Goal: Complete application form: Complete application form

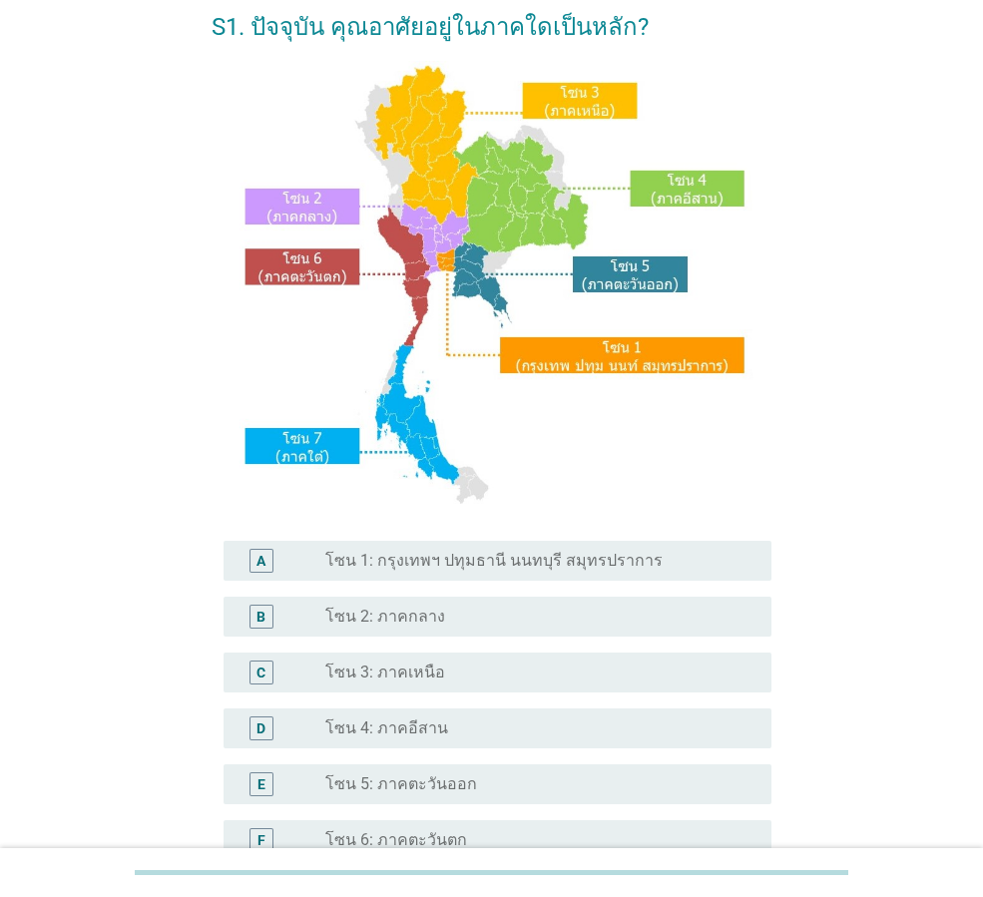
click at [476, 566] on label "โซน 1: กรุงเทพฯ ปทุมธานี นนทบุรี สมุทรปราการ" at bounding box center [493, 561] width 337 height 20
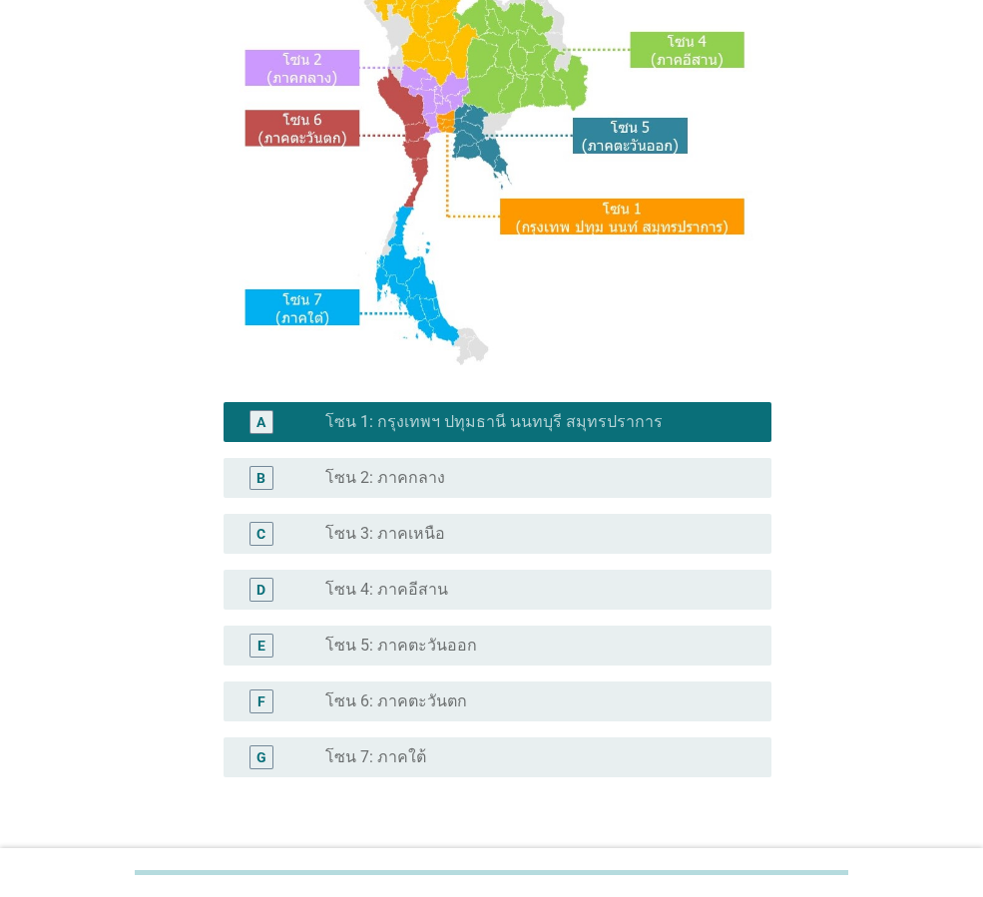
scroll to position [375, 0]
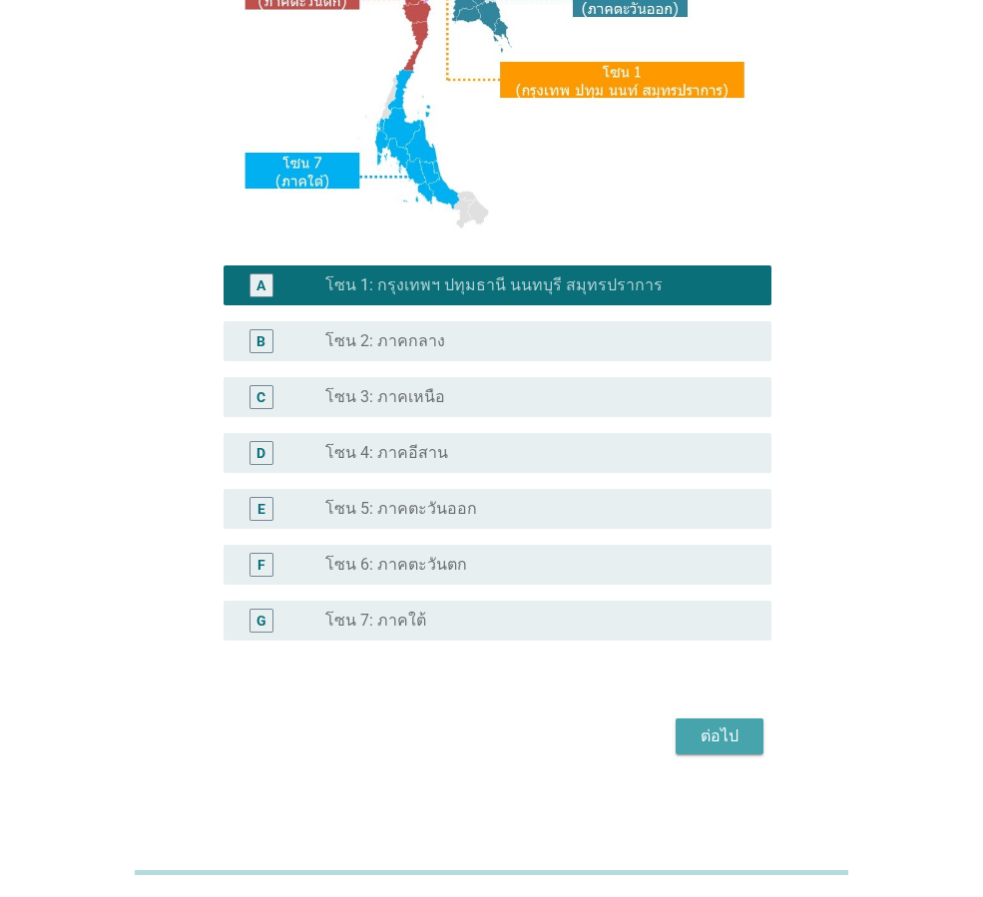
click at [696, 730] on div "ต่อไป" at bounding box center [720, 736] width 56 height 24
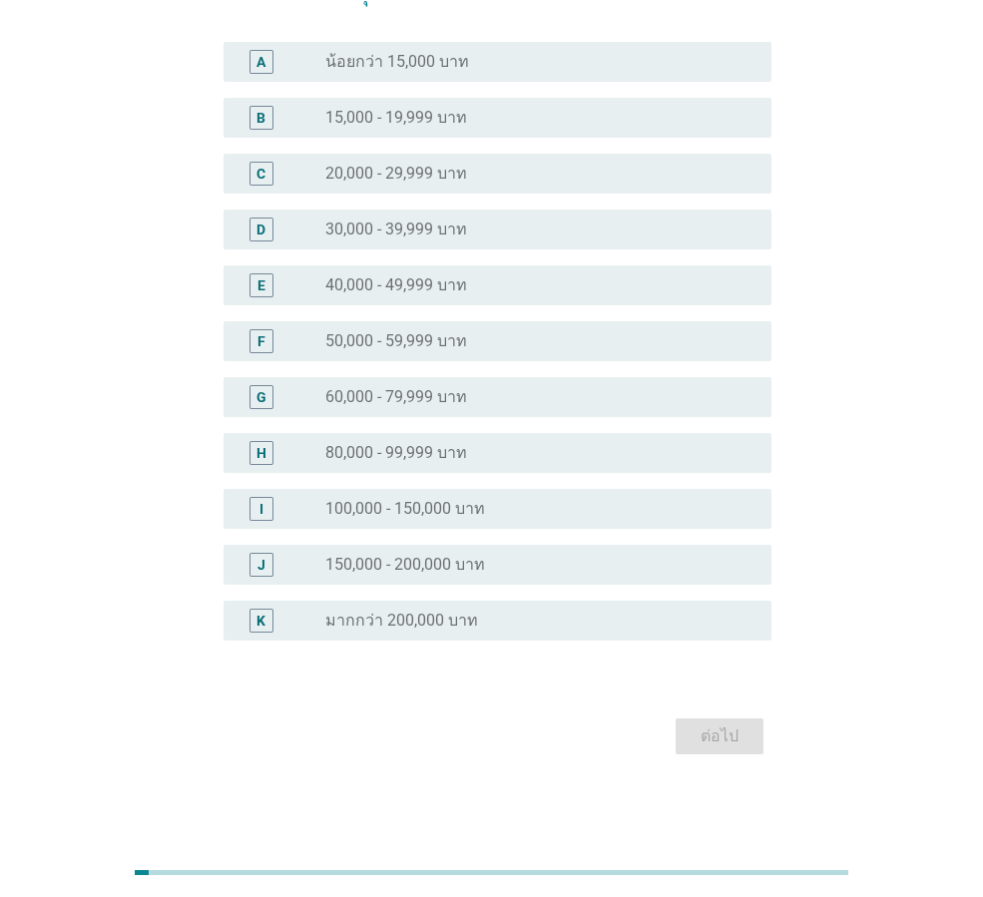
scroll to position [0, 0]
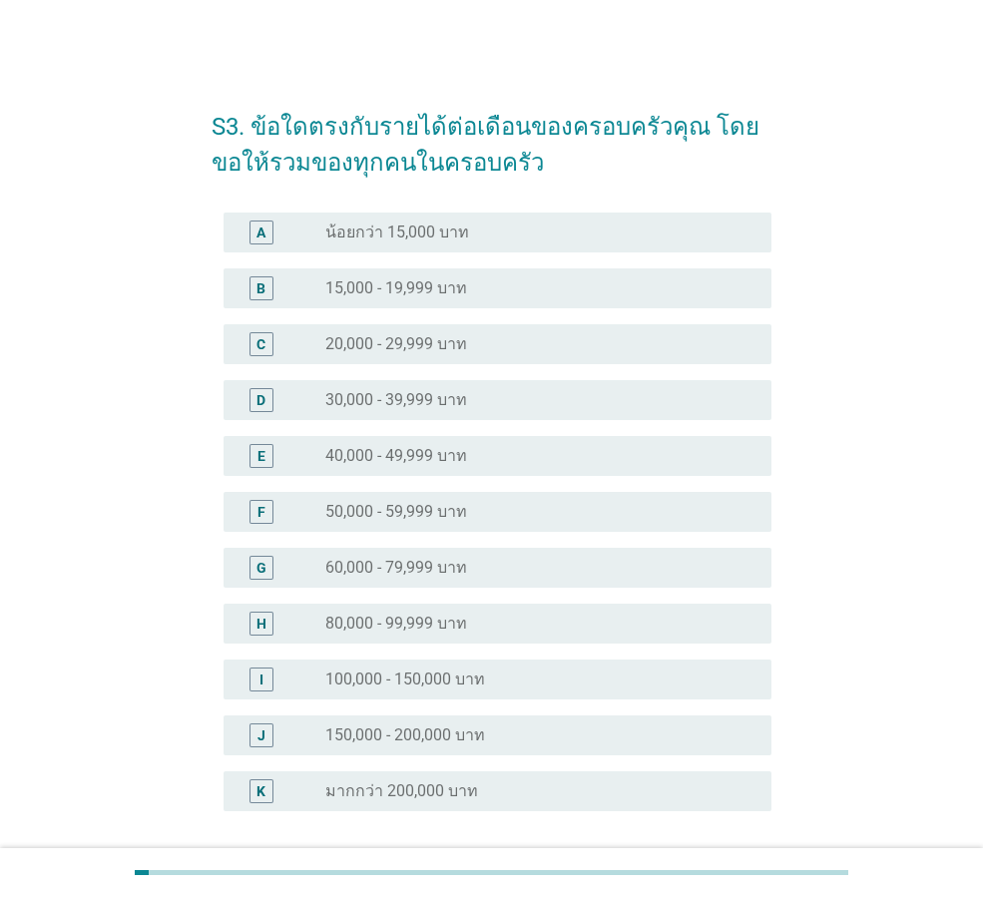
click at [428, 404] on label "30,000 - 39,999 บาท" at bounding box center [396, 400] width 142 height 20
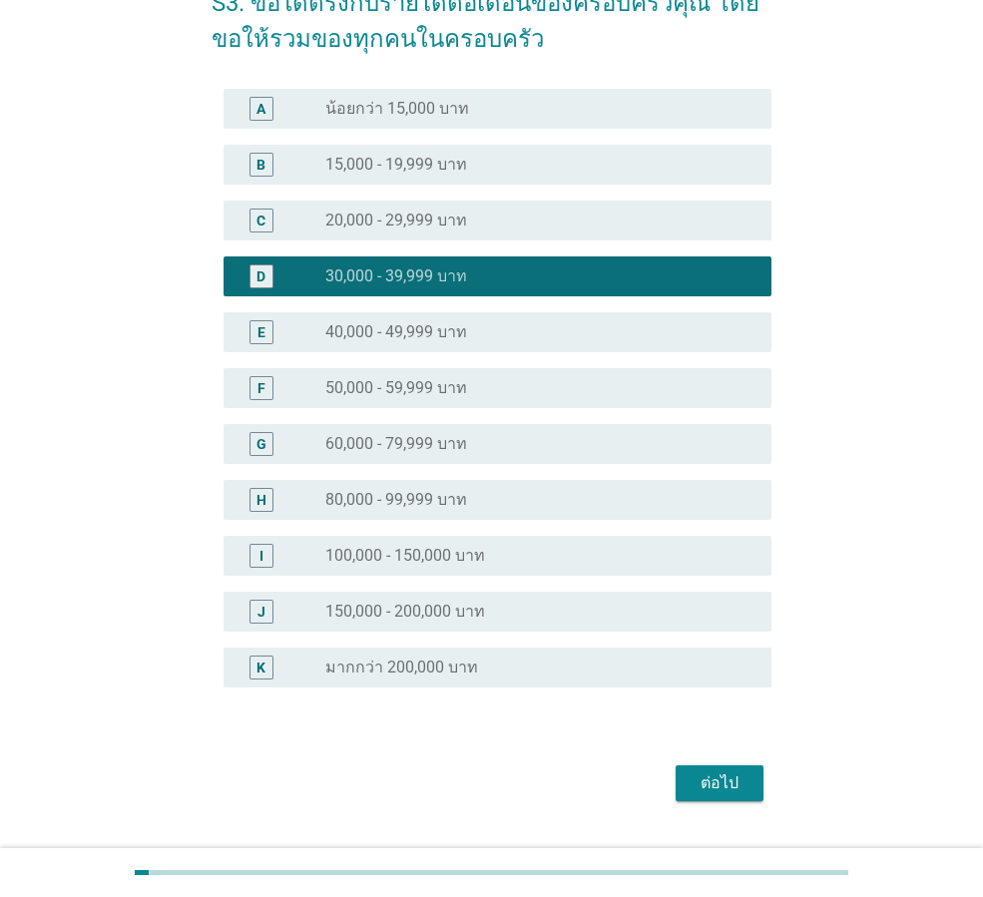
scroll to position [171, 0]
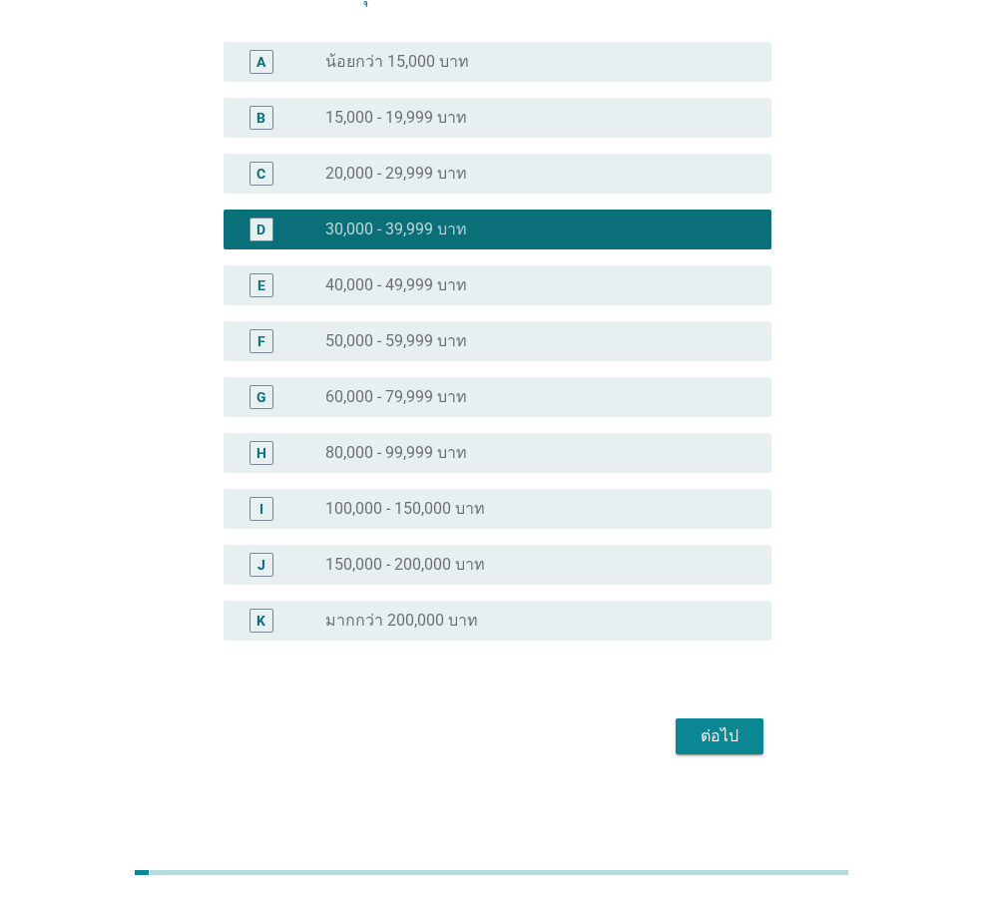
click at [703, 724] on div "ต่อไป" at bounding box center [720, 736] width 56 height 24
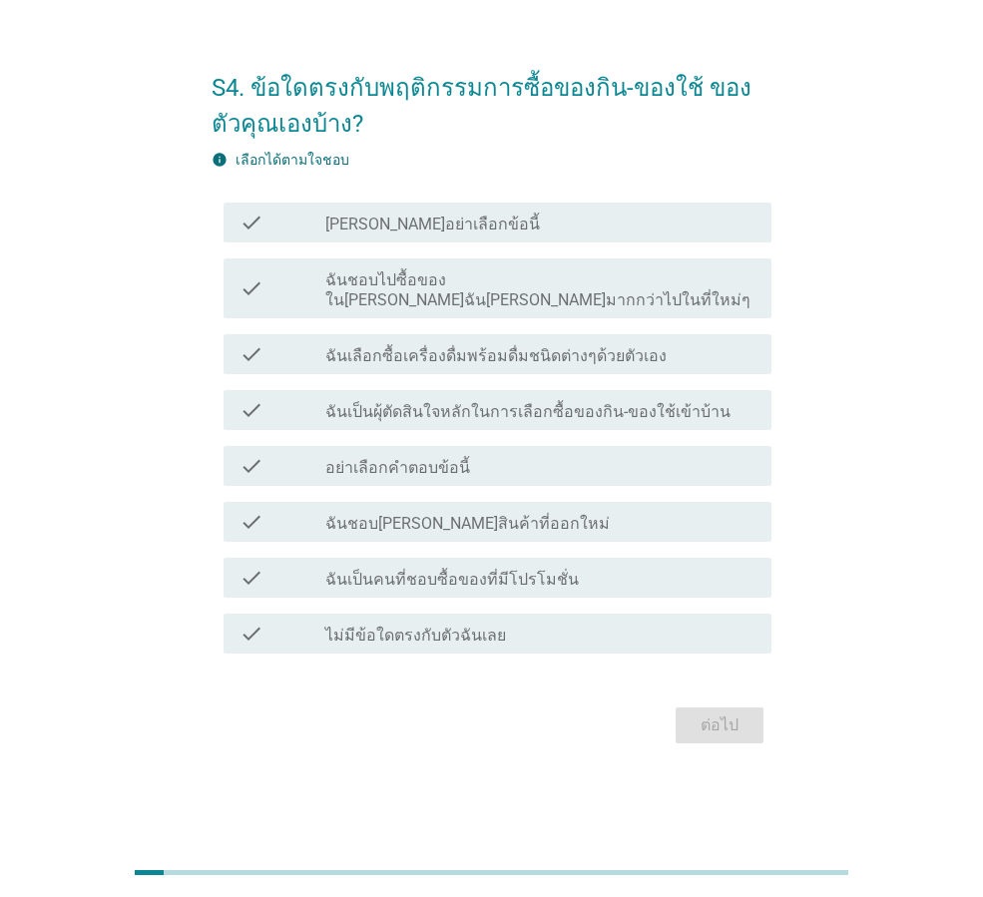
scroll to position [0, 0]
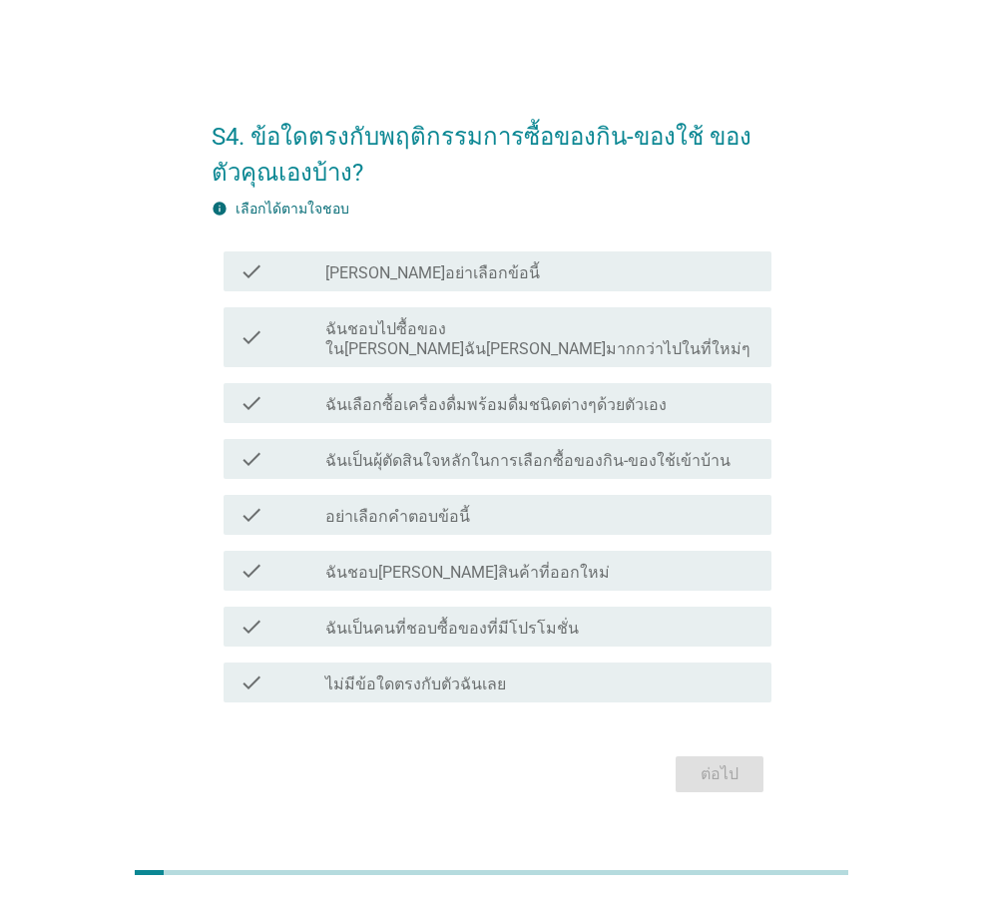
click at [623, 344] on label "ฉันชอบไปซื้อของใน[PERSON_NAME]ฉัน[PERSON_NAME]มากกว่าไปในที่ใหม่ๆ" at bounding box center [540, 339] width 430 height 40
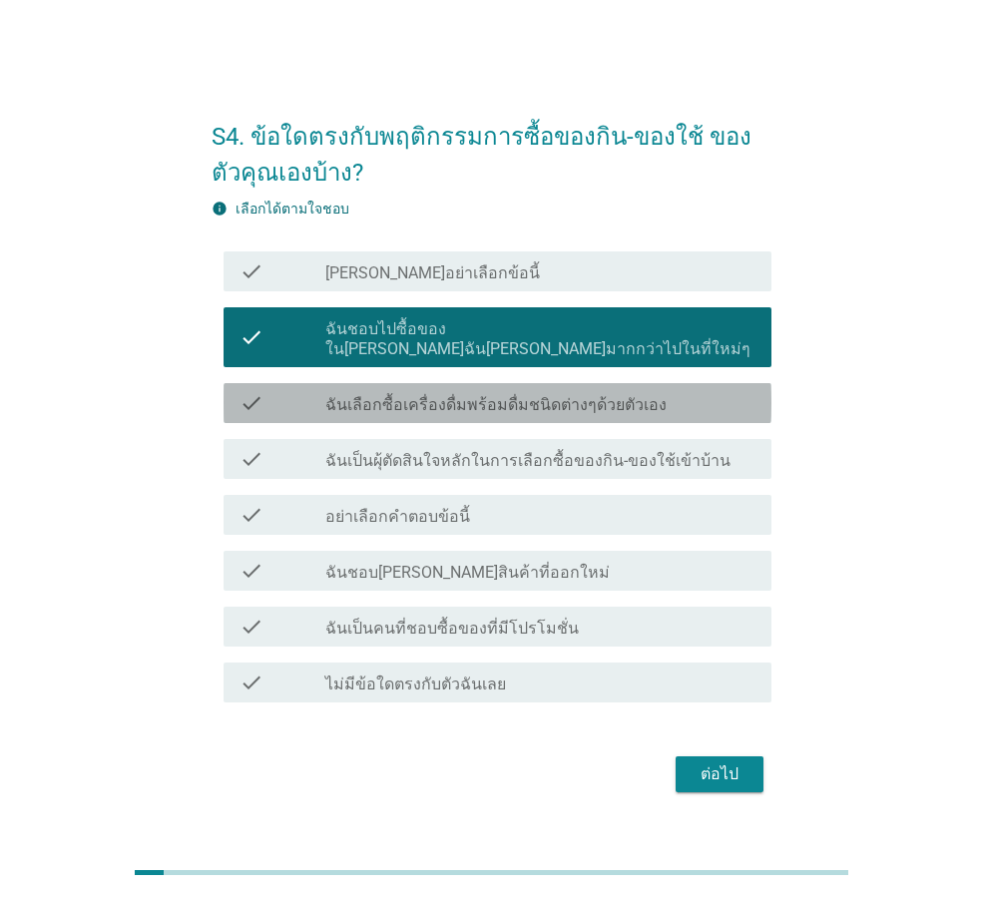
click at [670, 398] on div "check_box_outline_blank ฉันเลือกซื้อเครื่องดื่มพร้อมดื่มชนิดต่างๆด้วยตัวเอง" at bounding box center [540, 403] width 430 height 24
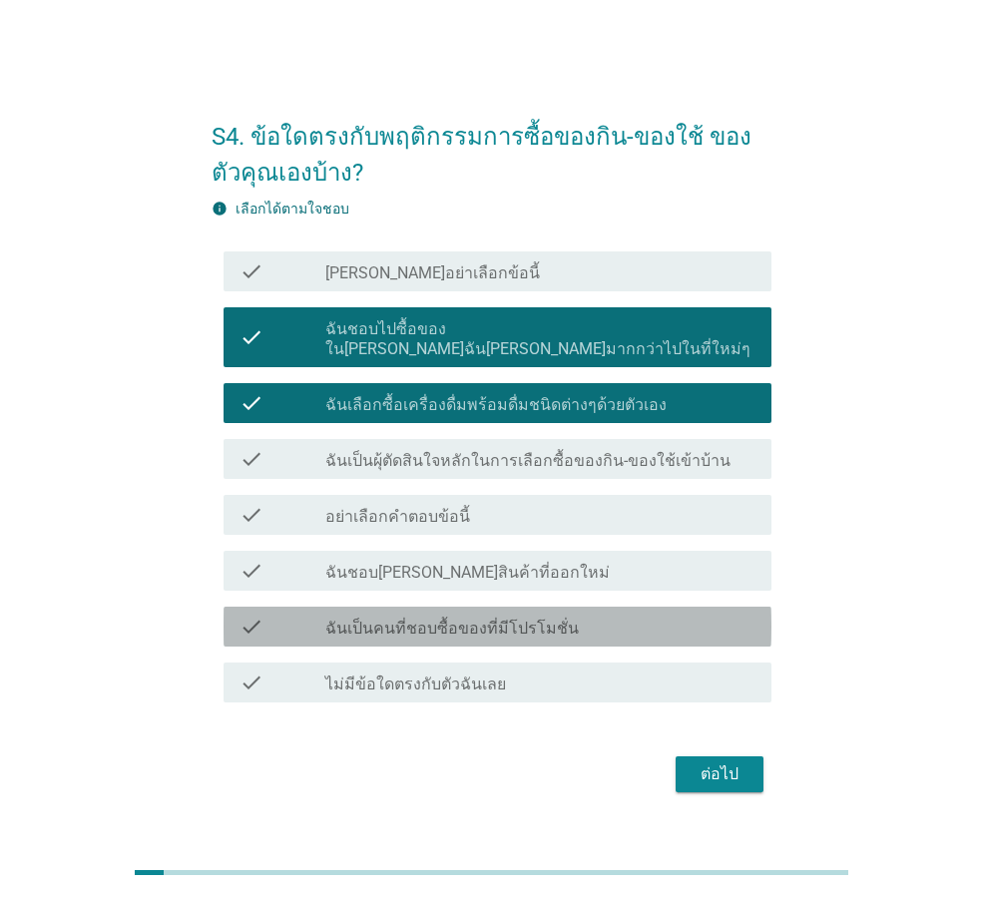
click at [623, 615] on div "check_box_outline_blank ฉันเป็นคนที่ชอบซื้อของที่มีโปรโมชั่น" at bounding box center [540, 627] width 430 height 24
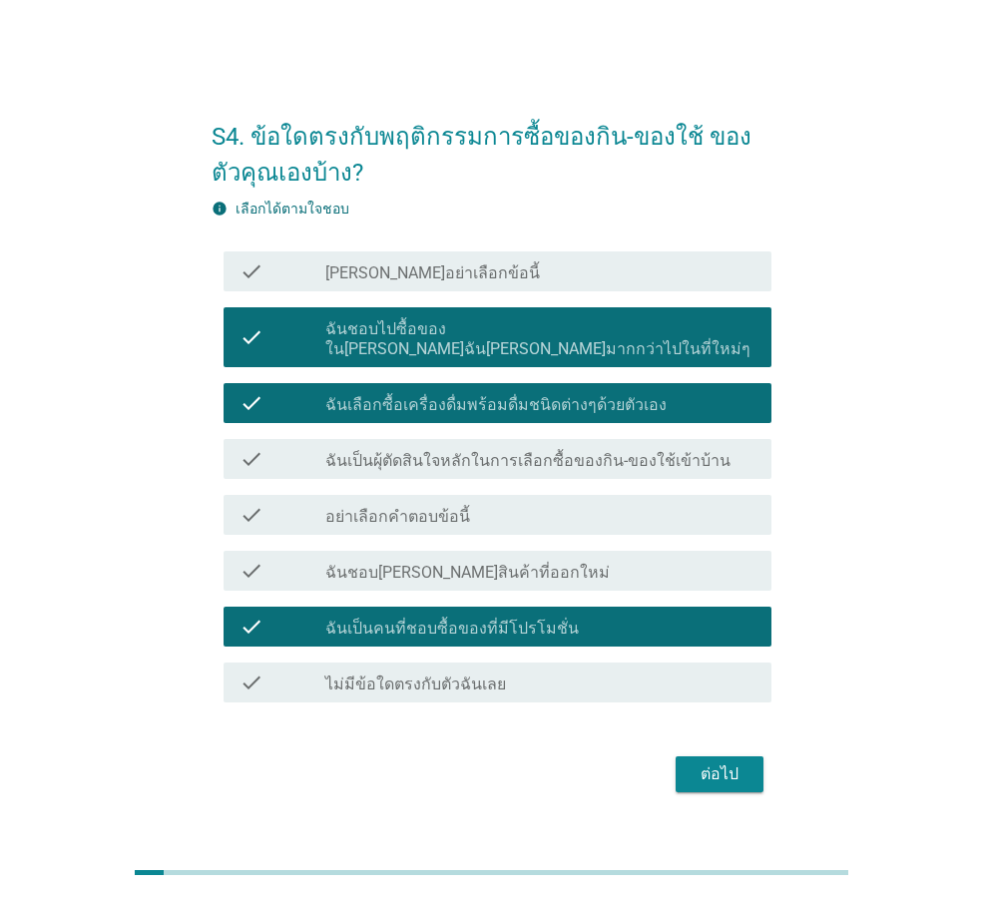
click at [690, 765] on button "ต่อไป" at bounding box center [720, 774] width 88 height 36
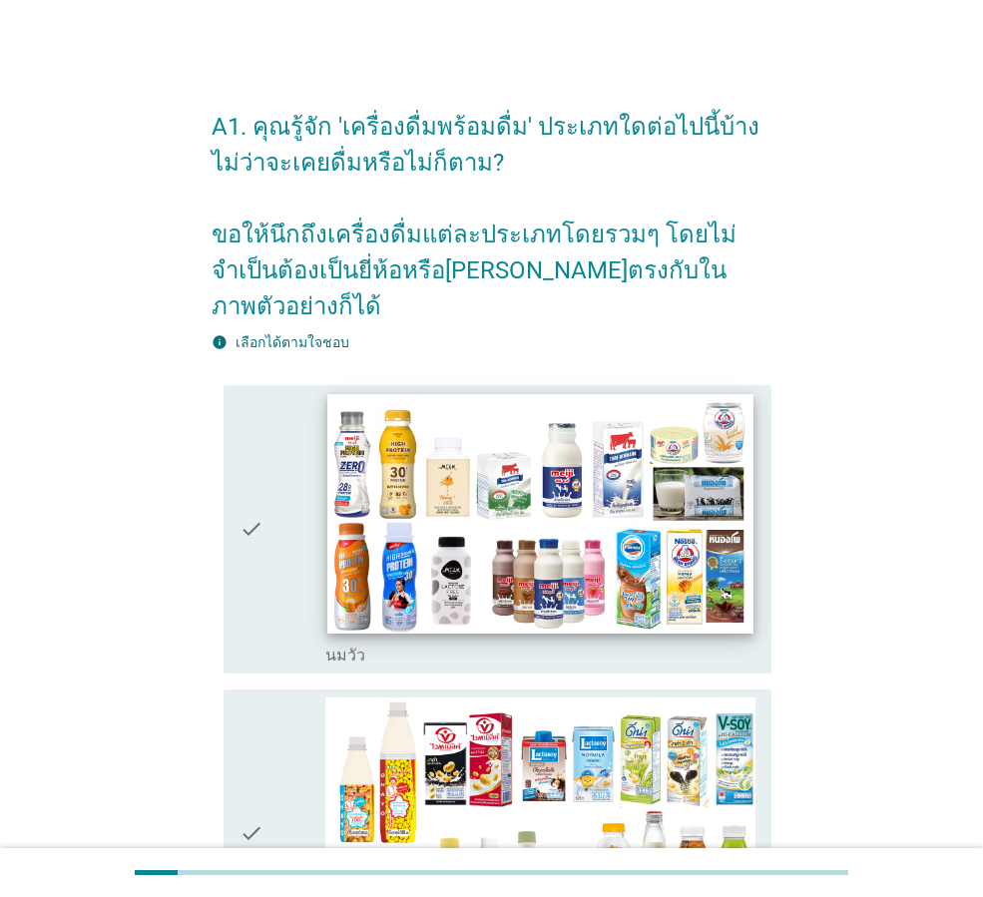
click at [520, 512] on img at bounding box center [539, 513] width 425 height 239
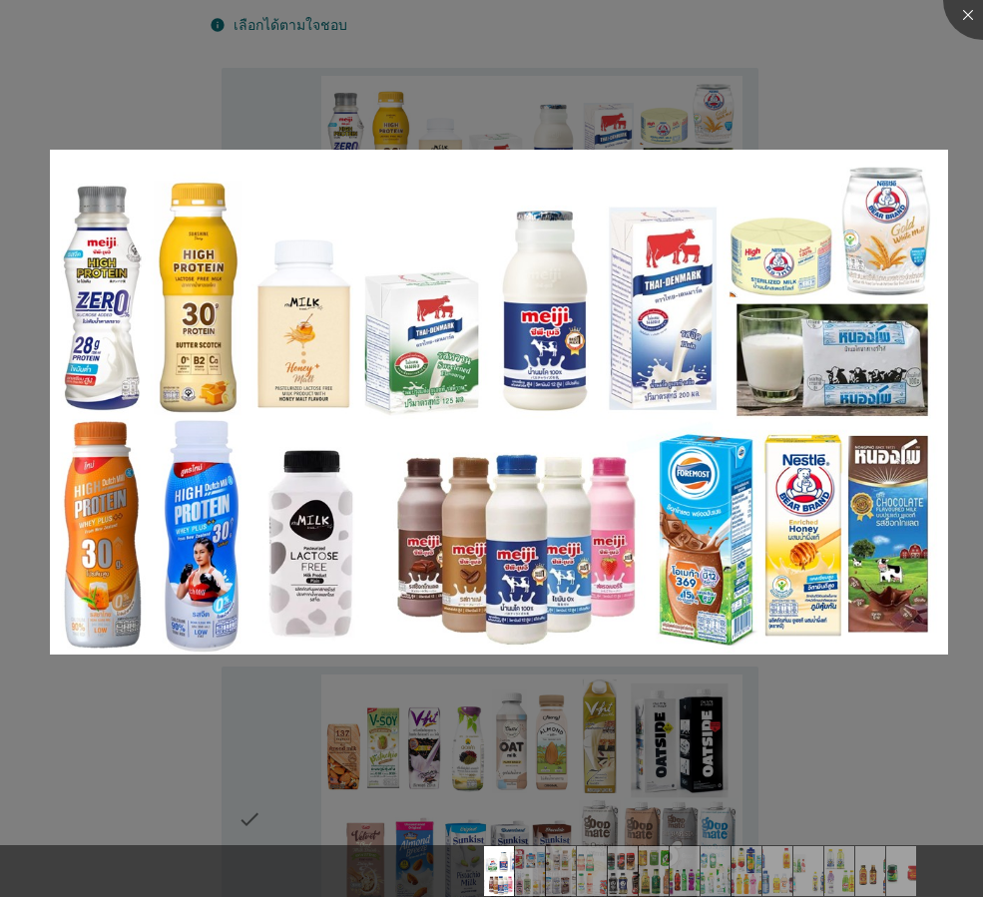
scroll to position [399, 0]
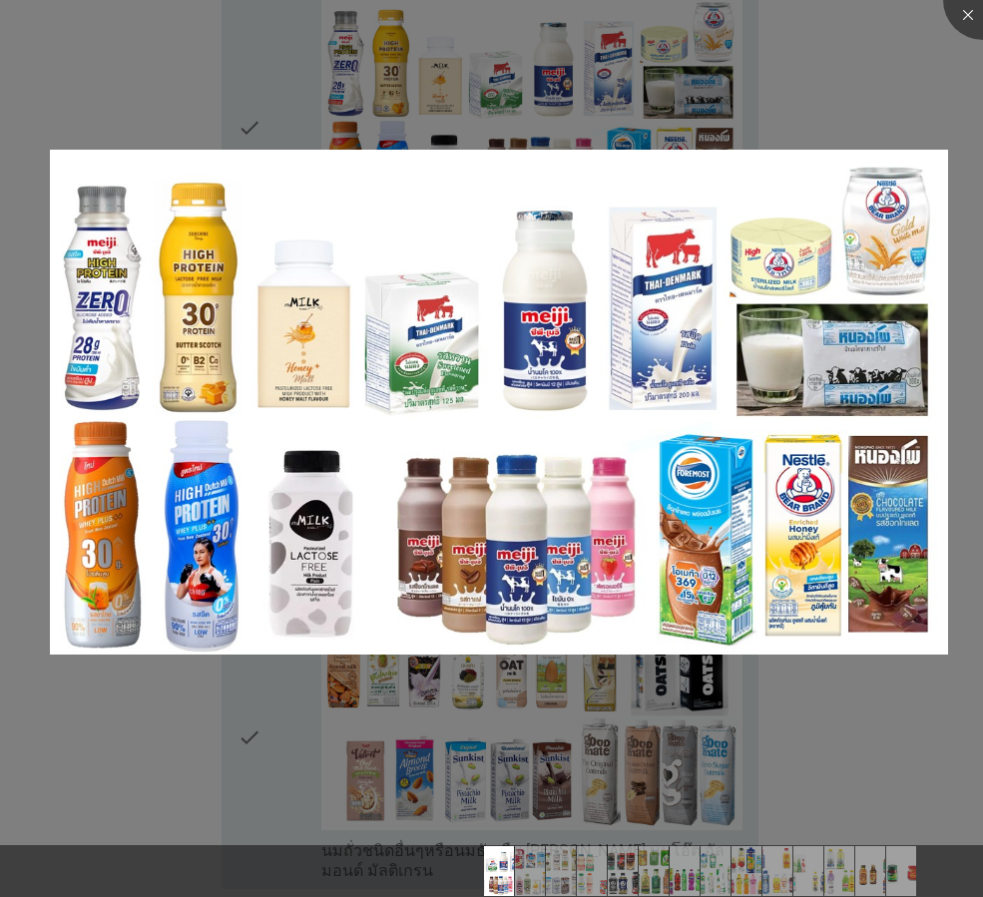
click at [936, 57] on div at bounding box center [491, 448] width 983 height 897
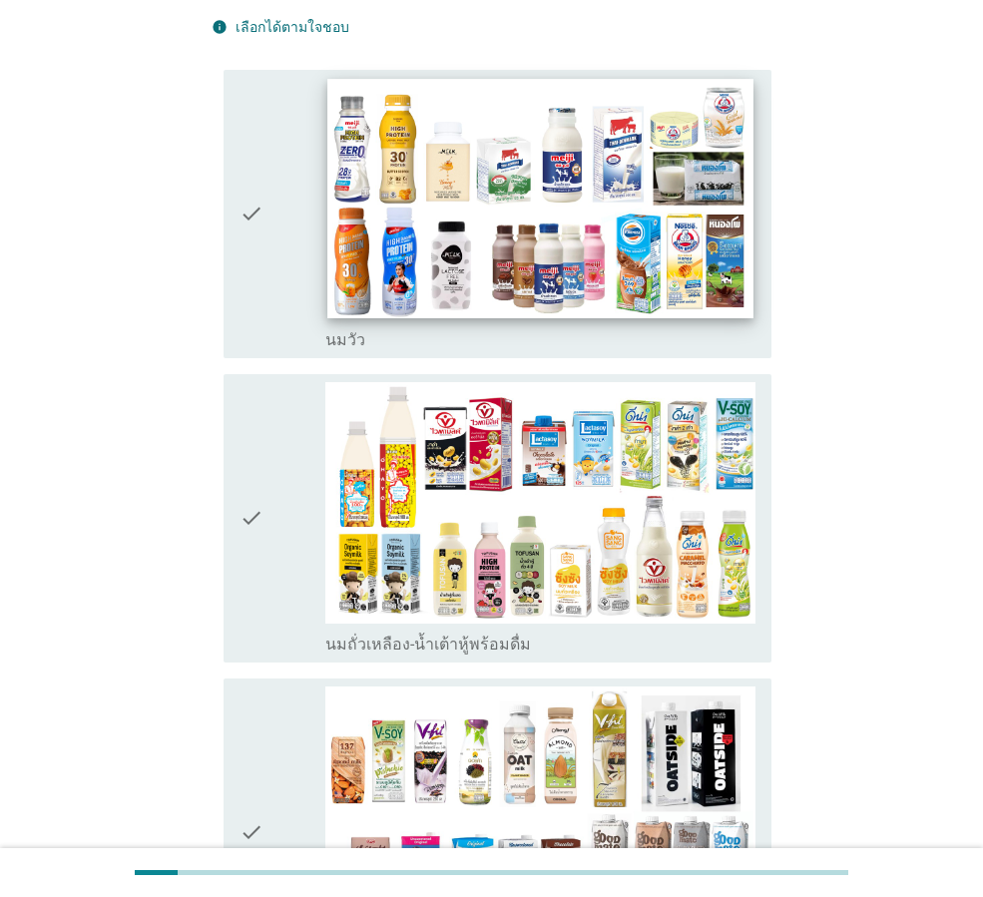
scroll to position [200, 0]
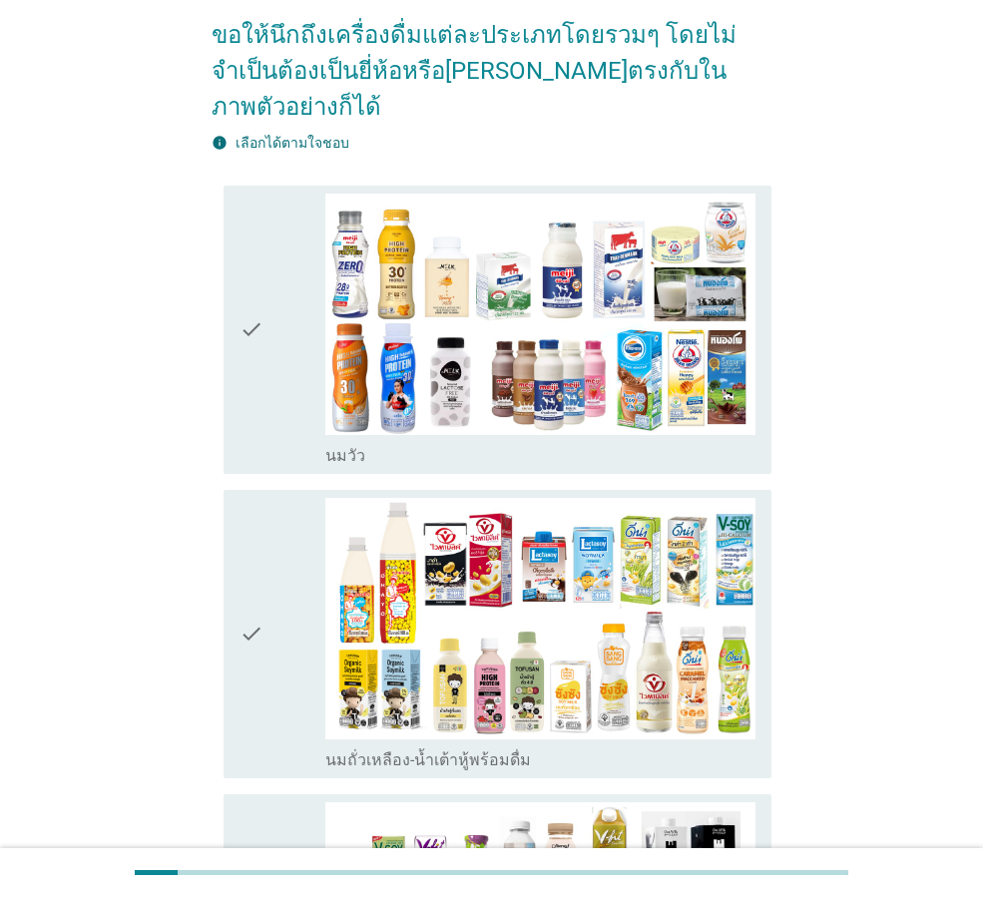
click at [298, 347] on div "check" at bounding box center [282, 330] width 86 height 272
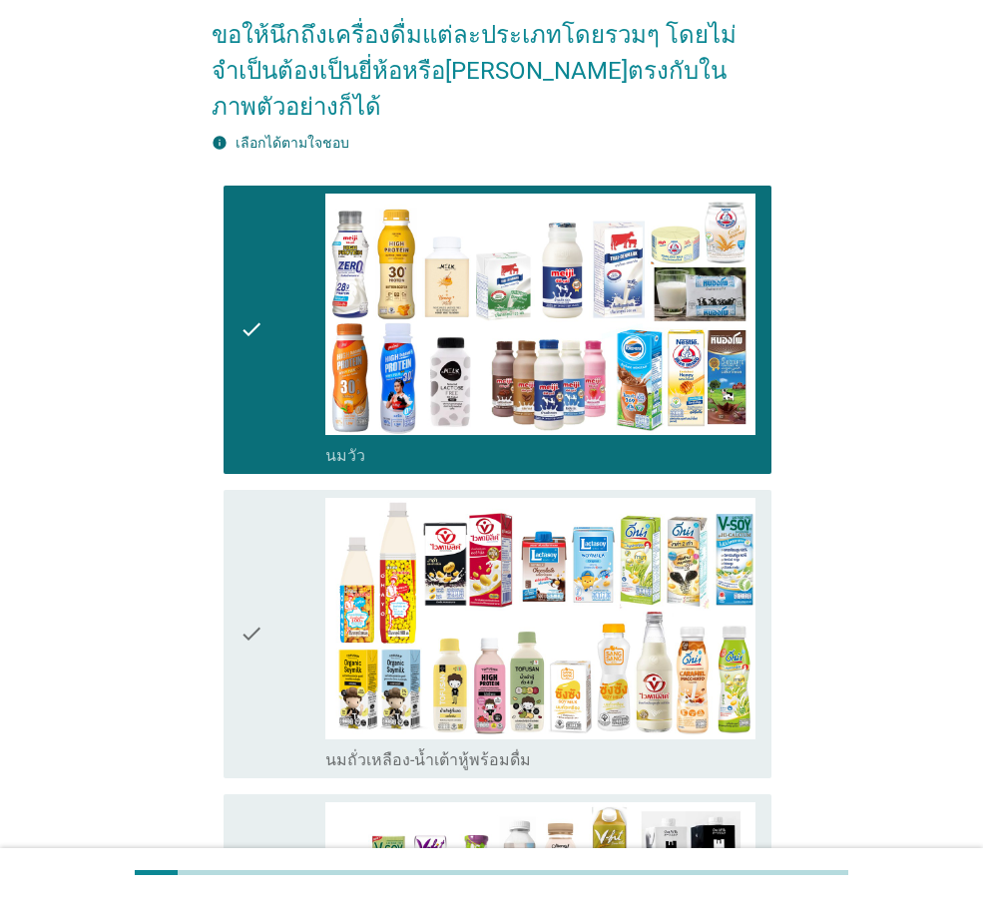
click at [269, 557] on div "check" at bounding box center [282, 634] width 86 height 272
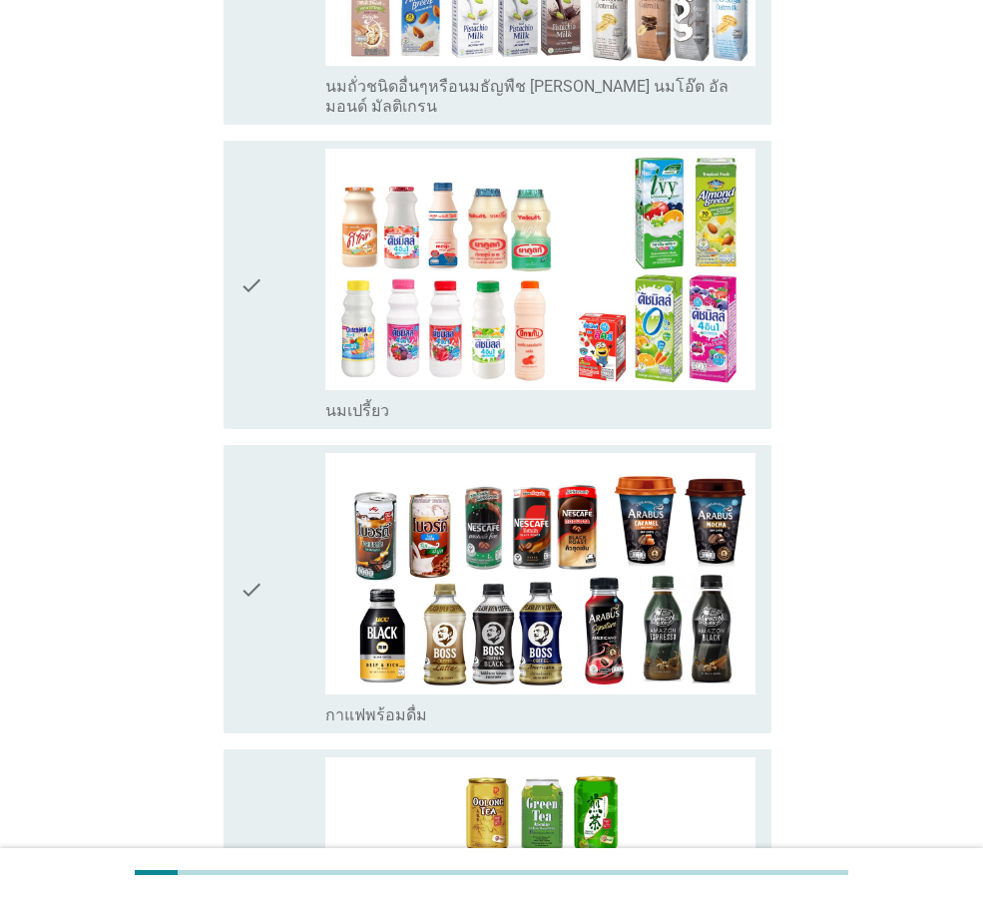
scroll to position [1297, 0]
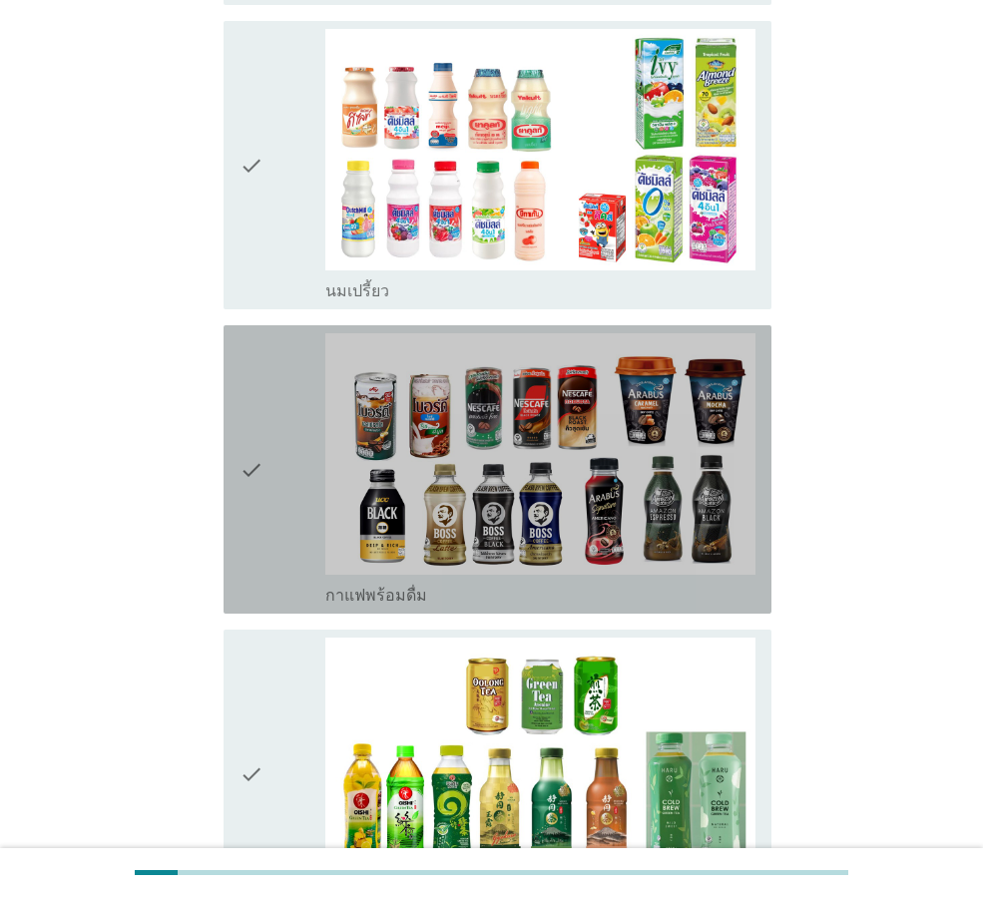
click at [261, 448] on icon "check" at bounding box center [251, 469] width 24 height 272
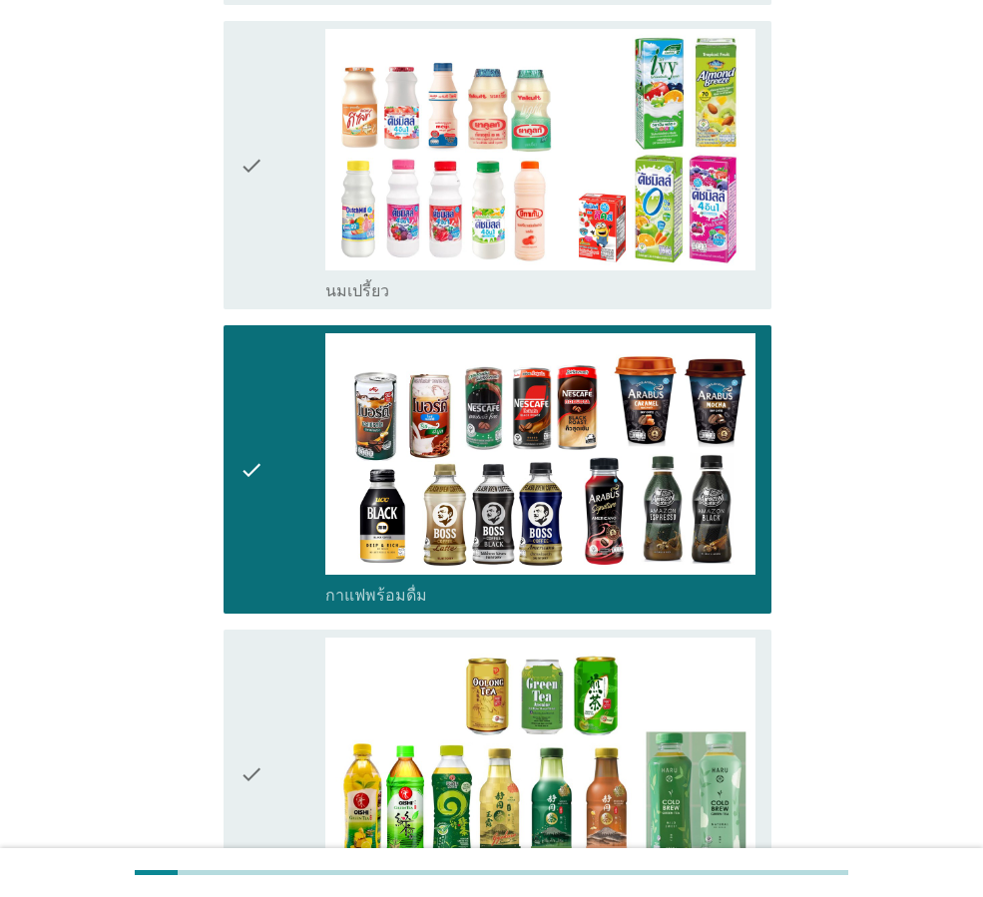
click at [263, 661] on icon "check" at bounding box center [251, 774] width 24 height 272
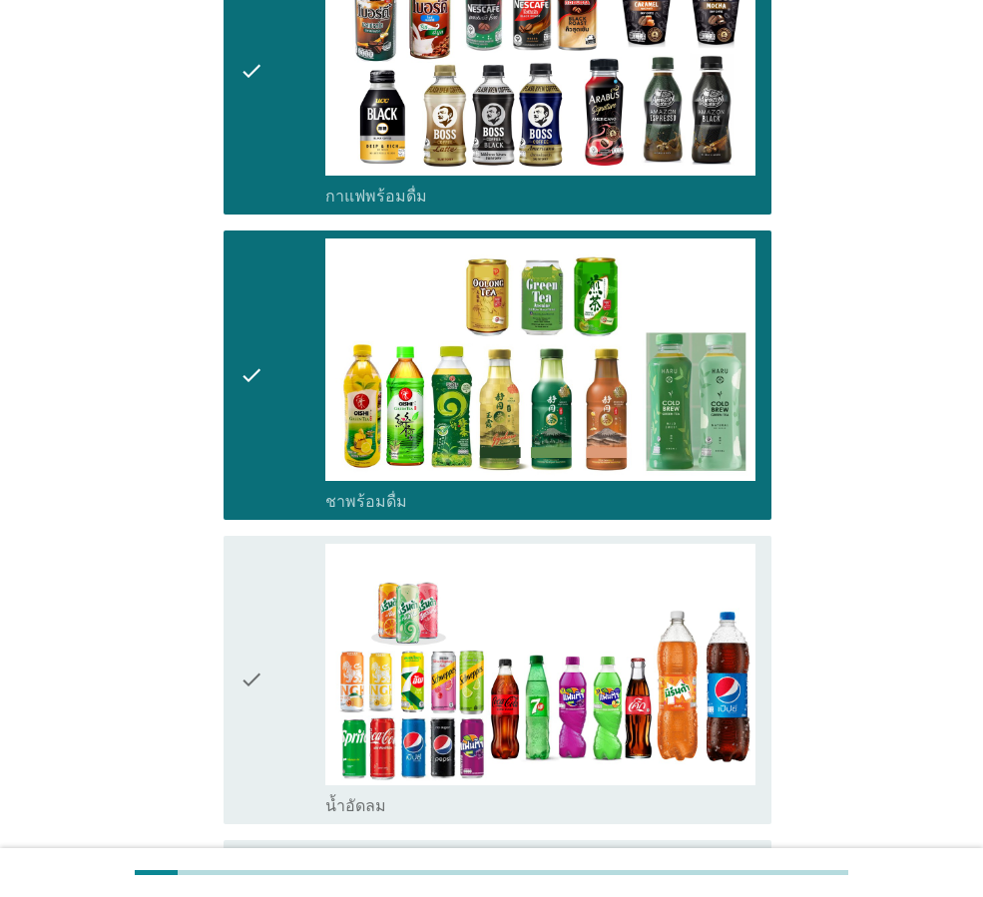
scroll to position [1996, 0]
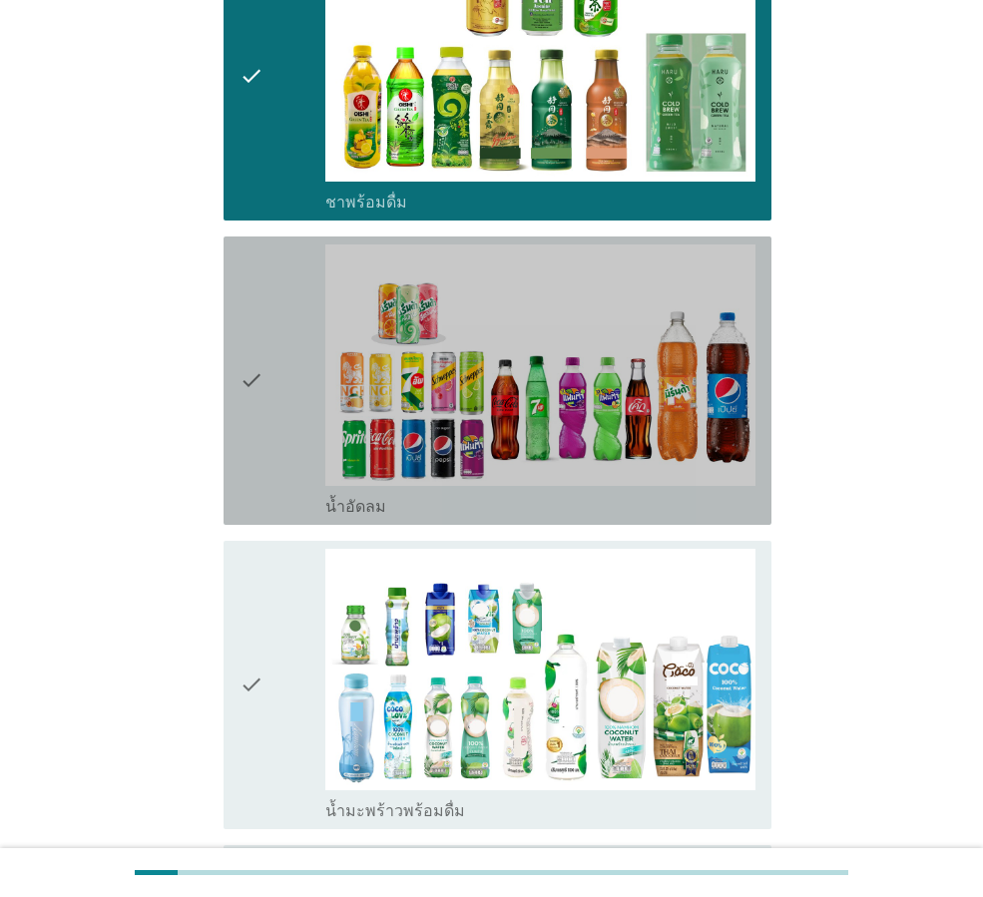
click at [270, 387] on div "check" at bounding box center [282, 380] width 86 height 272
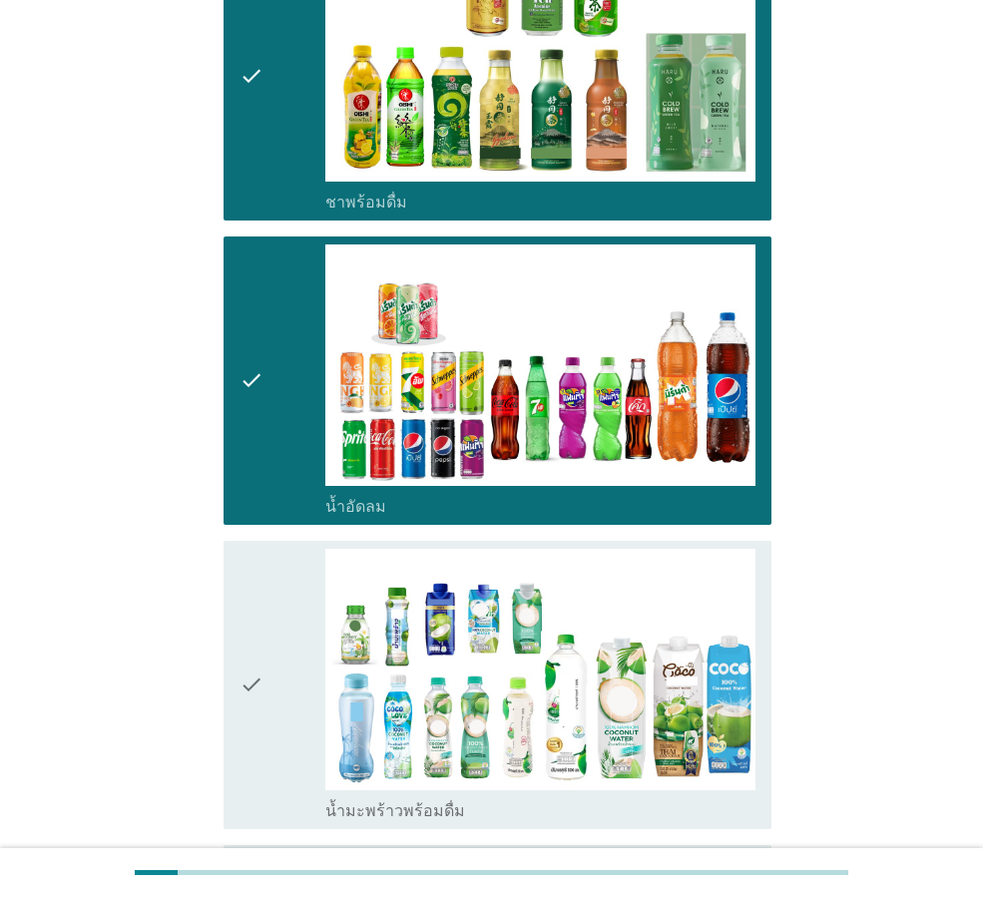
click at [259, 550] on icon "check" at bounding box center [251, 685] width 24 height 272
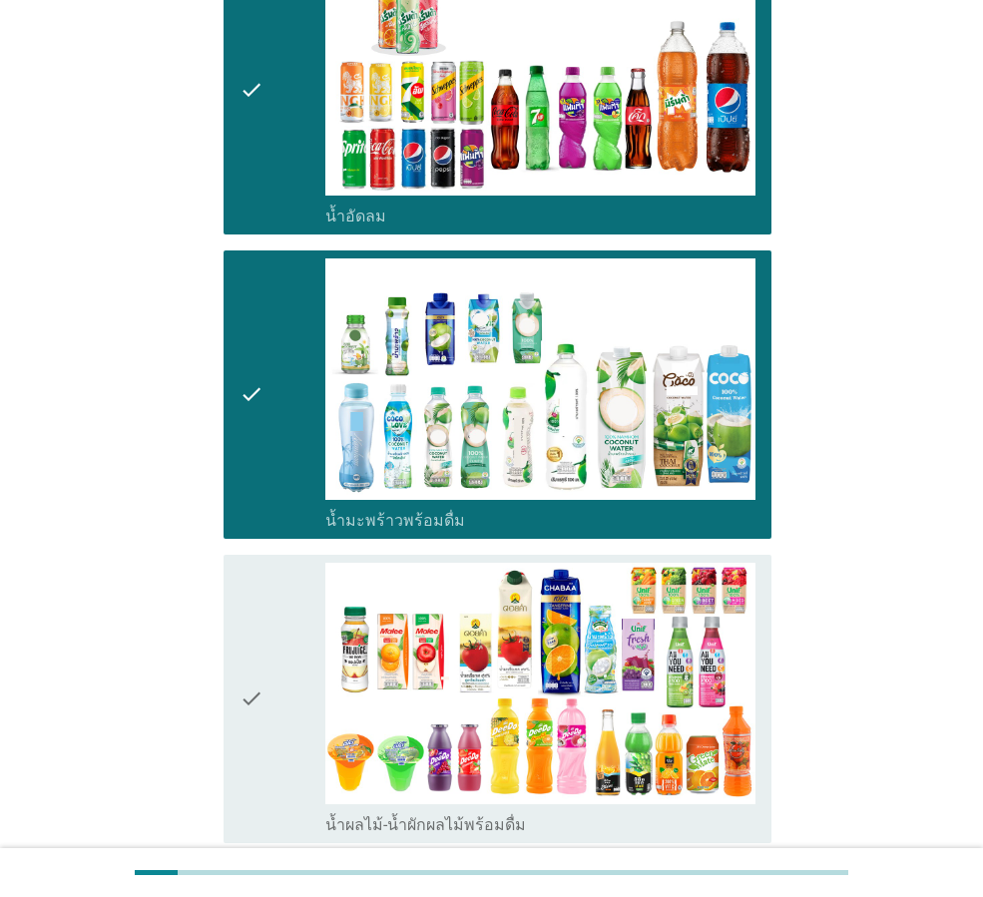
scroll to position [2395, 0]
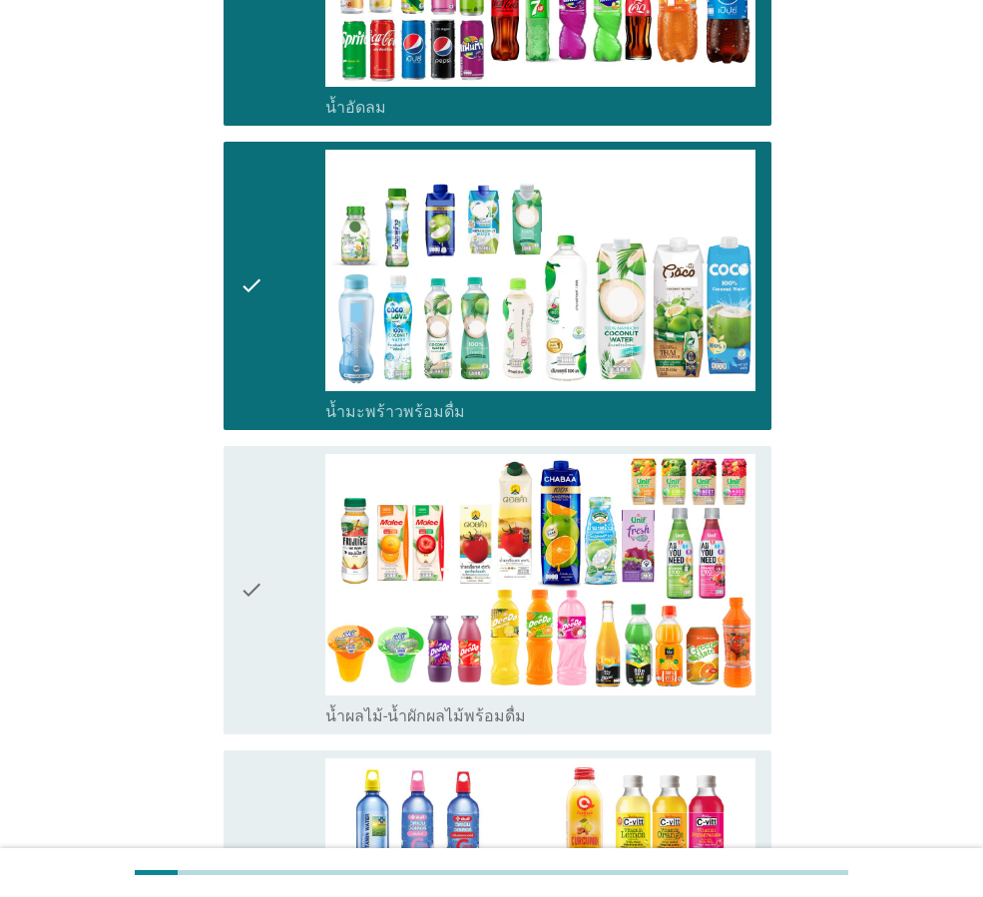
click at [260, 551] on icon "check" at bounding box center [251, 590] width 24 height 272
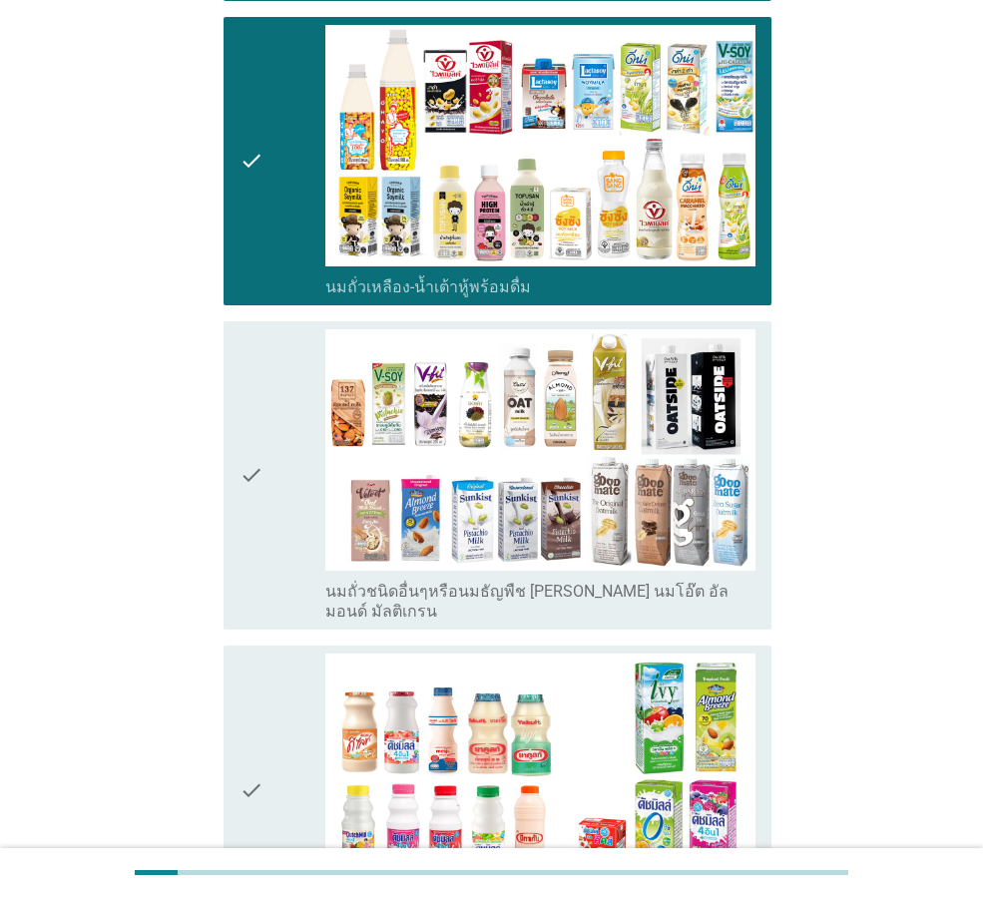
scroll to position [798, 0]
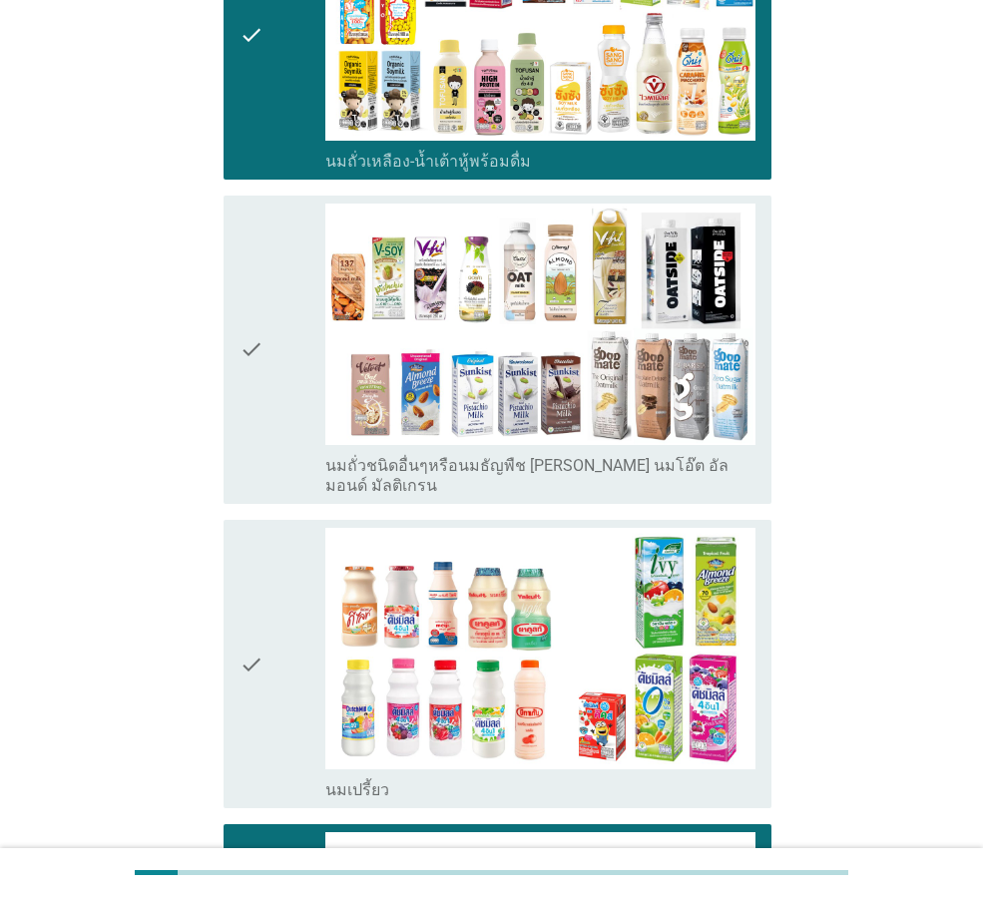
click at [266, 398] on div "check" at bounding box center [282, 350] width 86 height 292
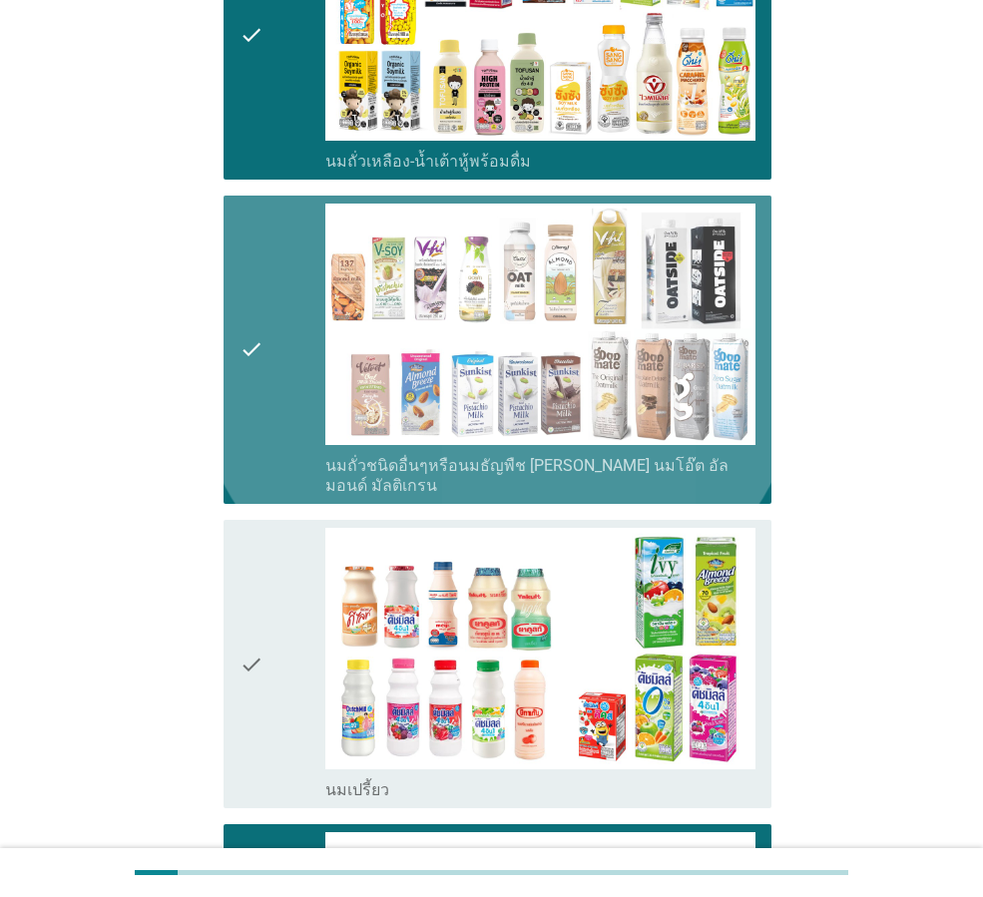
click at [268, 528] on div "check" at bounding box center [282, 664] width 86 height 272
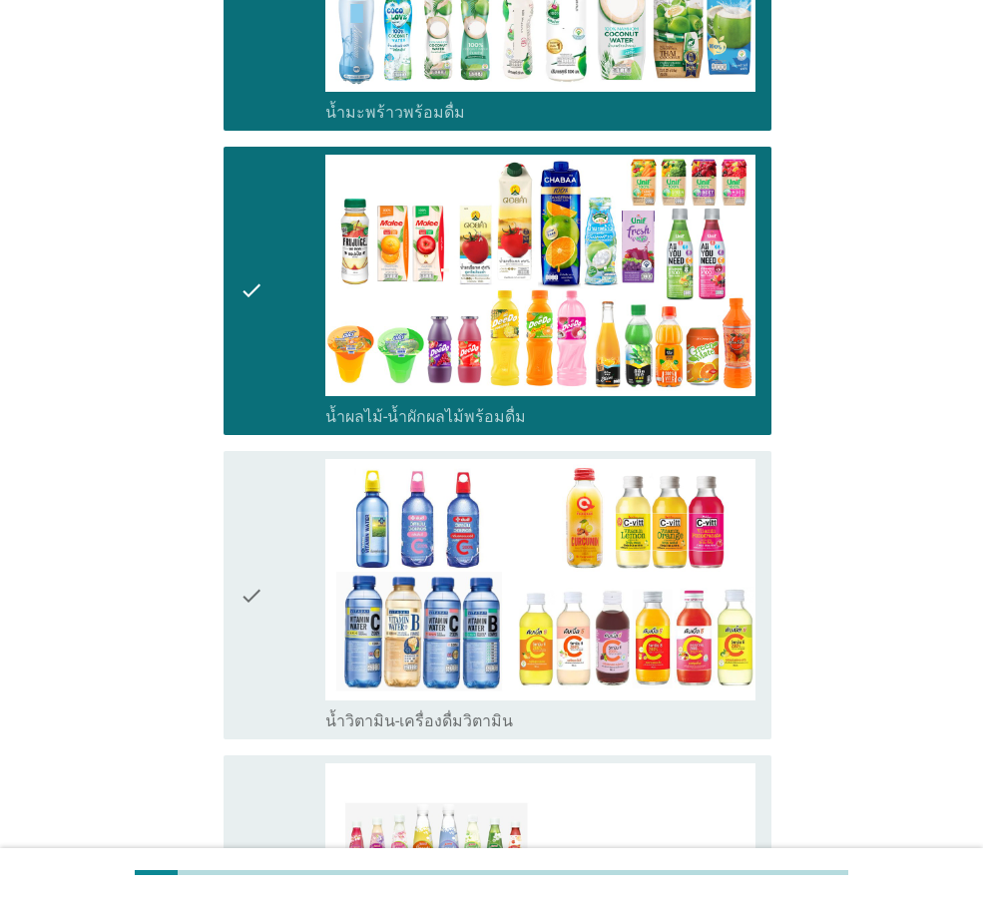
click at [279, 557] on div "check" at bounding box center [282, 595] width 86 height 272
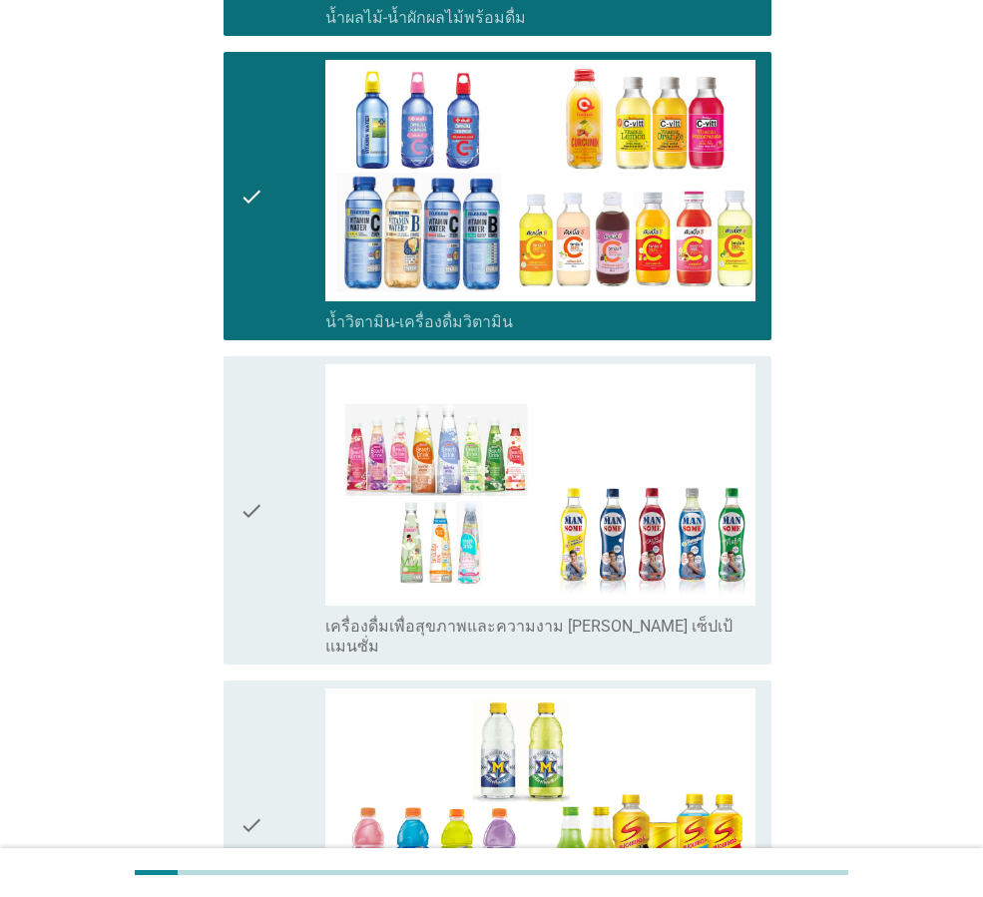
click at [268, 525] on div "check" at bounding box center [282, 510] width 86 height 292
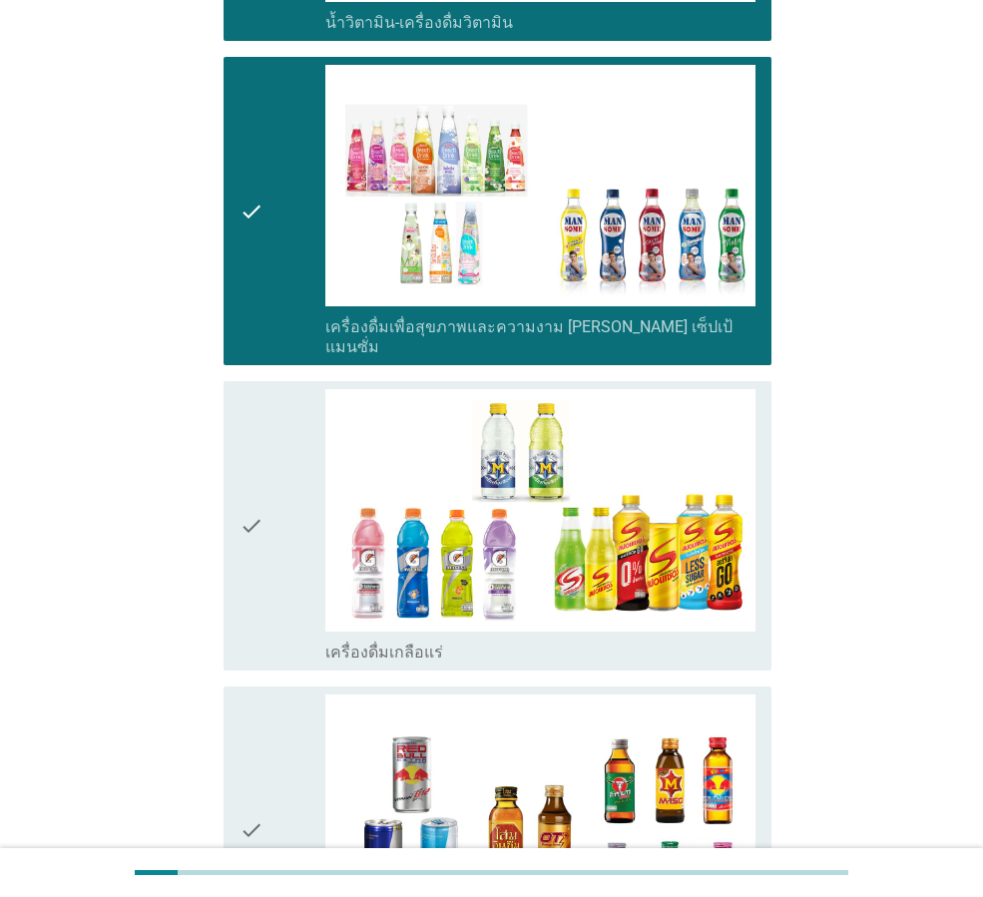
click at [266, 525] on div "check" at bounding box center [282, 525] width 86 height 272
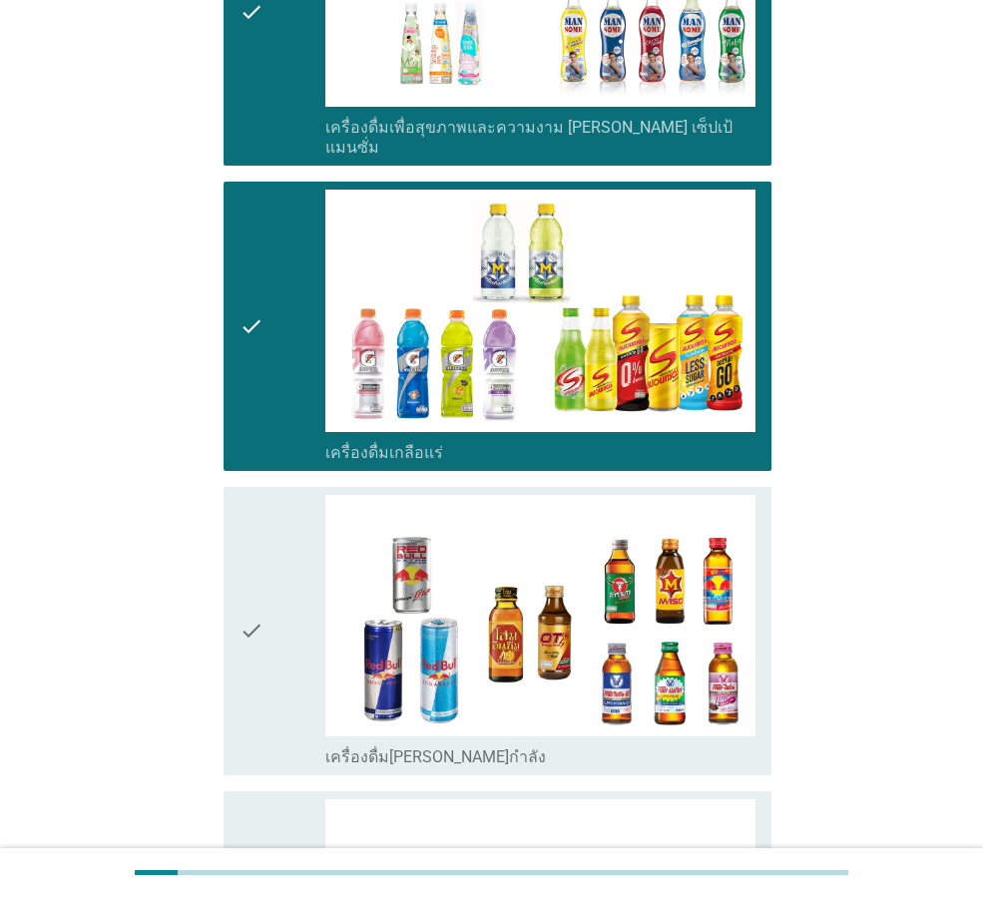
click at [266, 525] on div "check" at bounding box center [282, 631] width 86 height 272
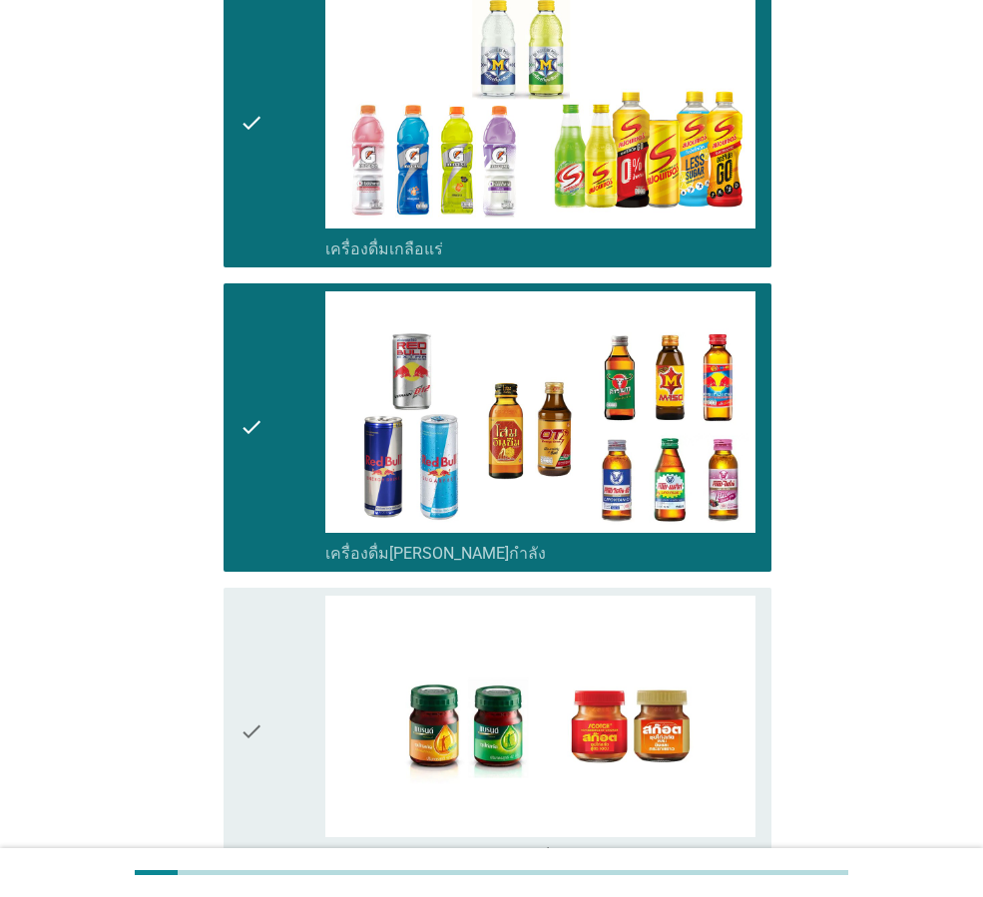
scroll to position [3988, 0]
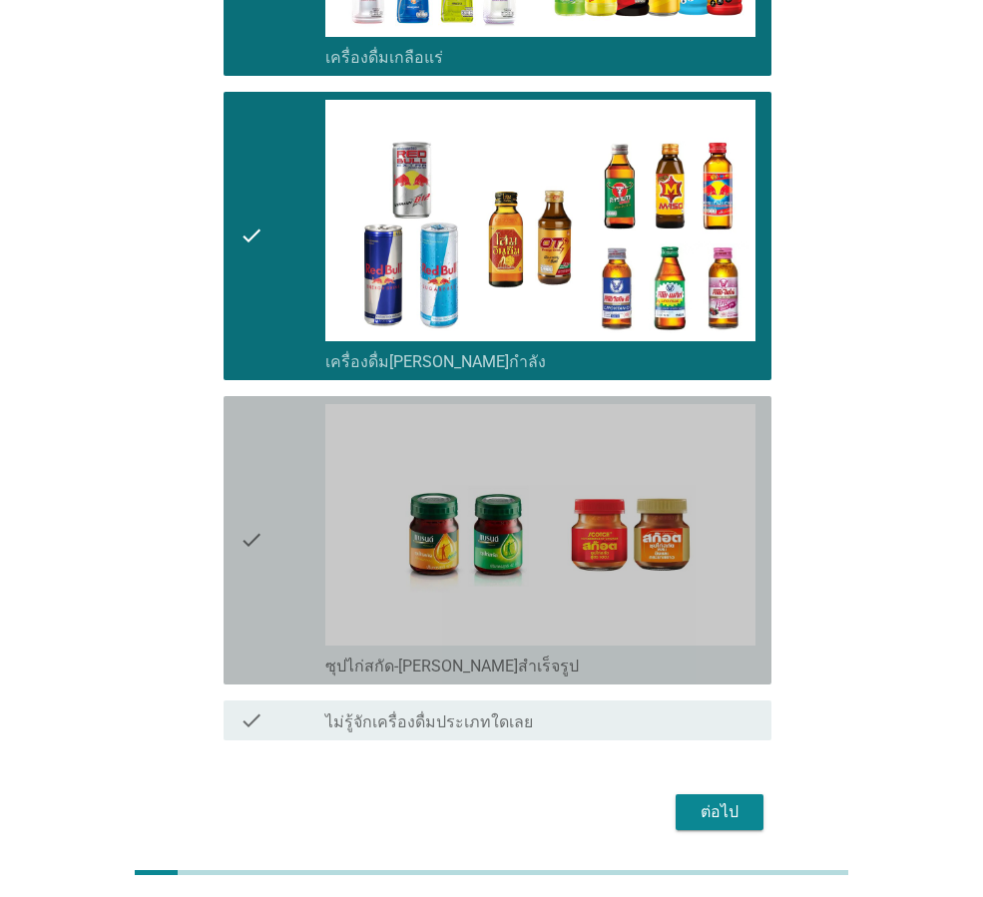
click at [266, 525] on div "check" at bounding box center [282, 540] width 86 height 272
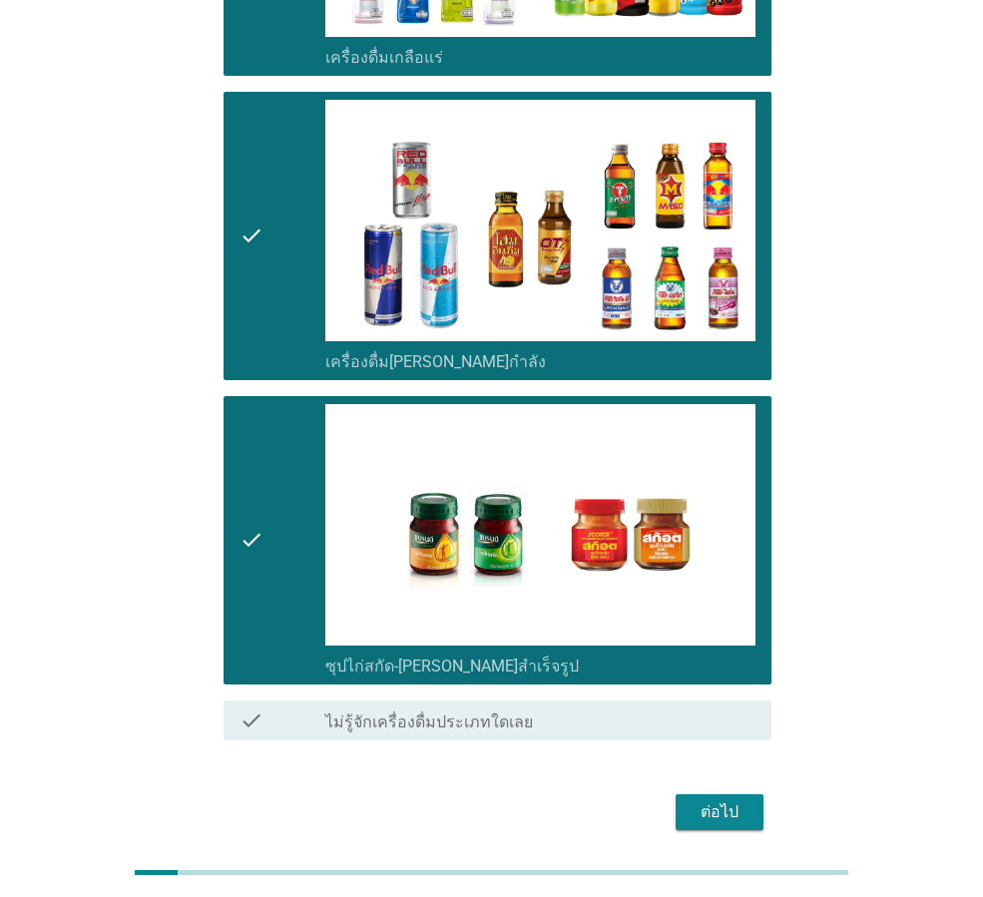
click at [708, 794] on button "ต่อไป" at bounding box center [720, 812] width 88 height 36
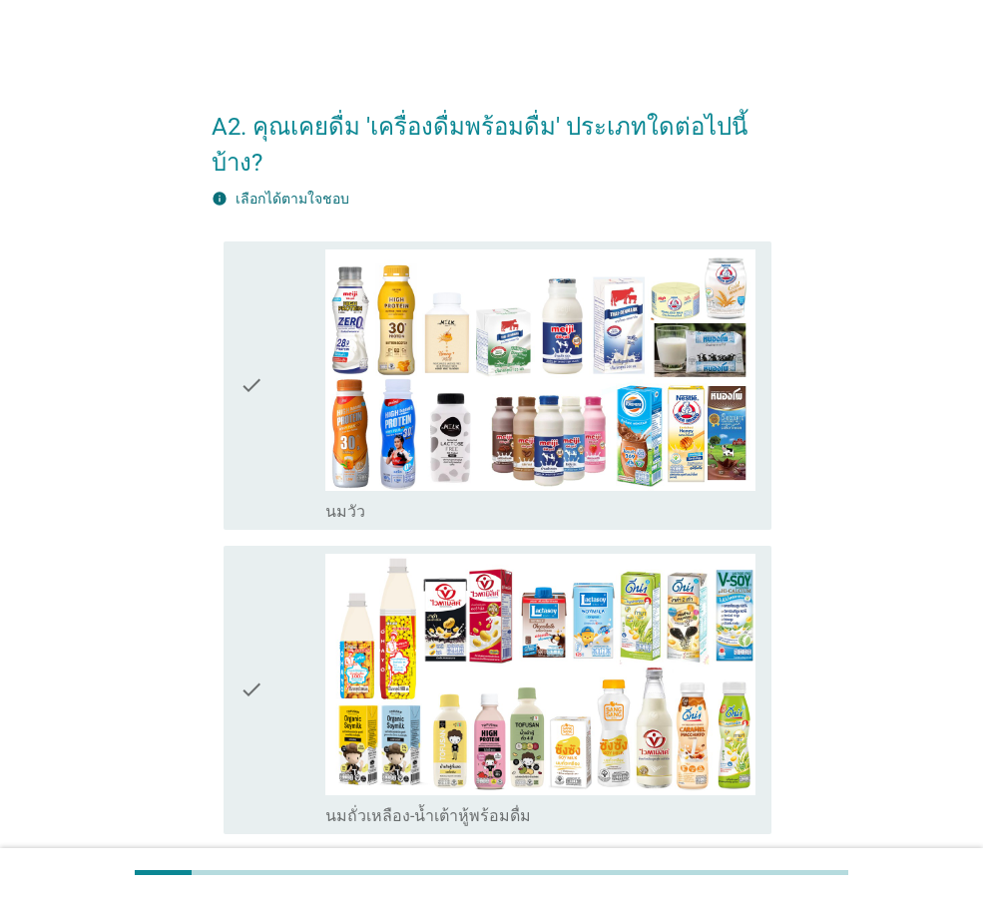
click at [267, 439] on div "check" at bounding box center [282, 385] width 86 height 272
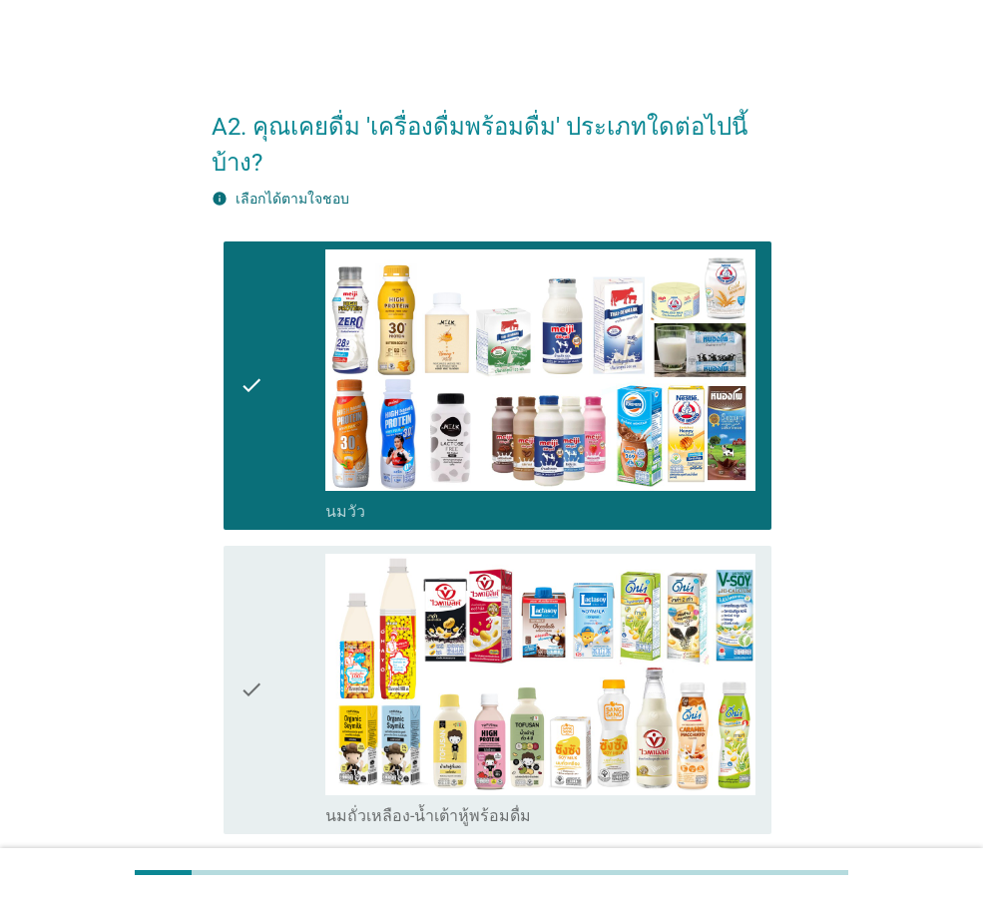
click at [269, 611] on div "check" at bounding box center [282, 690] width 86 height 272
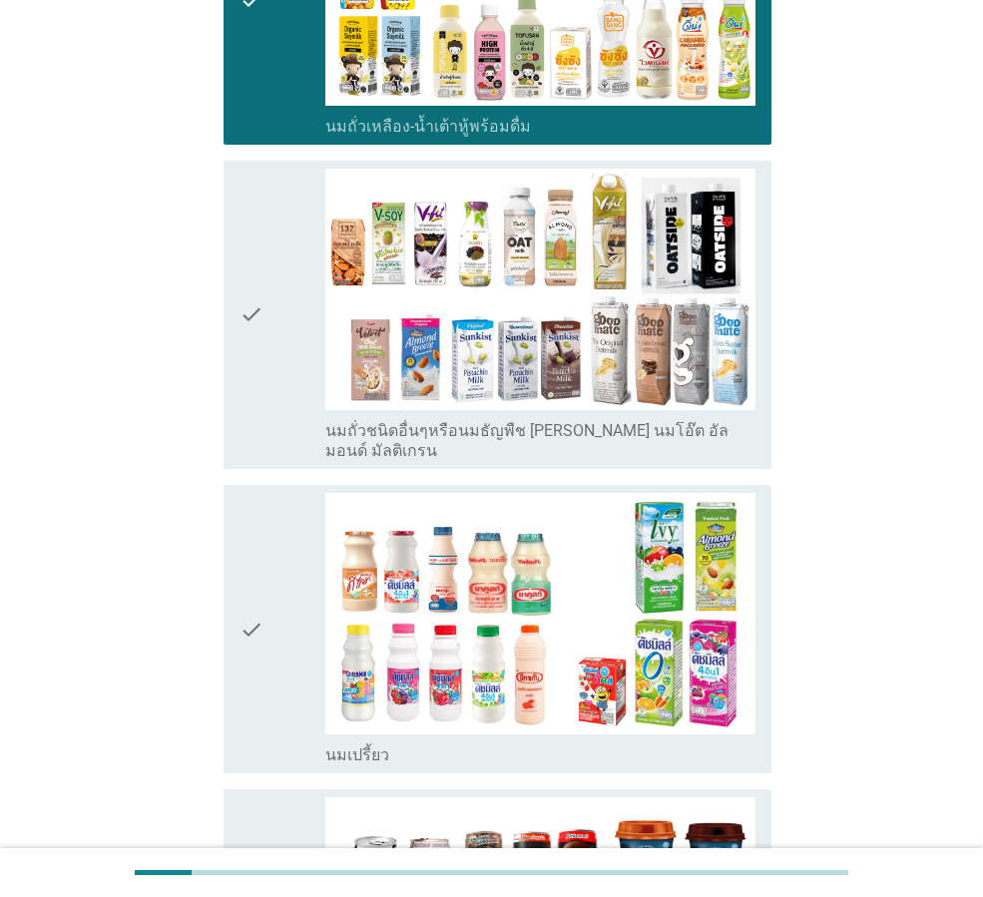
scroll to position [699, 0]
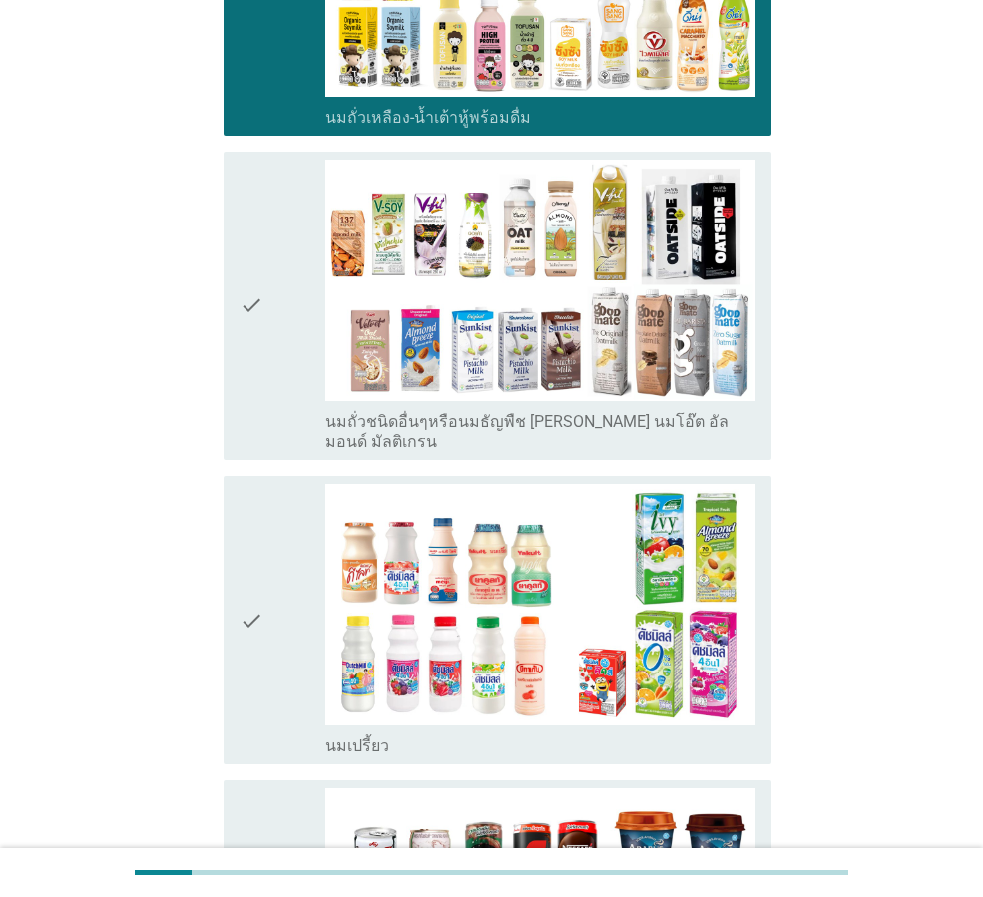
click at [263, 564] on icon "check" at bounding box center [251, 620] width 24 height 272
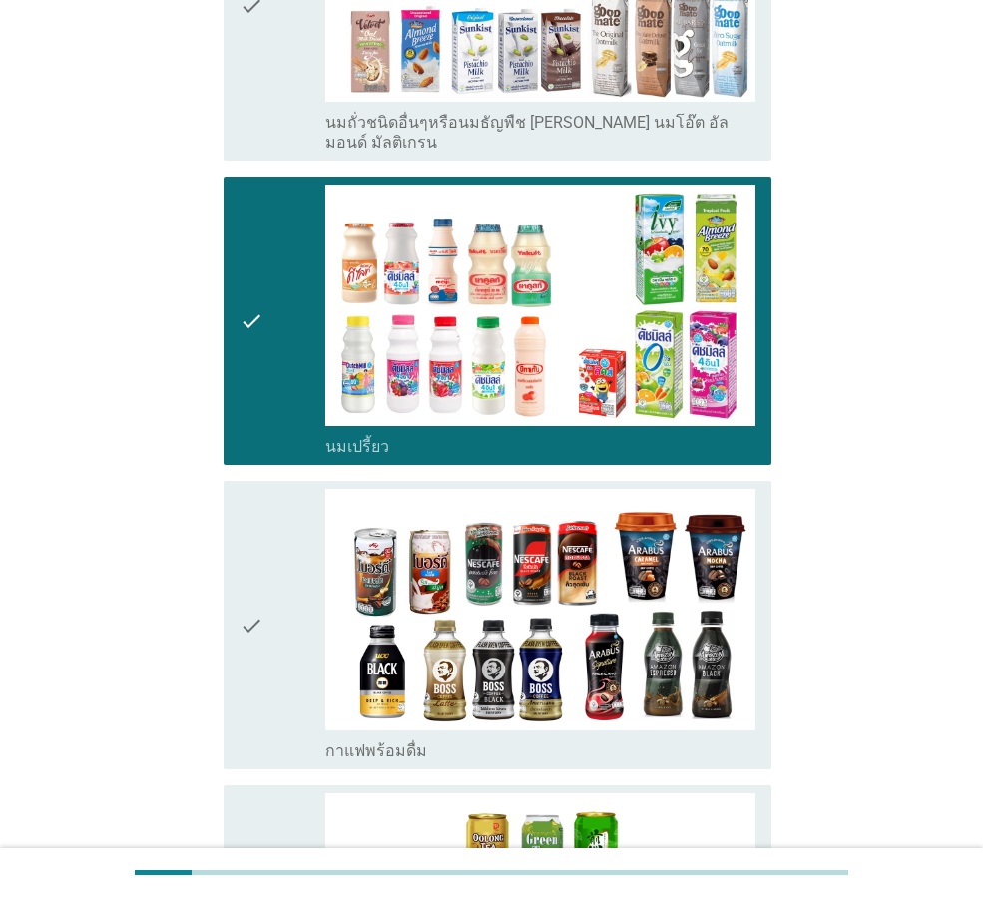
click at [263, 564] on icon "check" at bounding box center [251, 625] width 24 height 272
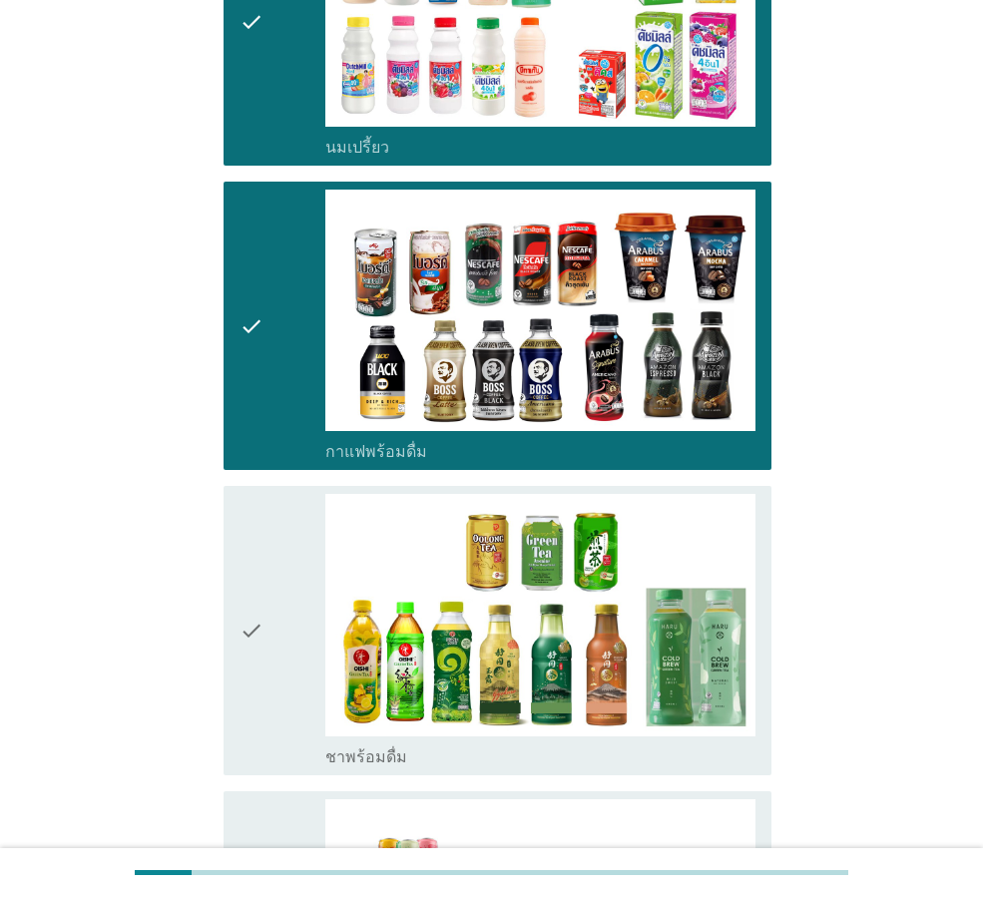
click at [263, 564] on icon "check" at bounding box center [251, 630] width 24 height 272
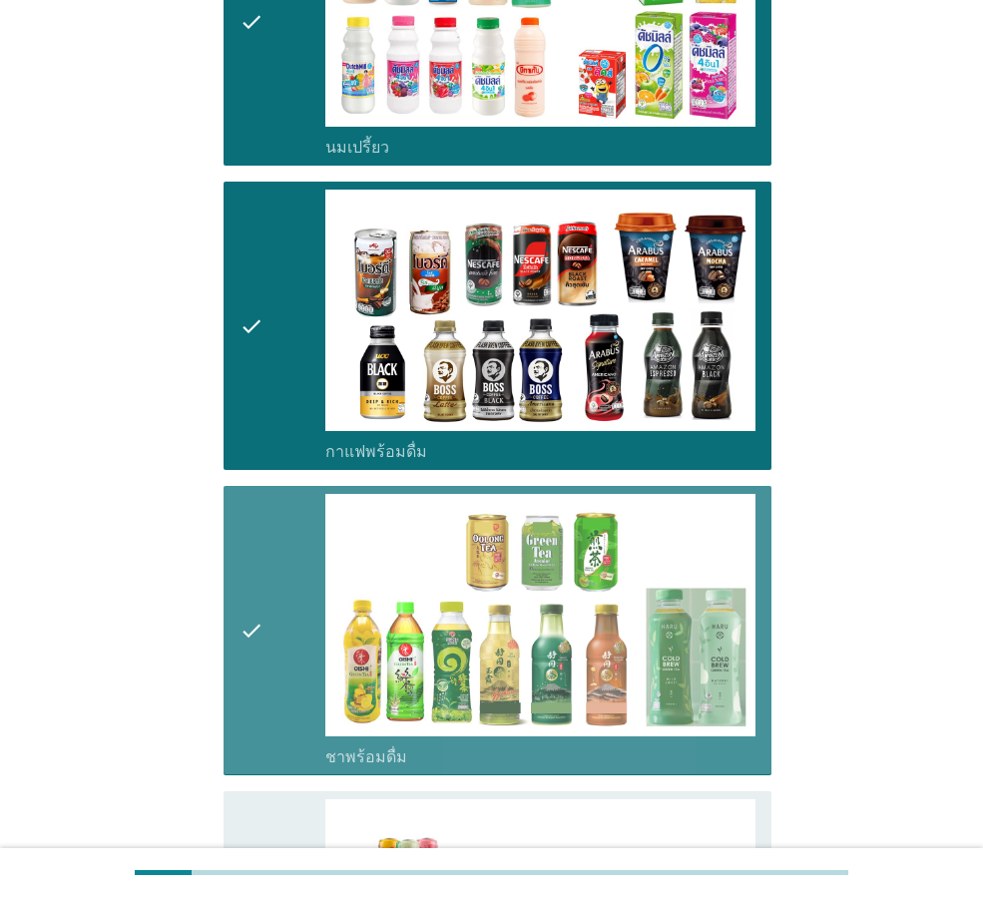
scroll to position [1696, 0]
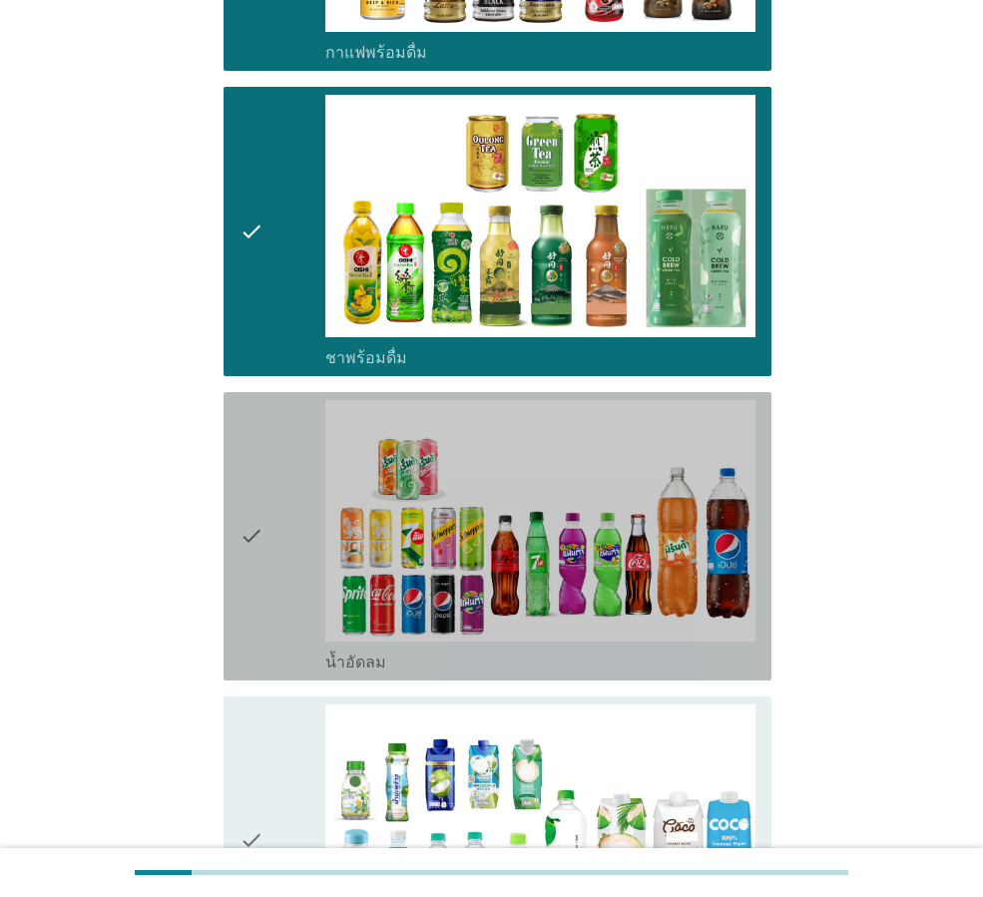
click at [263, 564] on icon "check" at bounding box center [251, 536] width 24 height 272
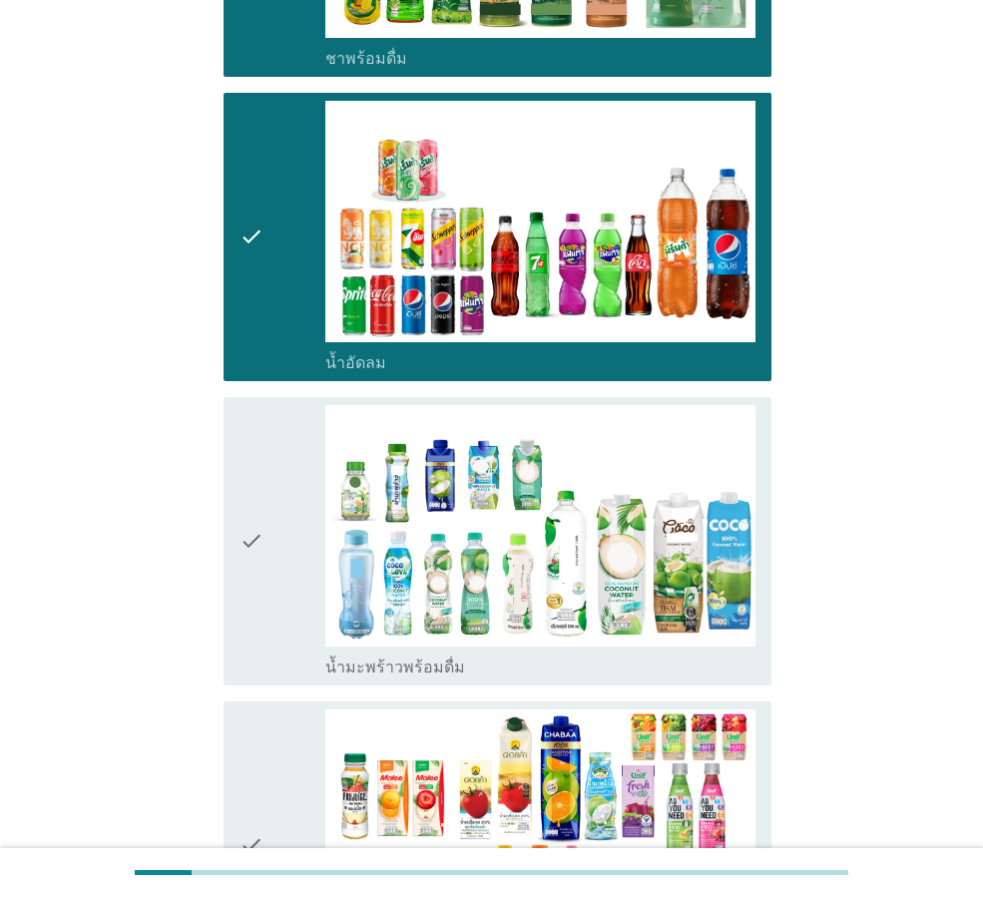
click at [263, 564] on icon "check" at bounding box center [251, 541] width 24 height 272
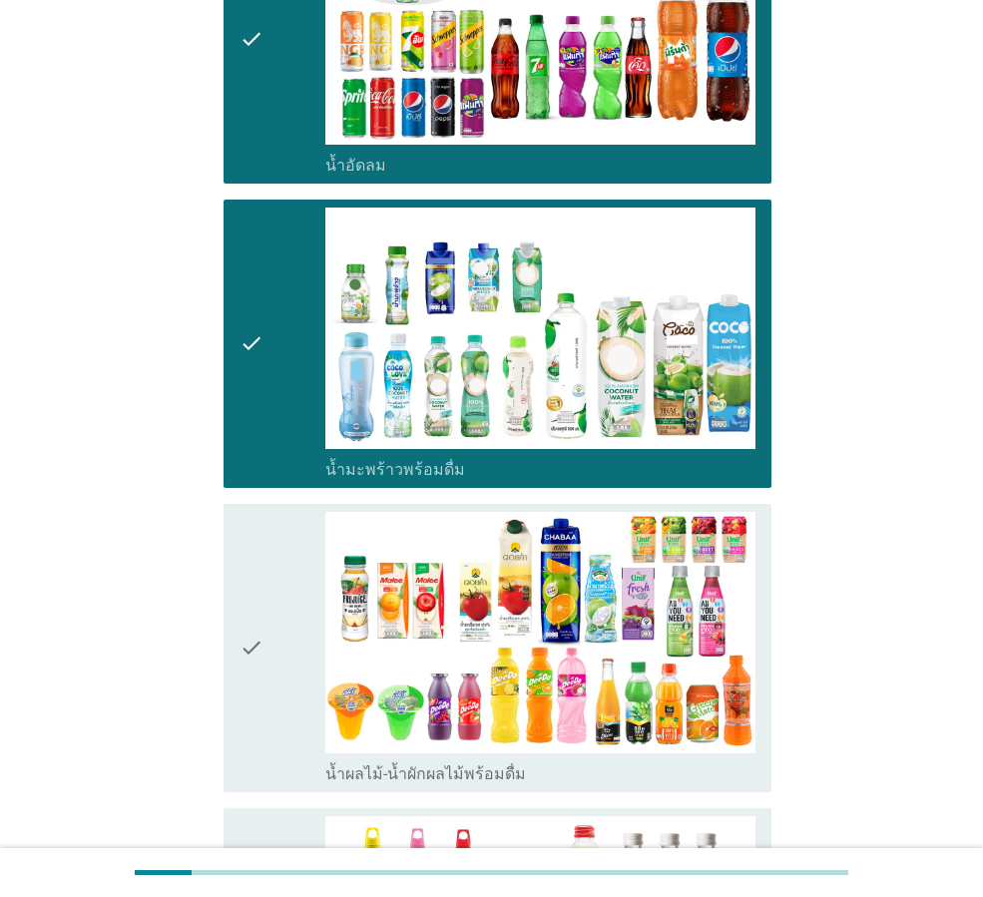
scroll to position [2195, 0]
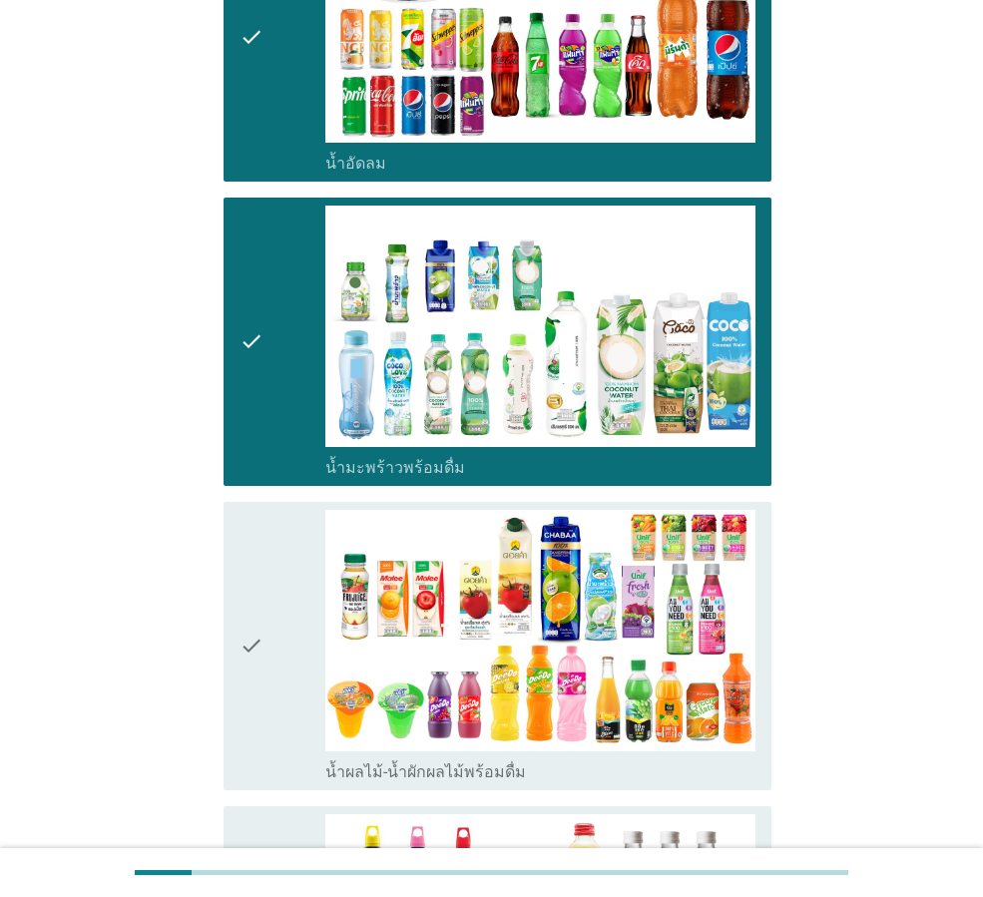
click at [263, 564] on icon "check" at bounding box center [251, 646] width 24 height 272
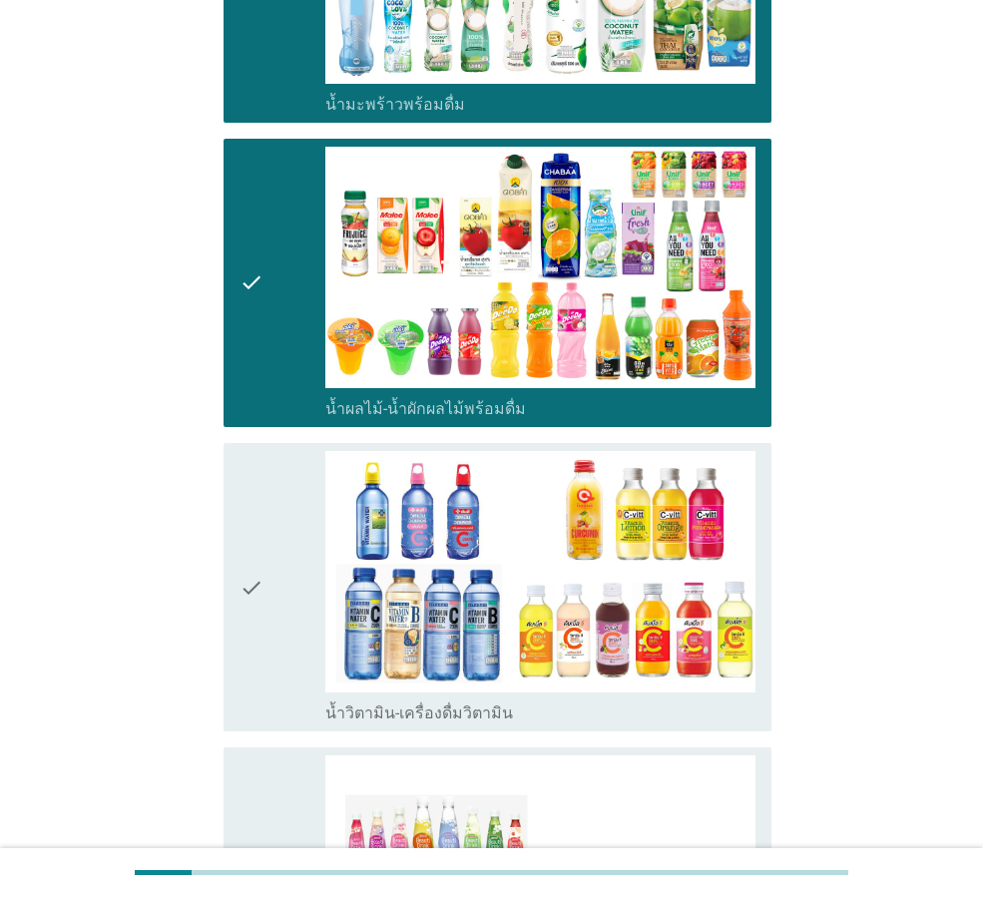
scroll to position [2594, 0]
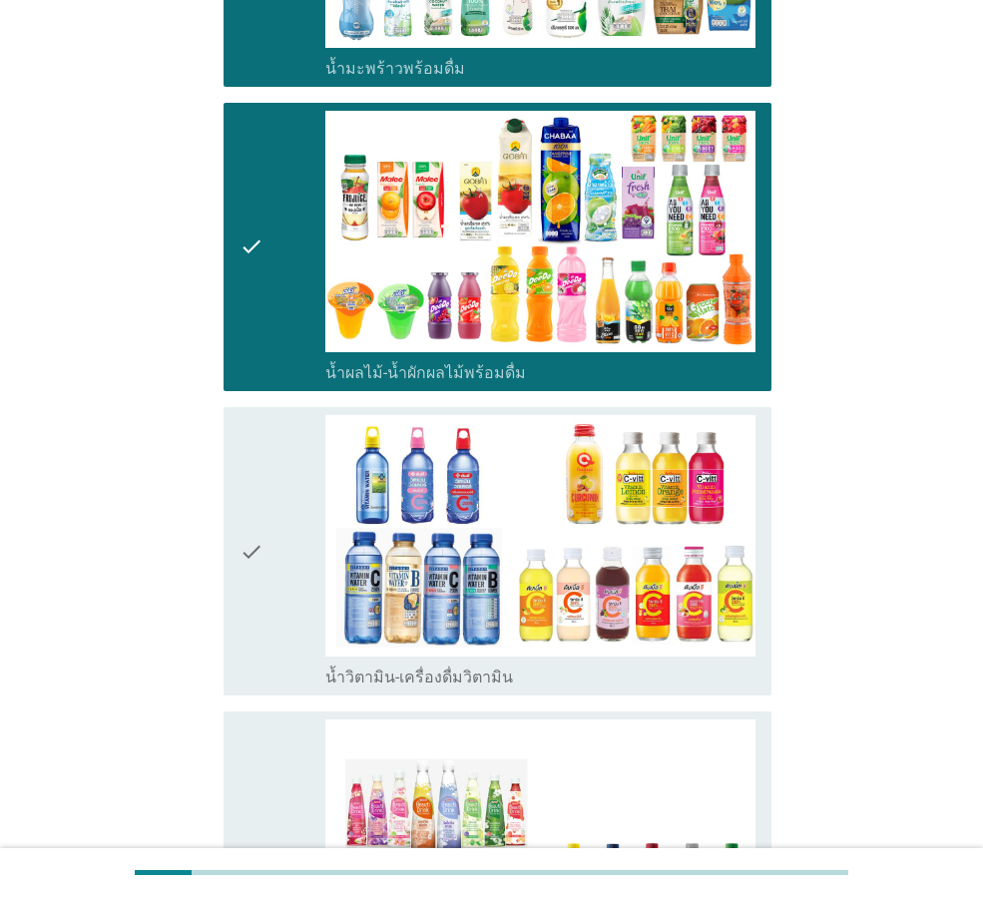
click at [281, 583] on div "check" at bounding box center [282, 551] width 86 height 272
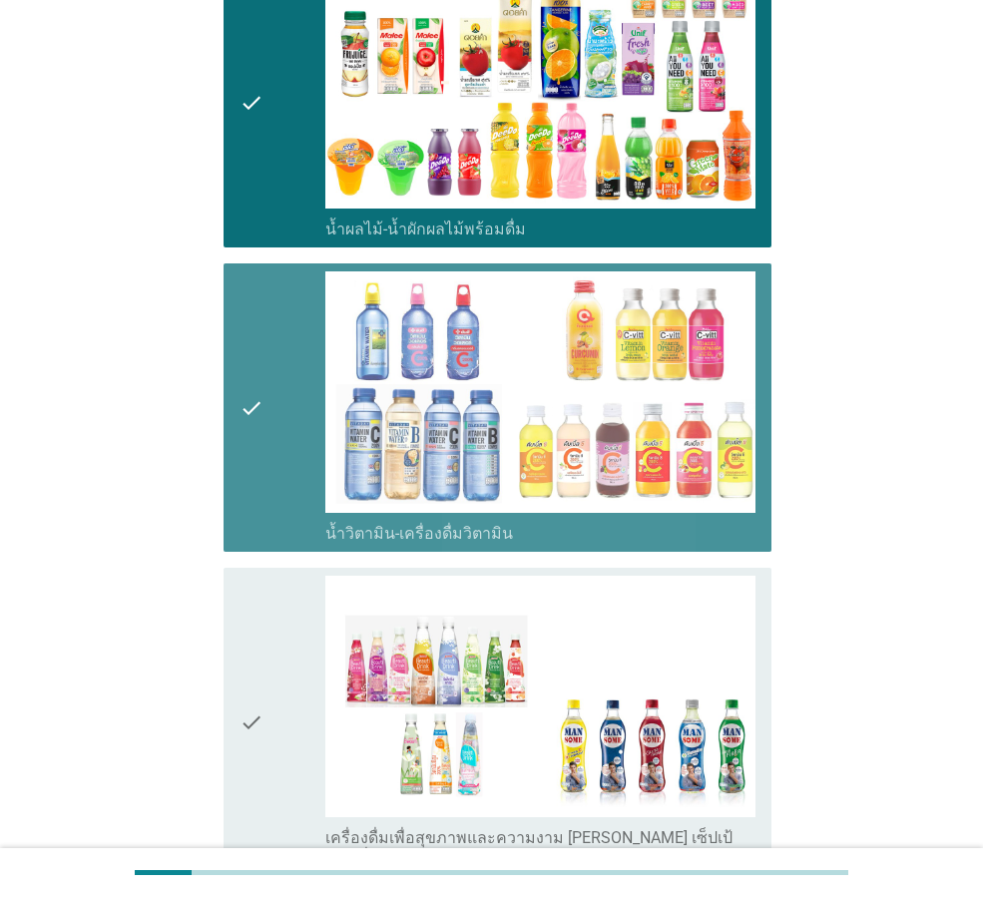
scroll to position [2894, 0]
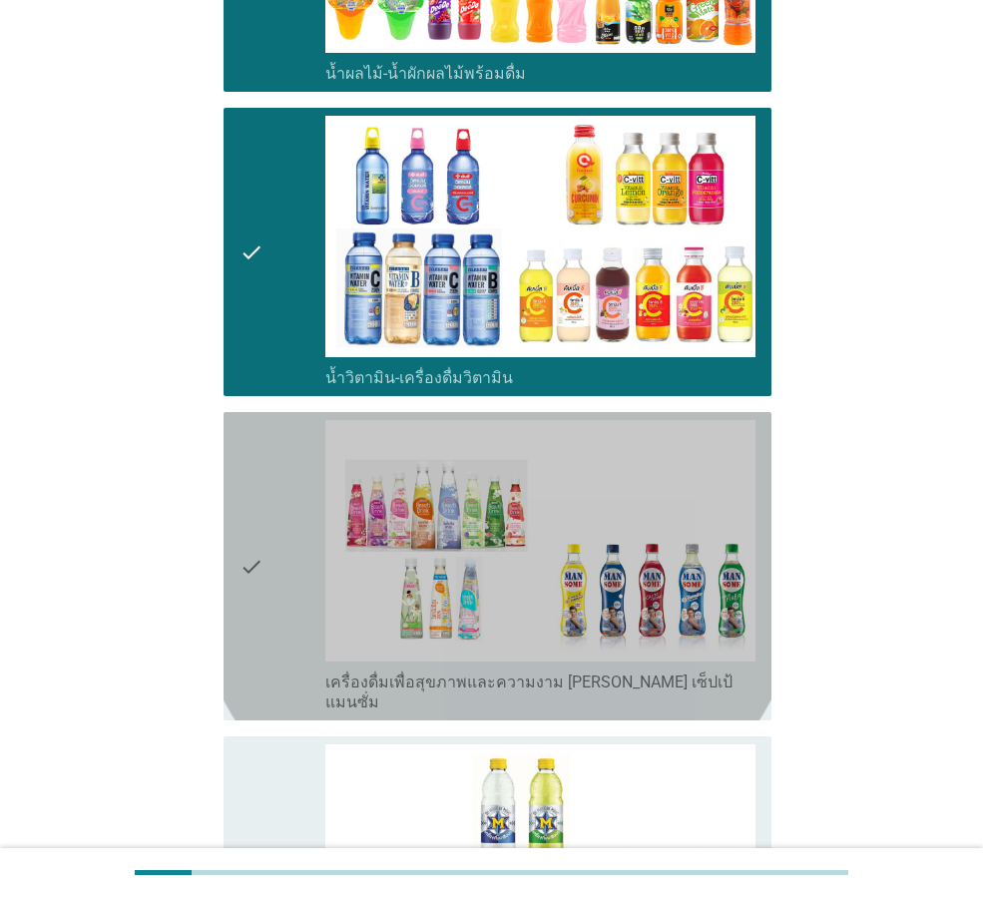
click at [281, 583] on div "check" at bounding box center [282, 566] width 86 height 292
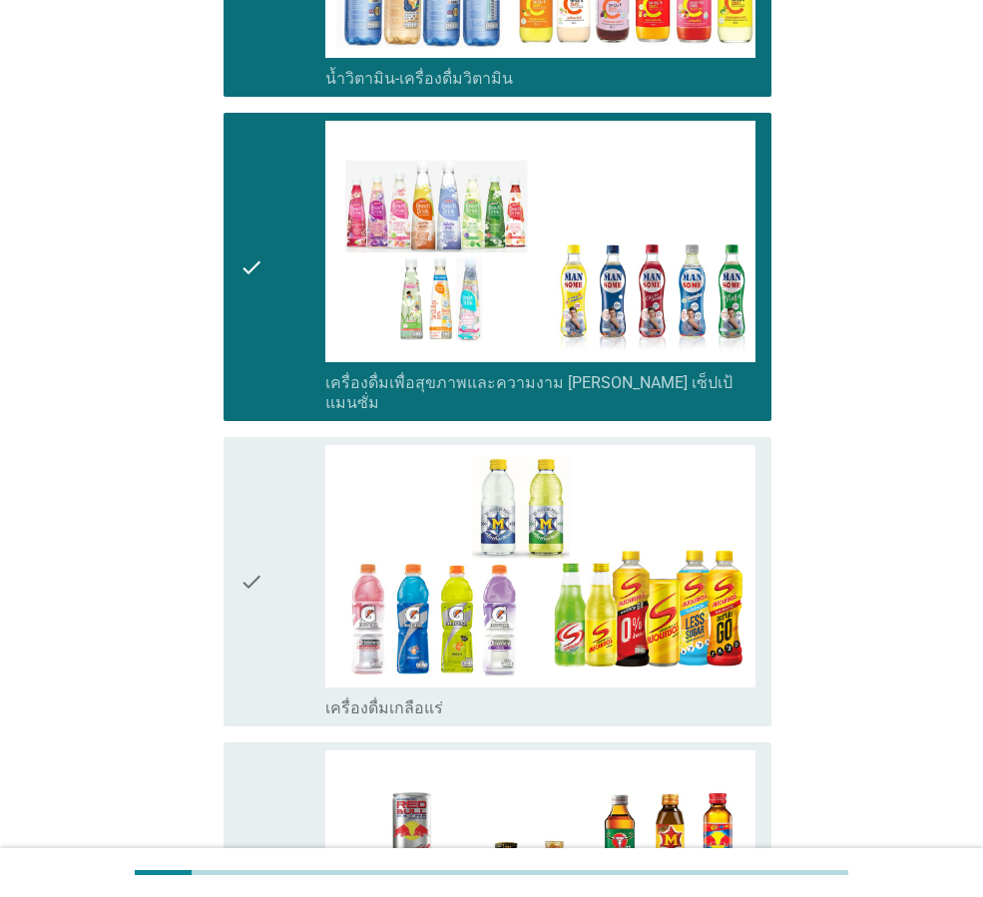
click at [281, 583] on div "check" at bounding box center [282, 581] width 86 height 272
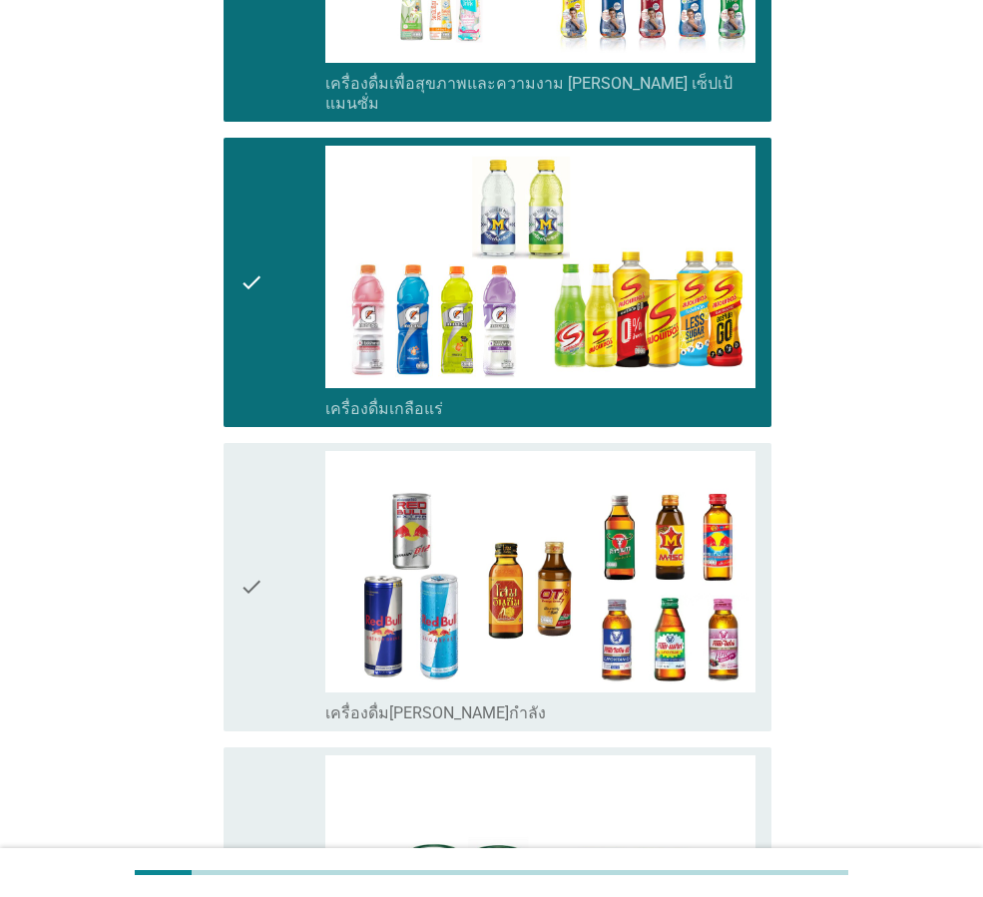
click at [281, 583] on div "check" at bounding box center [282, 587] width 86 height 272
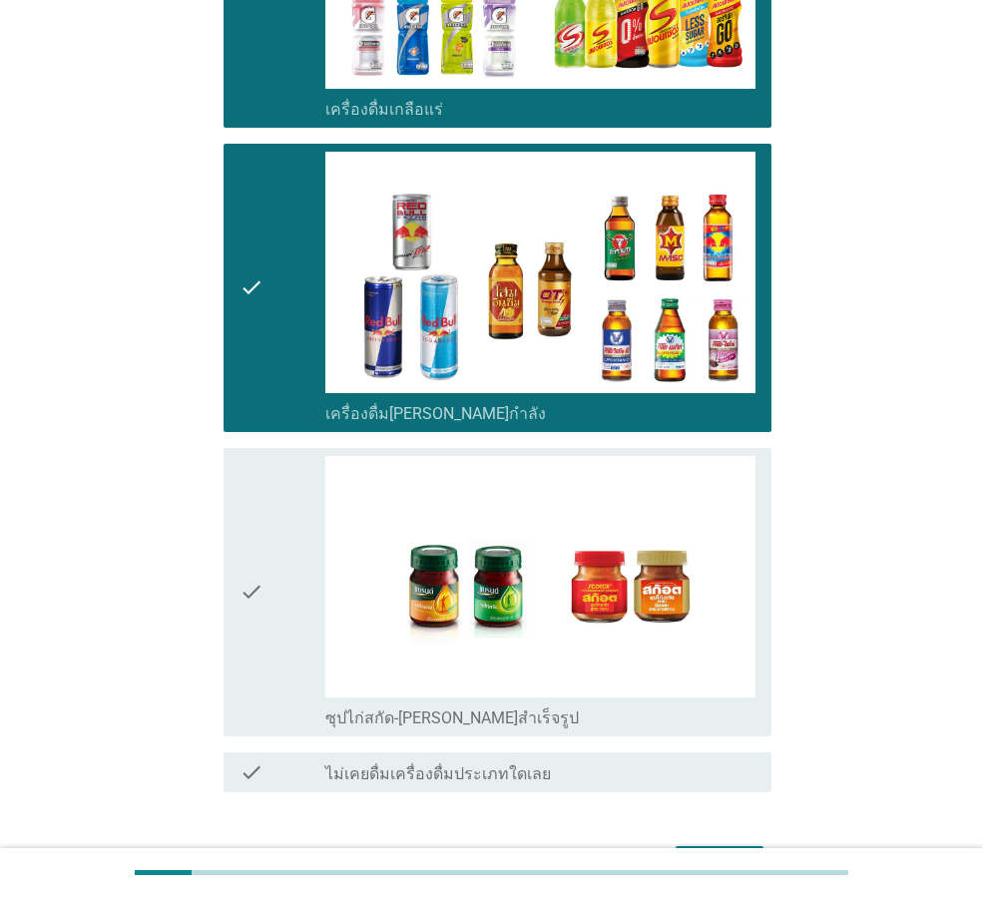
click at [281, 583] on div "check" at bounding box center [282, 592] width 86 height 272
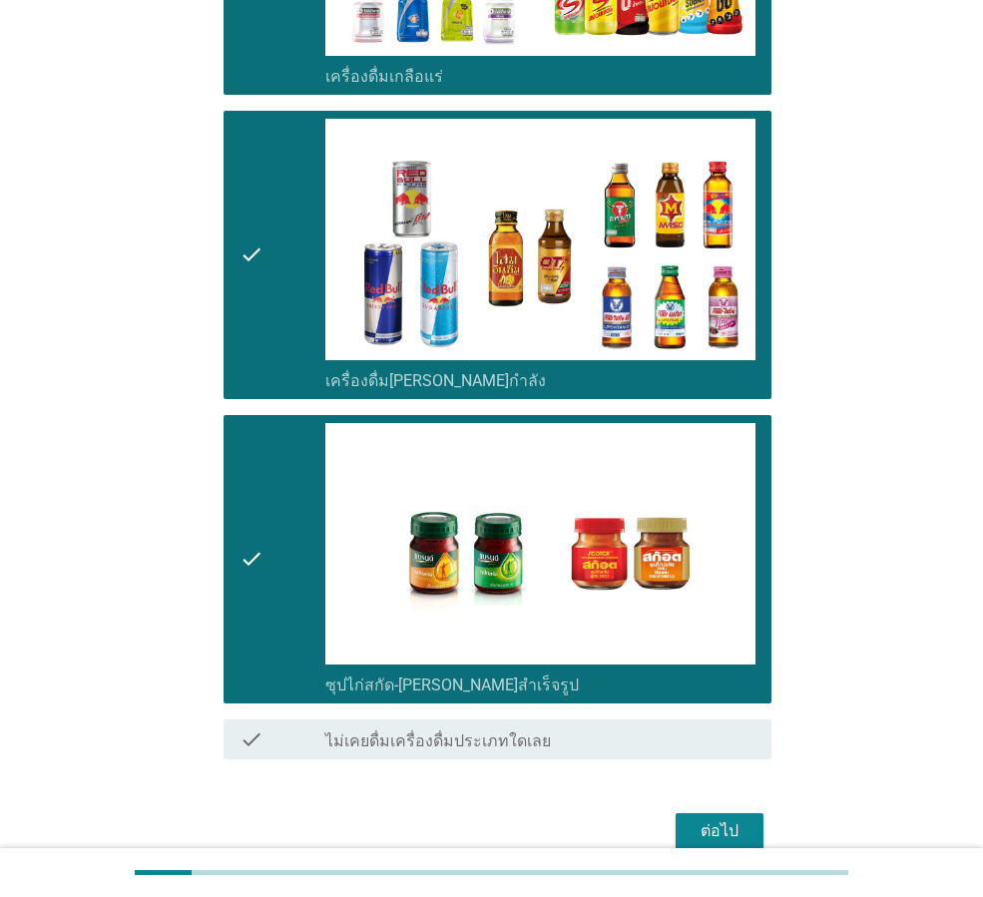
scroll to position [3844, 0]
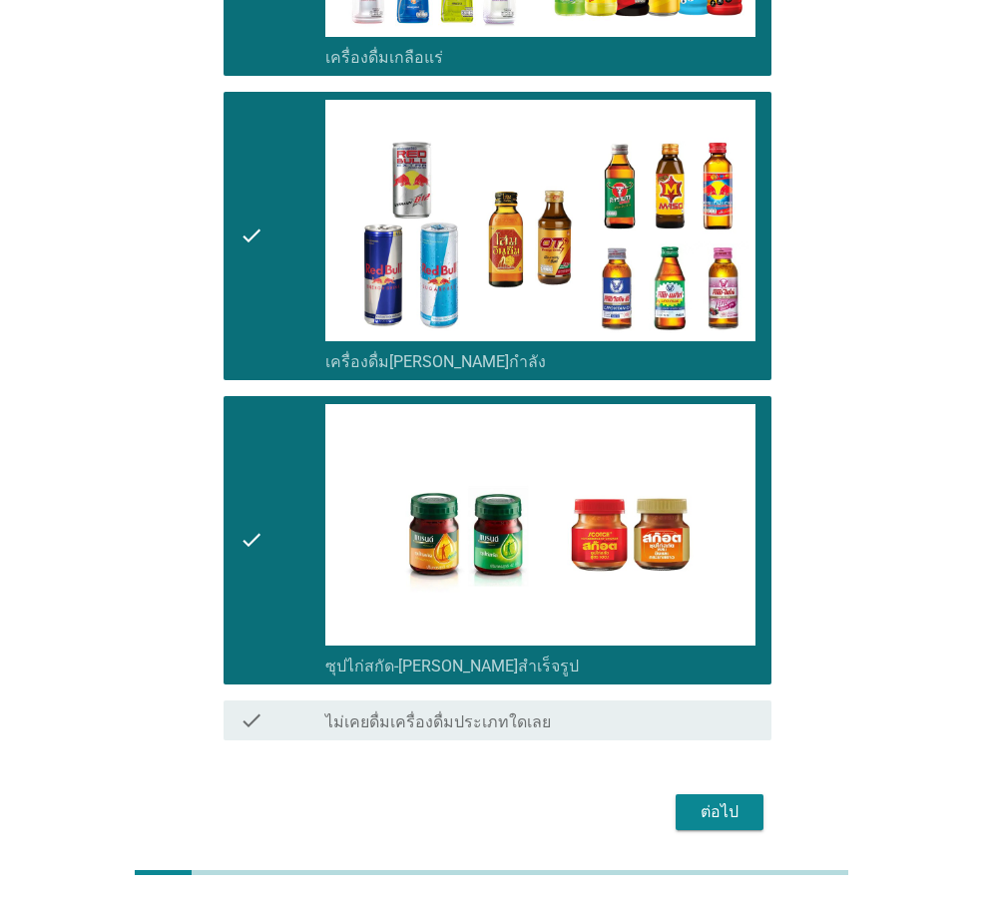
click at [683, 794] on button "ต่อไป" at bounding box center [720, 812] width 88 height 36
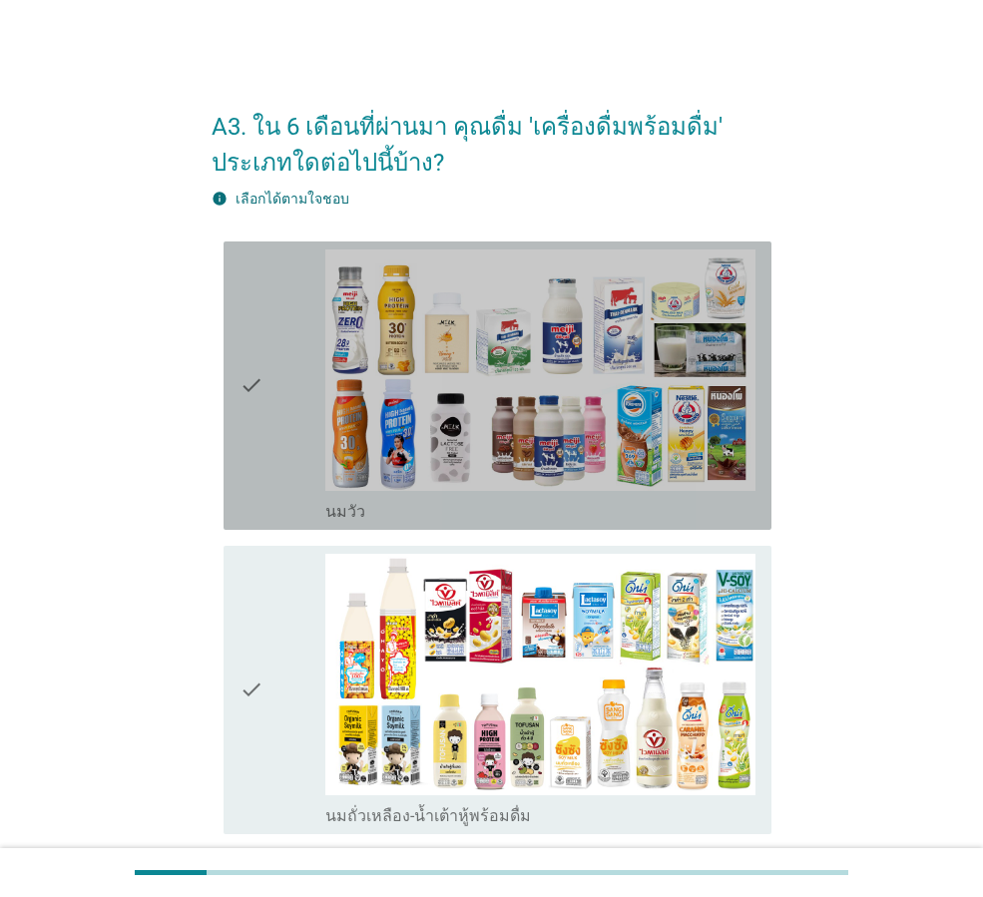
click at [261, 456] on icon "check" at bounding box center [251, 385] width 24 height 272
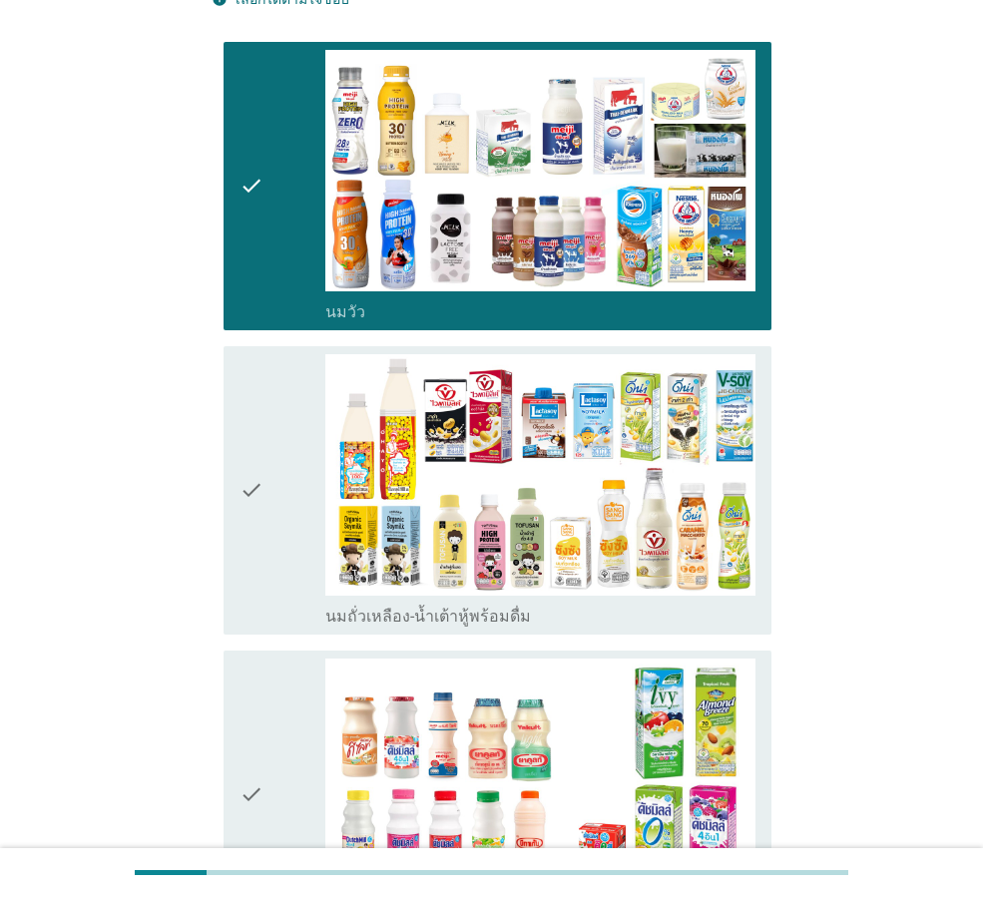
click at [274, 534] on div "check" at bounding box center [282, 490] width 86 height 272
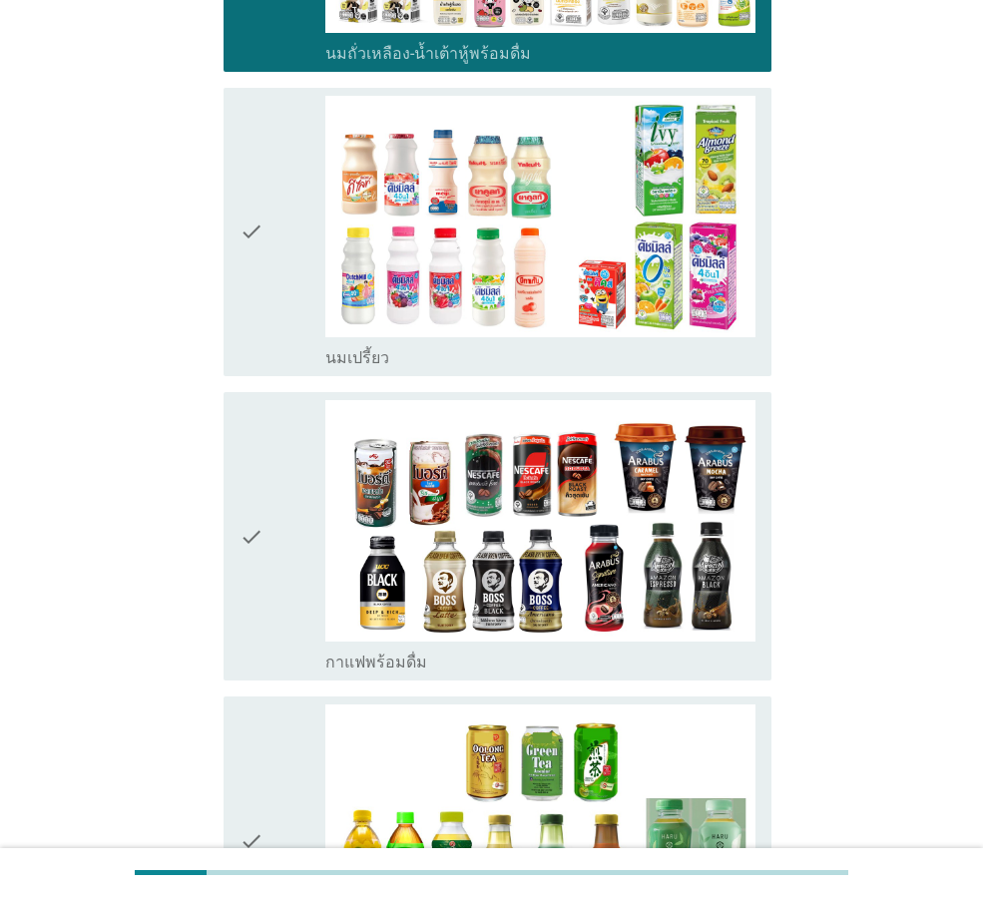
scroll to position [798, 0]
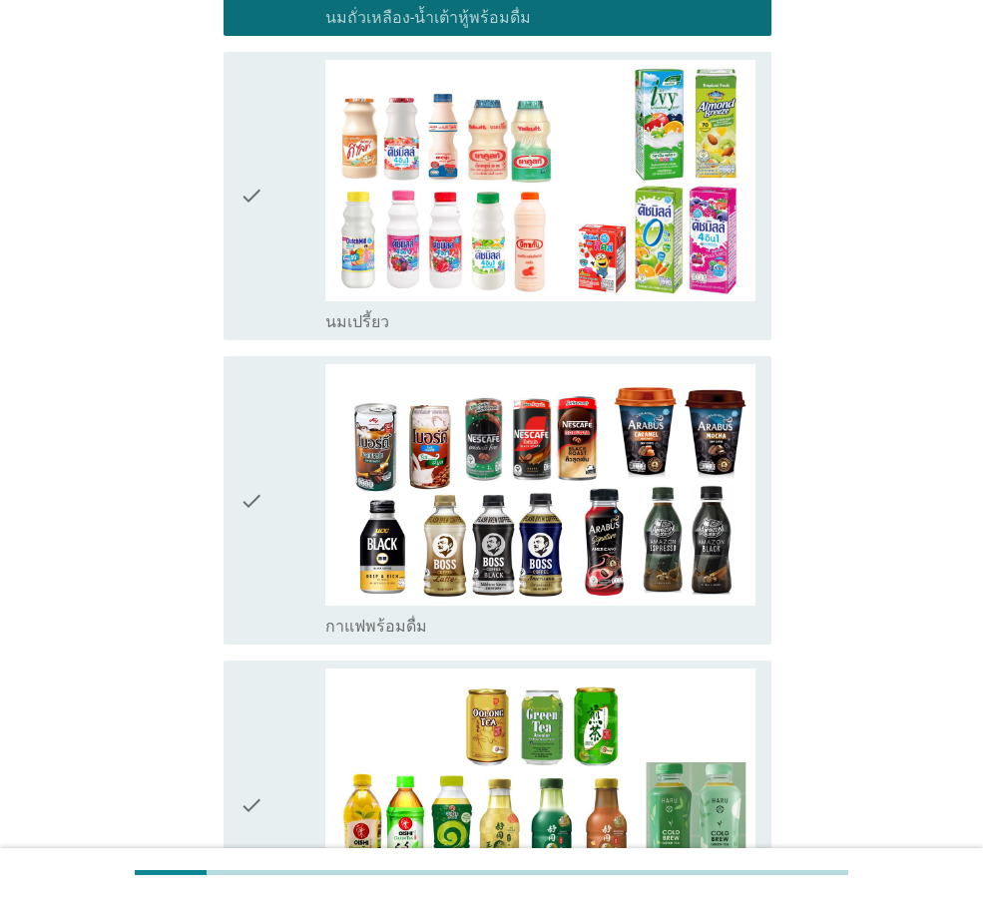
click at [274, 514] on div "check" at bounding box center [282, 500] width 86 height 272
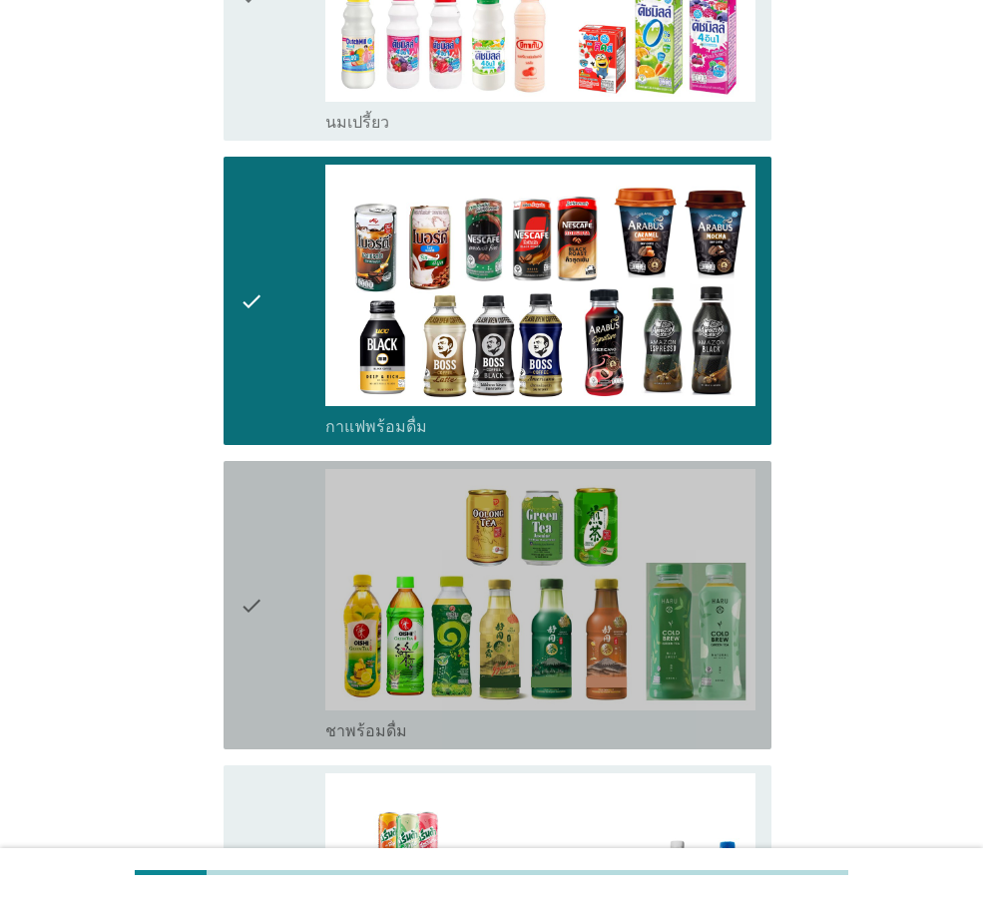
click at [274, 514] on div "check" at bounding box center [282, 605] width 86 height 272
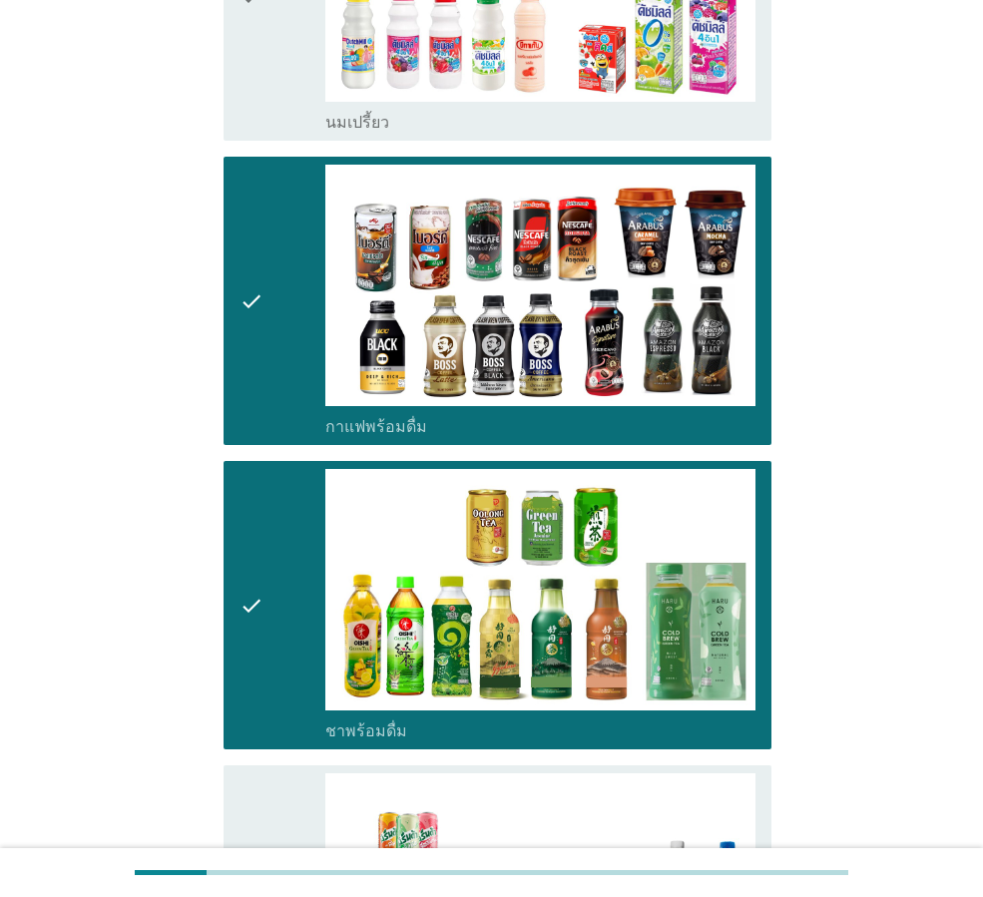
scroll to position [1297, 0]
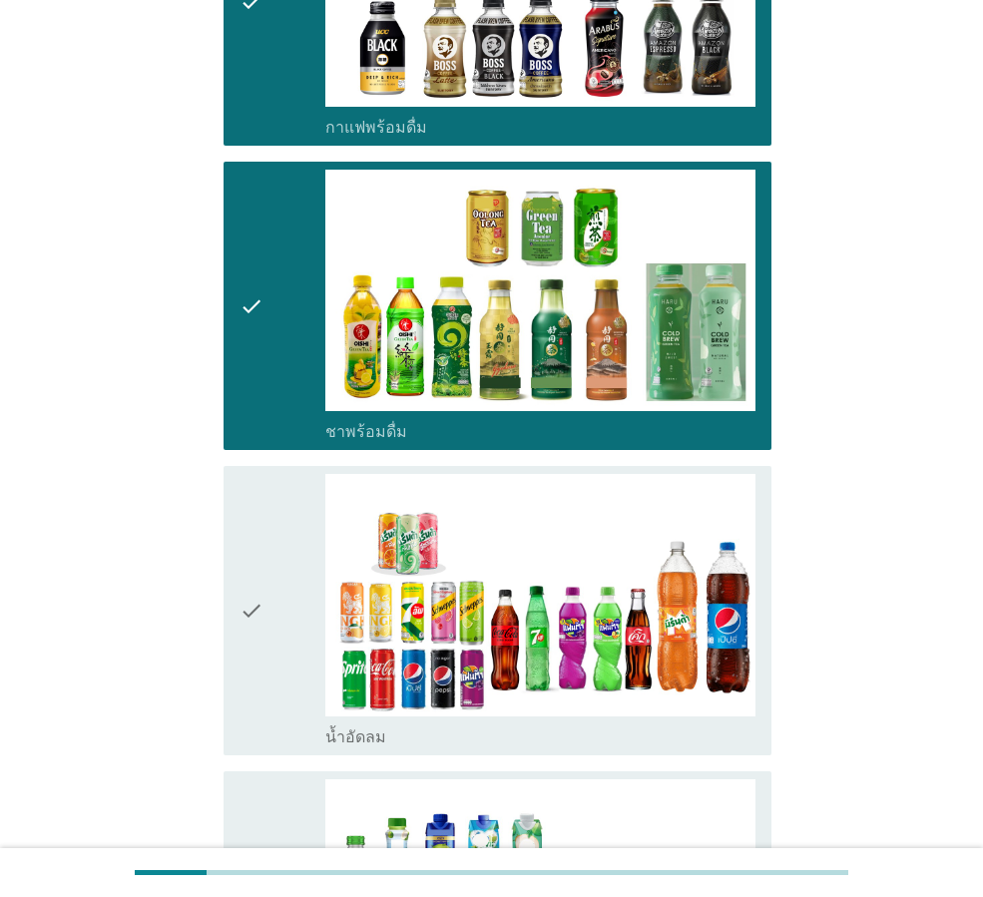
click at [274, 514] on div "check" at bounding box center [282, 610] width 86 height 272
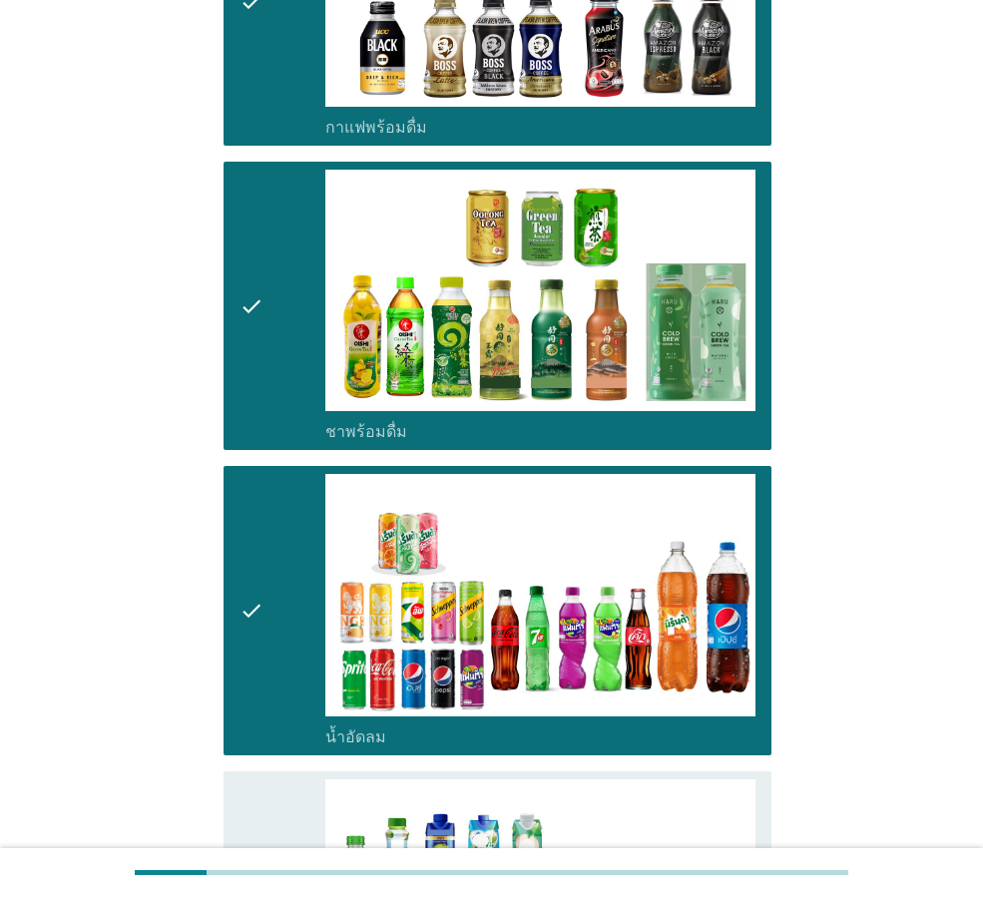
scroll to position [1597, 0]
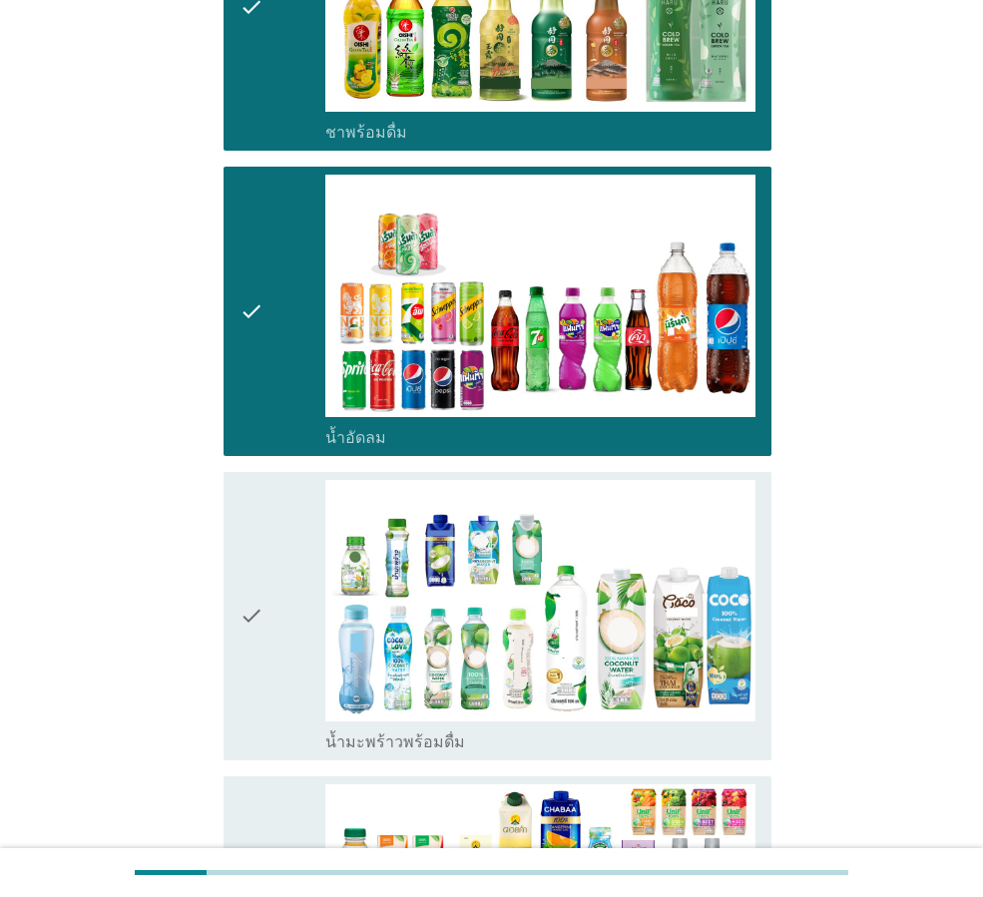
click at [274, 514] on div "check" at bounding box center [282, 616] width 86 height 272
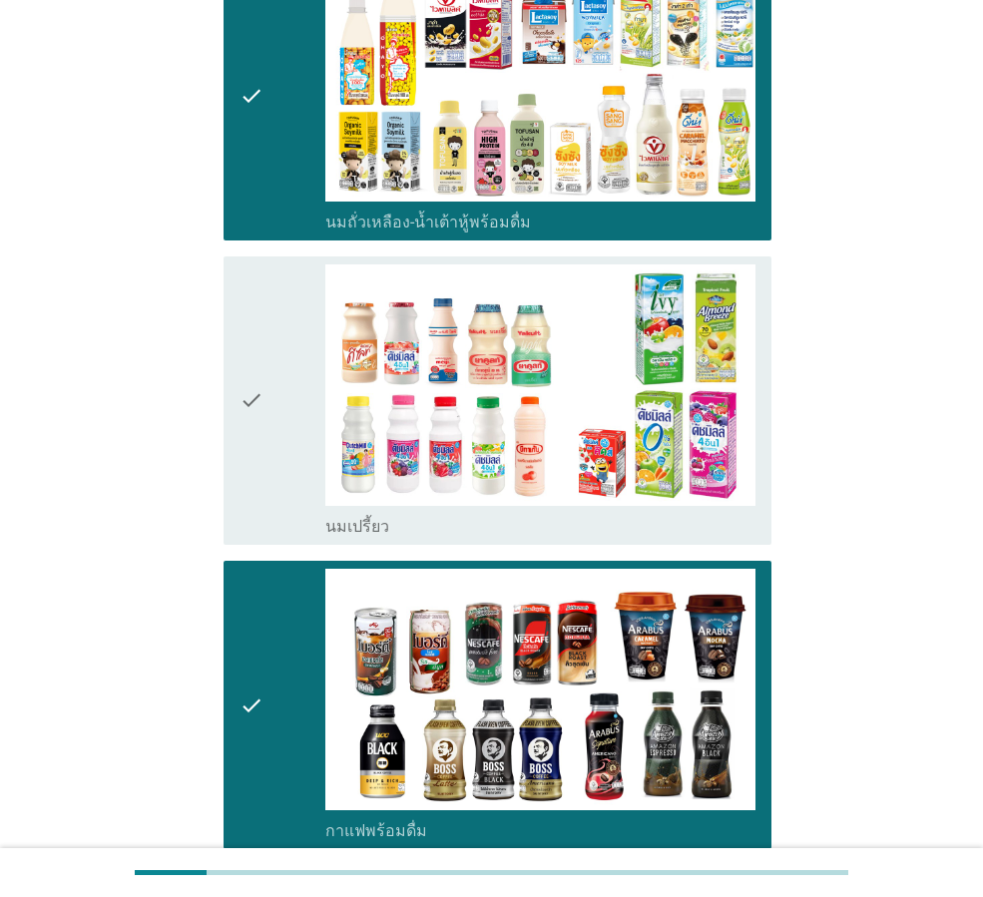
scroll to position [399, 0]
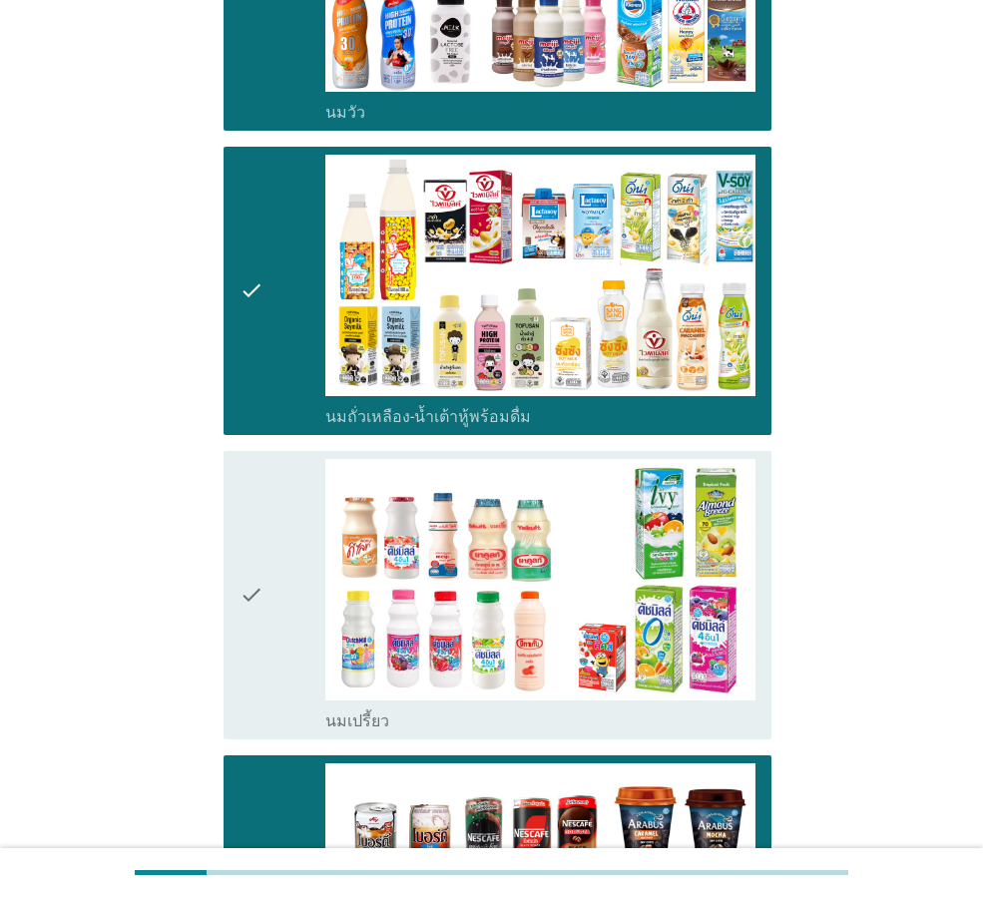
click at [290, 557] on div "check" at bounding box center [282, 595] width 86 height 272
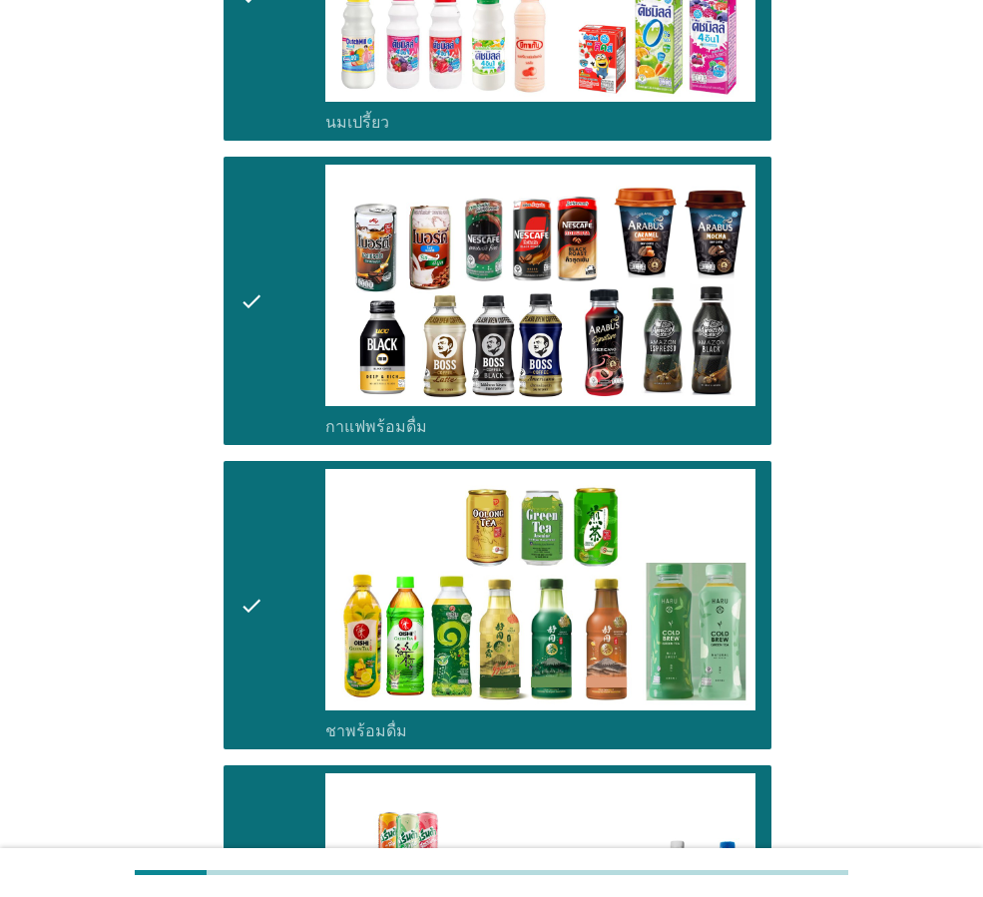
scroll to position [699, 0]
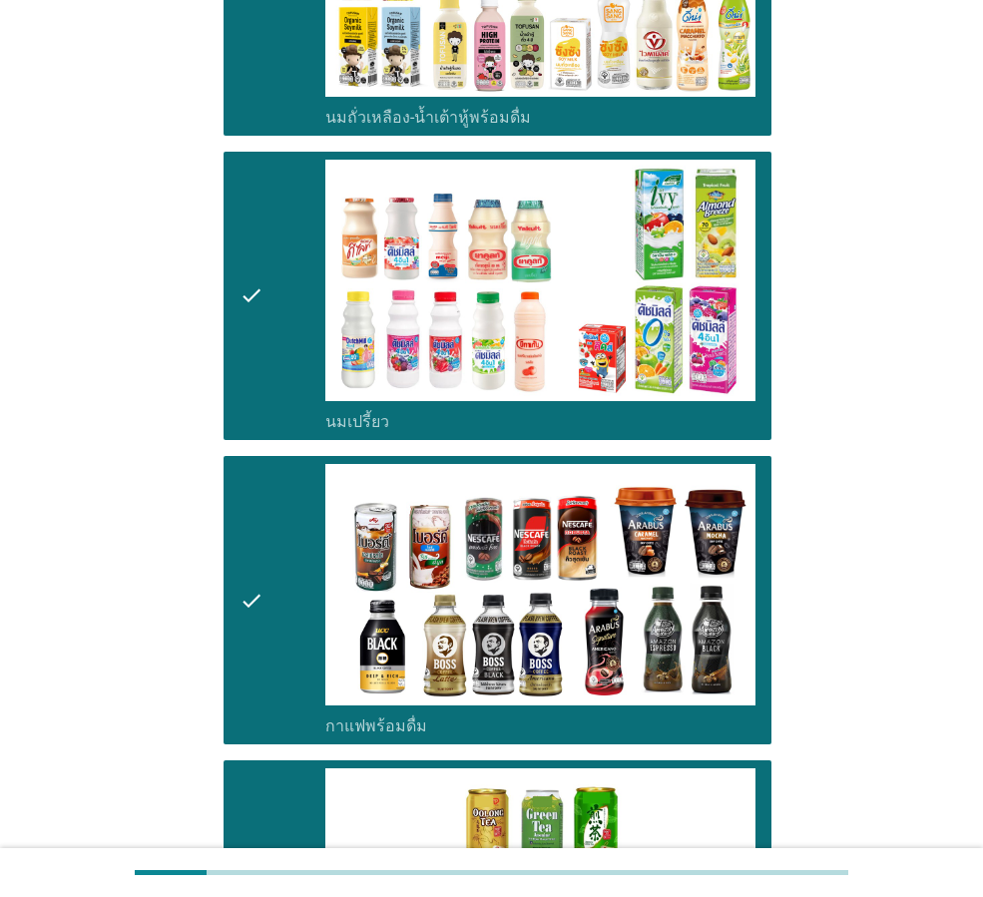
click at [274, 403] on div "check" at bounding box center [282, 296] width 86 height 272
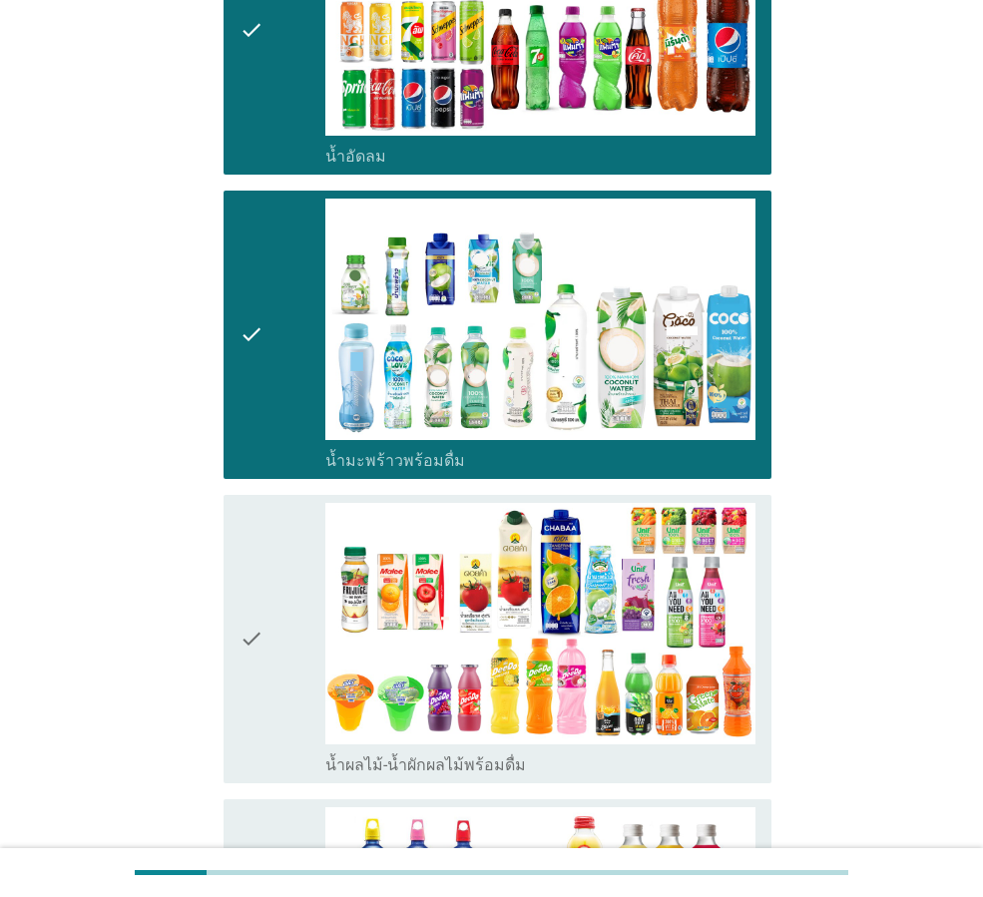
scroll to position [2096, 0]
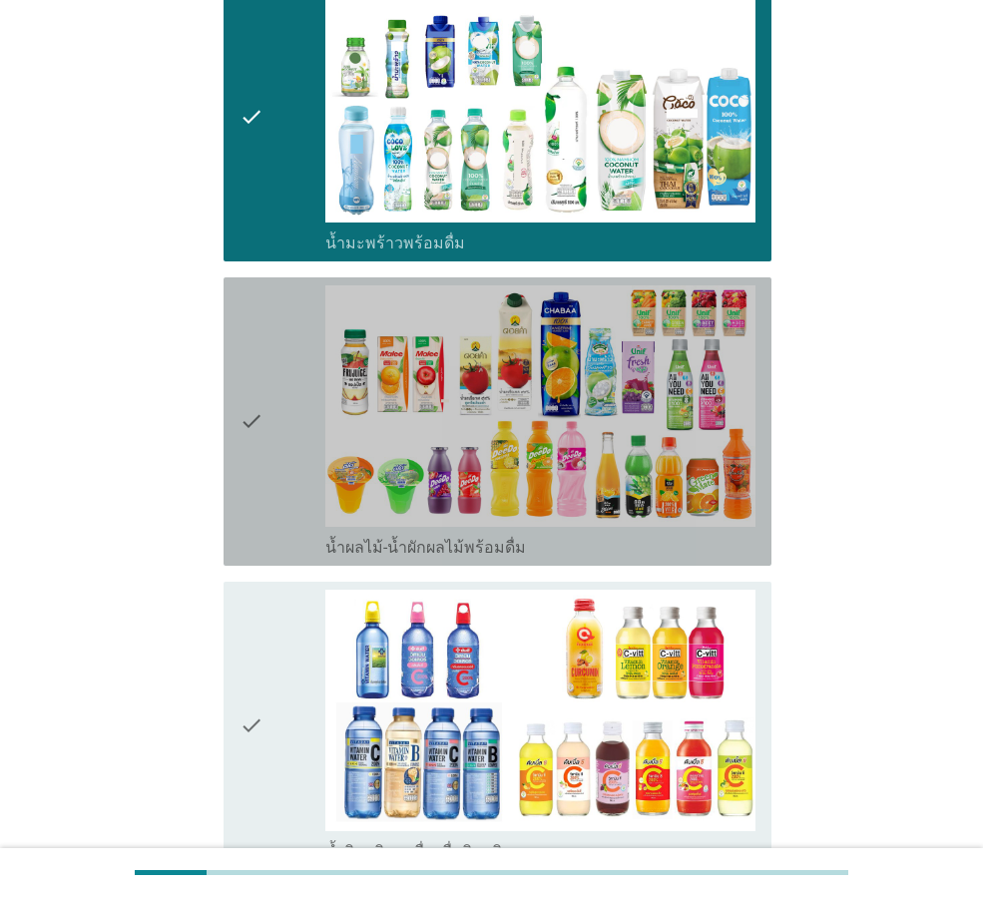
click at [285, 506] on div "check" at bounding box center [282, 421] width 86 height 272
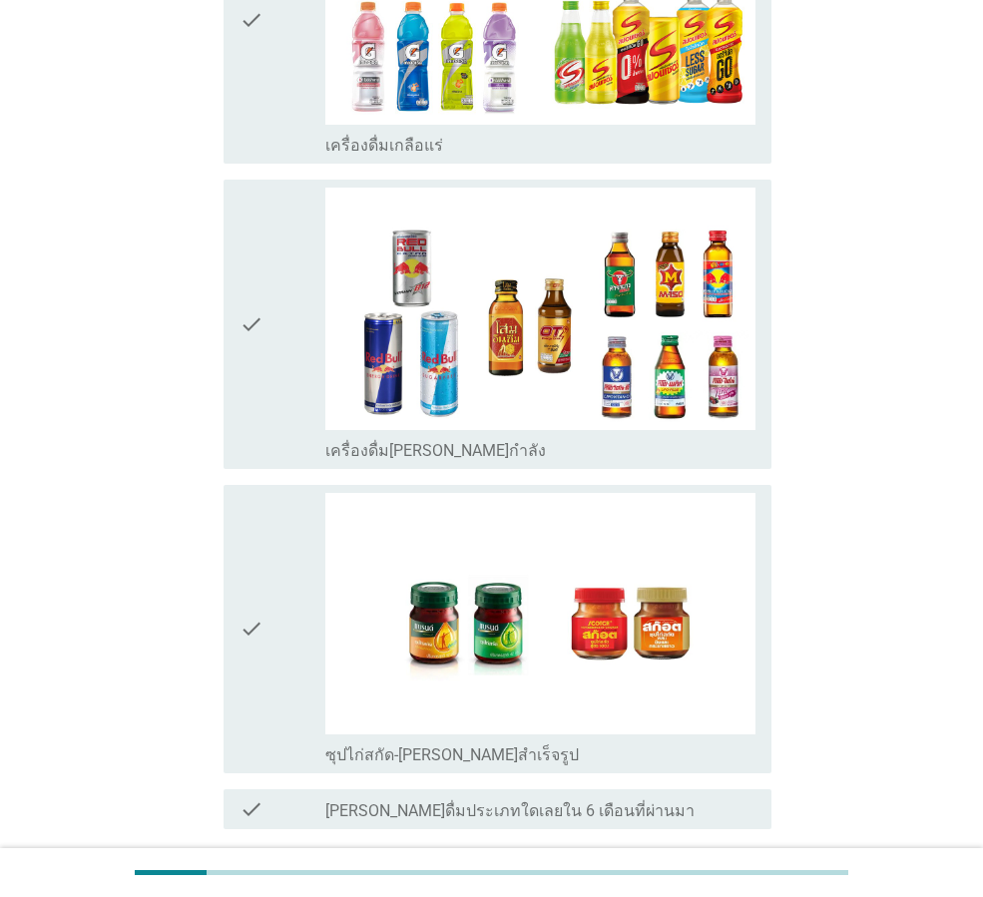
scroll to position [3575, 0]
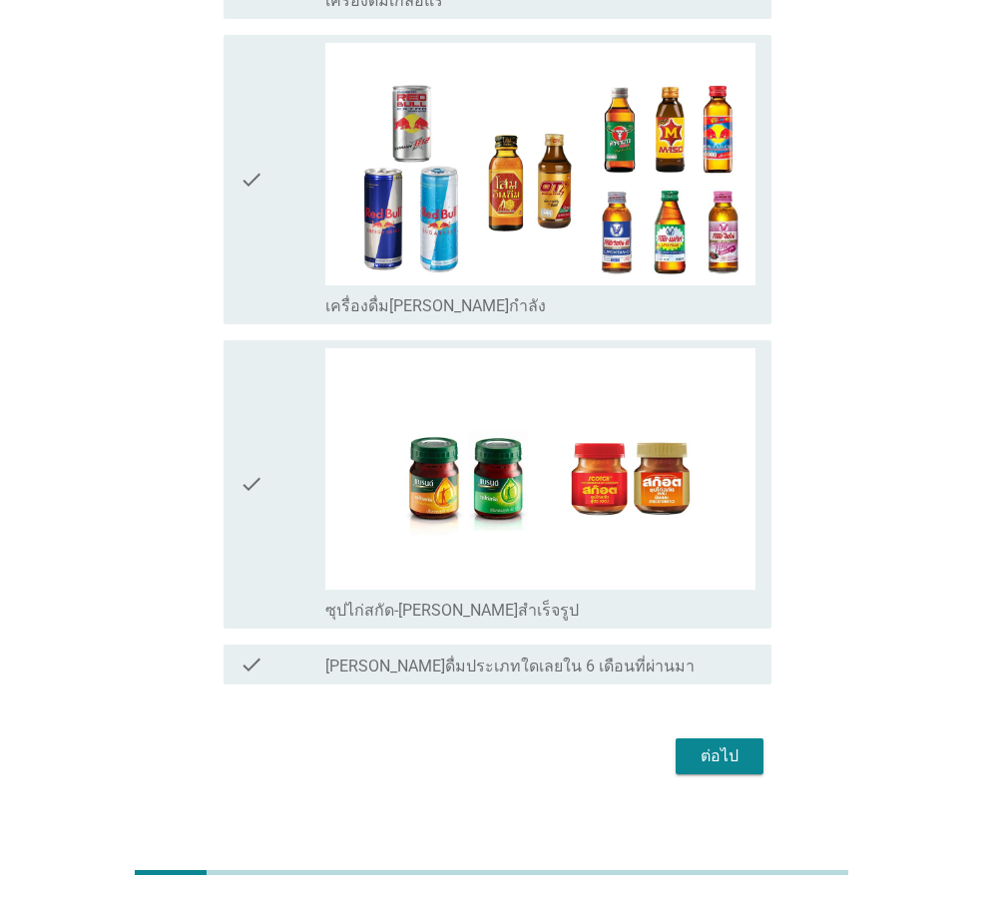
click at [745, 748] on button "ต่อไป" at bounding box center [720, 756] width 88 height 36
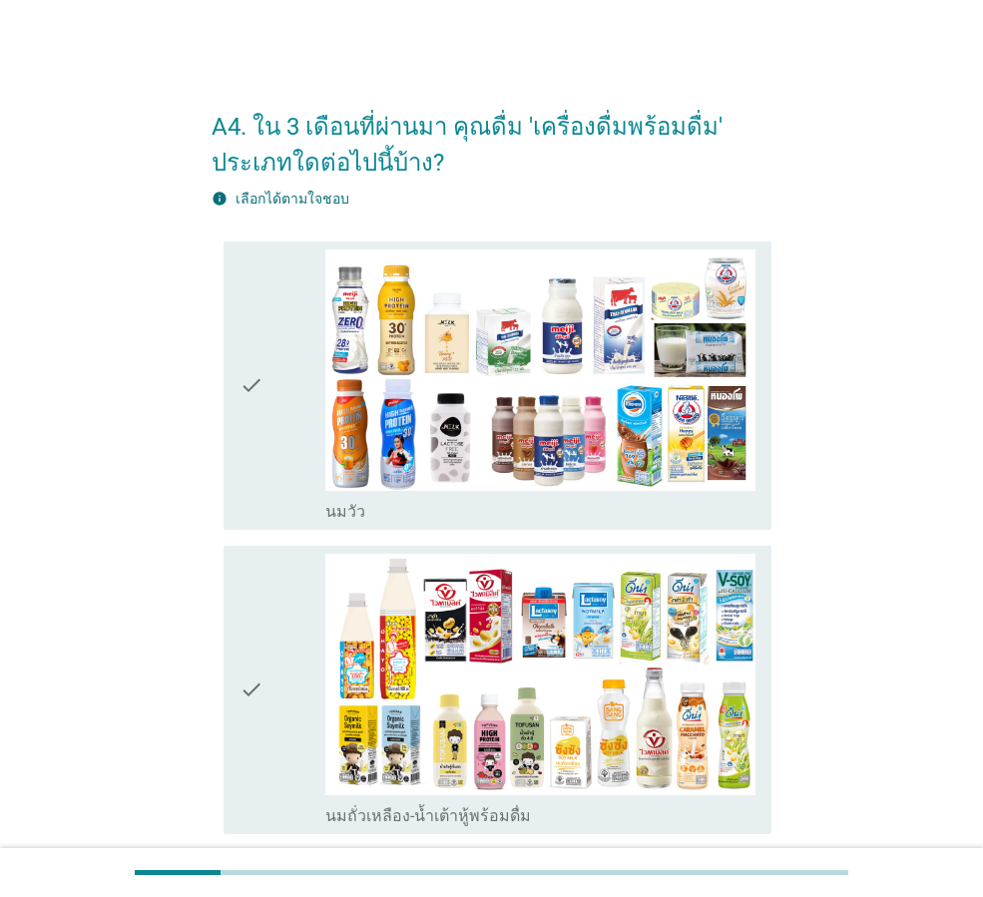
click at [247, 447] on icon "check" at bounding box center [251, 385] width 24 height 272
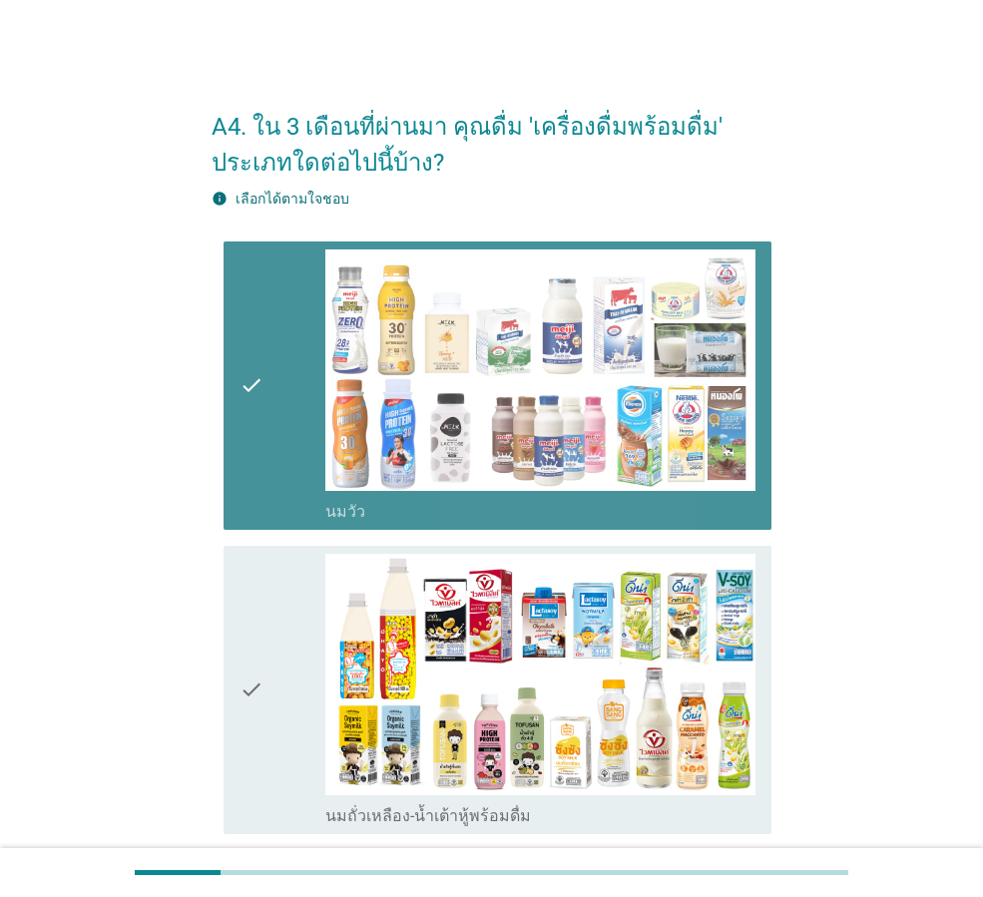
click at [269, 635] on div "check" at bounding box center [282, 690] width 86 height 272
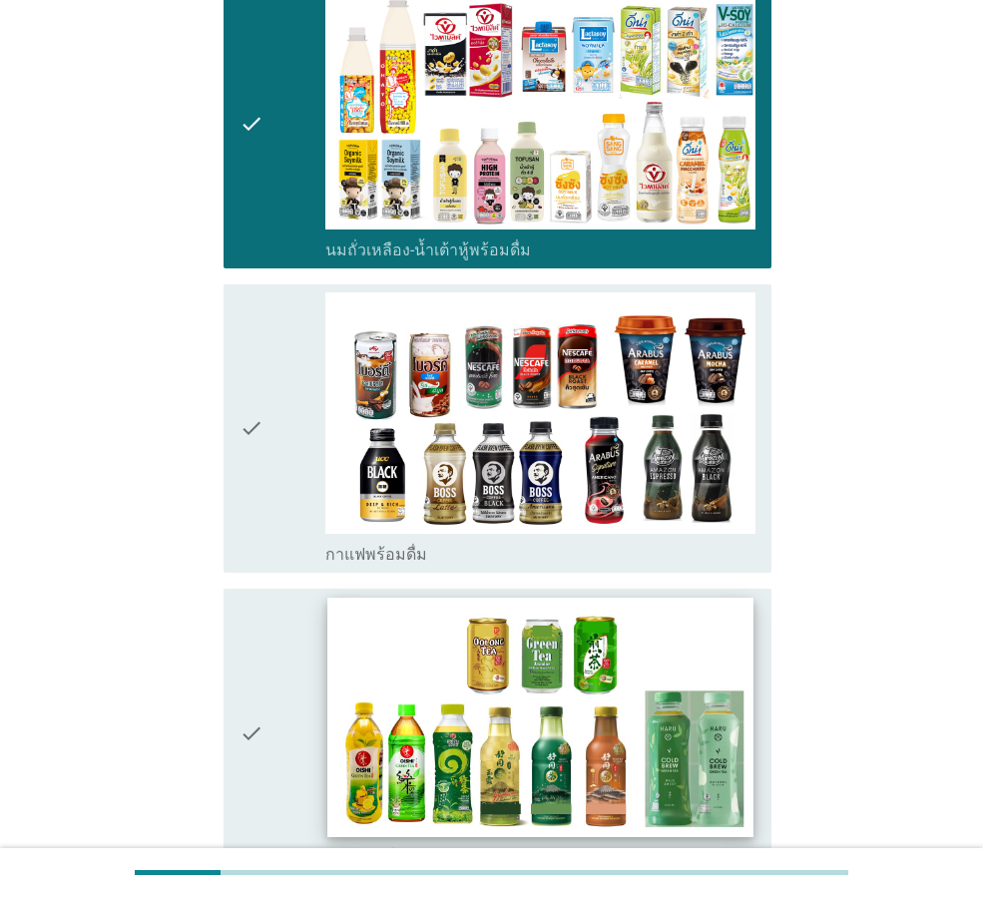
scroll to position [599, 0]
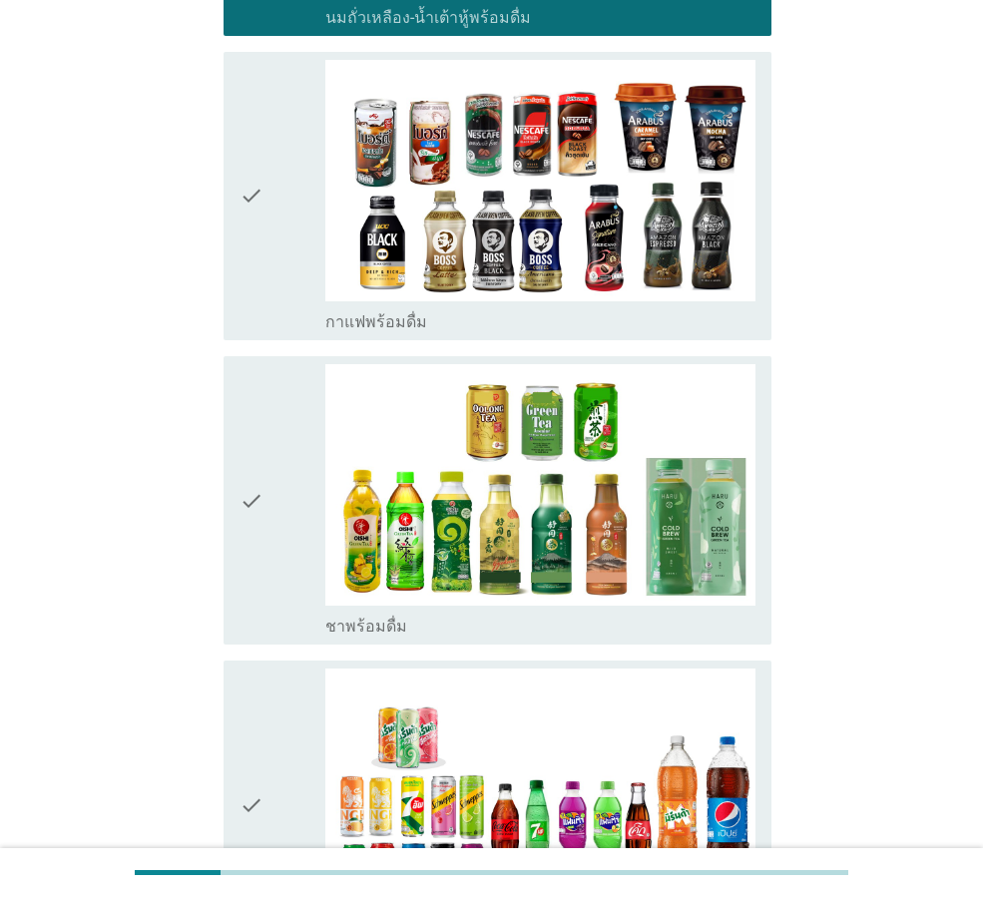
click at [251, 494] on icon "check" at bounding box center [251, 500] width 24 height 272
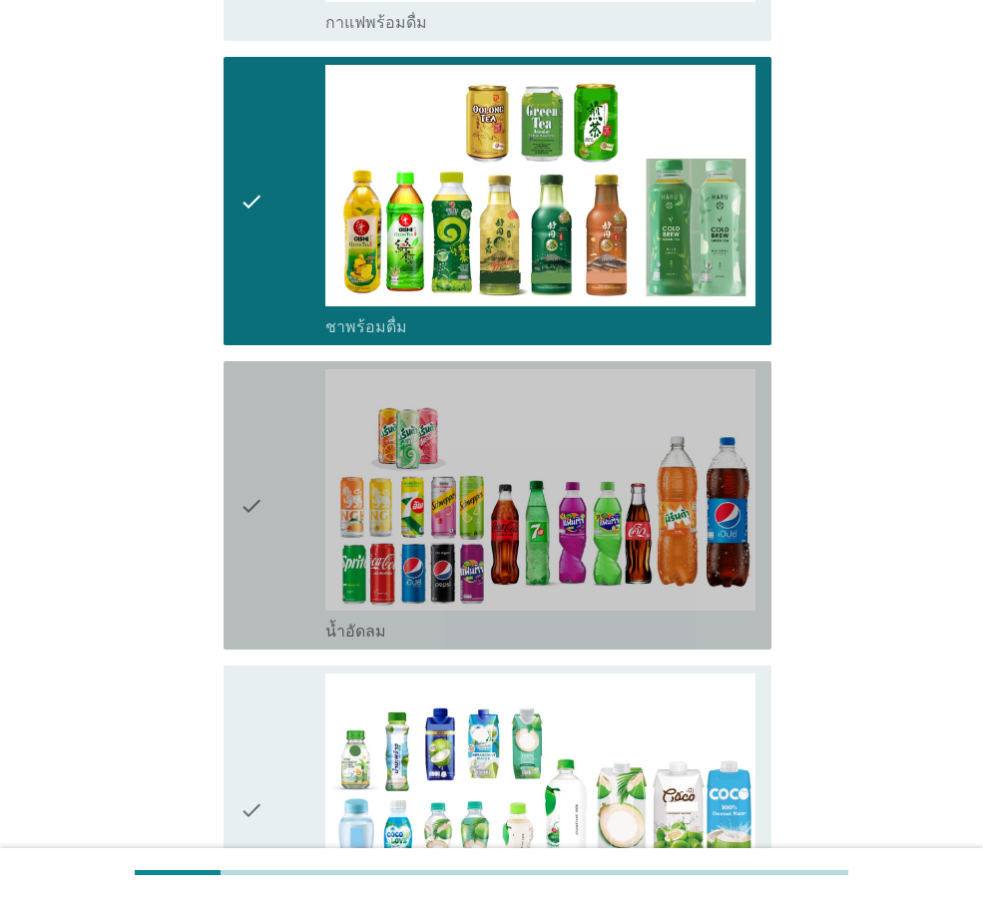
click at [276, 567] on div "check" at bounding box center [282, 505] width 86 height 272
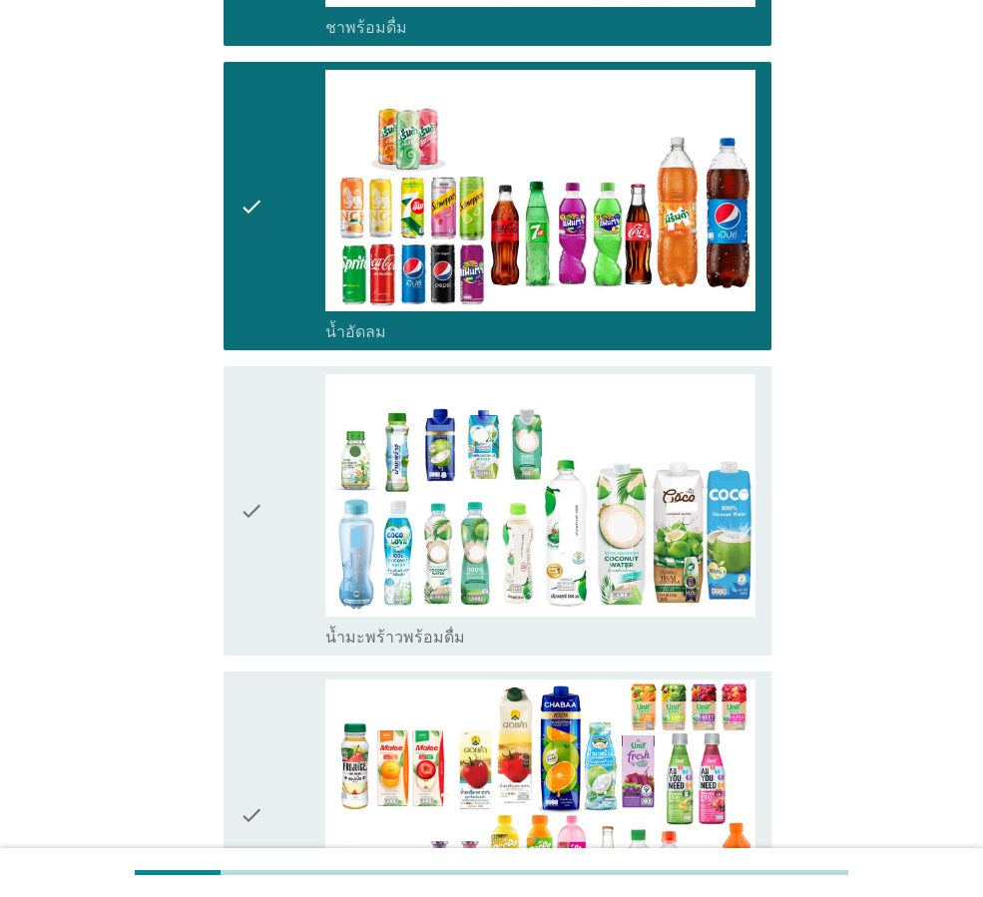
click at [276, 567] on div "check" at bounding box center [282, 510] width 86 height 272
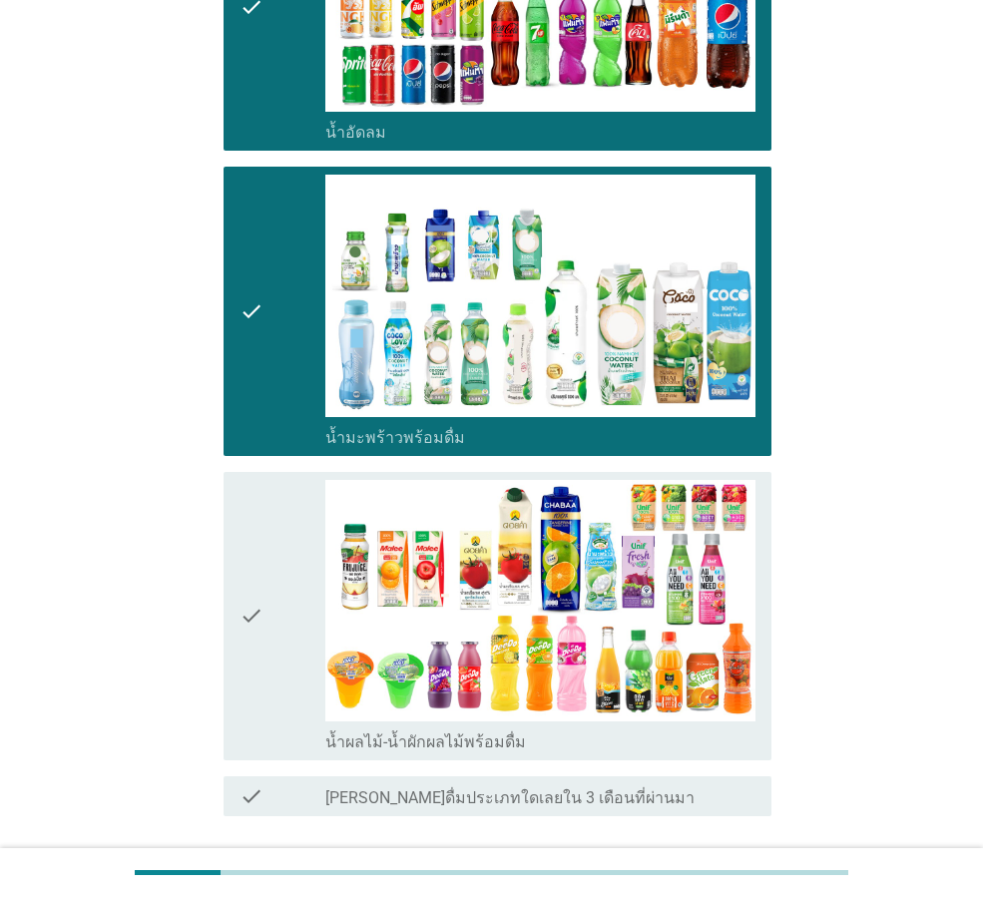
click at [276, 567] on div "check" at bounding box center [282, 616] width 86 height 272
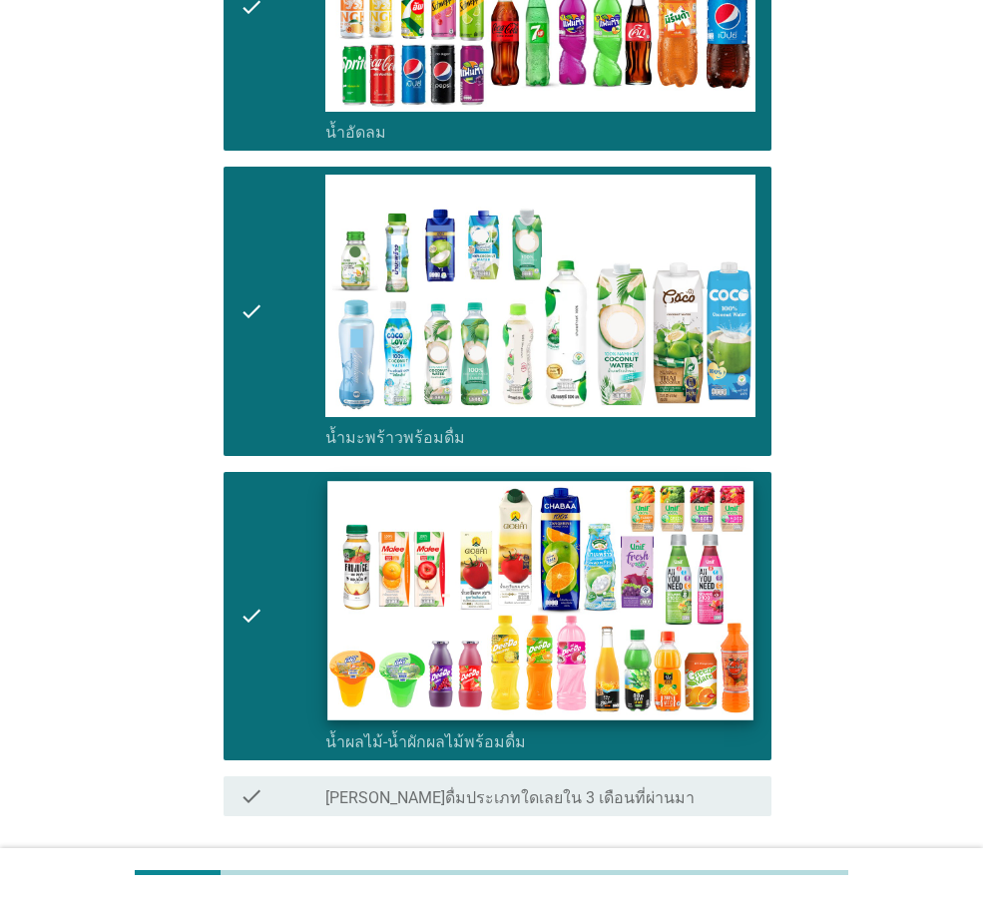
scroll to position [1748, 0]
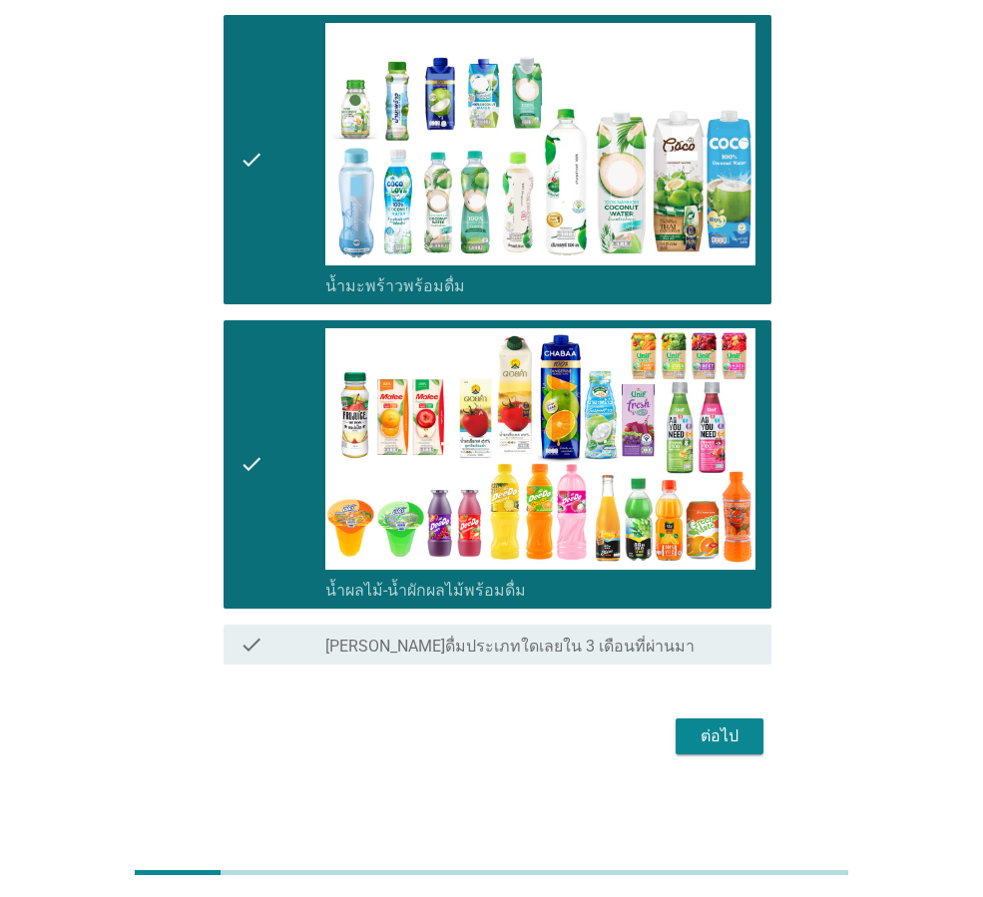
click at [742, 746] on div "ต่อไป" at bounding box center [720, 736] width 56 height 24
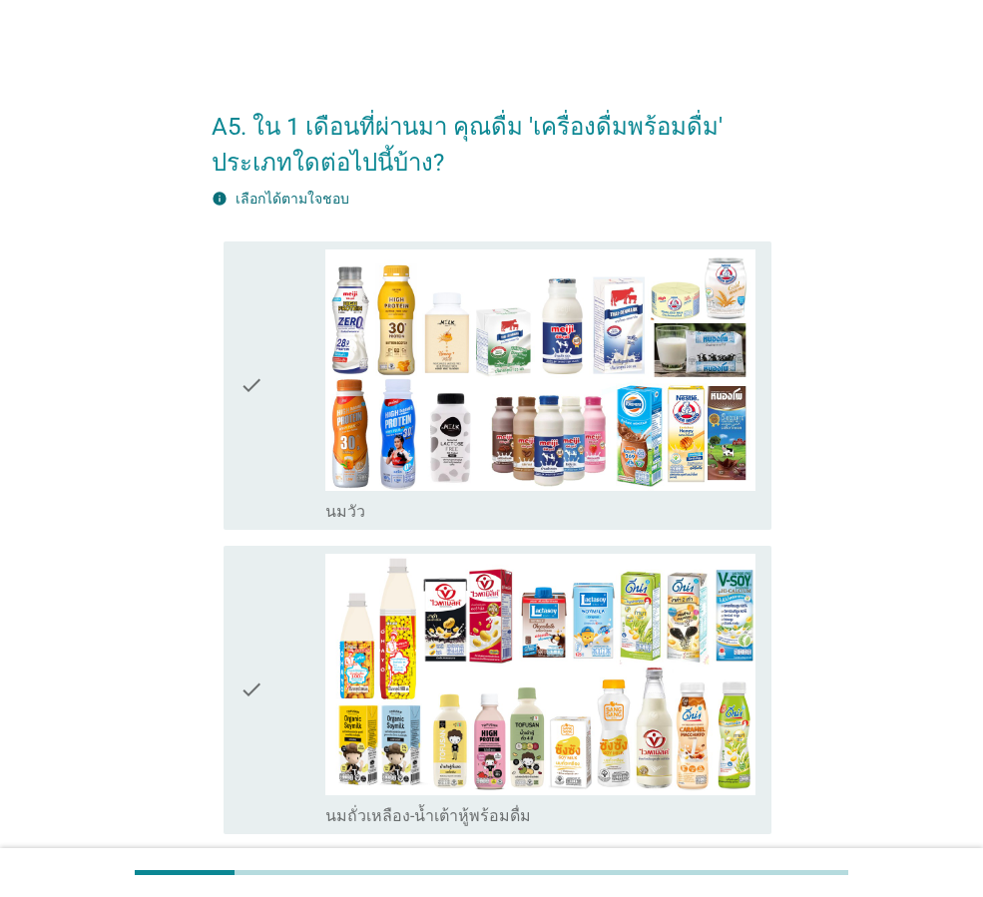
click at [264, 440] on div "check" at bounding box center [282, 385] width 86 height 272
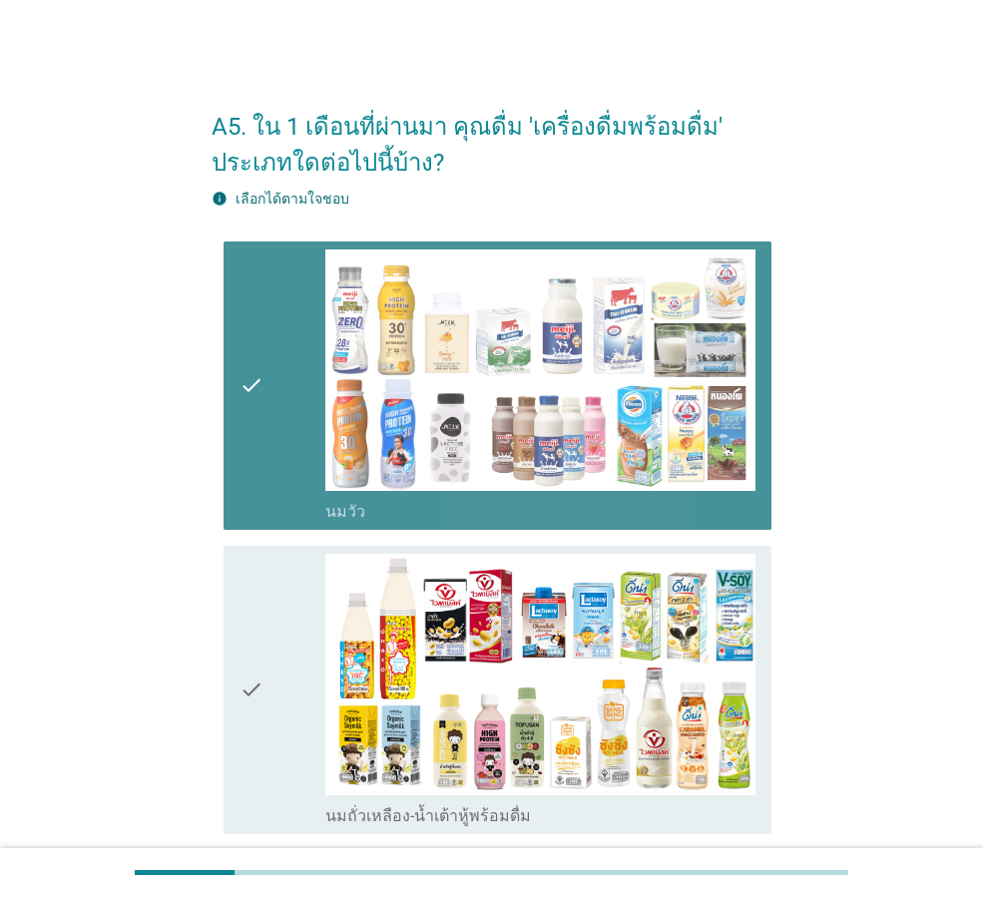
click at [264, 608] on div "check" at bounding box center [282, 690] width 86 height 272
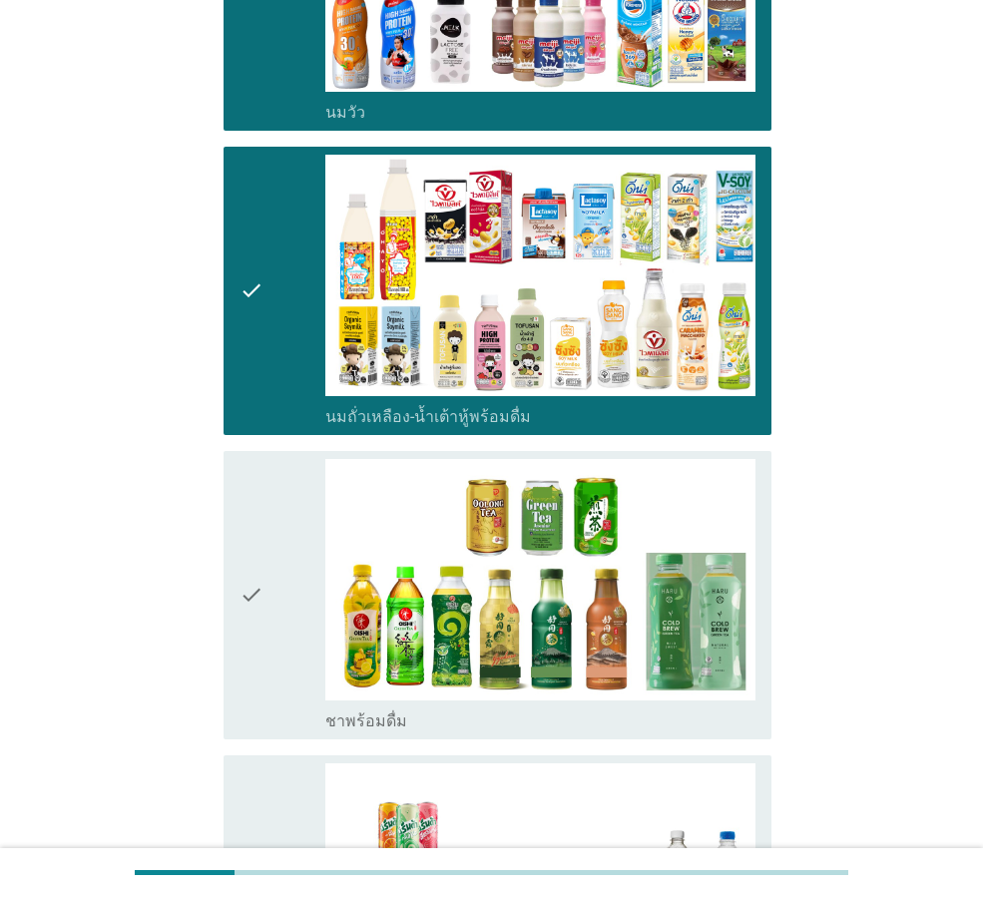
click at [266, 600] on div "check" at bounding box center [282, 595] width 86 height 272
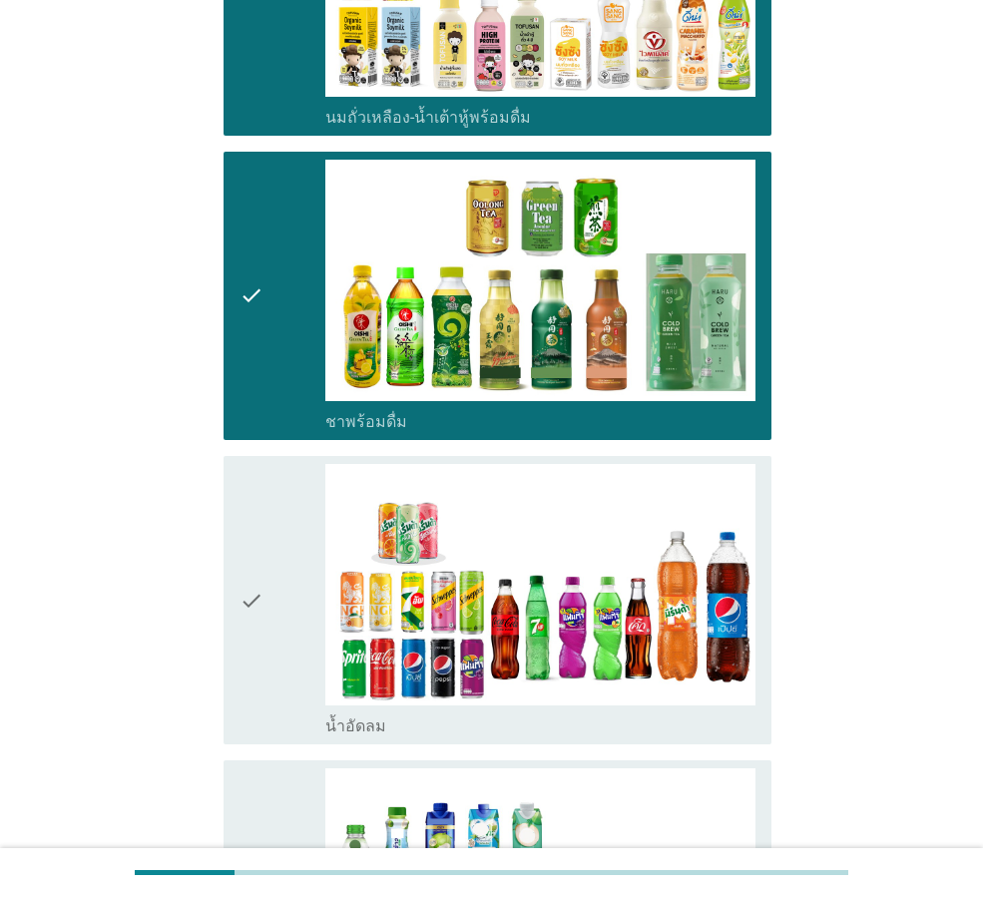
click at [266, 600] on div "check" at bounding box center [282, 600] width 86 height 272
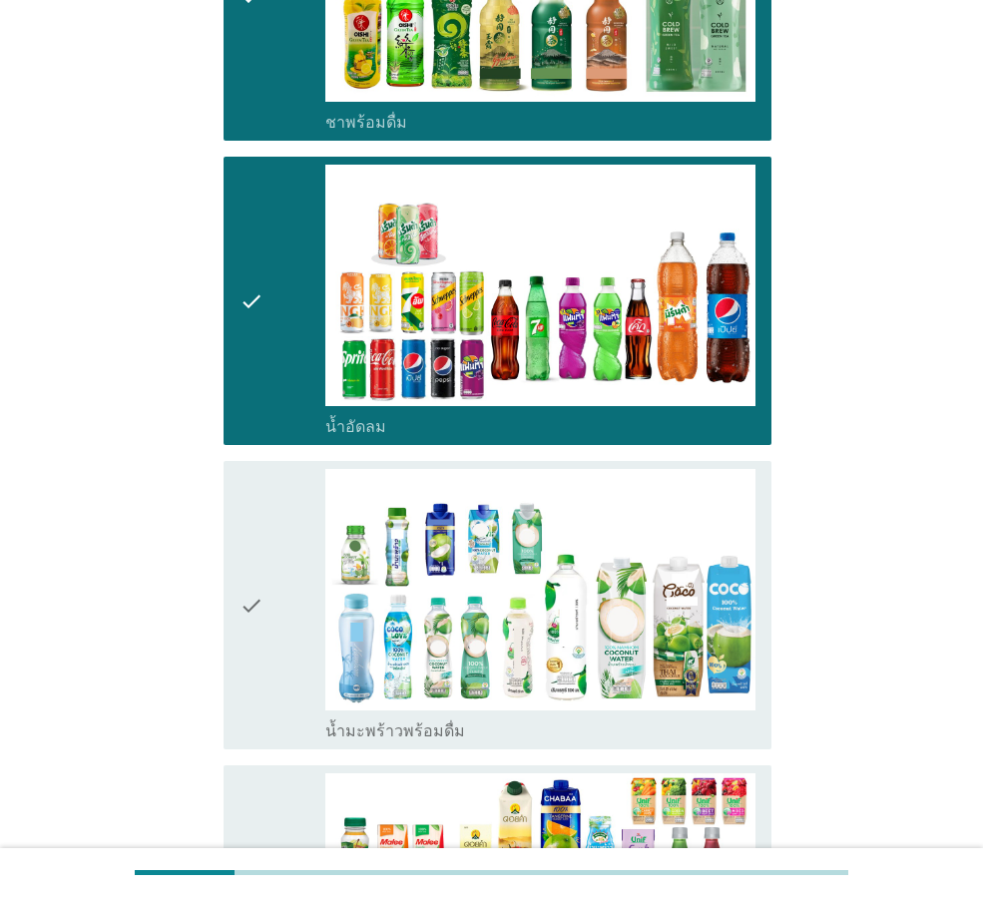
click at [266, 600] on div "check" at bounding box center [282, 605] width 86 height 272
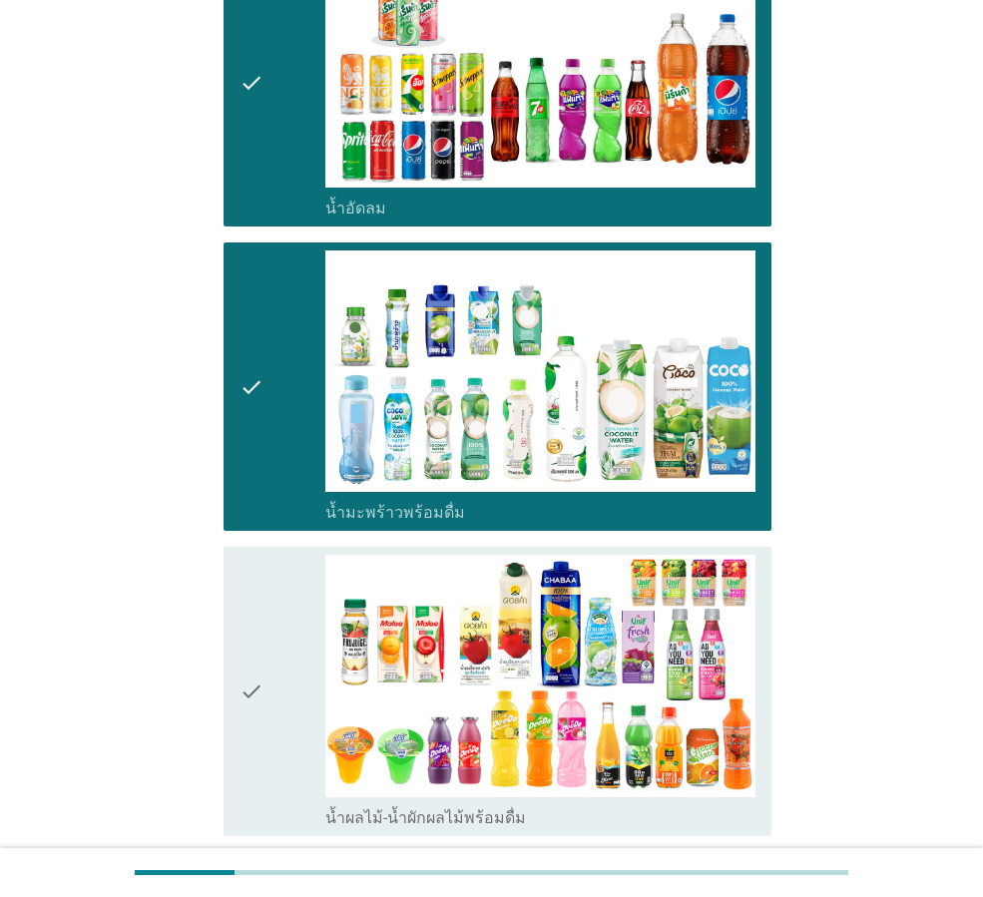
scroll to position [1397, 0]
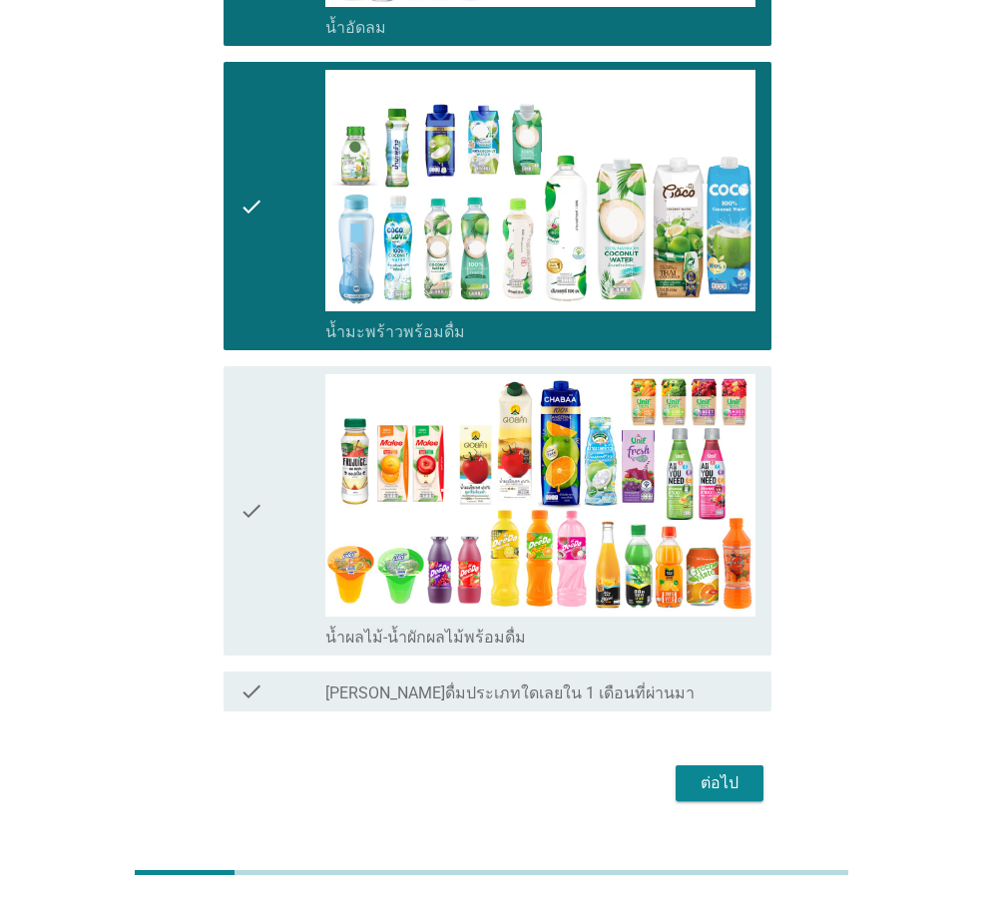
click at [272, 586] on div "check" at bounding box center [282, 510] width 86 height 272
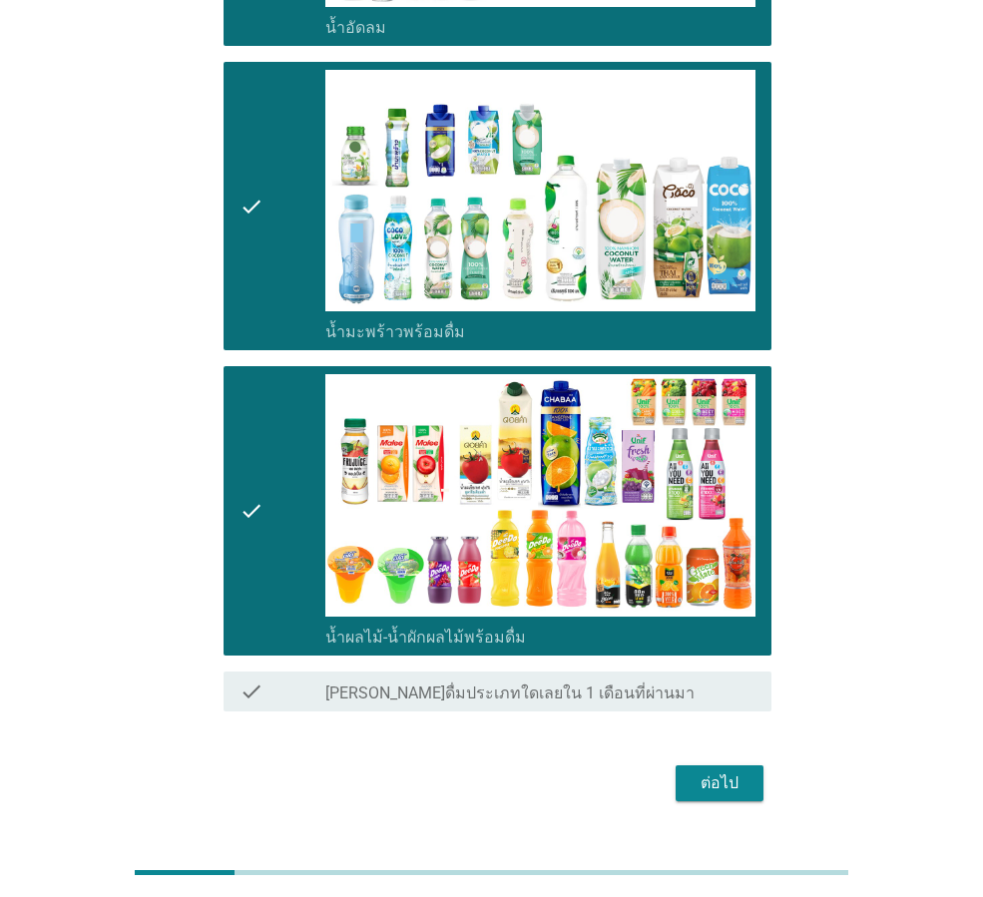
click at [723, 790] on div "ต่อไป" at bounding box center [720, 783] width 56 height 24
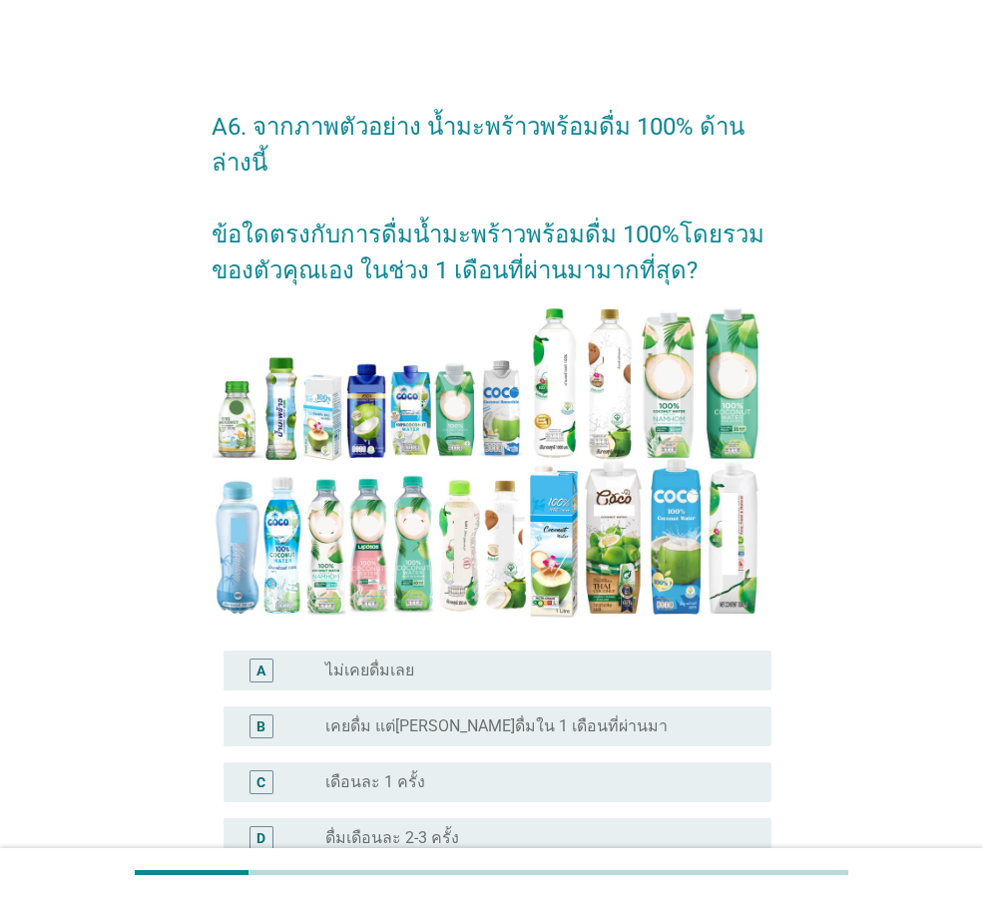
scroll to position [100, 0]
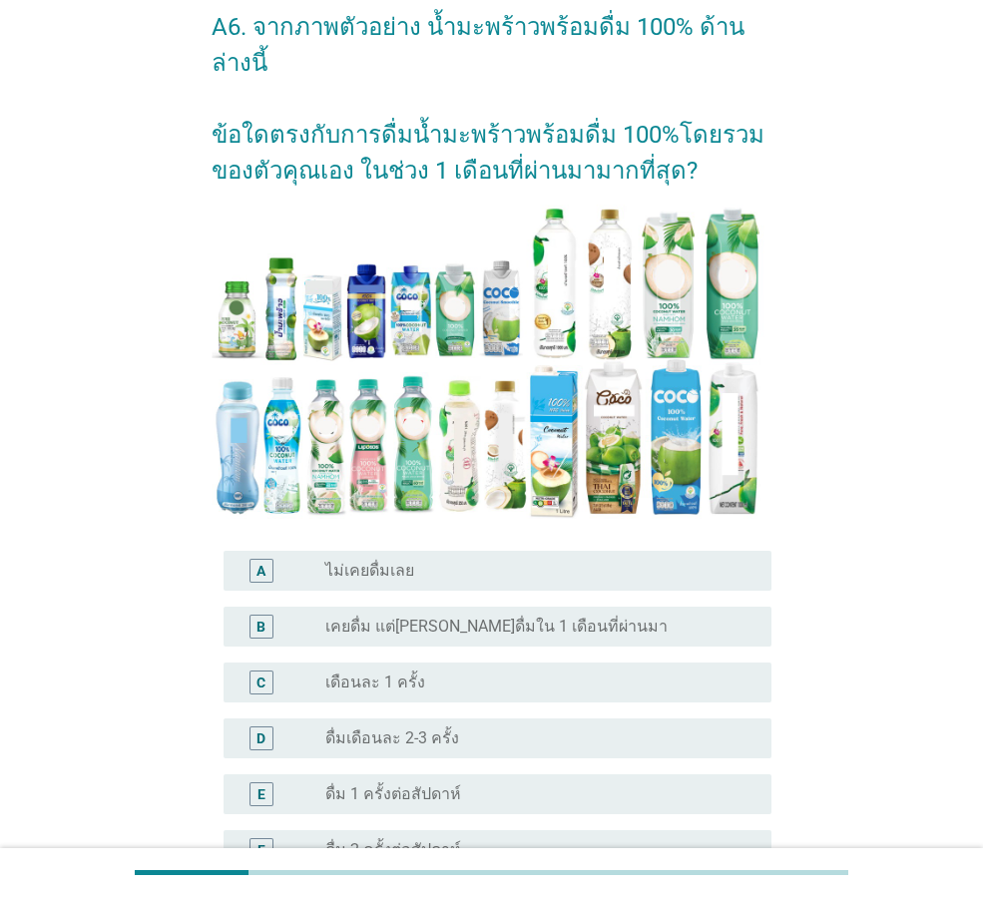
click at [515, 728] on div "radio_button_unchecked ดื่มเดือนละ 2-3 ครั้ง" at bounding box center [532, 738] width 414 height 20
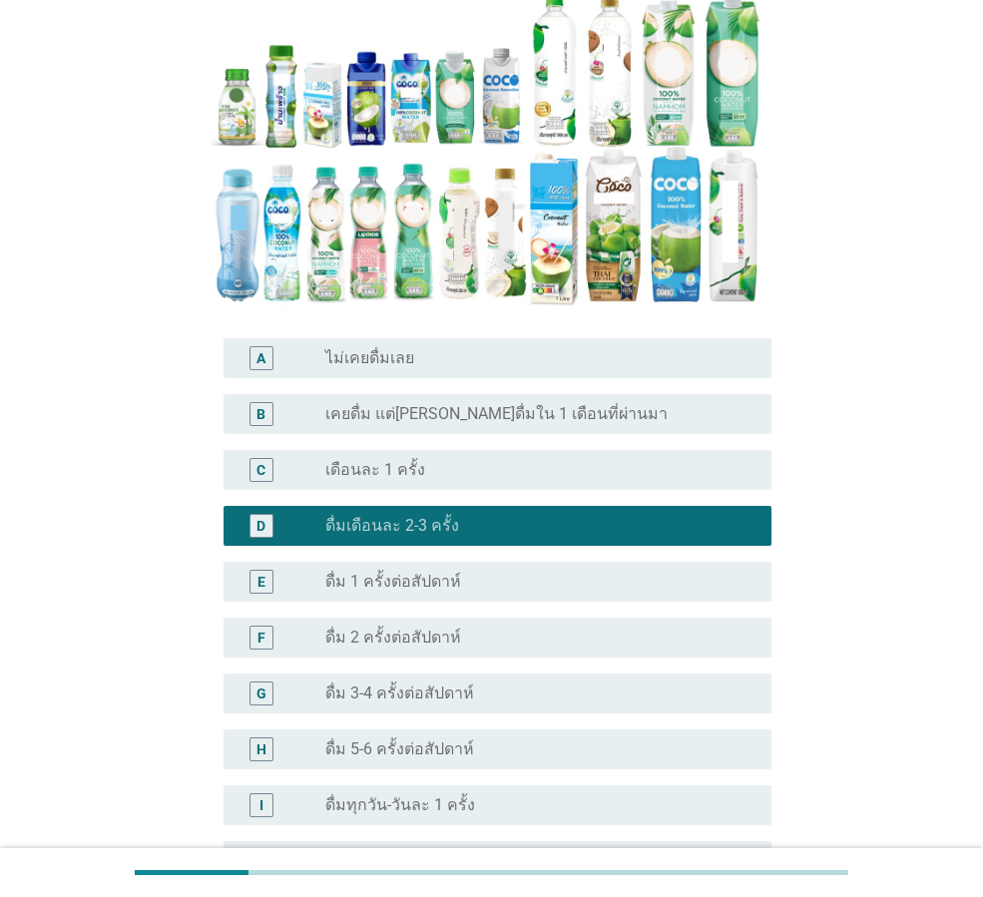
scroll to position [499, 0]
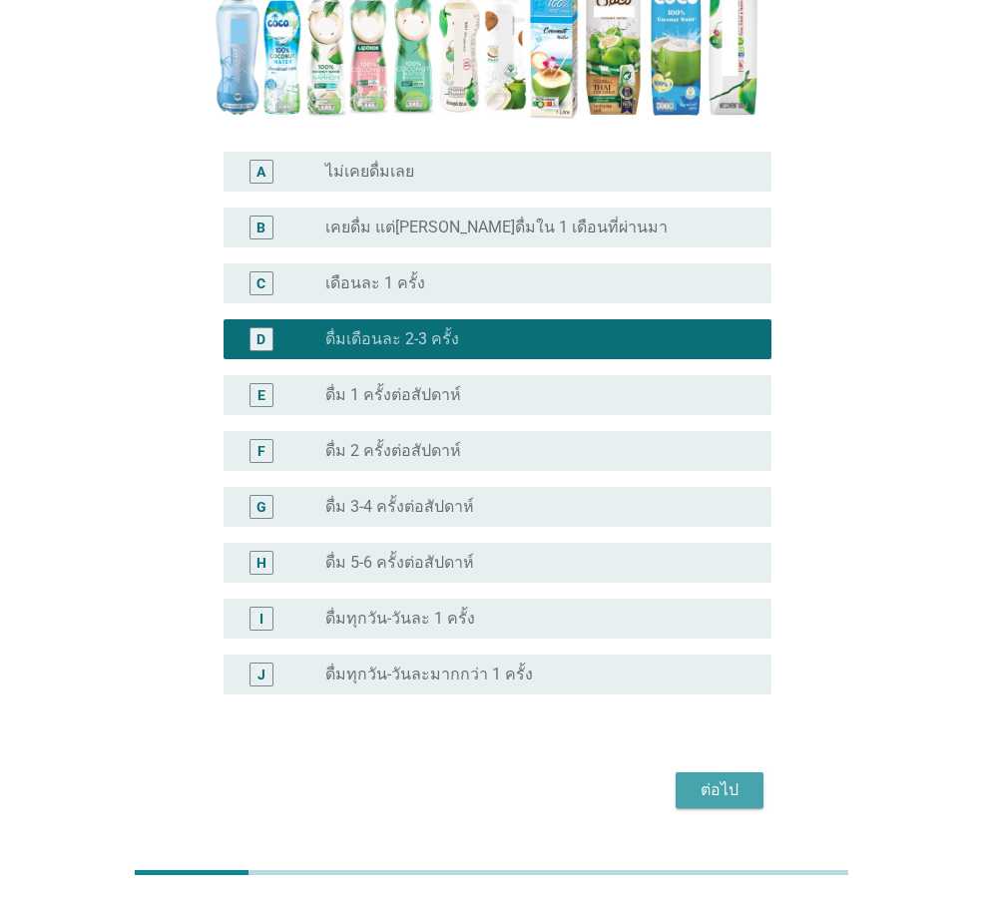
click at [703, 778] on div "ต่อไป" at bounding box center [720, 790] width 56 height 24
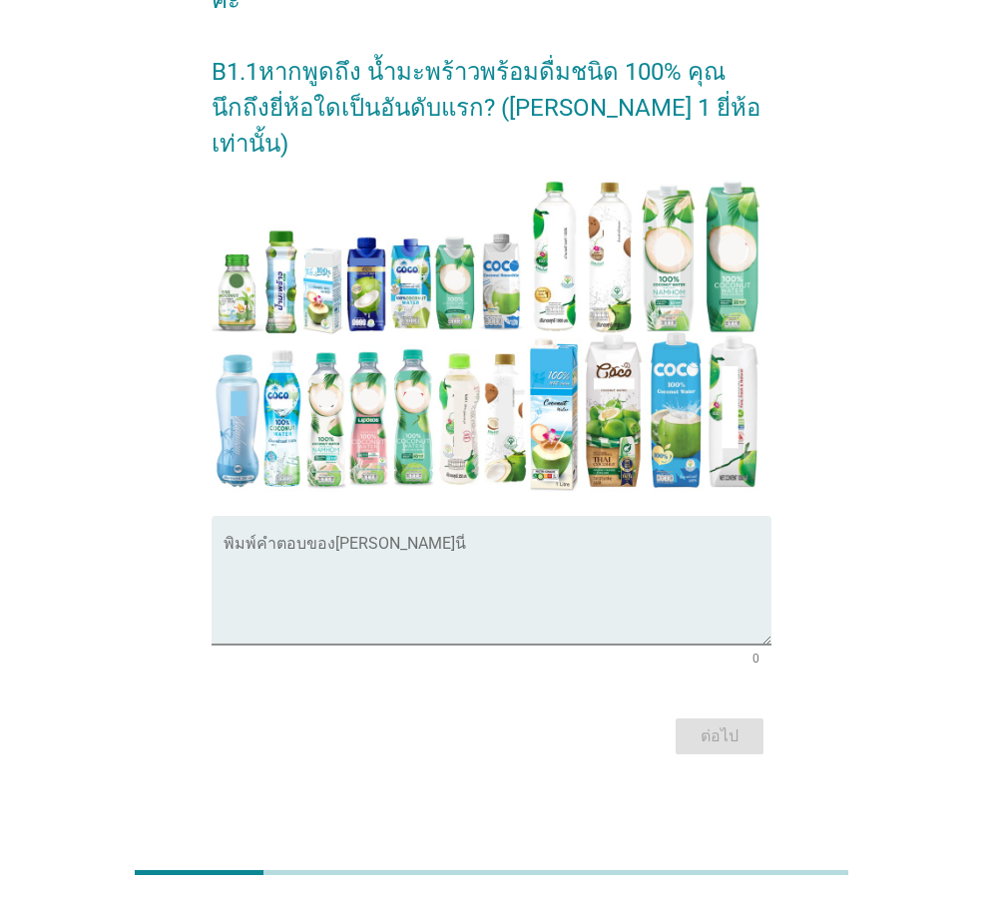
scroll to position [0, 0]
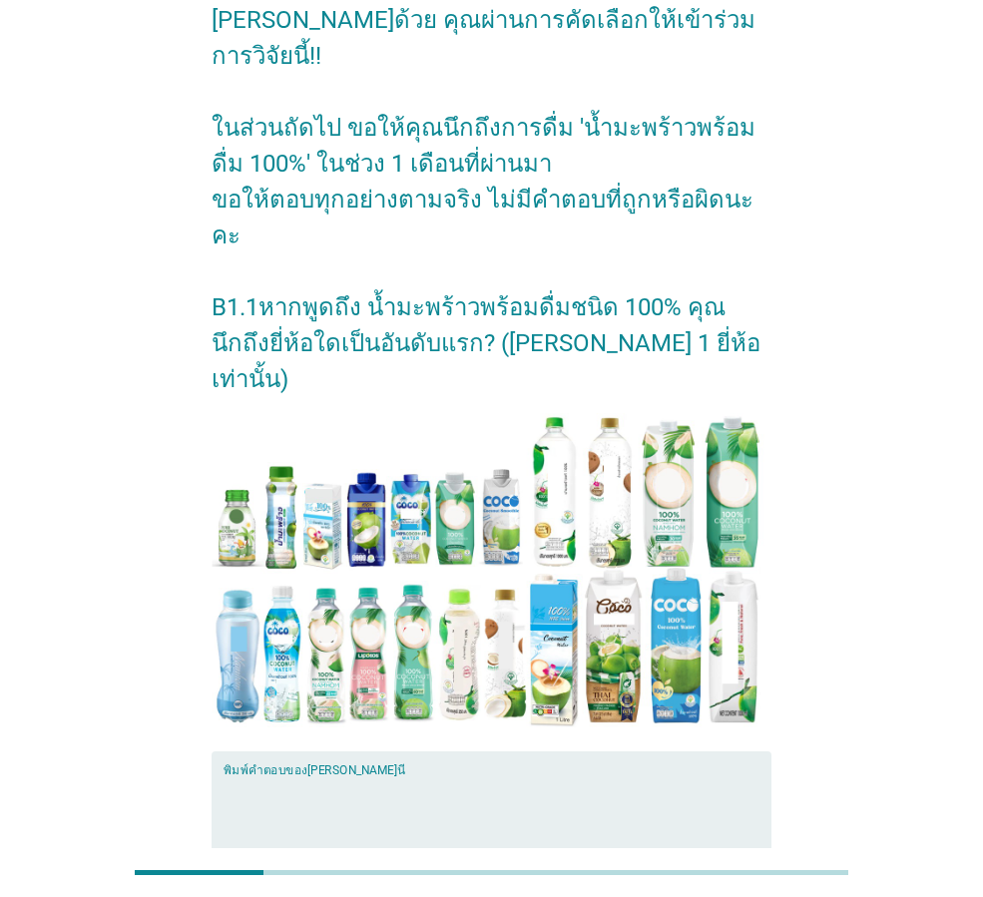
scroll to position [235, 0]
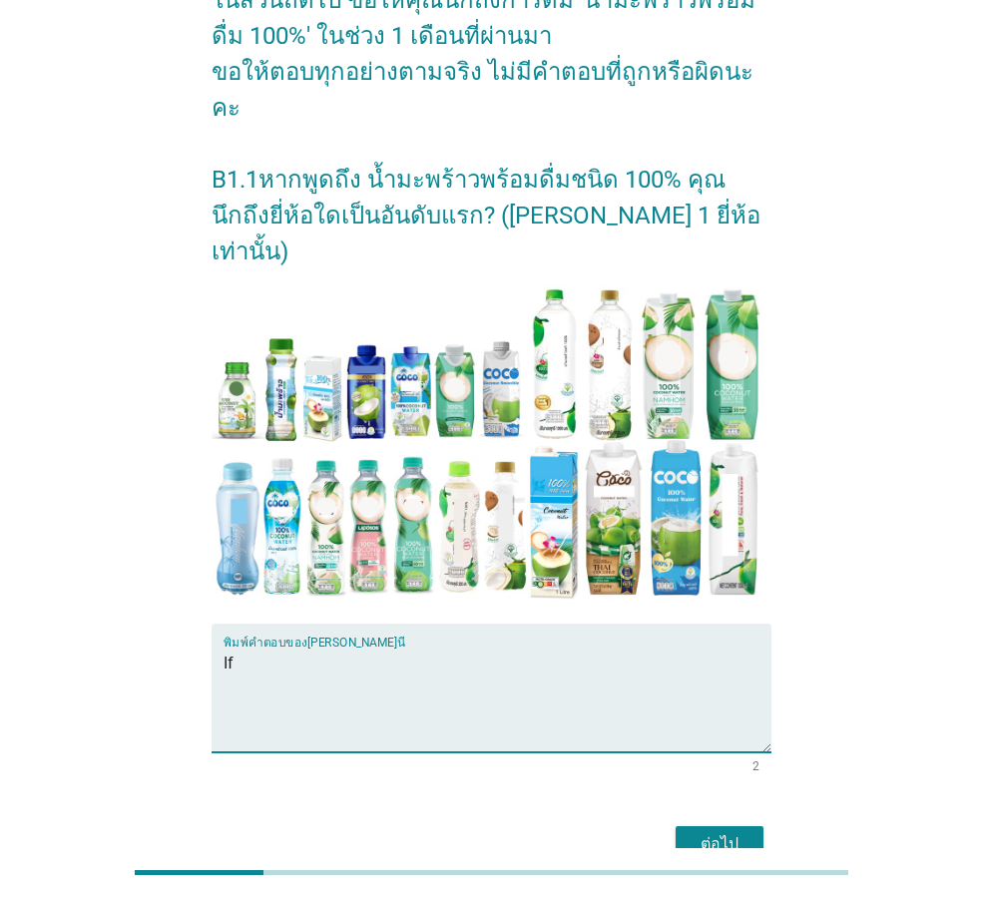
type textarea "If"
click at [711, 832] on div "ต่อไป" at bounding box center [720, 844] width 56 height 24
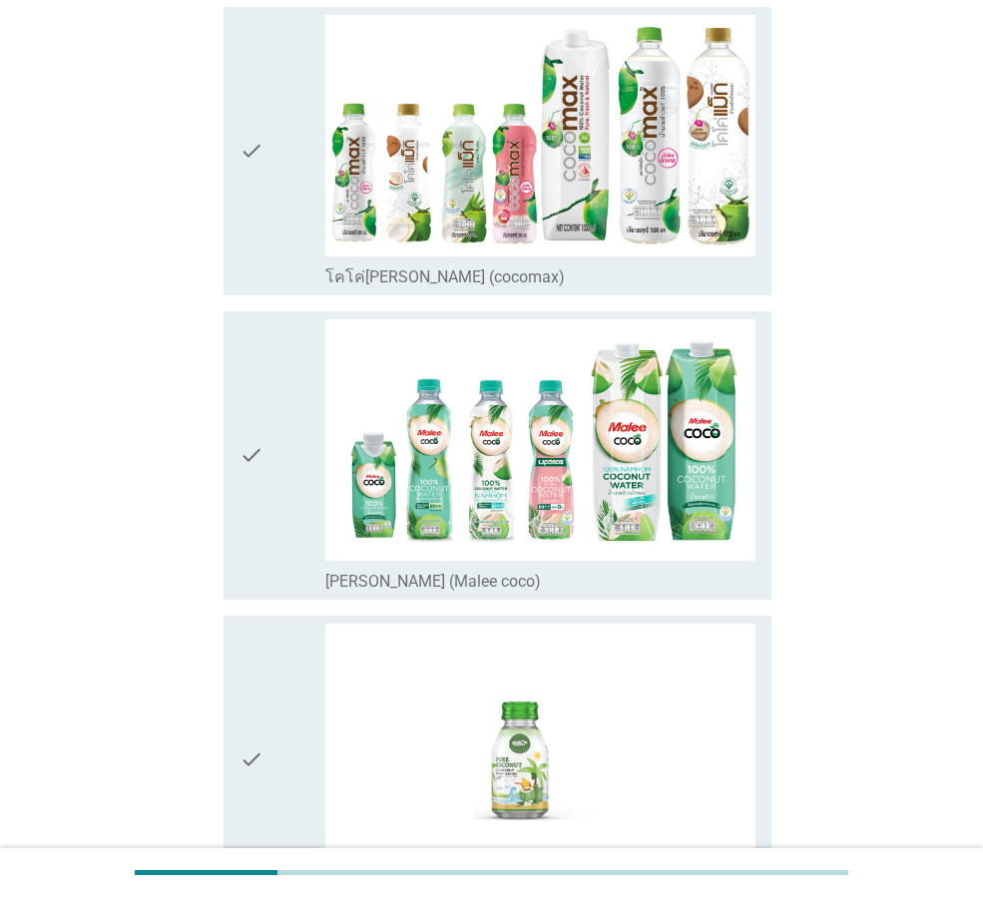
scroll to position [0, 0]
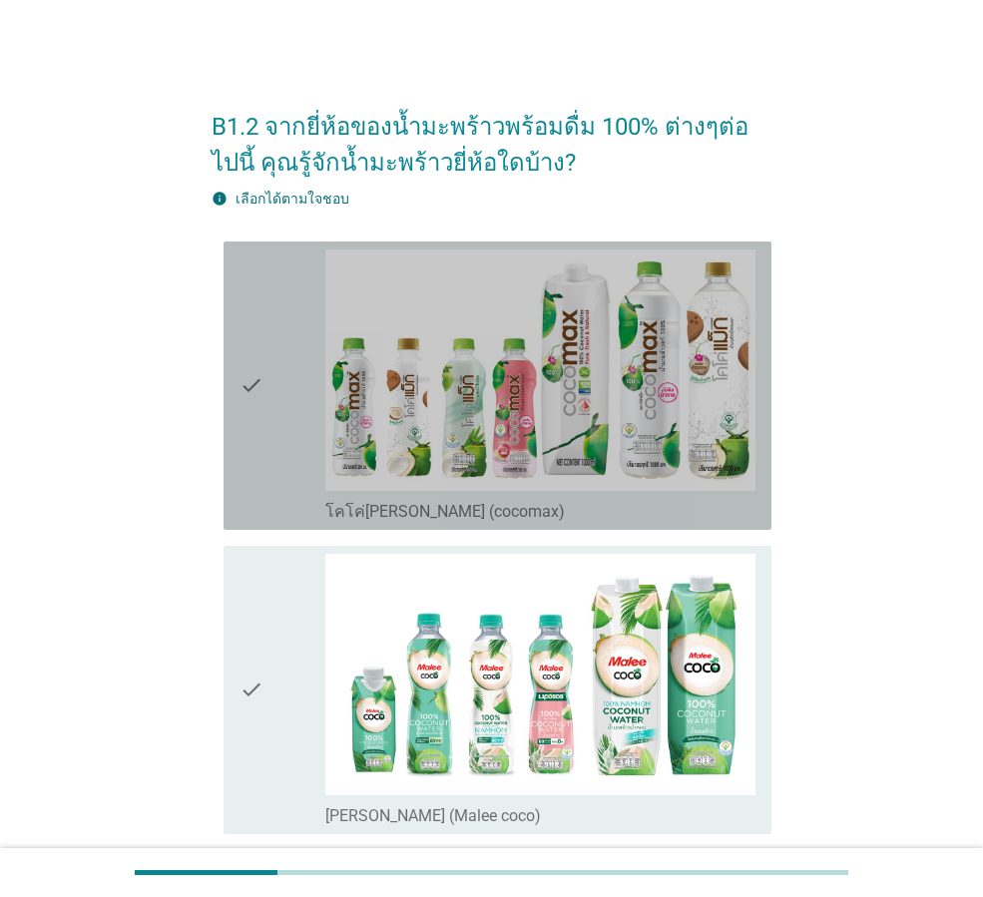
click at [275, 493] on div "check" at bounding box center [282, 385] width 86 height 272
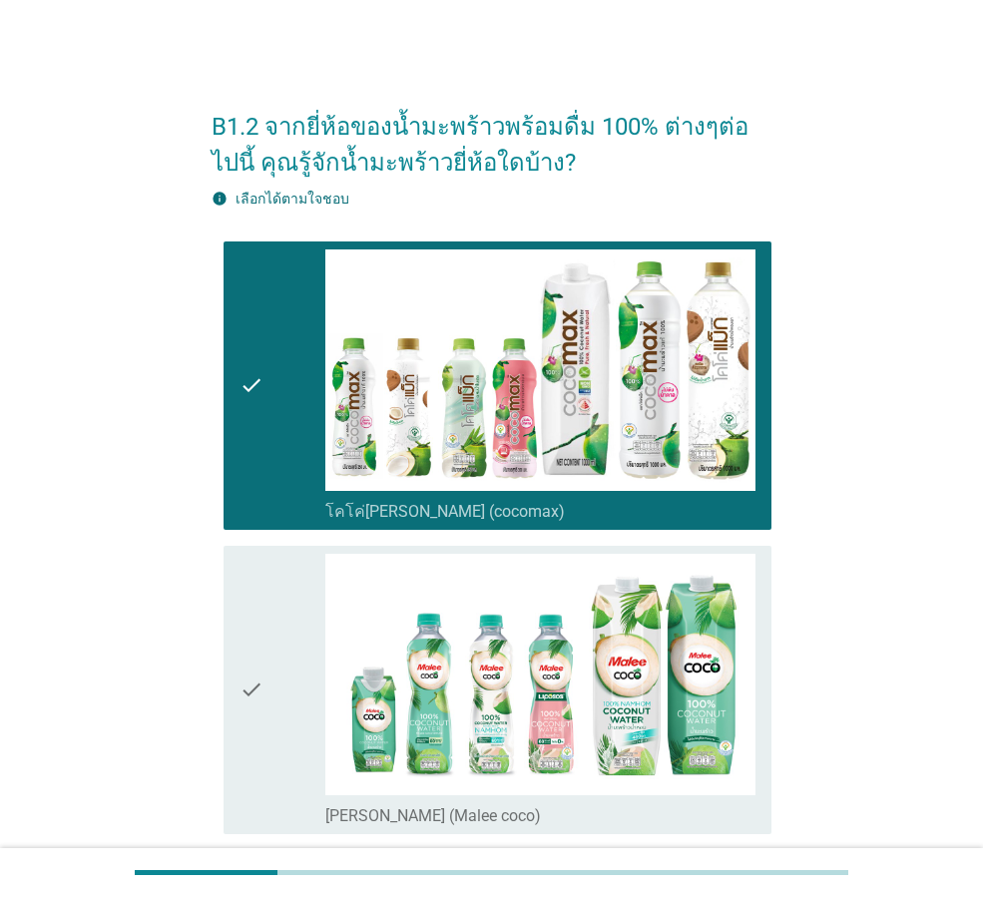
click at [247, 670] on icon "check" at bounding box center [251, 690] width 24 height 272
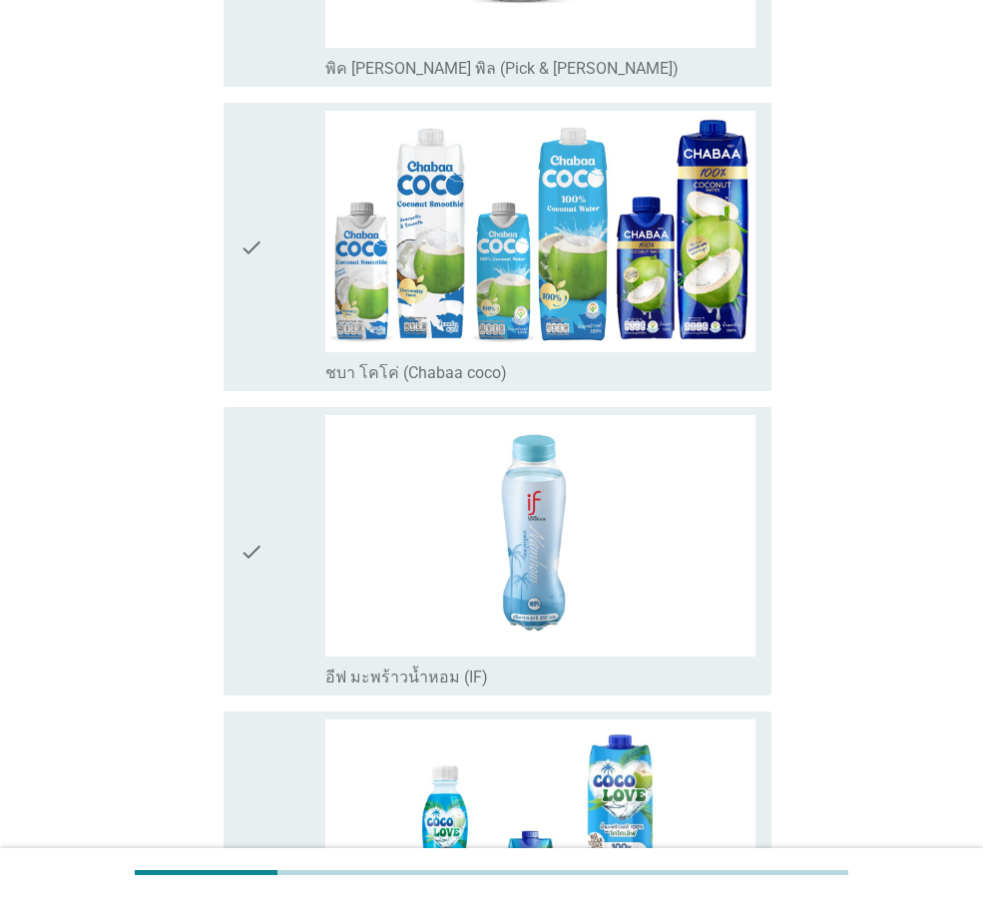
scroll to position [1098, 0]
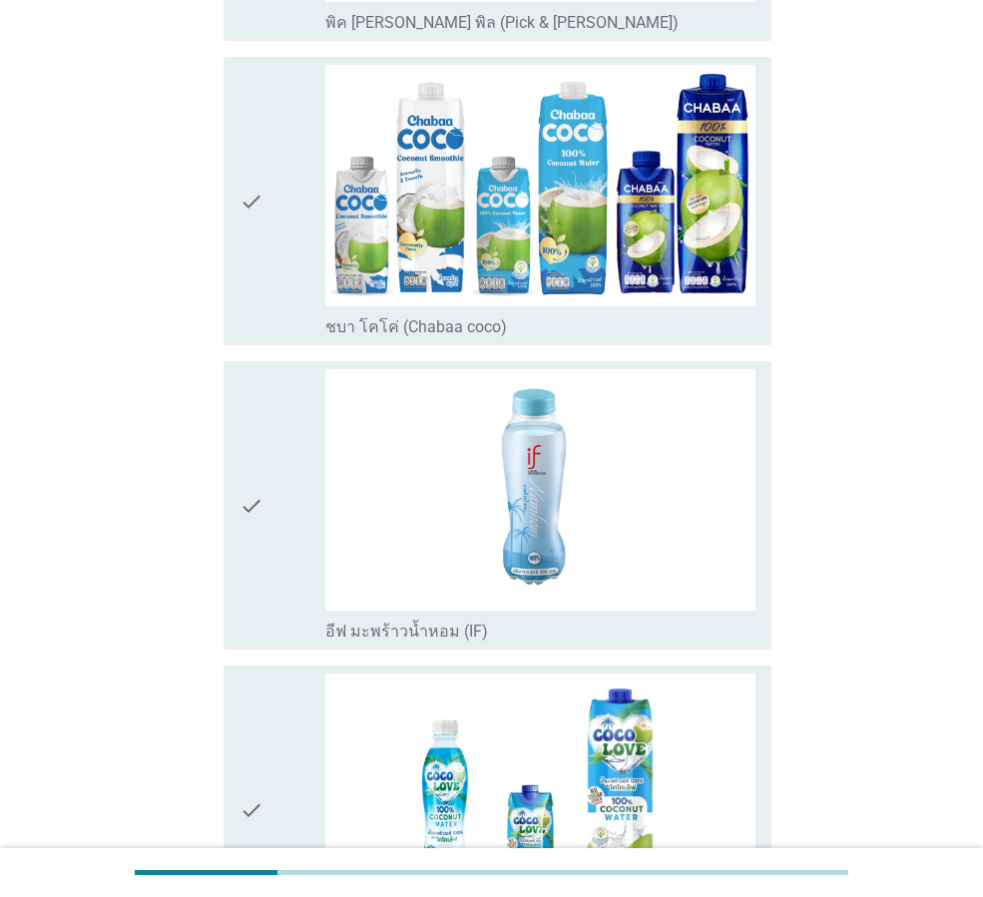
click at [287, 597] on div "check" at bounding box center [282, 505] width 86 height 272
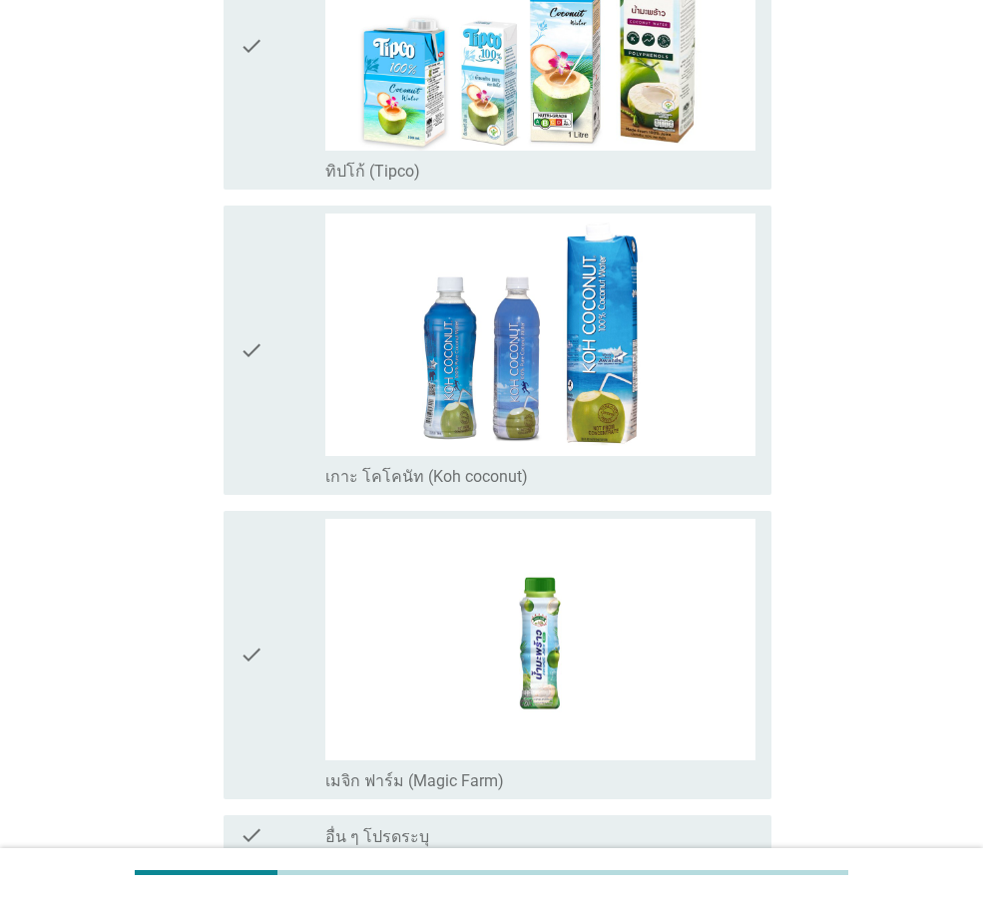
scroll to position [3575, 0]
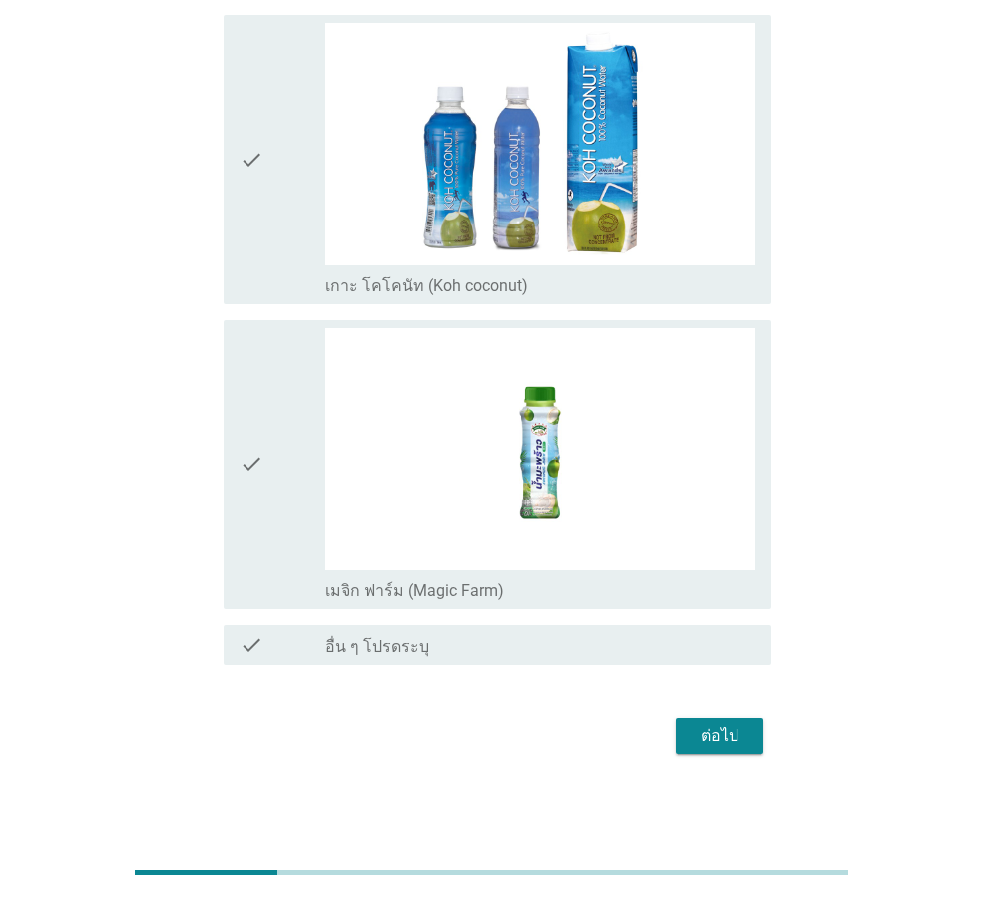
click at [279, 547] on div "check" at bounding box center [282, 464] width 86 height 272
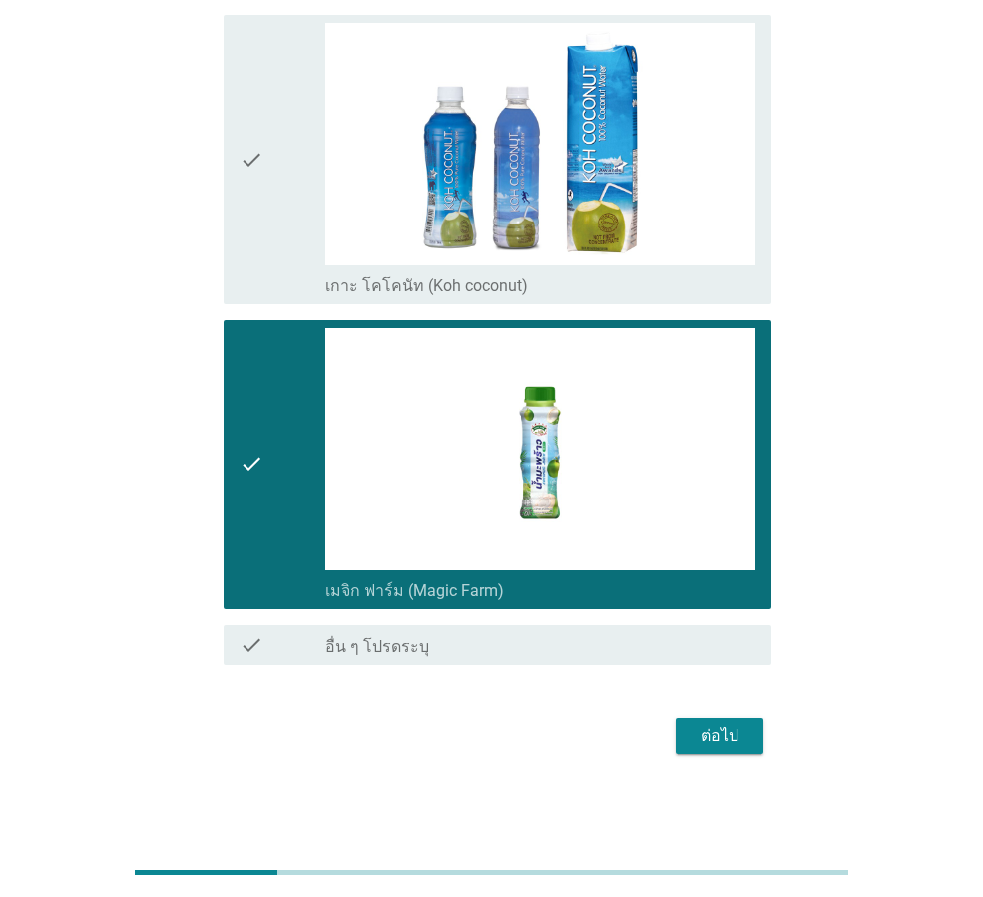
click at [718, 744] on div "ต่อไป" at bounding box center [720, 736] width 56 height 24
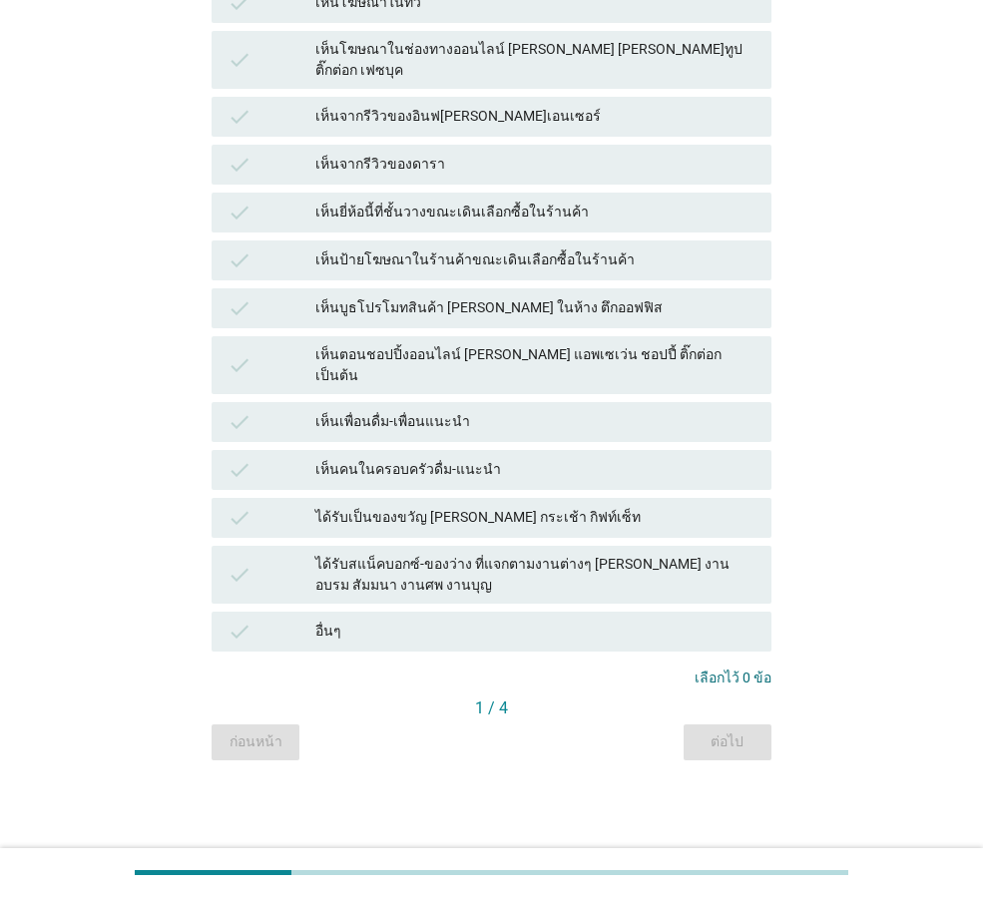
scroll to position [0, 0]
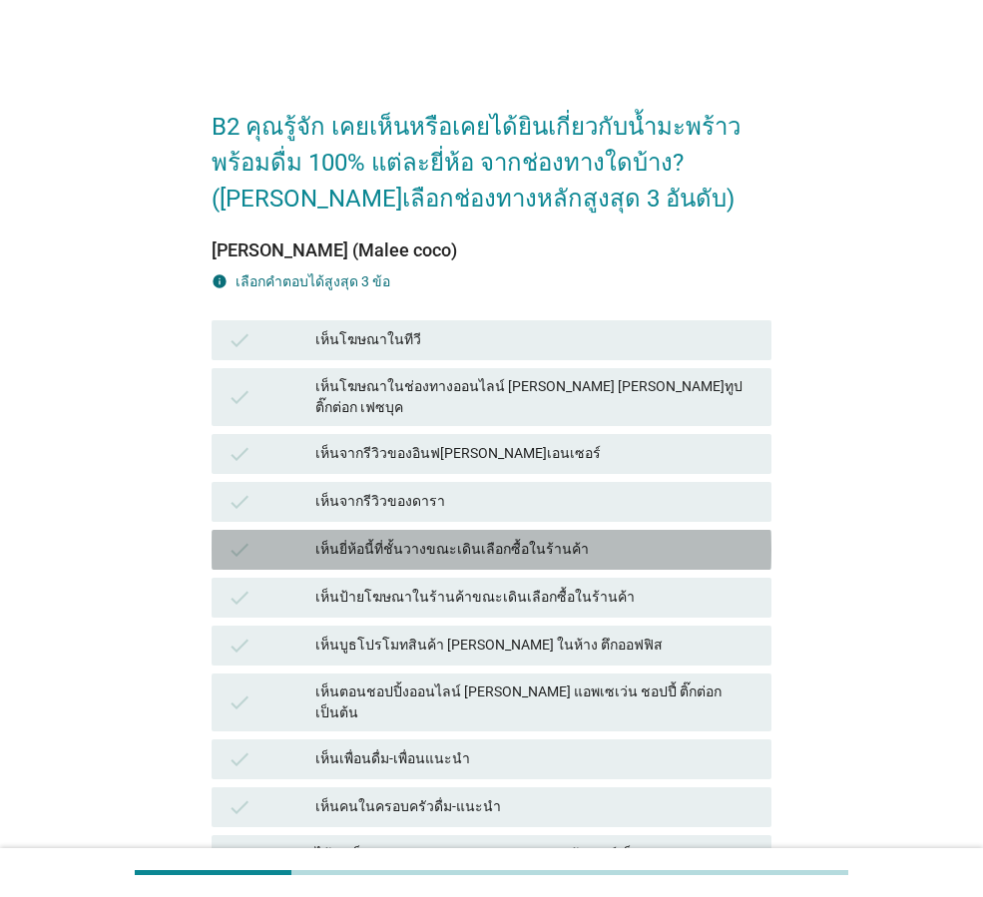
click at [373, 538] on div "เห็นยี่ห้อนี้ที่ชั้นวางขณะเดินเลือกซื้อในร้านค้า" at bounding box center [535, 550] width 440 height 24
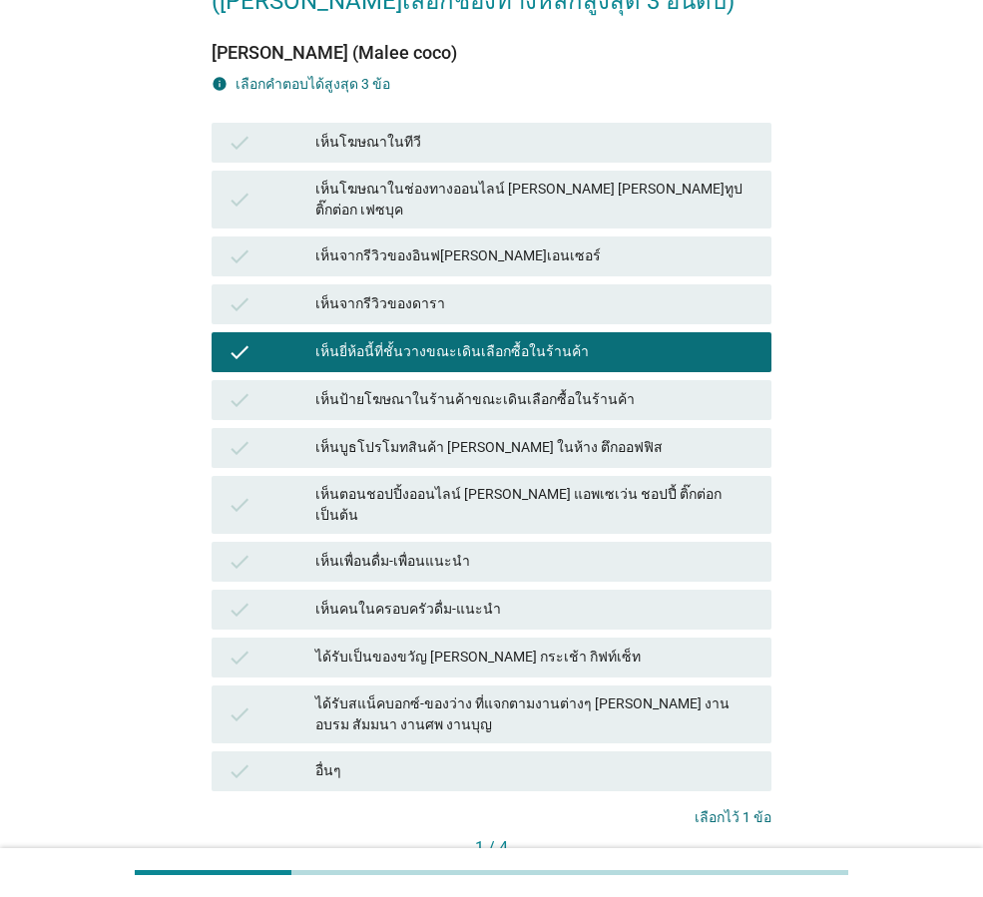
scroll to position [200, 0]
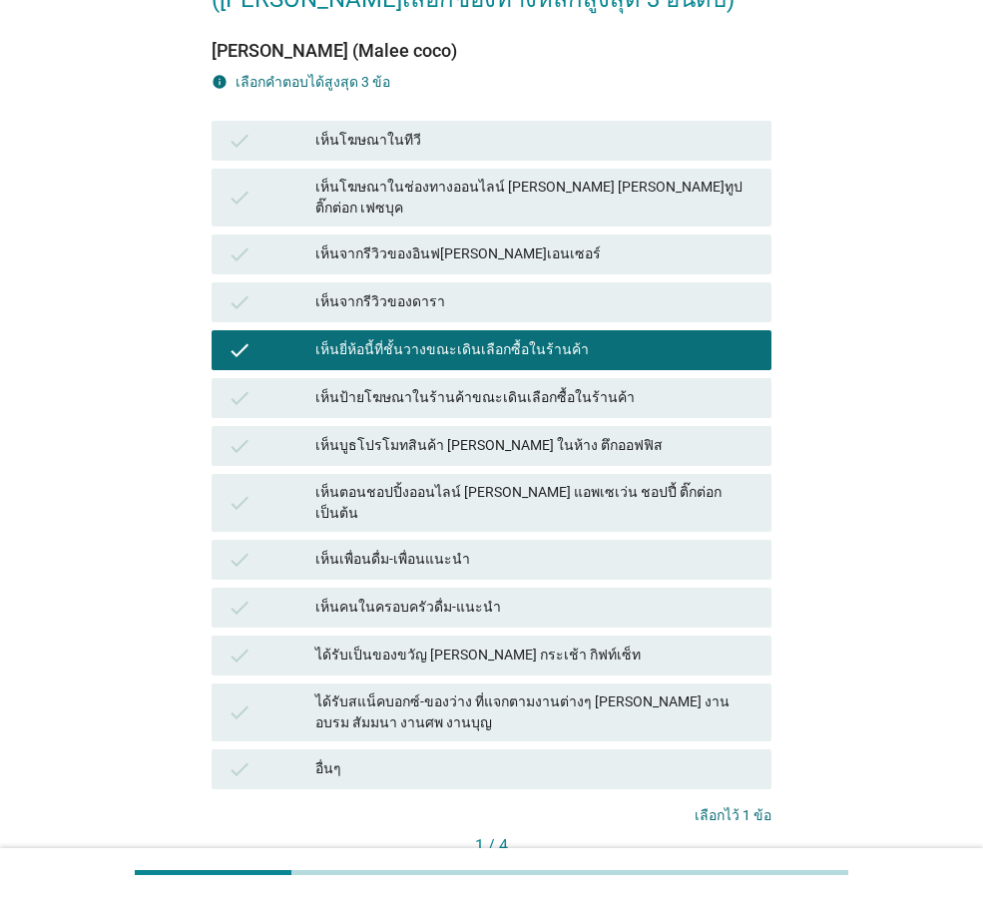
click at [495, 596] on div "เห็นคนในครอบครัวดื่ม-แนะนำ" at bounding box center [535, 608] width 440 height 24
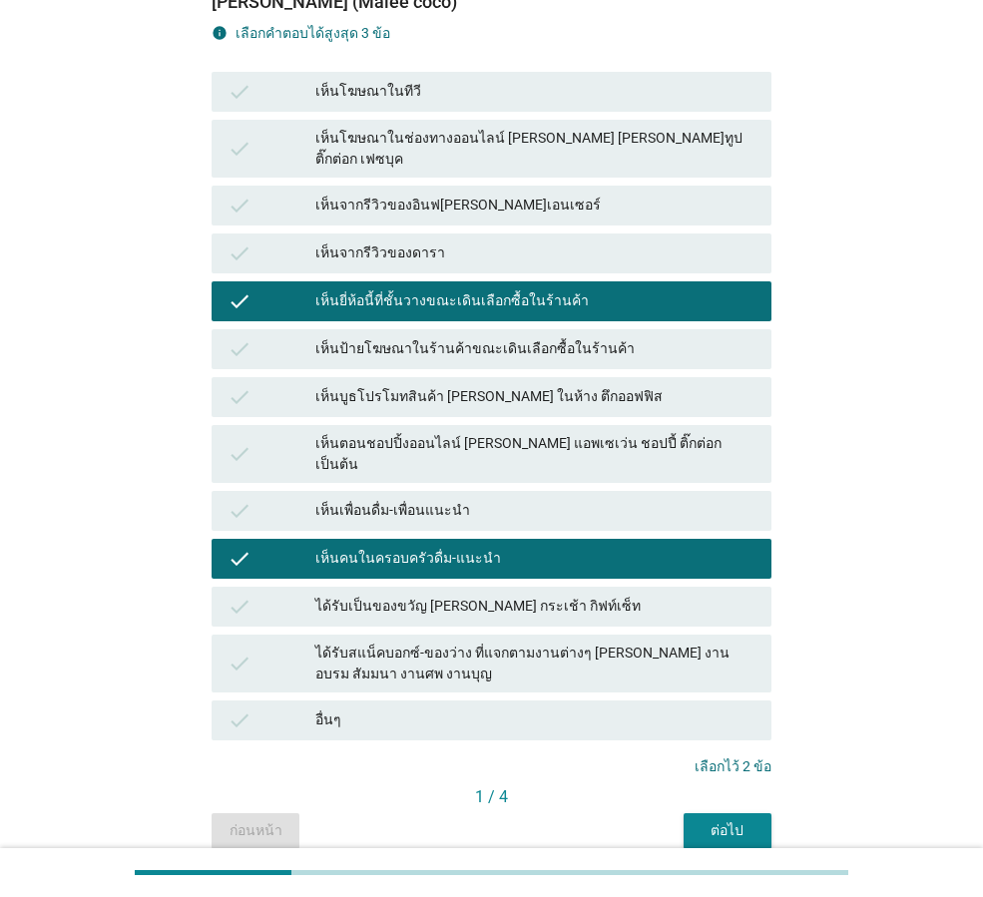
scroll to position [202, 0]
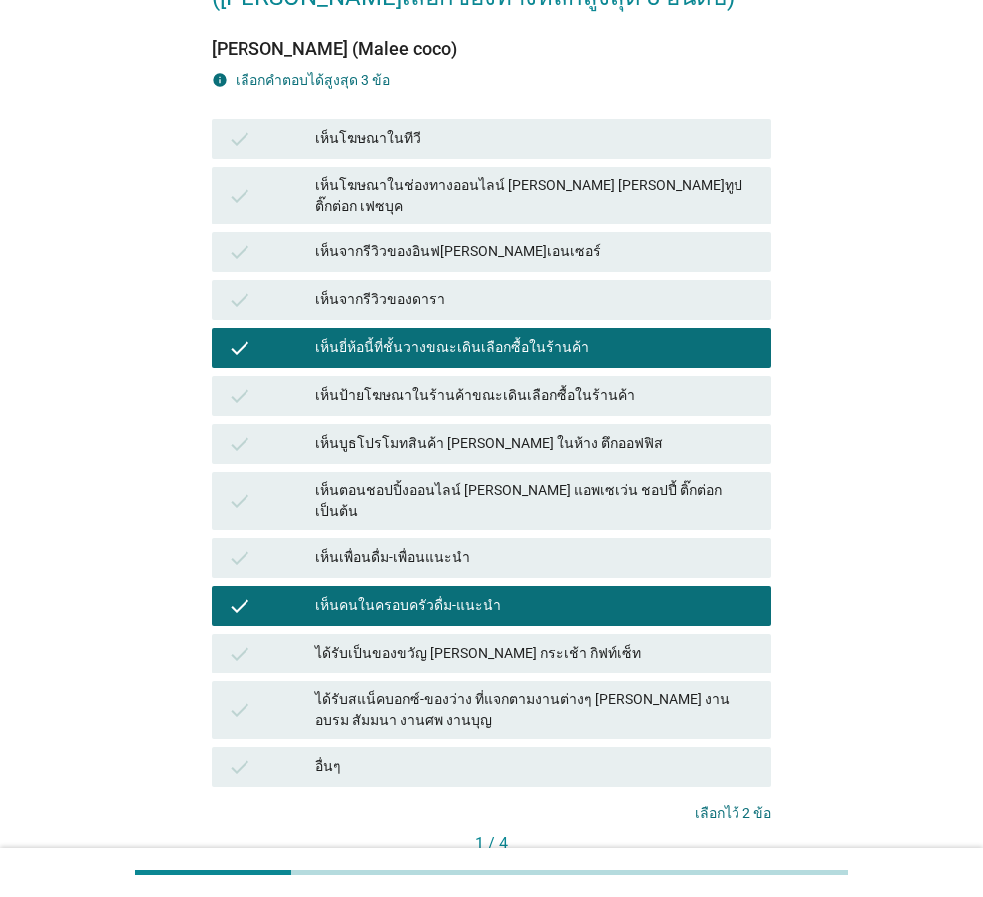
click at [737, 860] on button "ต่อไป" at bounding box center [728, 878] width 88 height 36
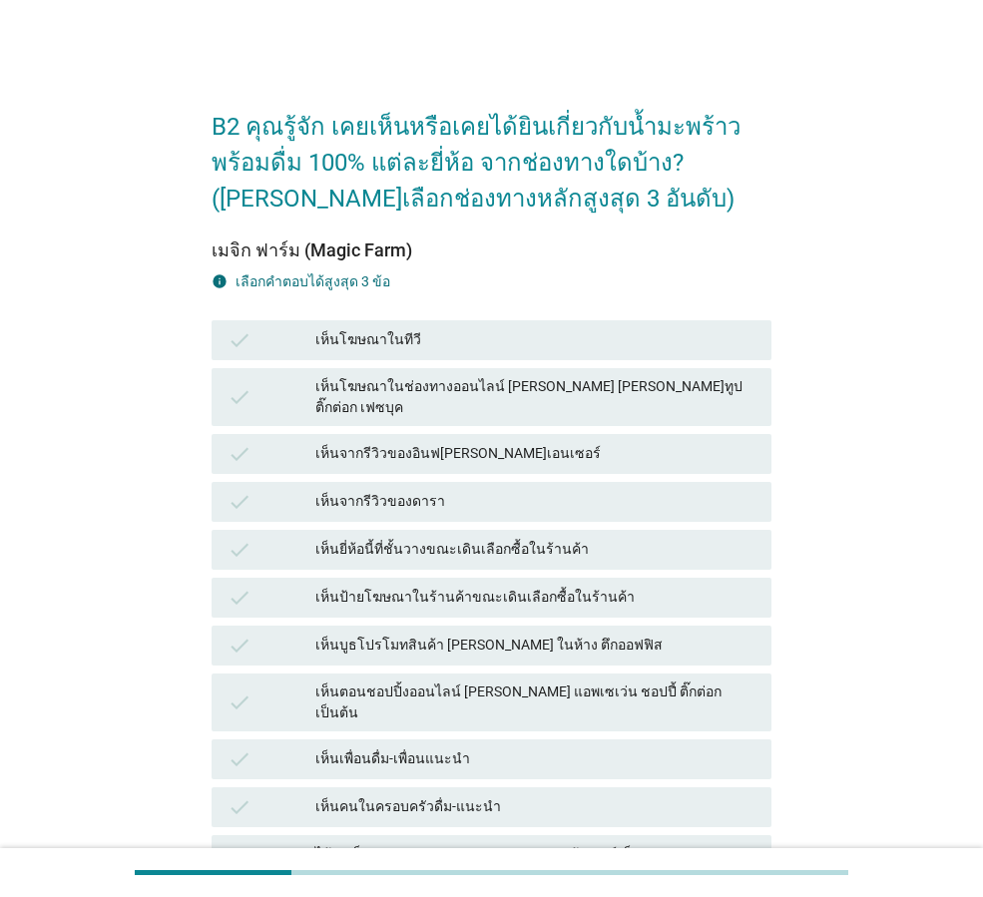
click at [474, 538] on div "เห็นยี่ห้อนี้ที่ชั้นวางขณะเดินเลือกซื้อในร้านค้า" at bounding box center [535, 550] width 440 height 24
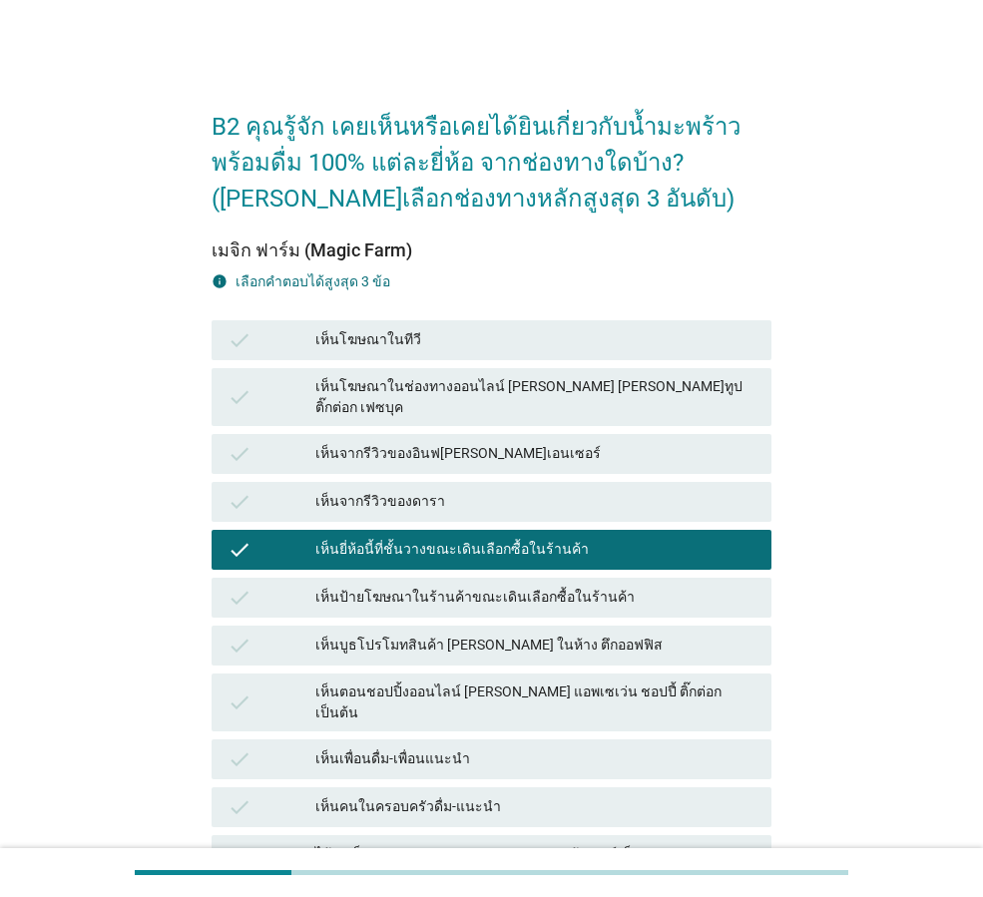
click at [465, 747] on div "เห็นเพื่อนดื่ม-เพื่อนแนะนำ" at bounding box center [535, 759] width 440 height 24
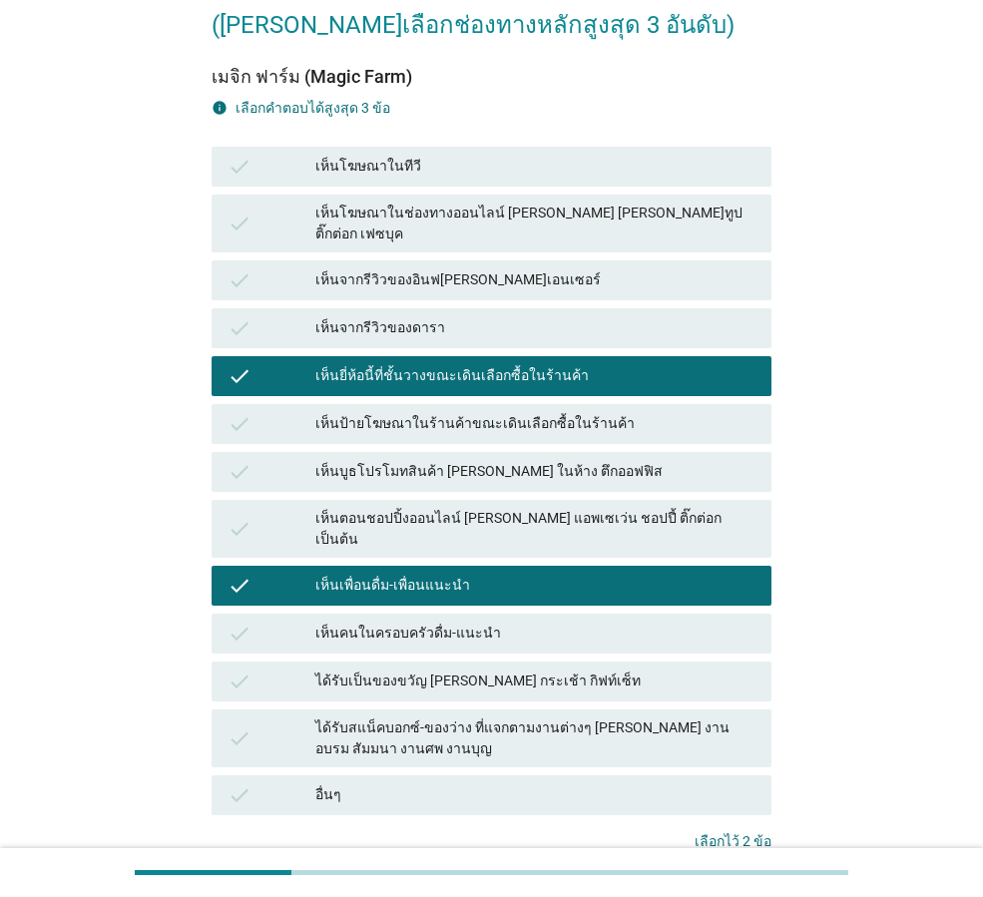
scroll to position [301, 0]
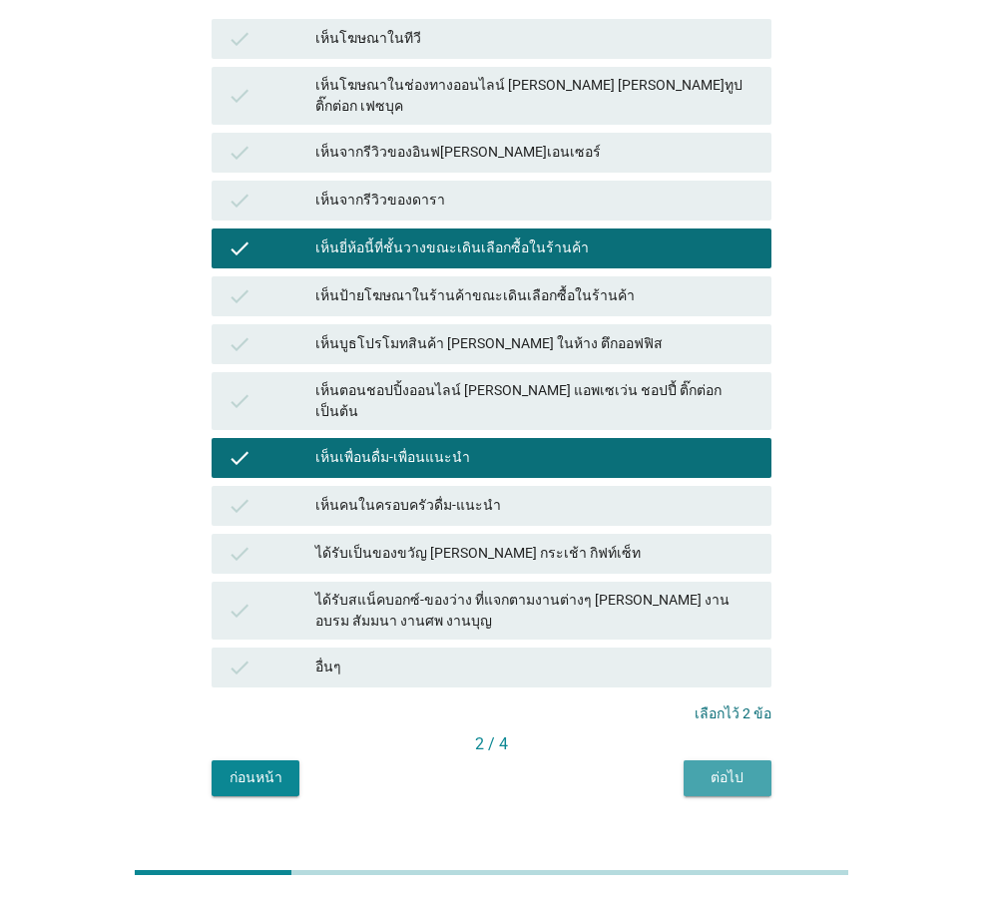
click at [730, 760] on button "ต่อไป" at bounding box center [728, 778] width 88 height 36
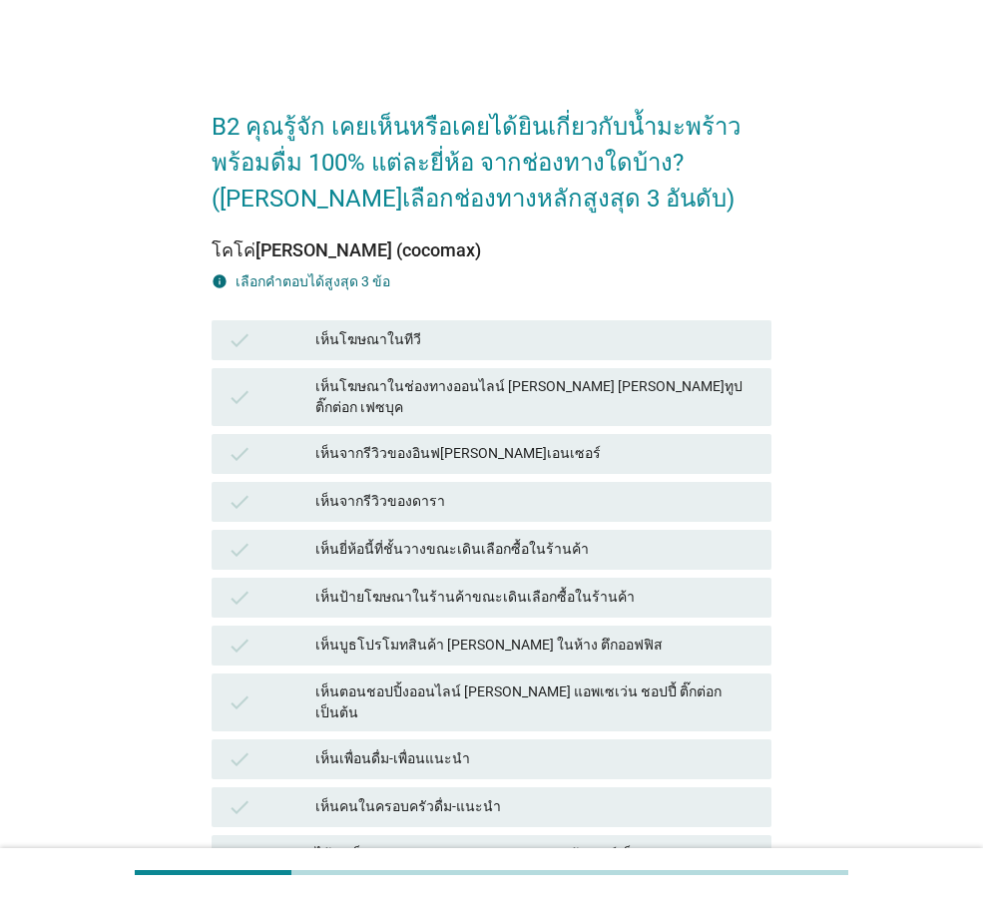
click at [478, 538] on div "เห็นยี่ห้อนี้ที่ชั้นวางขณะเดินเลือกซื้อในร้านค้า" at bounding box center [535, 550] width 440 height 24
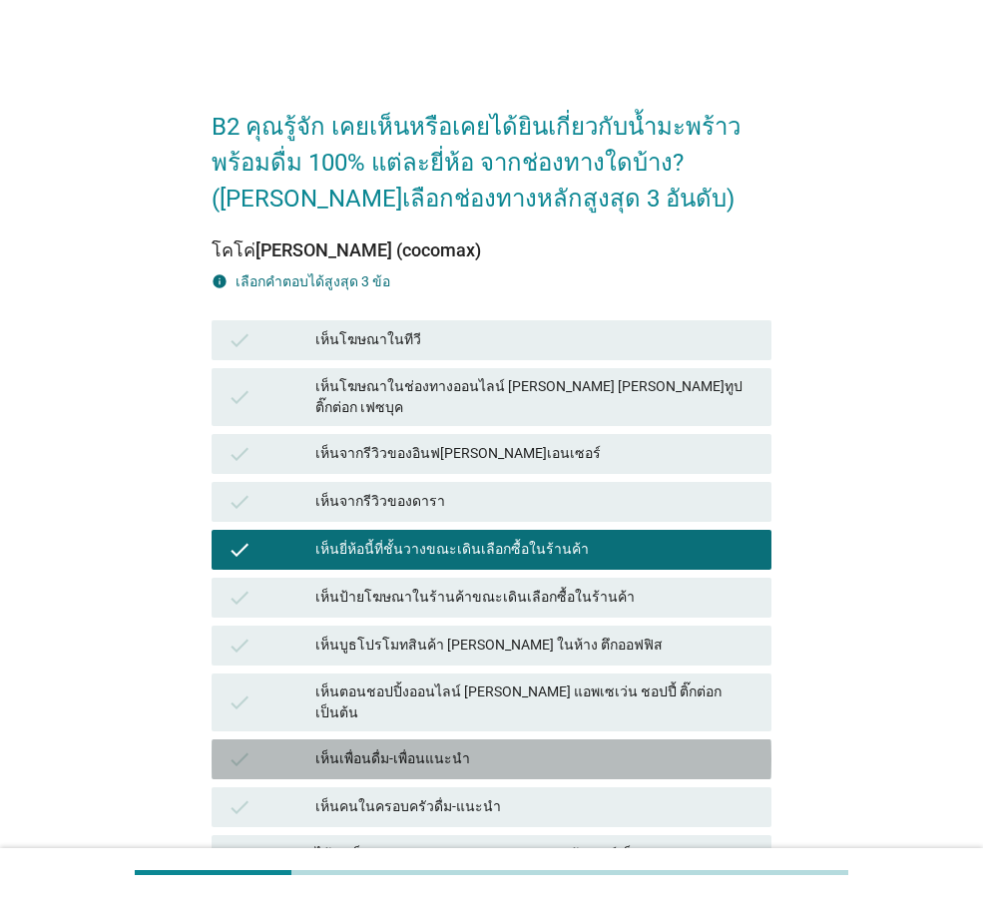
click at [479, 747] on div "เห็นเพื่อนดื่ม-เพื่อนแนะนำ" at bounding box center [535, 759] width 440 height 24
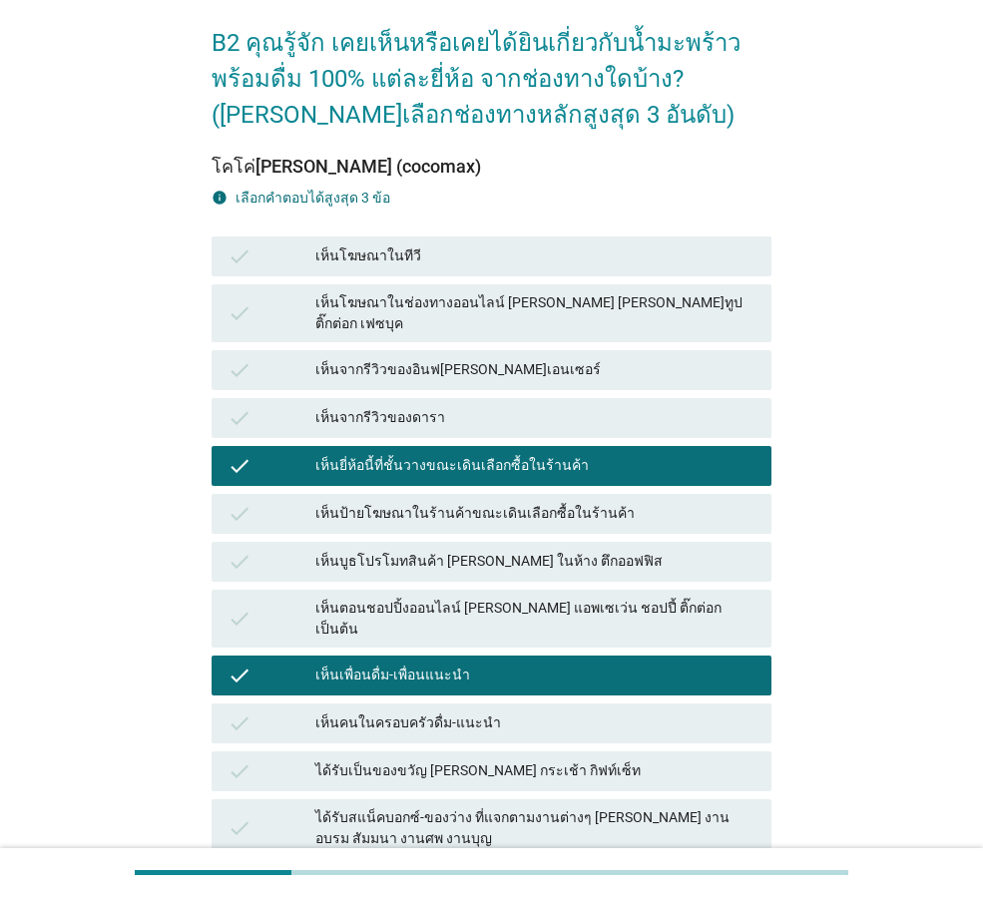
scroll to position [200, 0]
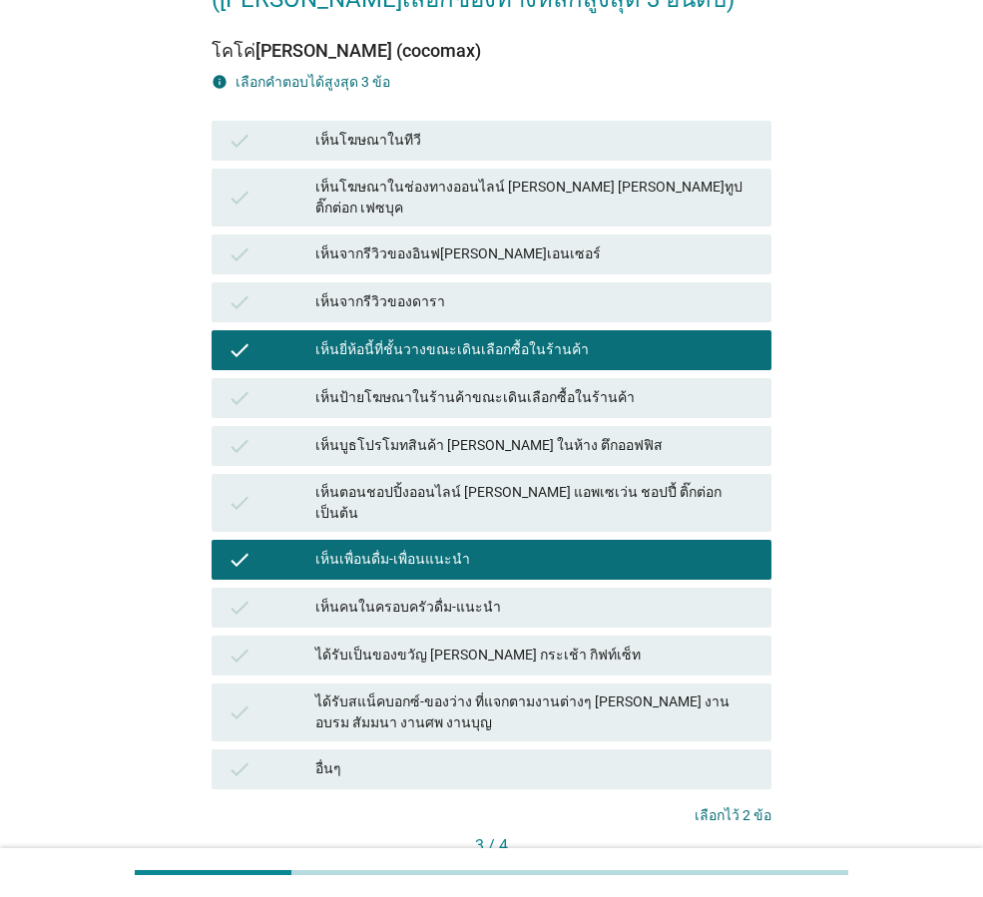
click at [722, 862] on button "ต่อไป" at bounding box center [728, 880] width 88 height 36
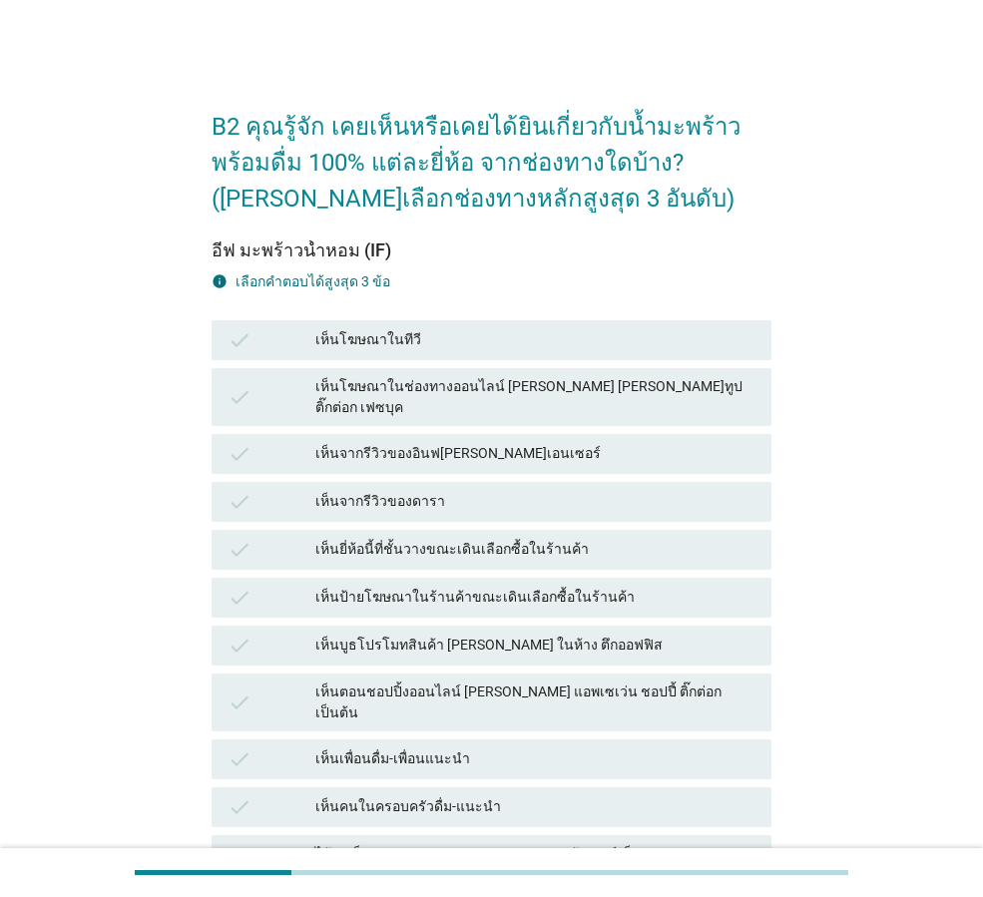
click at [499, 543] on div "เห็นยี่ห้อนี้ที่ชั้นวางขณะเดินเลือกซื้อในร้านค้า" at bounding box center [535, 550] width 440 height 24
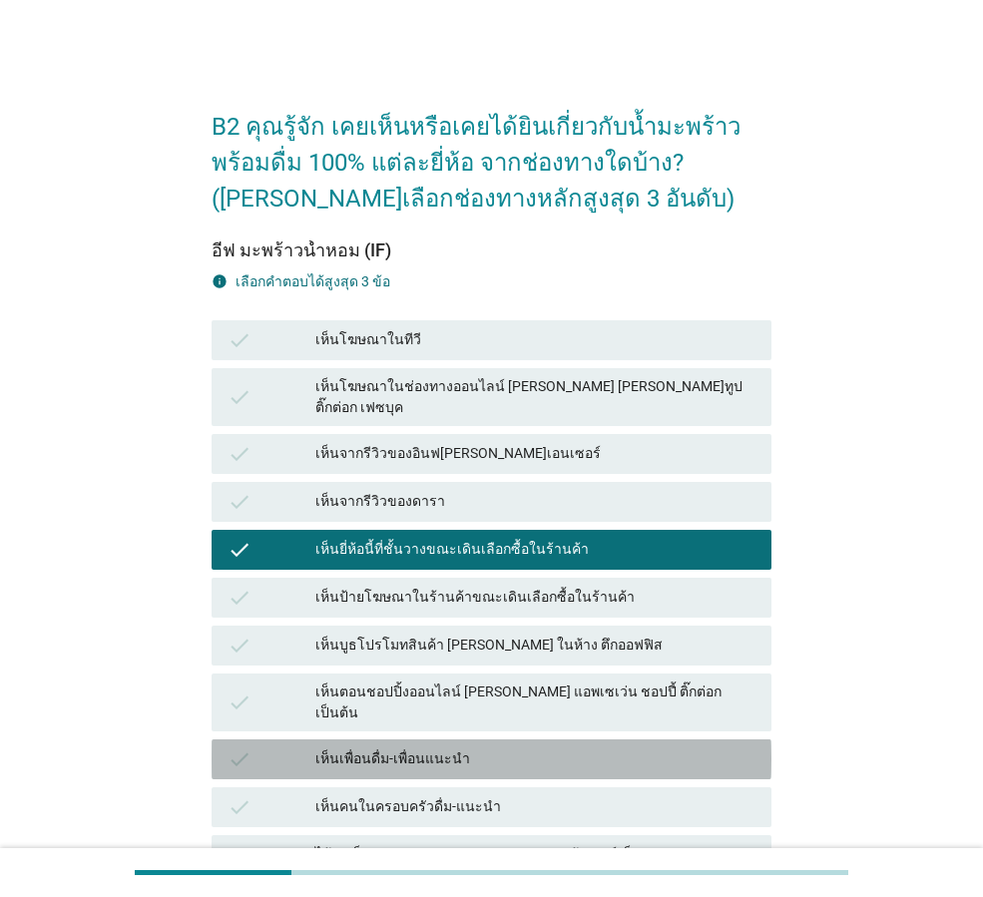
click at [494, 747] on div "เห็นเพื่อนดื่ม-เพื่อนแนะนำ" at bounding box center [535, 759] width 440 height 24
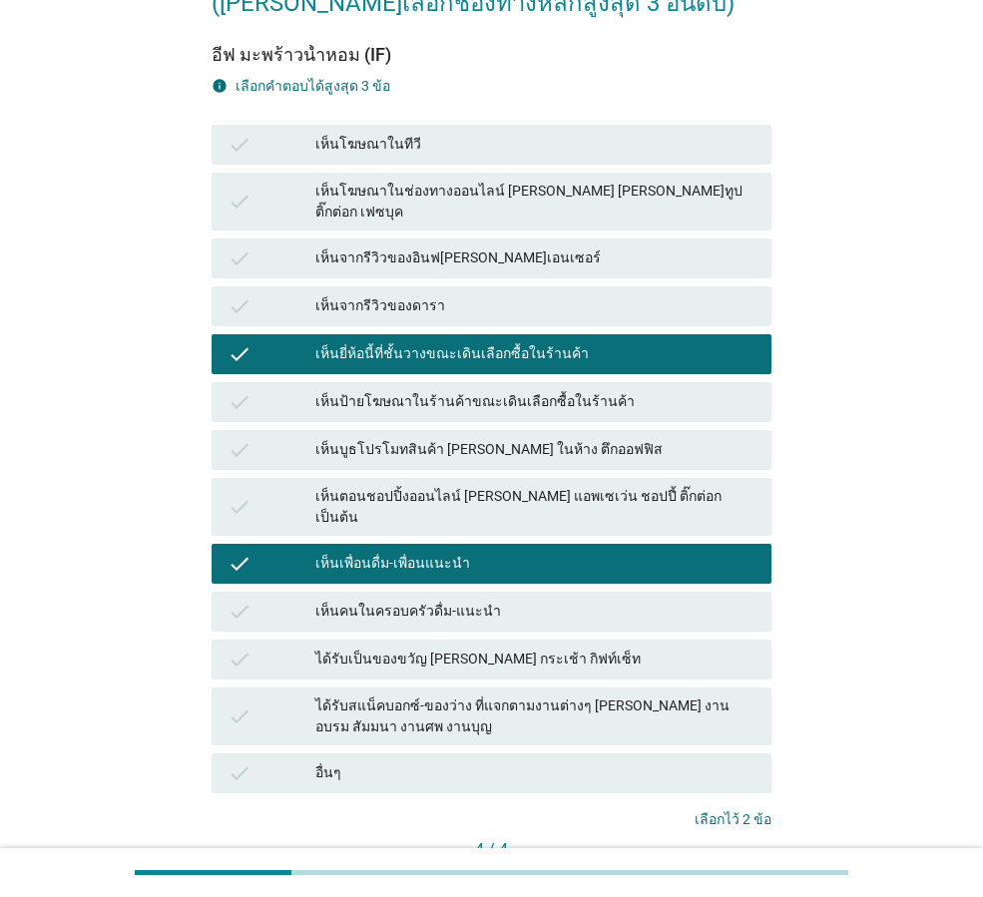
scroll to position [200, 0]
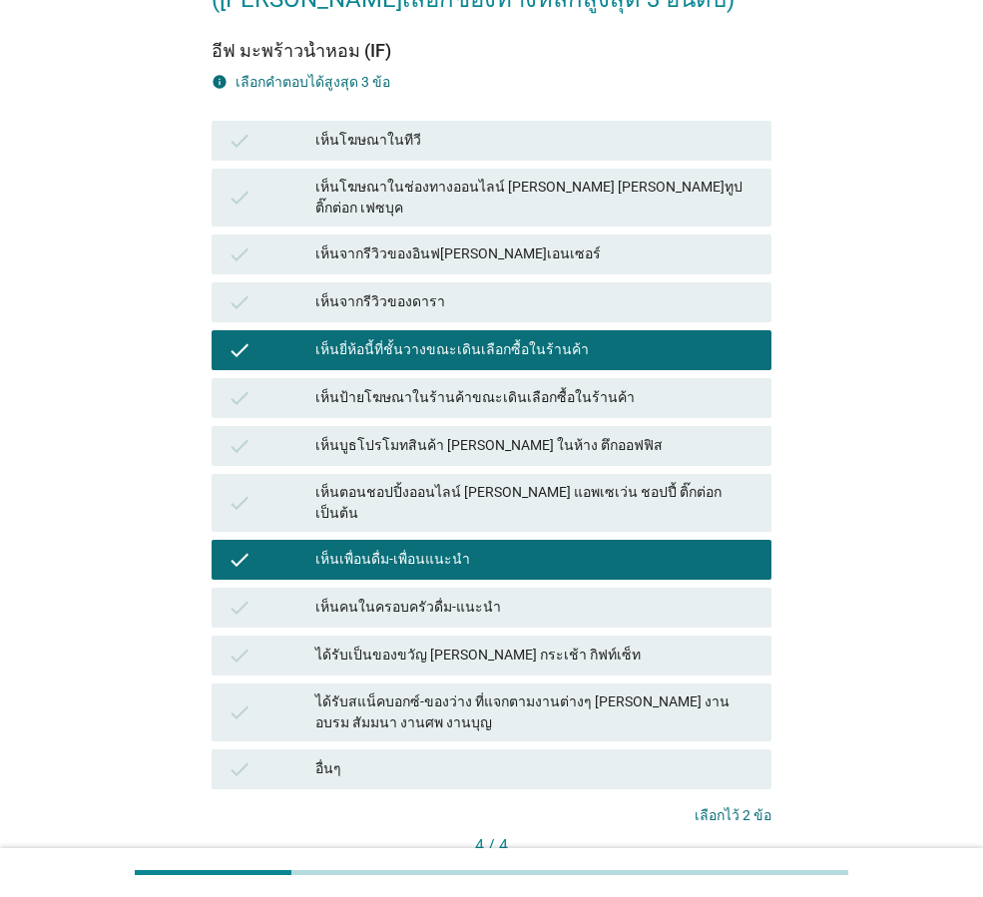
click at [722, 862] on button "คำถามต่อไป" at bounding box center [718, 880] width 107 height 36
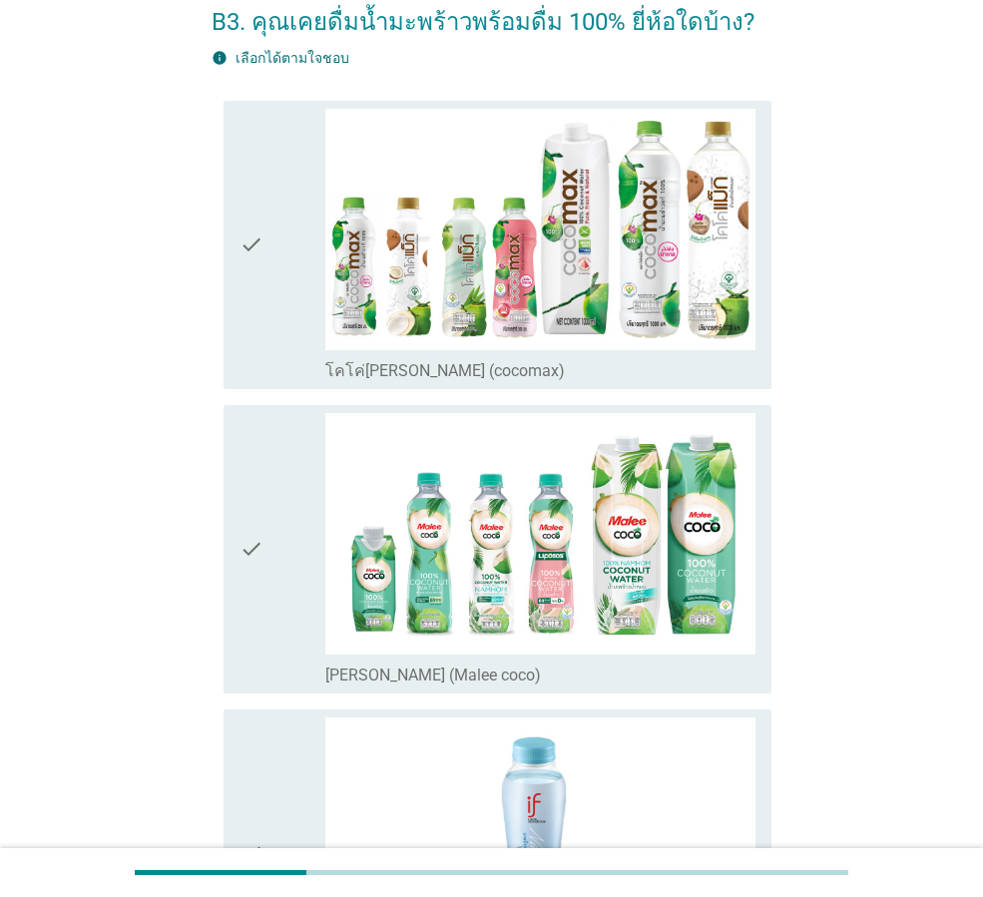
scroll to position [101, 0]
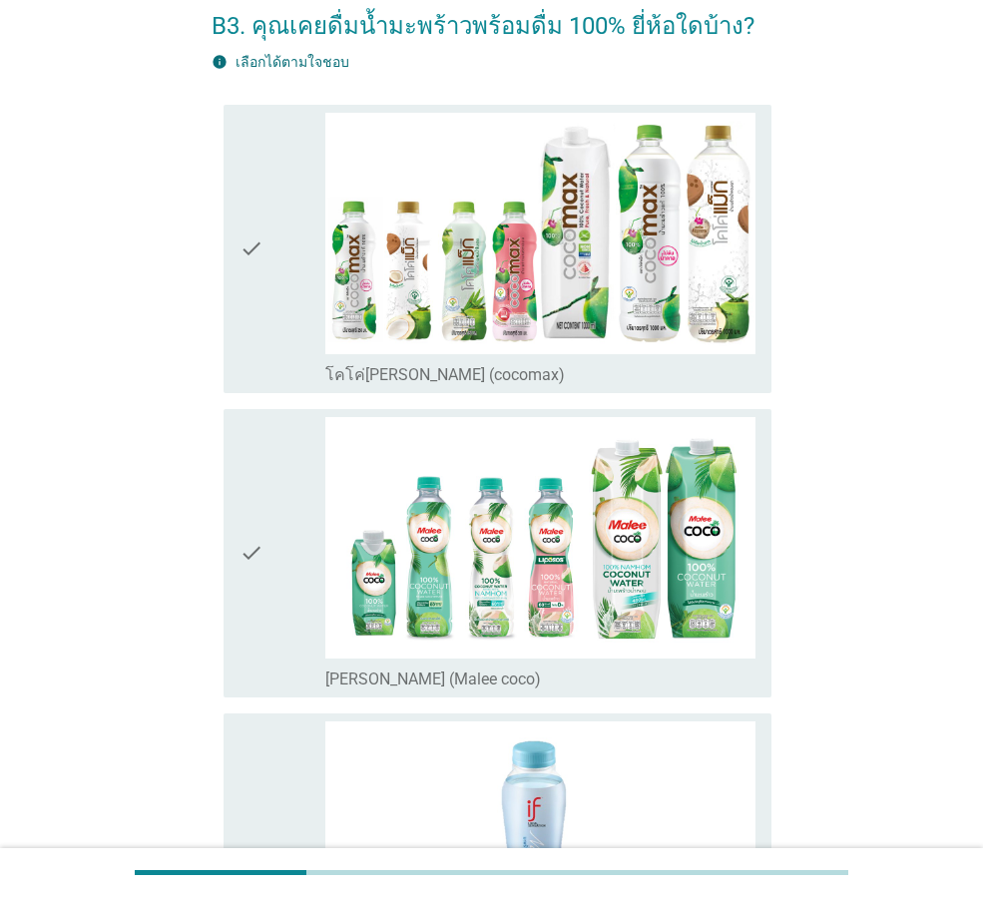
click at [279, 333] on div "check" at bounding box center [282, 249] width 86 height 272
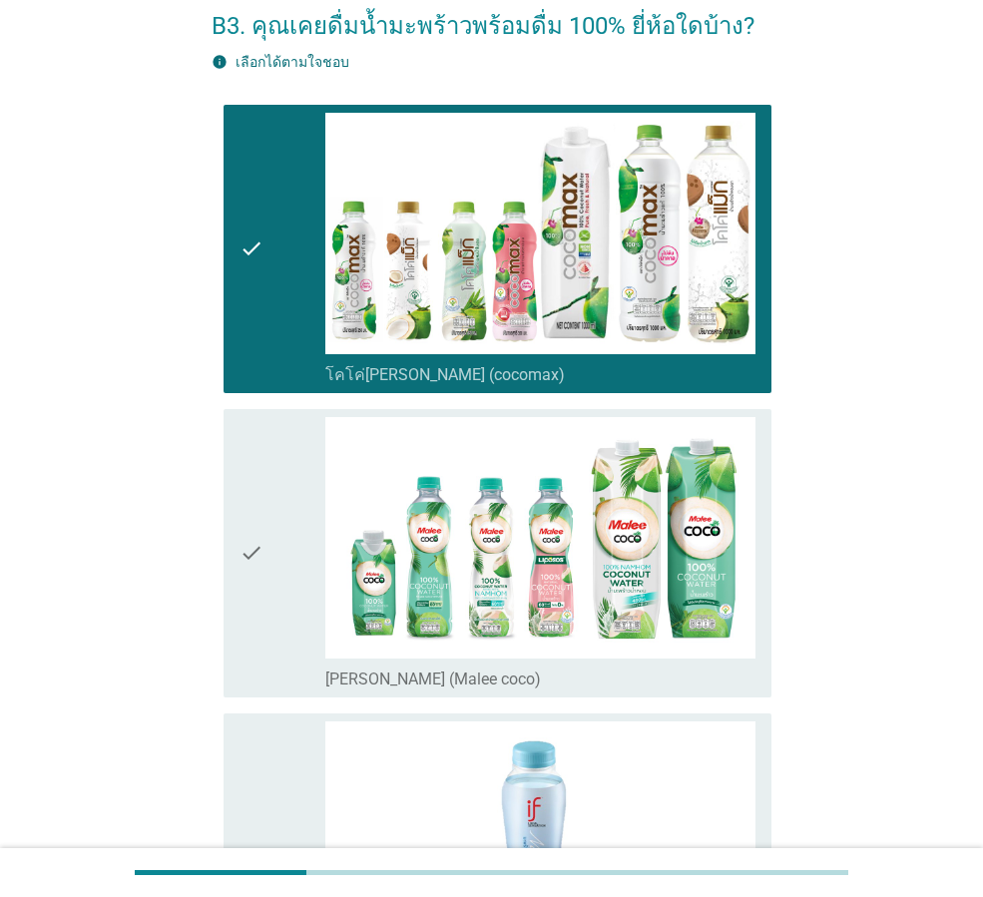
click at [266, 527] on div "check" at bounding box center [282, 553] width 86 height 272
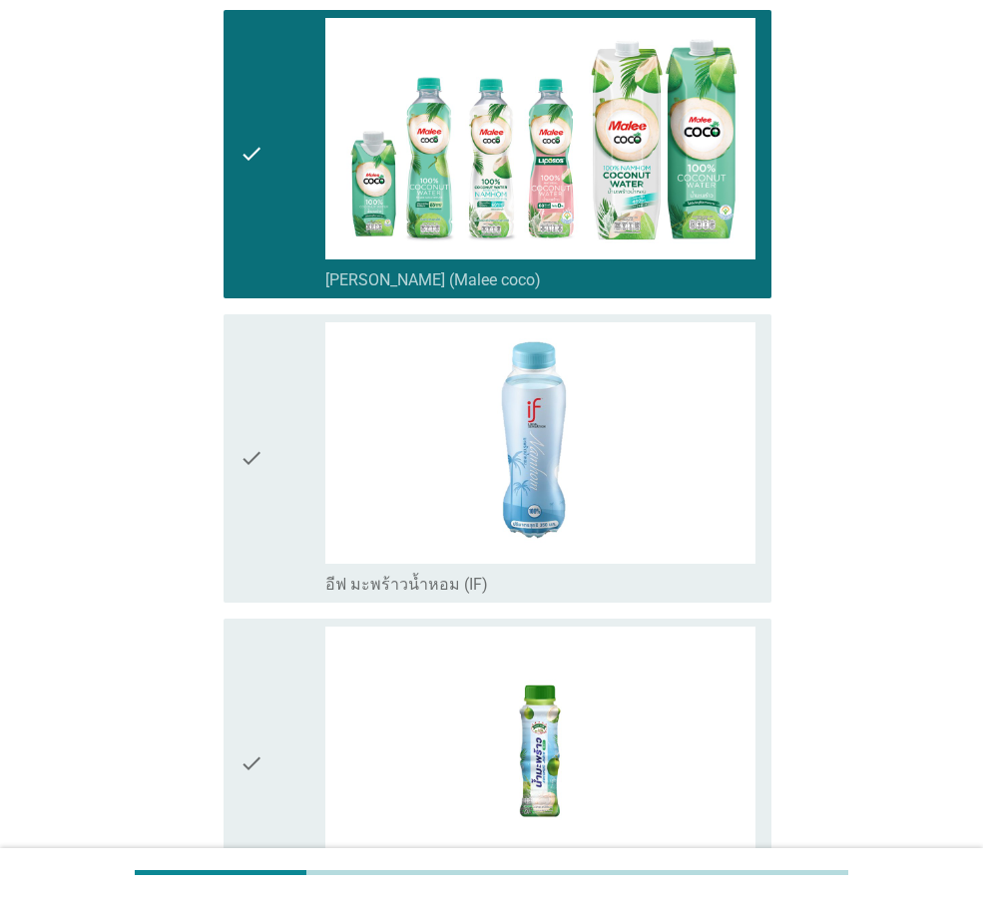
click at [267, 528] on div "check" at bounding box center [282, 458] width 86 height 272
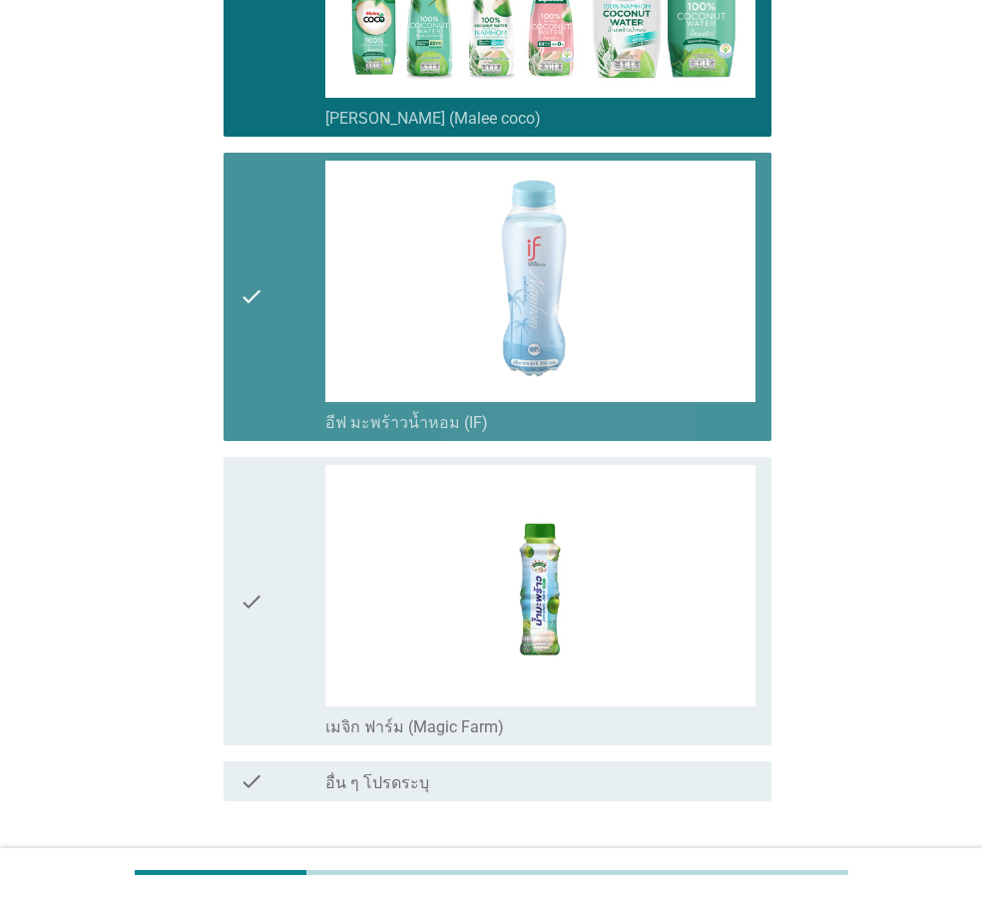
scroll to position [799, 0]
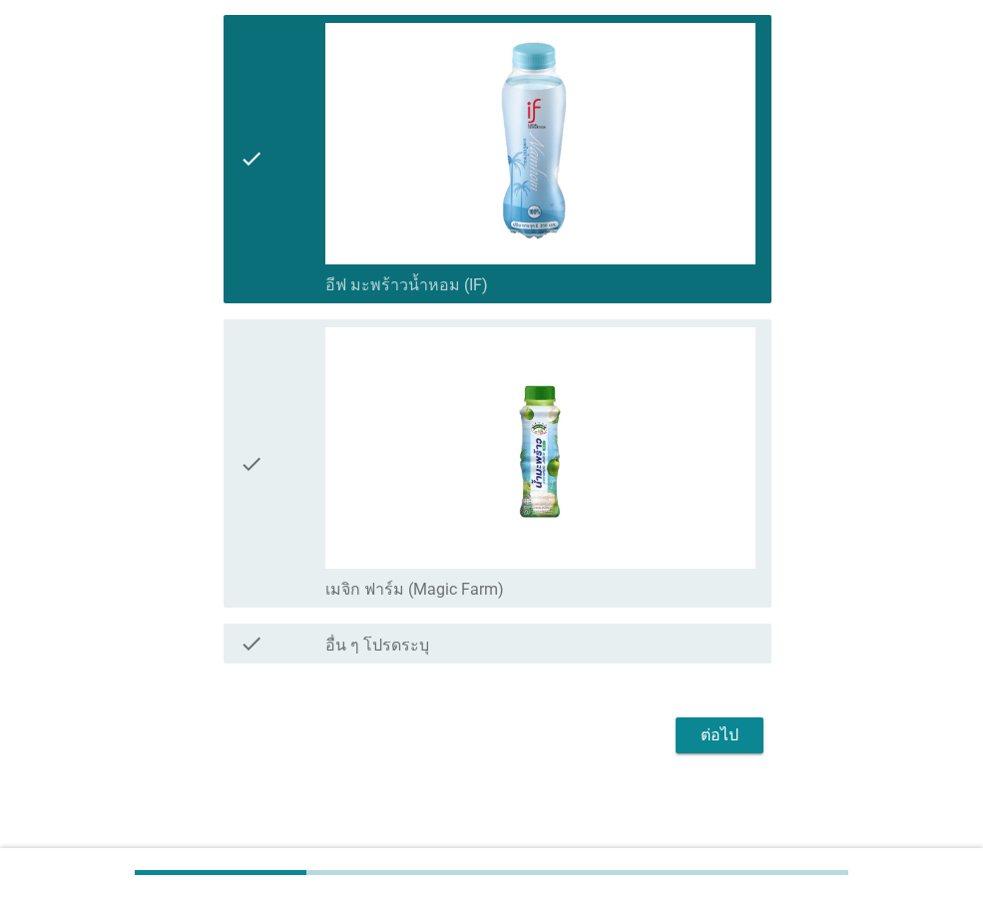
click at [267, 528] on div "check" at bounding box center [282, 463] width 86 height 272
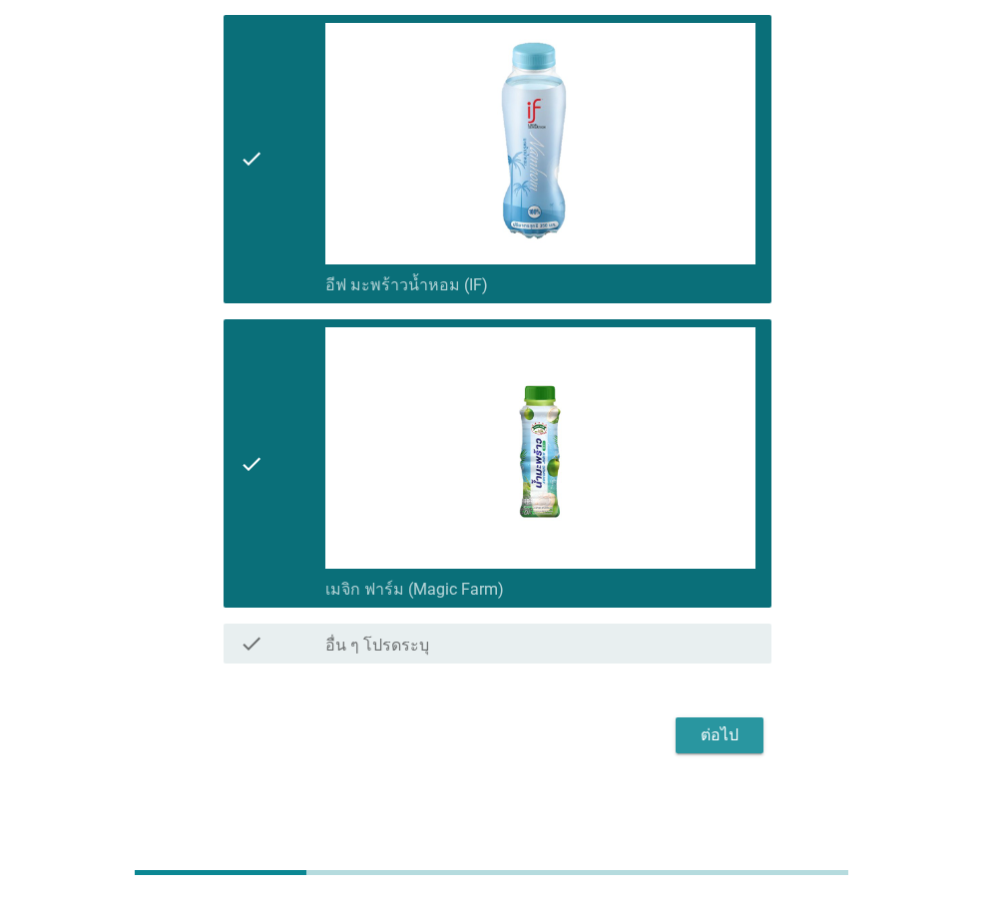
click at [707, 735] on div "ต่อไป" at bounding box center [720, 735] width 56 height 24
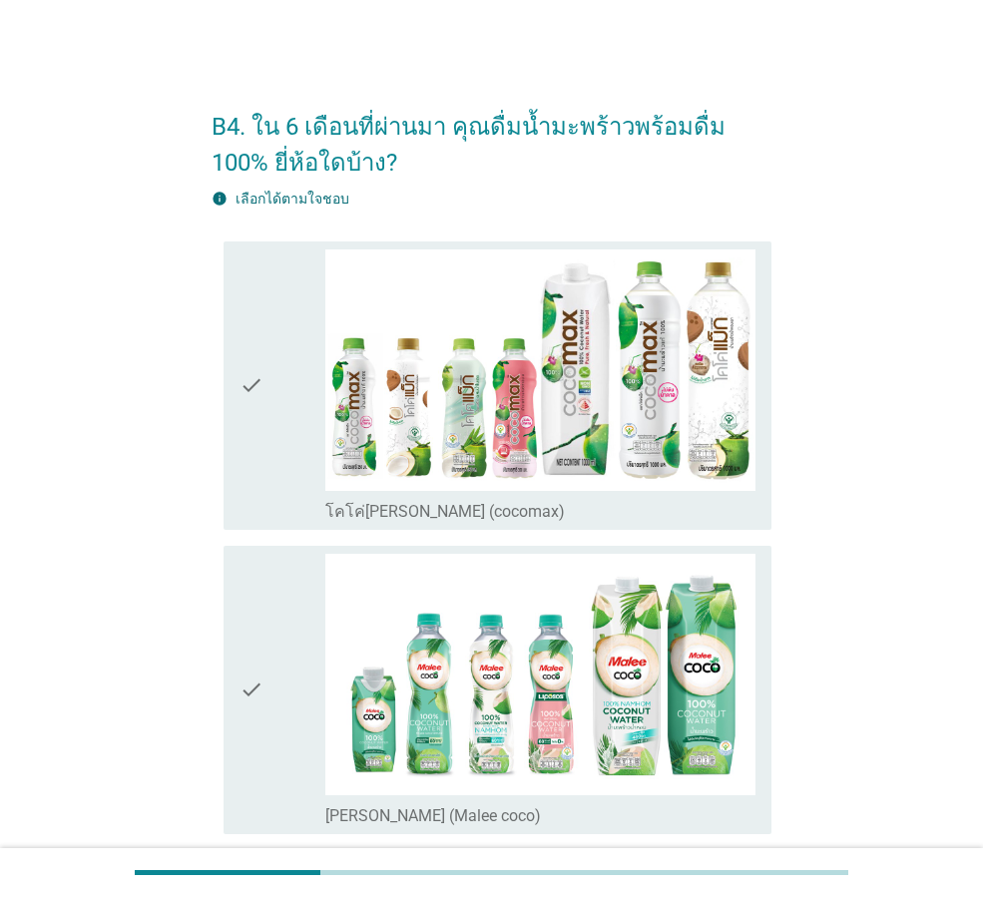
click at [268, 444] on div "check" at bounding box center [282, 385] width 86 height 272
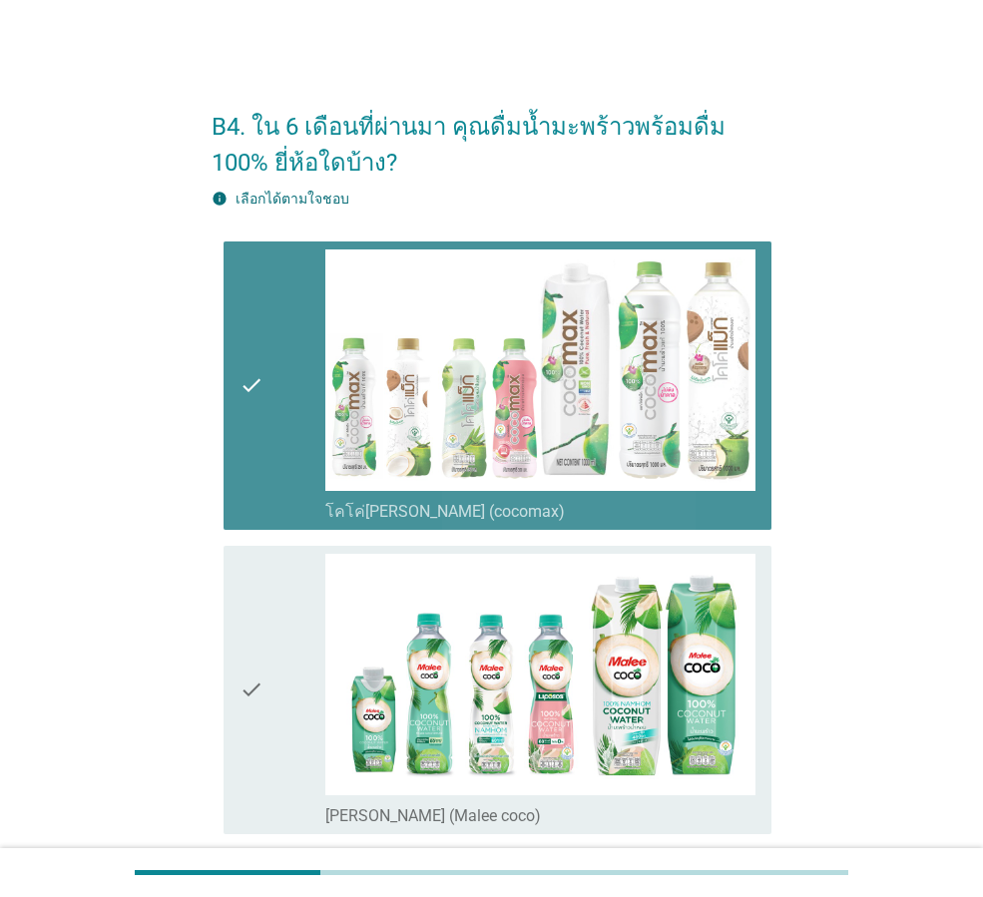
click at [265, 586] on div "check" at bounding box center [282, 690] width 86 height 272
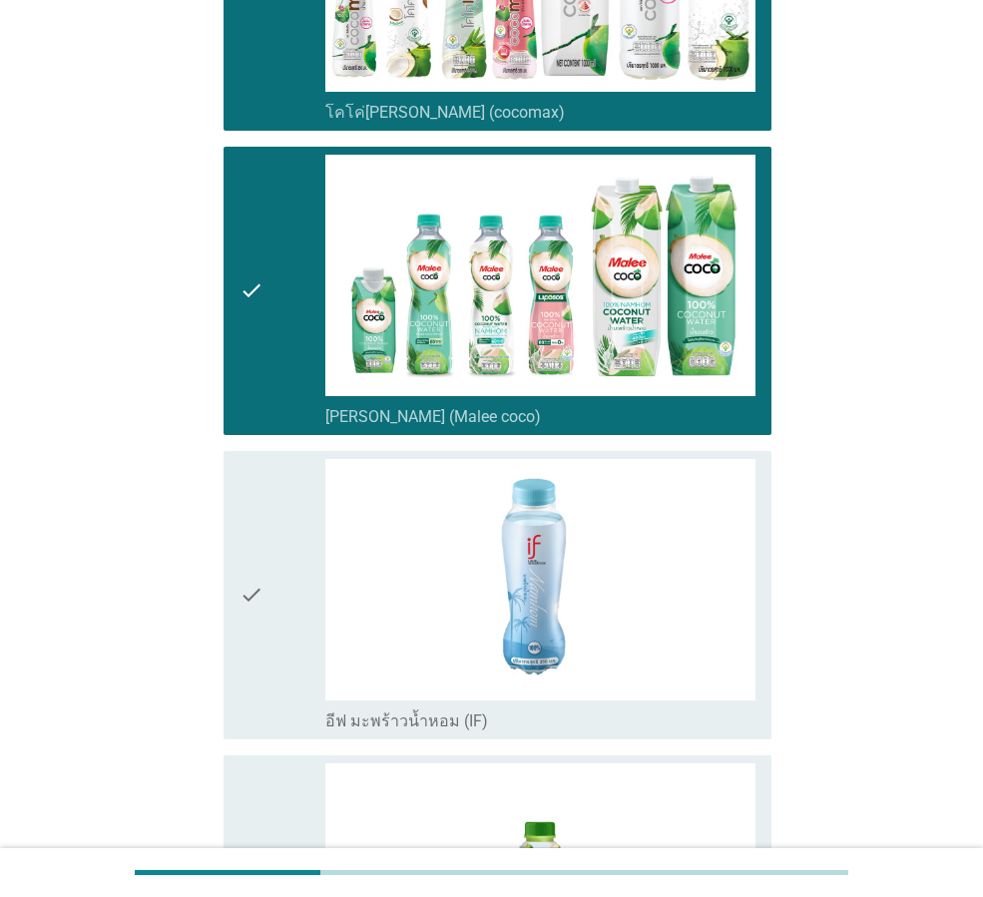
click at [265, 589] on div "check" at bounding box center [282, 595] width 86 height 272
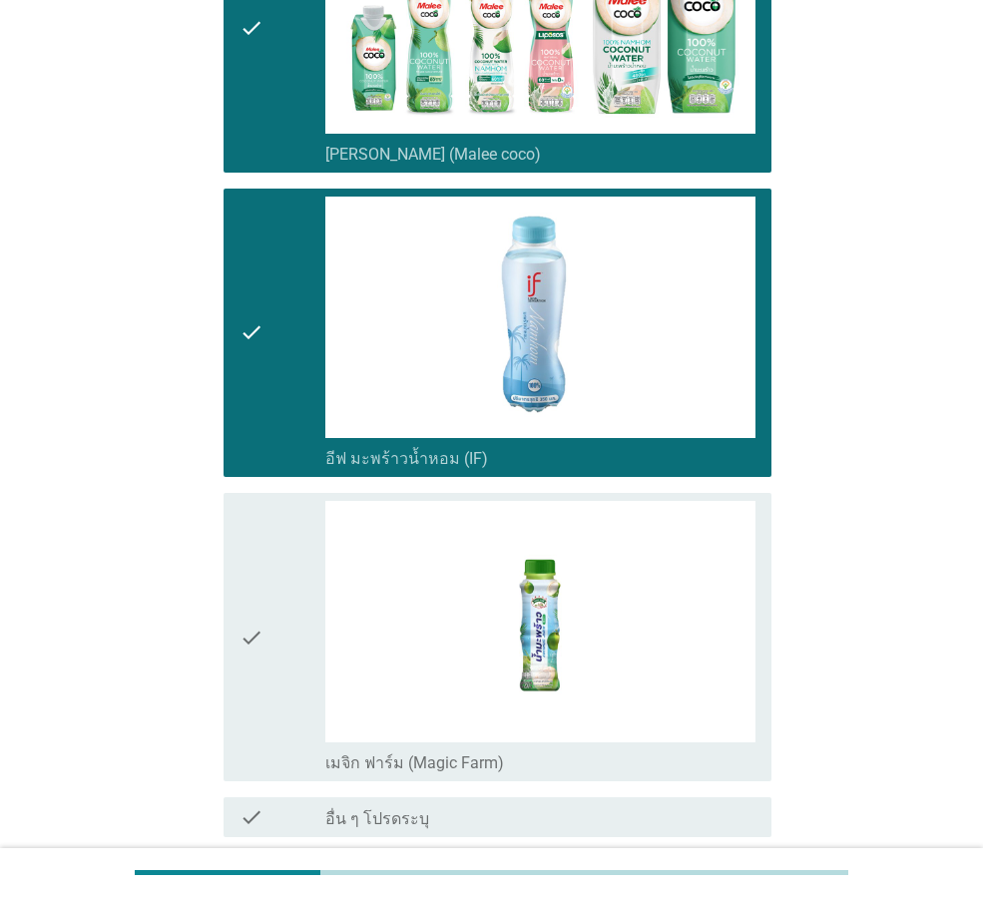
scroll to position [835, 0]
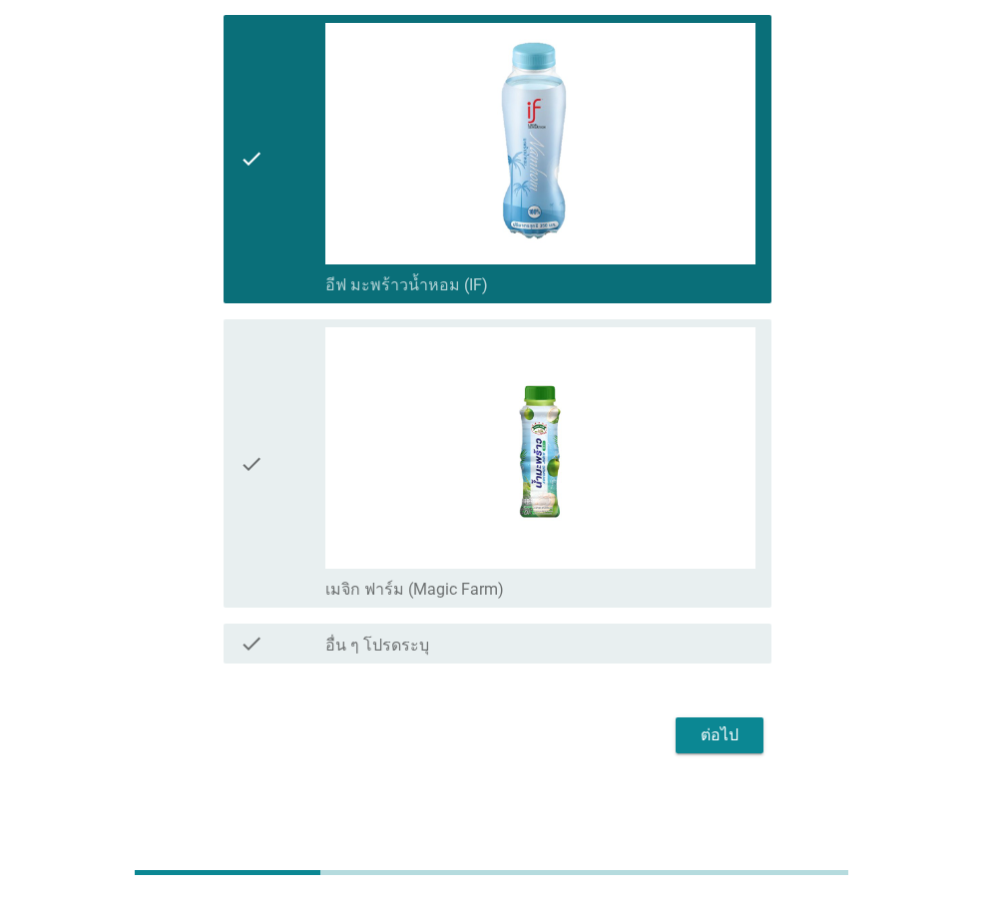
click at [275, 496] on div "check" at bounding box center [282, 463] width 86 height 272
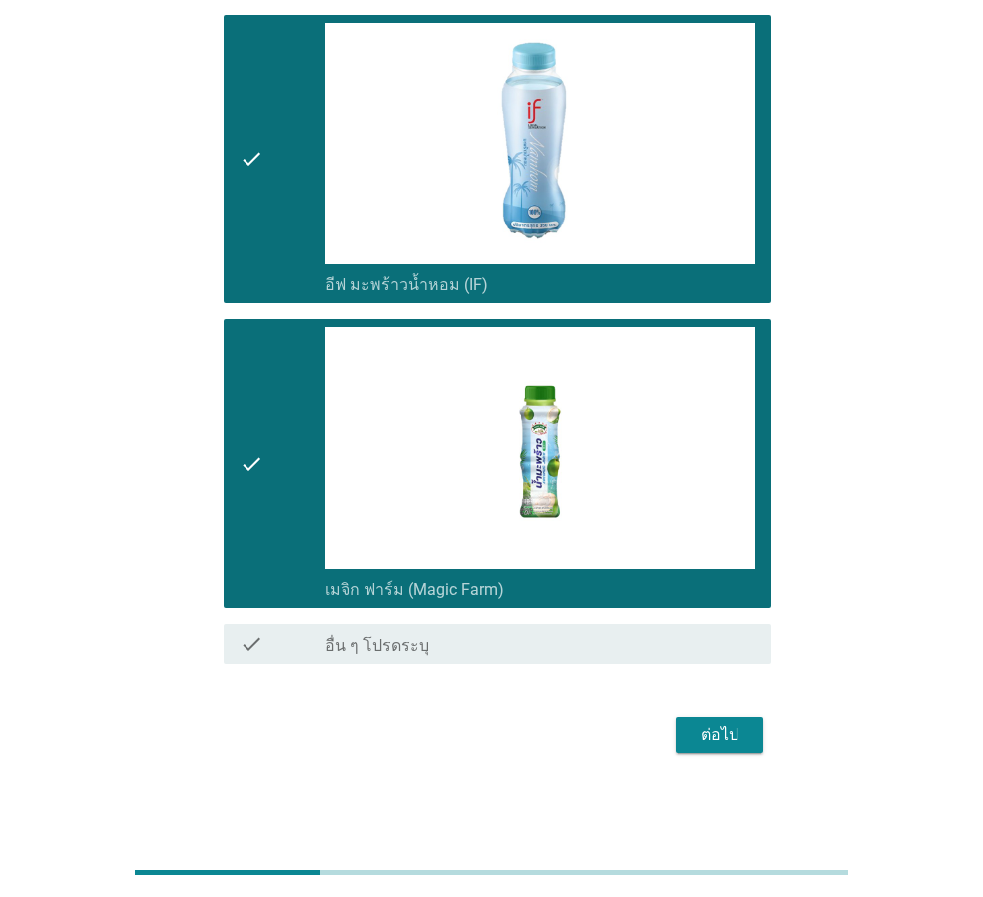
click at [724, 743] on div "ต่อไป" at bounding box center [720, 735] width 56 height 24
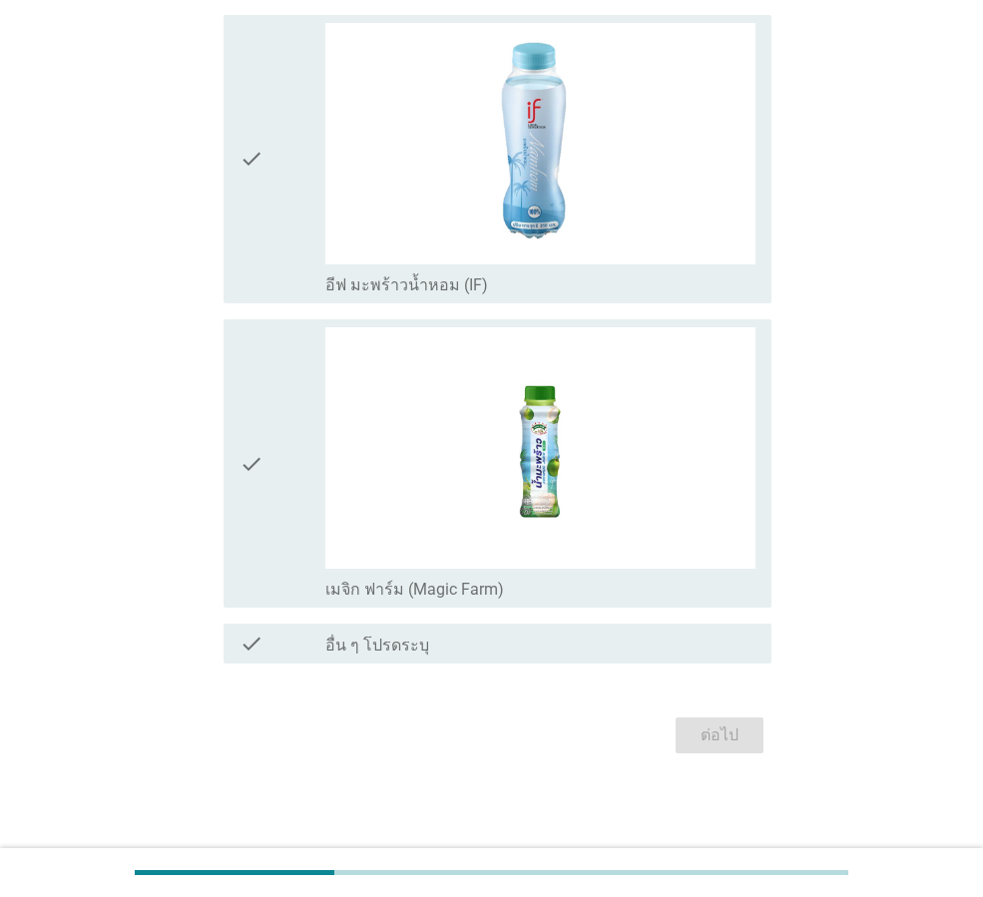
scroll to position [0, 0]
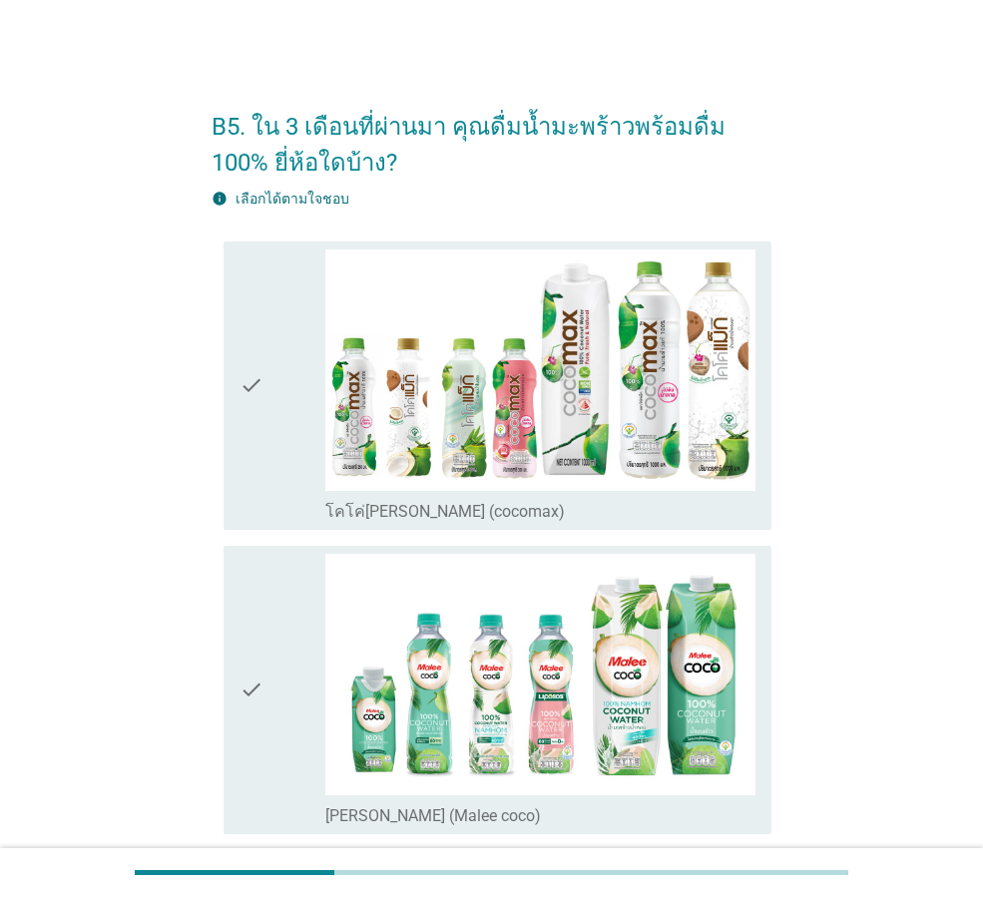
click at [285, 483] on div "check" at bounding box center [282, 385] width 86 height 272
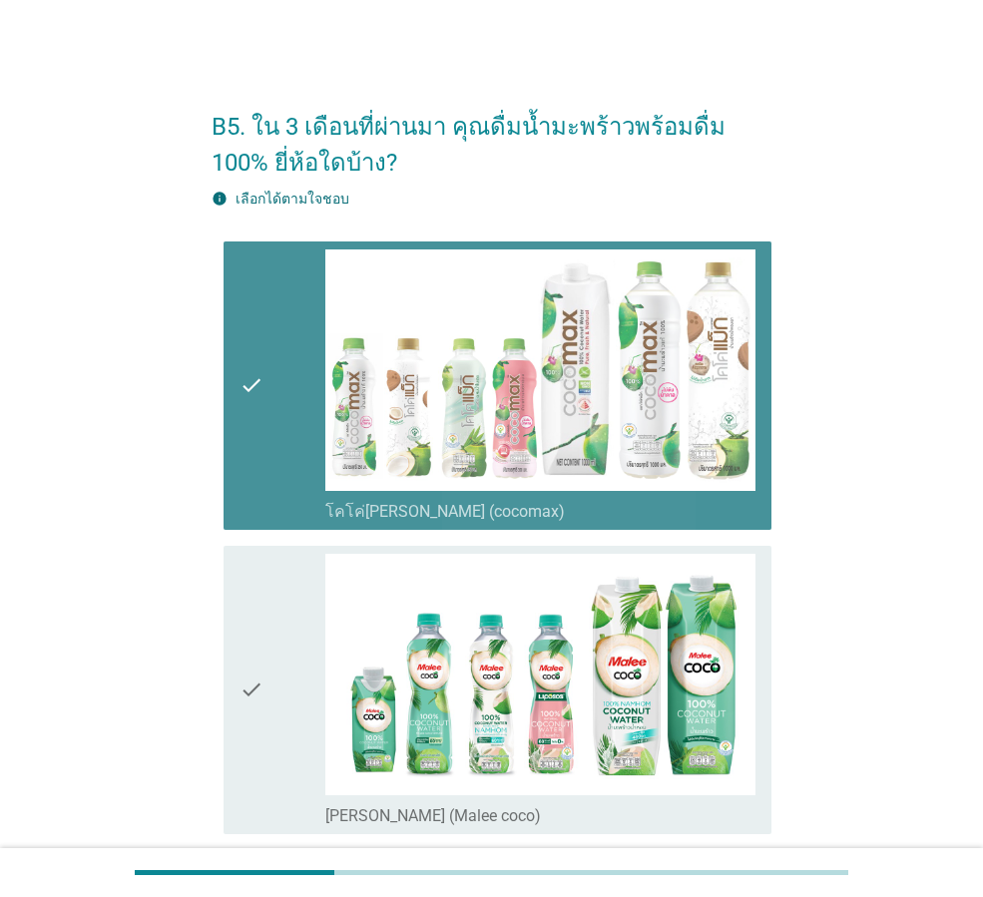
click at [278, 676] on div "check" at bounding box center [282, 690] width 86 height 272
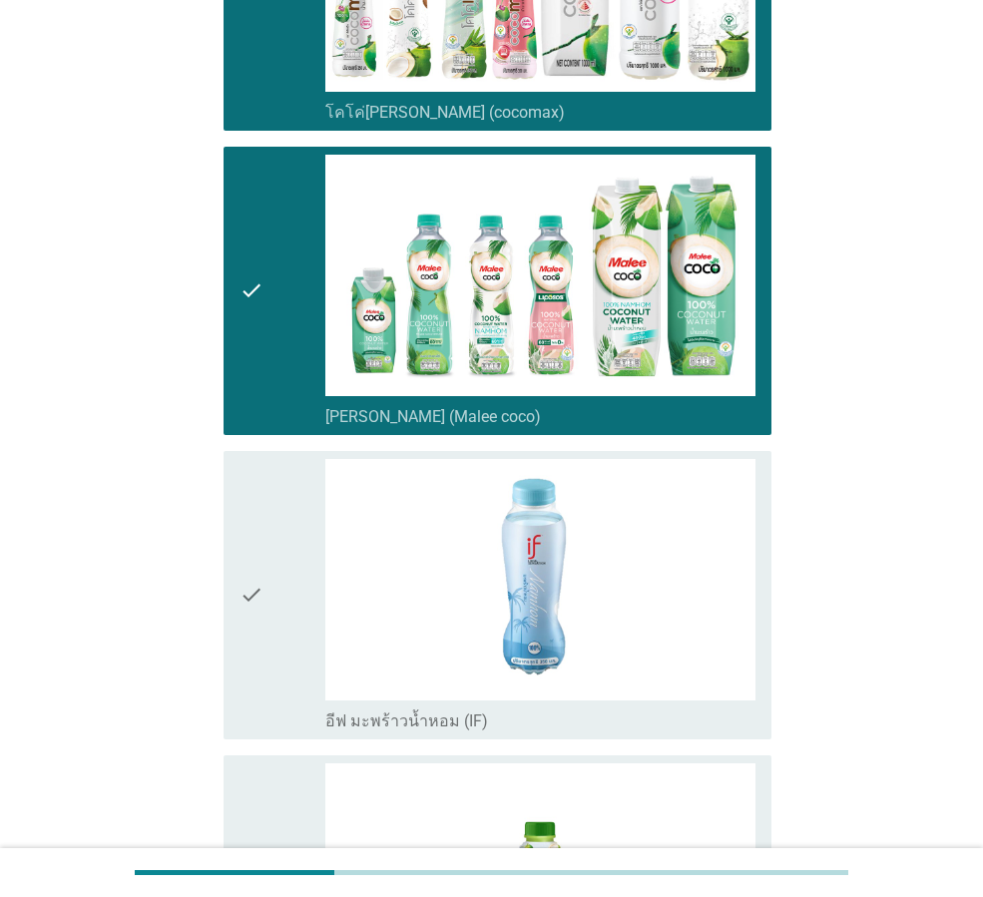
click at [283, 672] on div "check" at bounding box center [282, 595] width 86 height 272
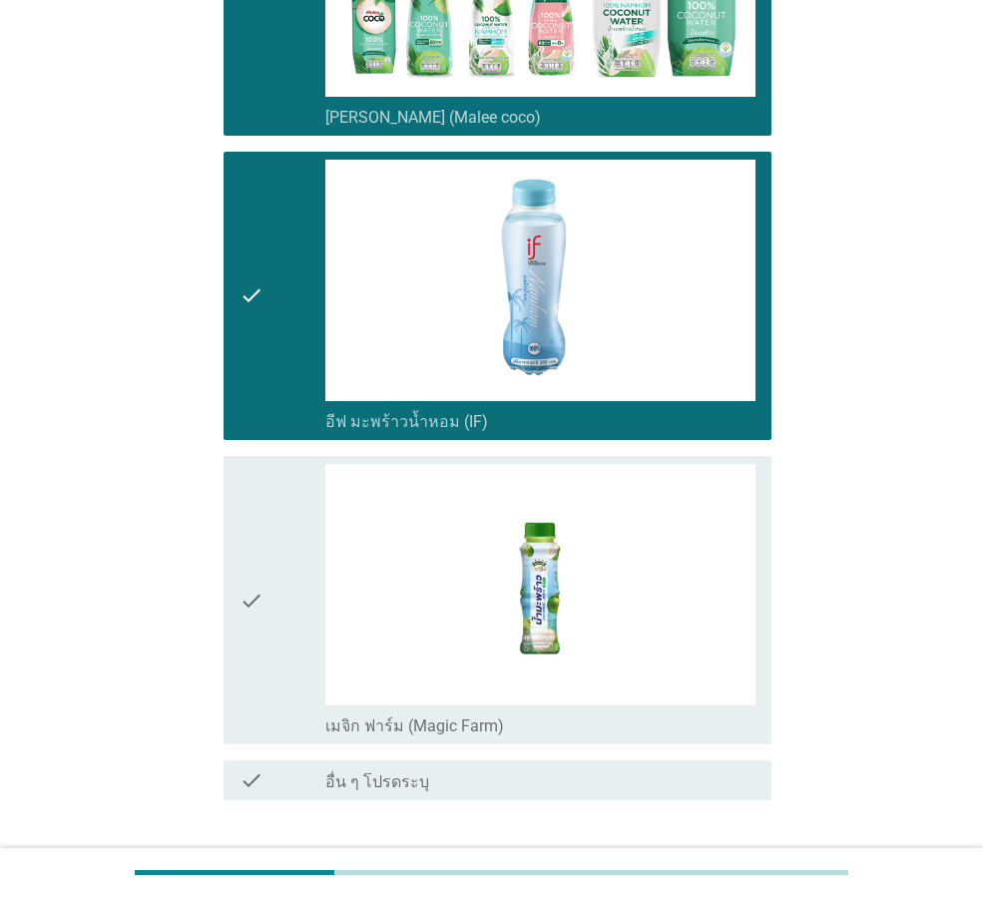
click at [276, 637] on div "check" at bounding box center [282, 600] width 86 height 272
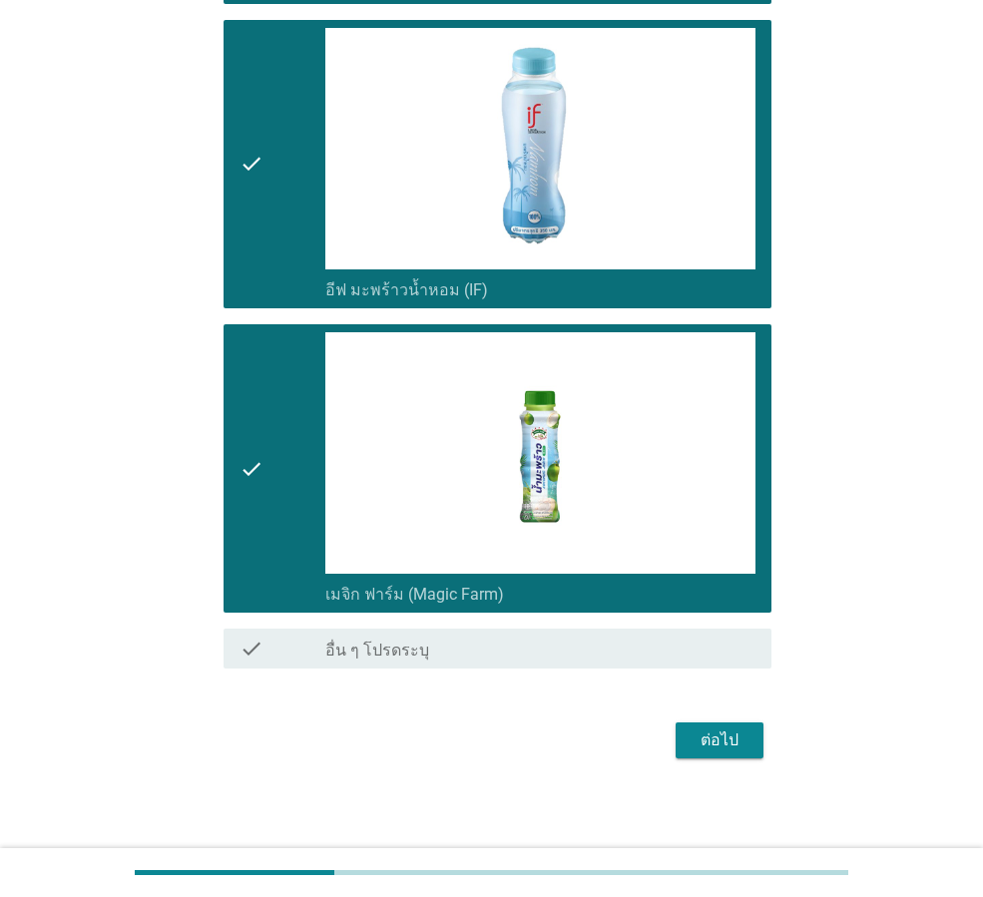
scroll to position [835, 0]
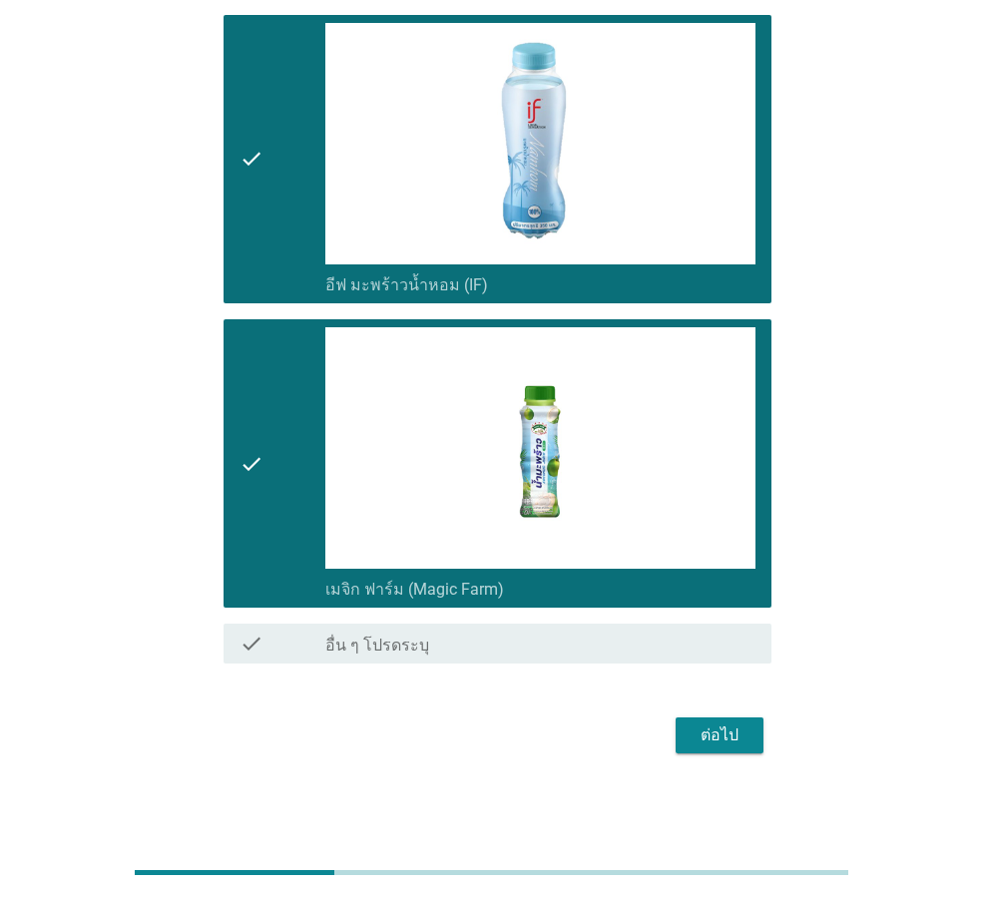
click at [725, 744] on div "ต่อไป" at bounding box center [720, 735] width 56 height 24
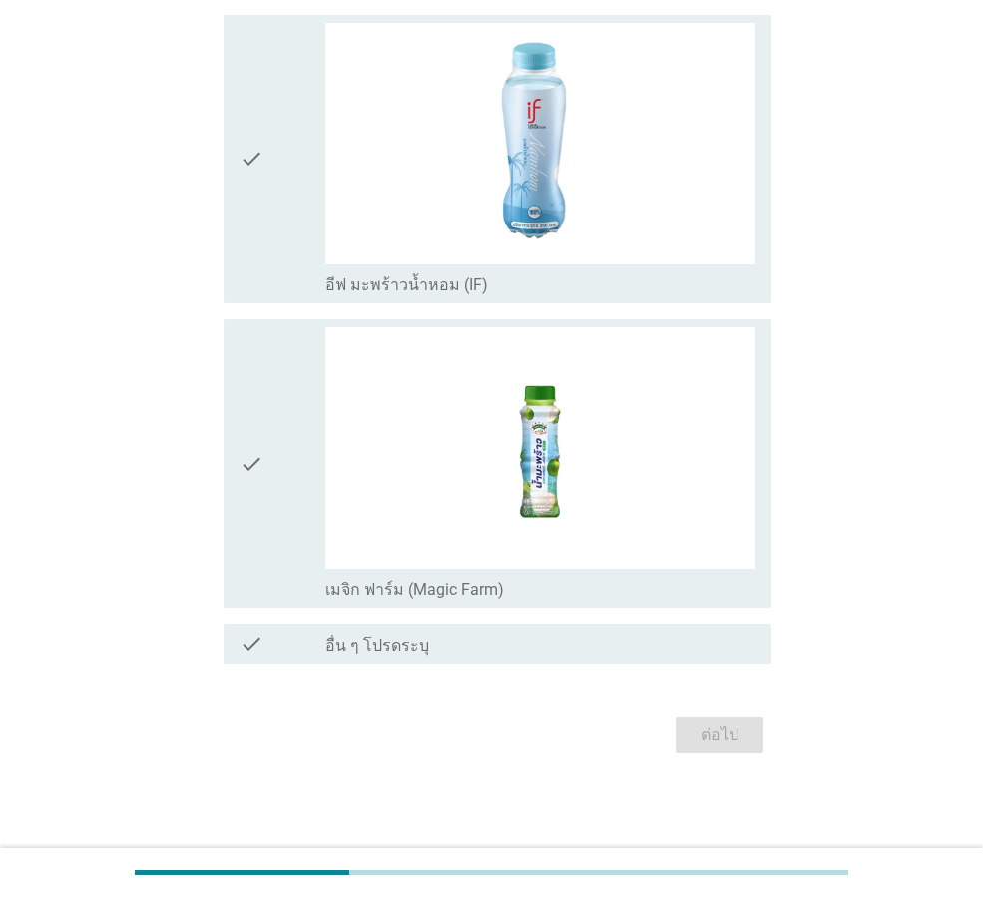
scroll to position [0, 0]
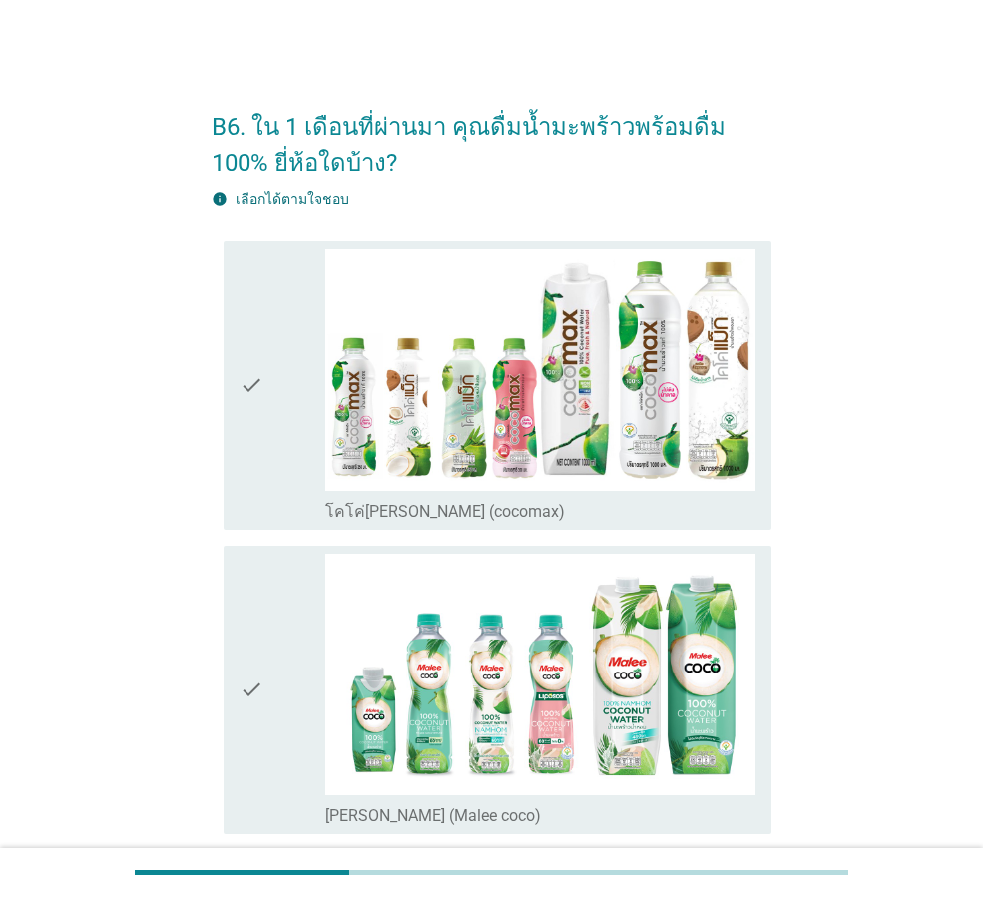
click at [279, 484] on div "check" at bounding box center [282, 385] width 86 height 272
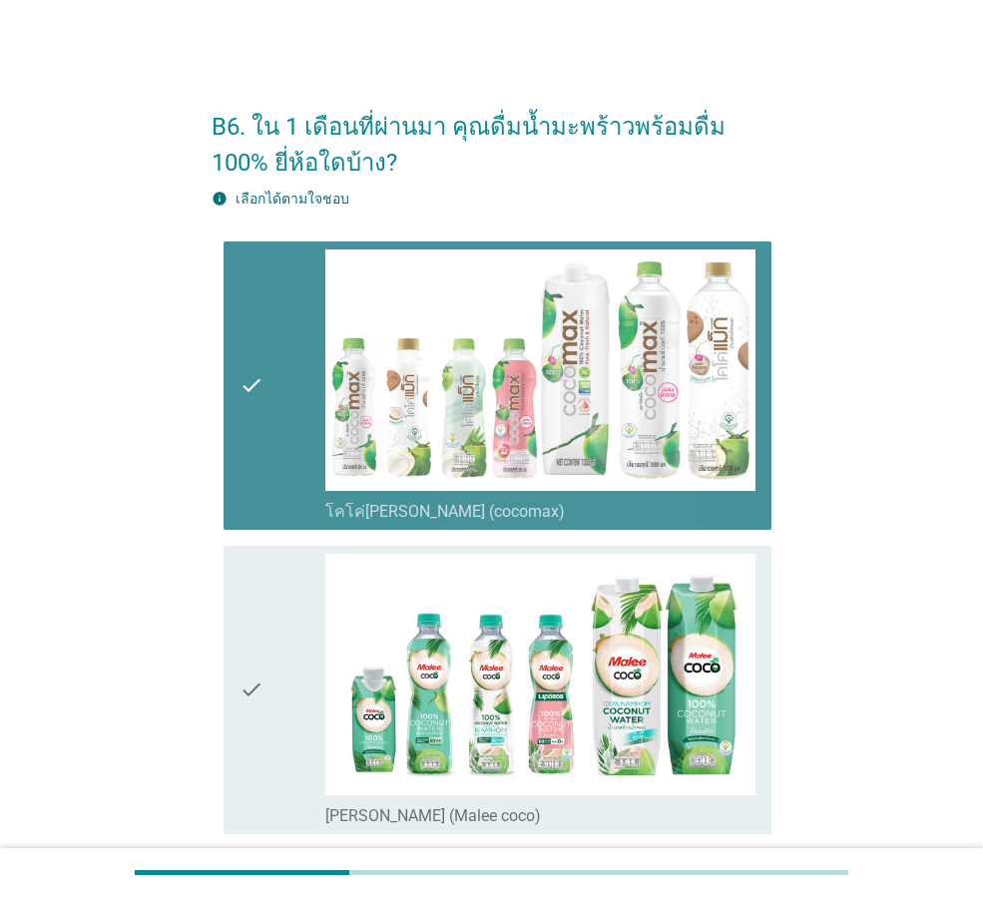
click at [270, 643] on div "check" at bounding box center [282, 690] width 86 height 272
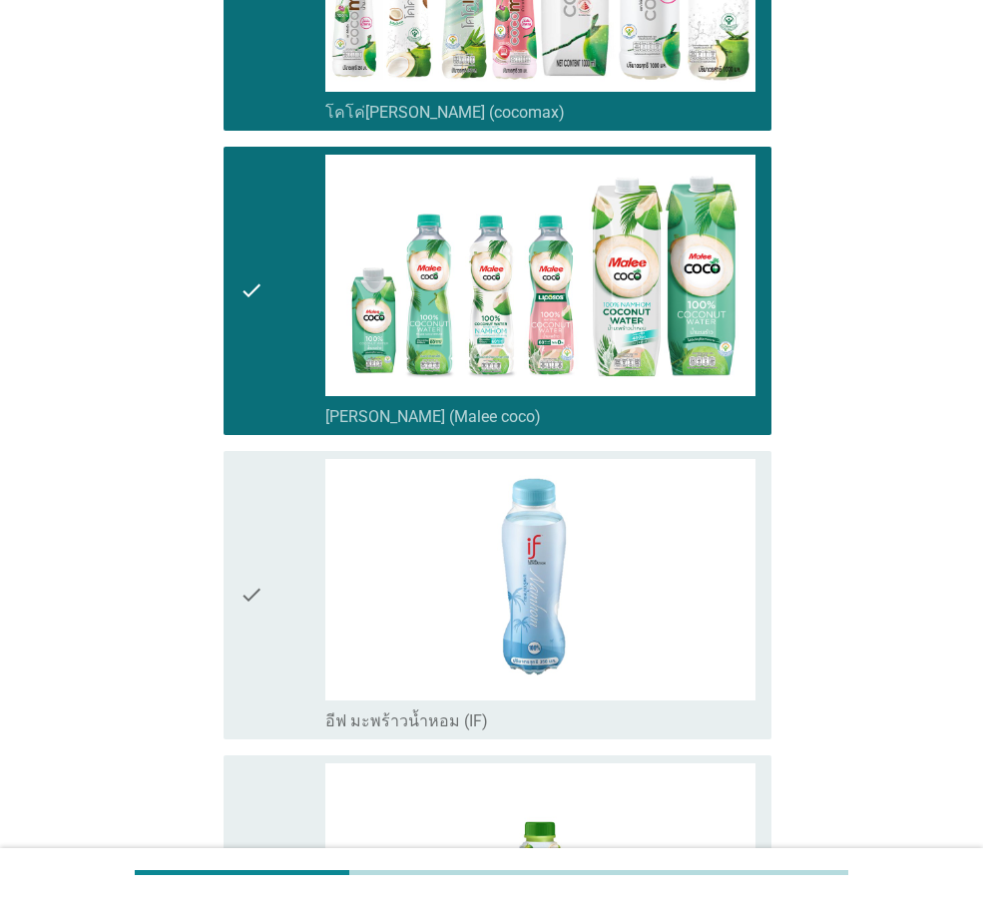
click at [270, 643] on div "check" at bounding box center [282, 595] width 86 height 272
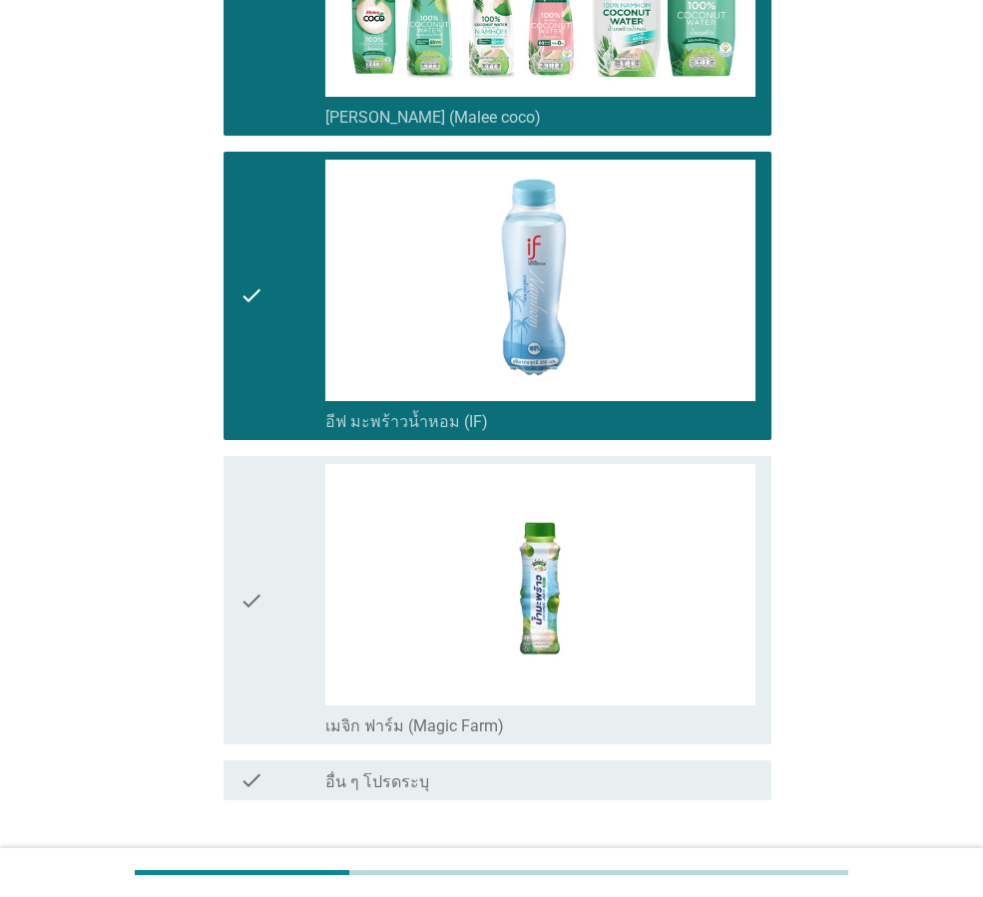
click at [273, 637] on div "check" at bounding box center [282, 600] width 86 height 272
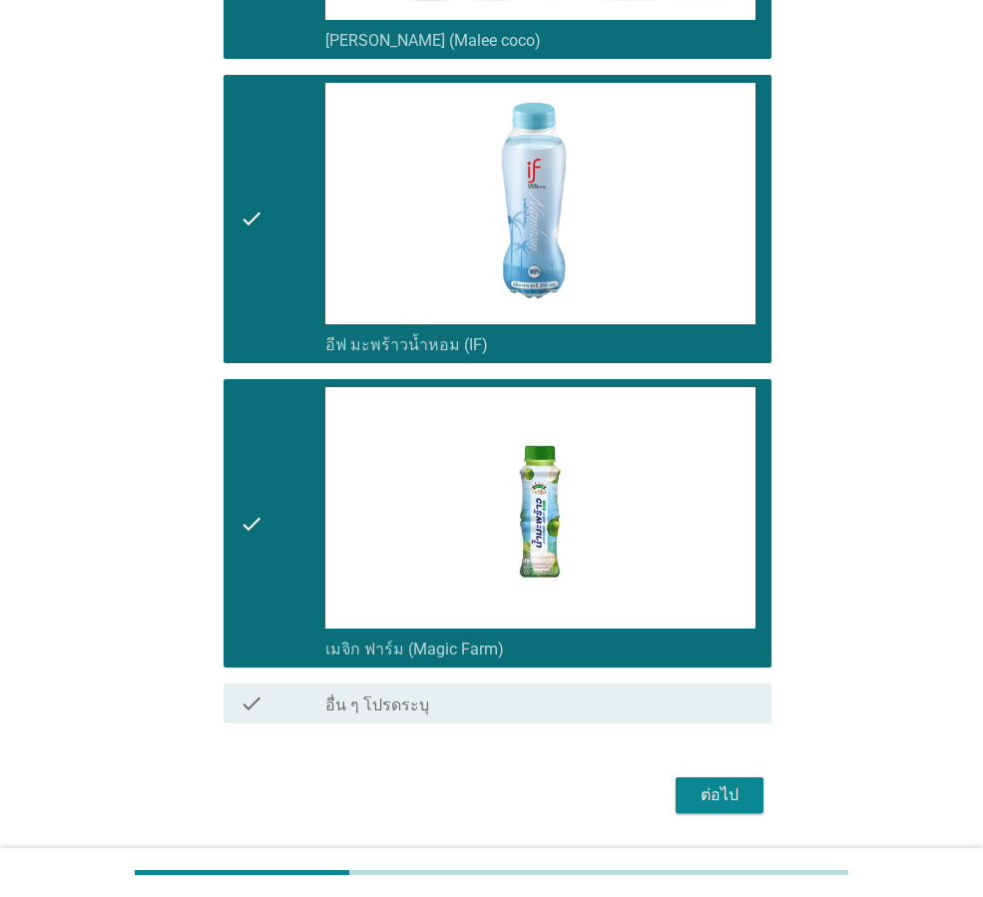
scroll to position [835, 0]
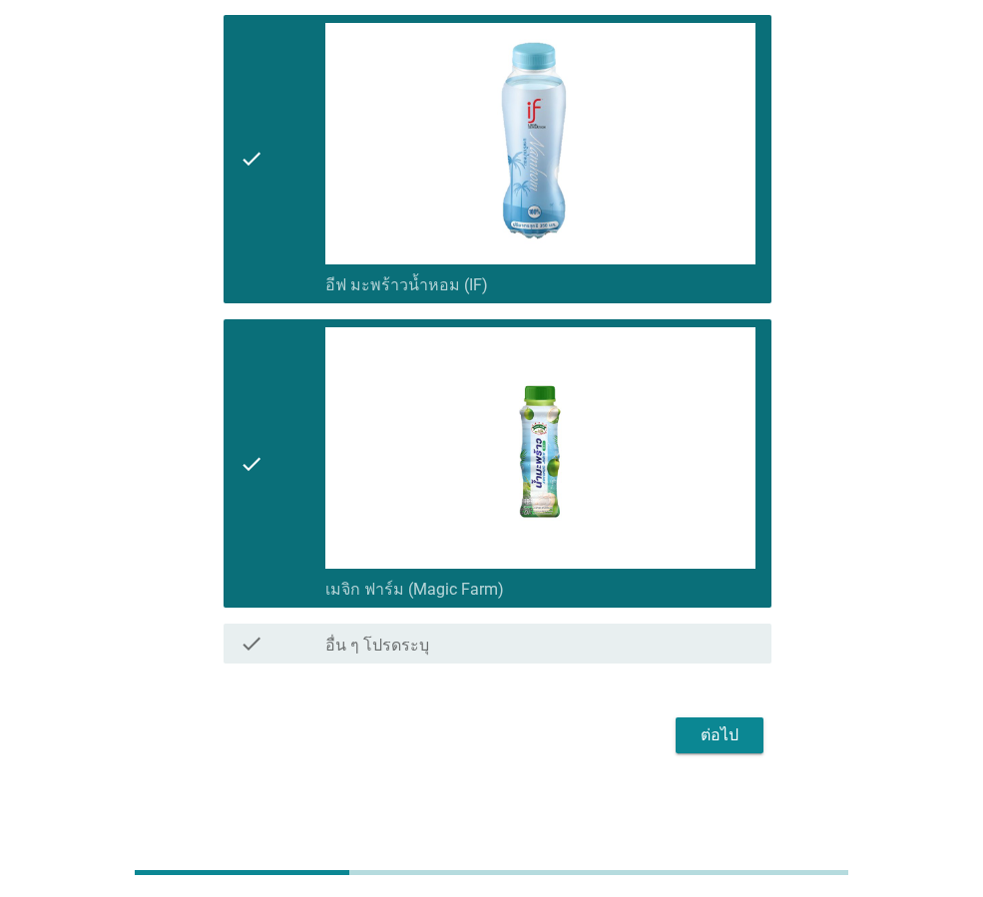
click at [741, 748] on button "ต่อไป" at bounding box center [720, 735] width 88 height 36
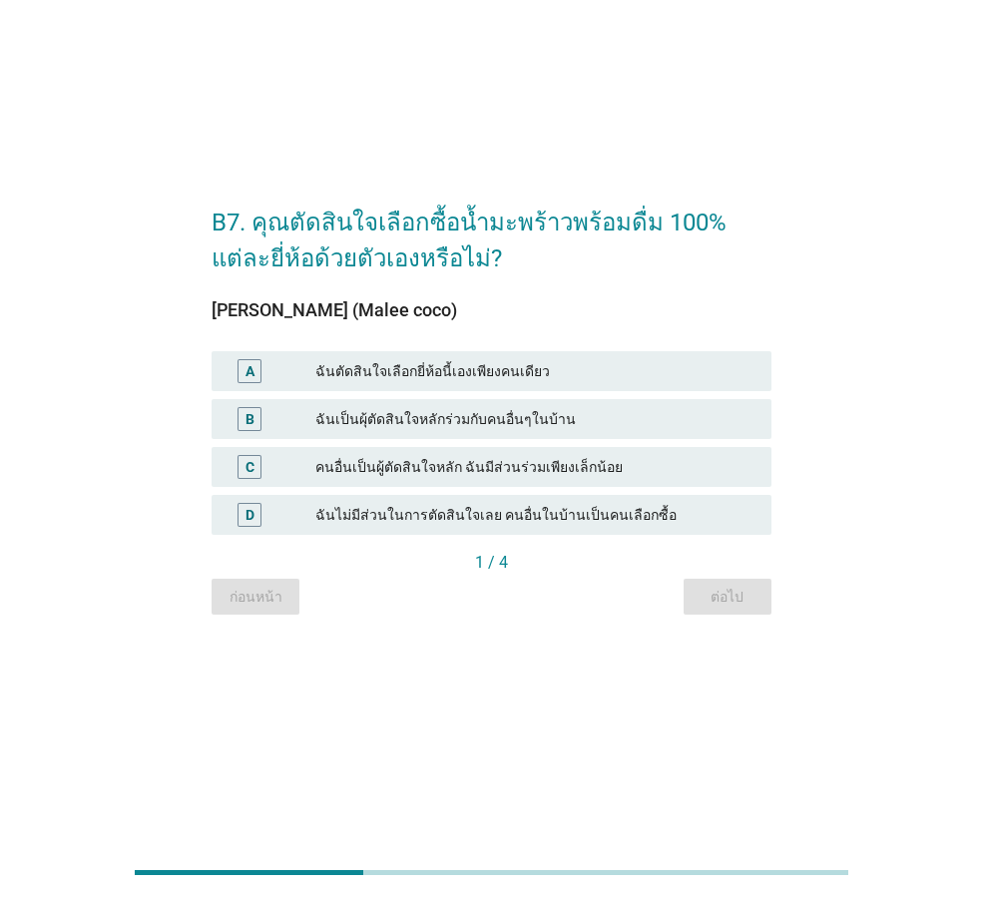
scroll to position [0, 0]
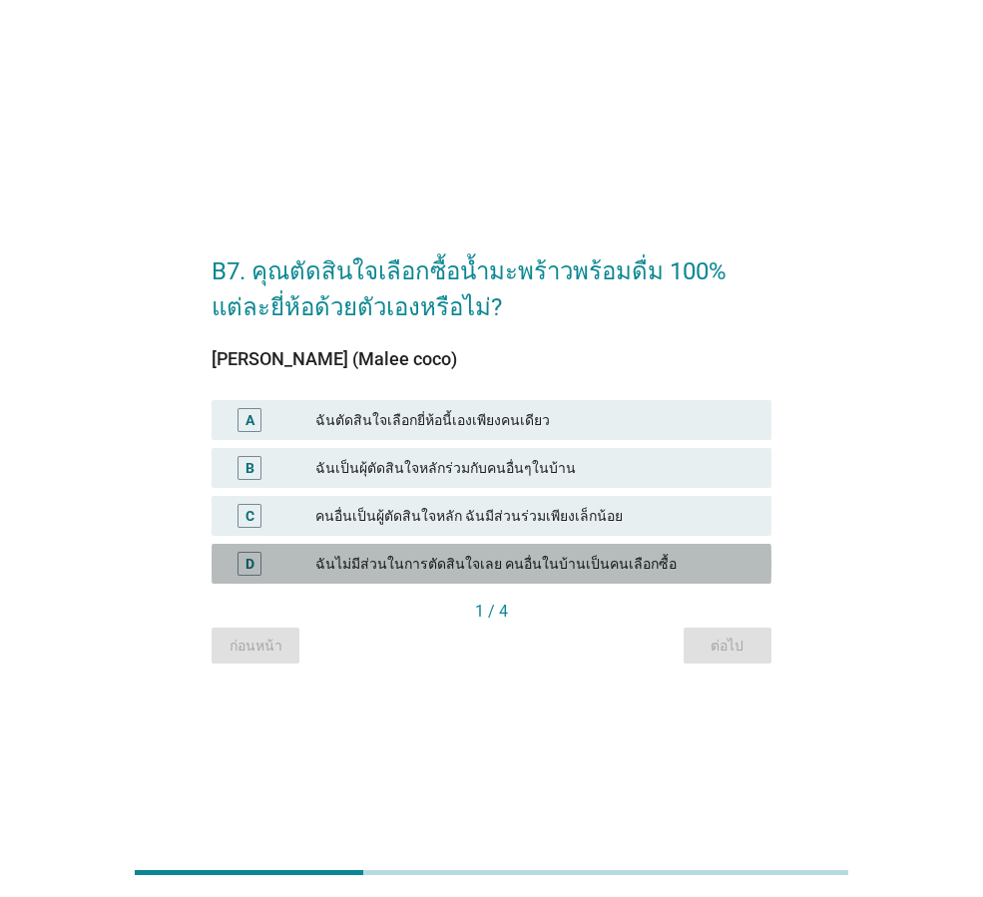
click at [518, 570] on div "ฉันไม่มีส่วนในการตัดสินใจเลย คนอื่นในบ้านเป็นคนเลือกซื้อ" at bounding box center [535, 564] width 440 height 24
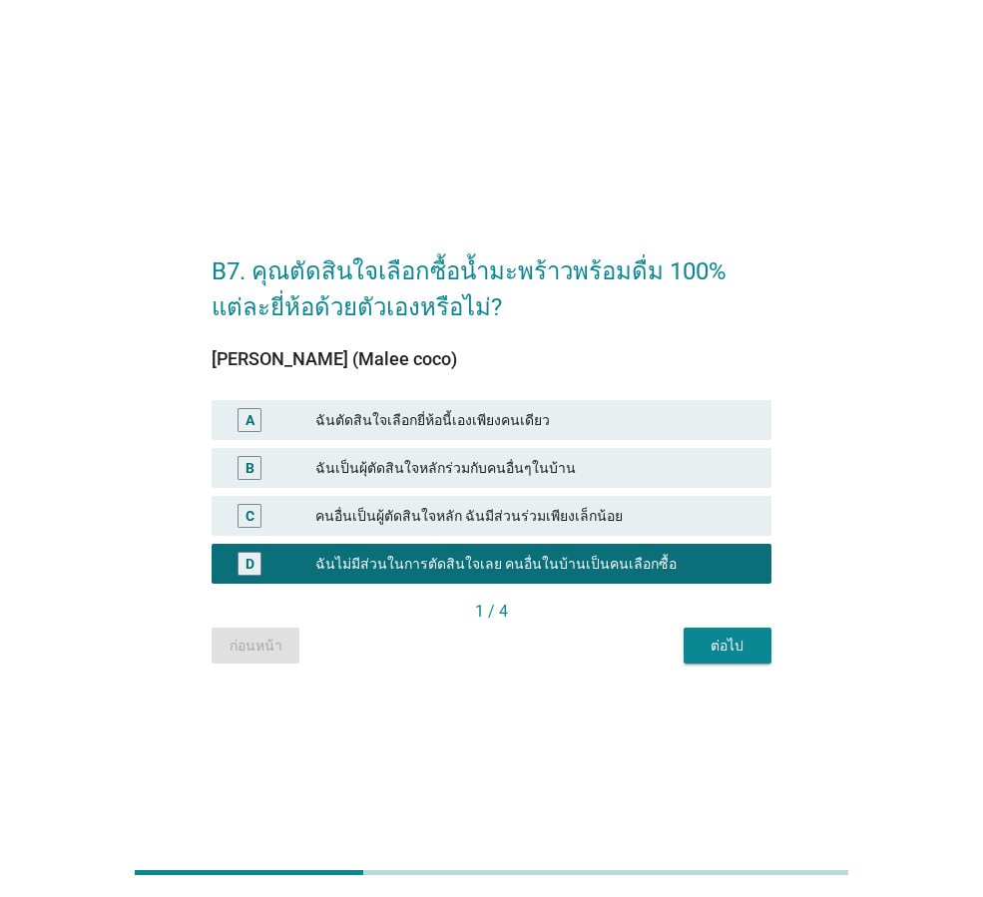
click at [750, 650] on div "ต่อไป" at bounding box center [728, 646] width 56 height 21
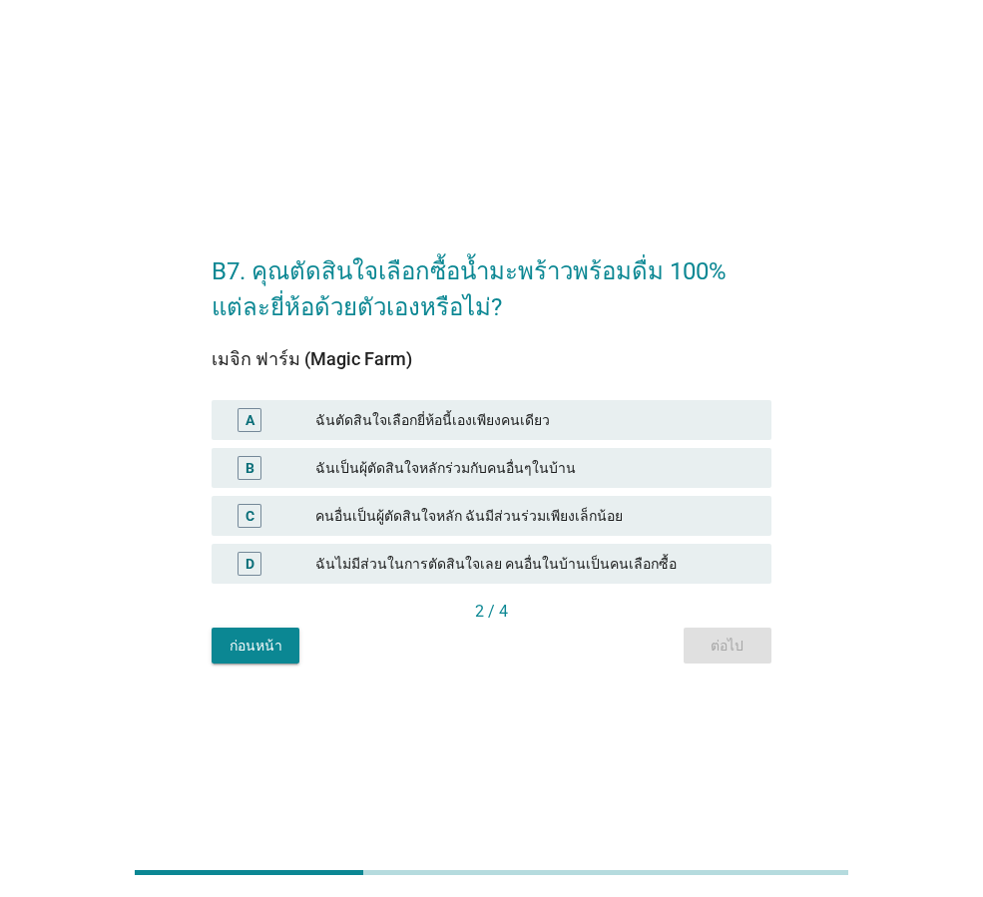
click at [578, 580] on div "D ฉันไม่มีส่วนในการตัดสินใจเลย คนอื่นในบ้านเป็นคนเลือกซื้อ" at bounding box center [492, 564] width 560 height 40
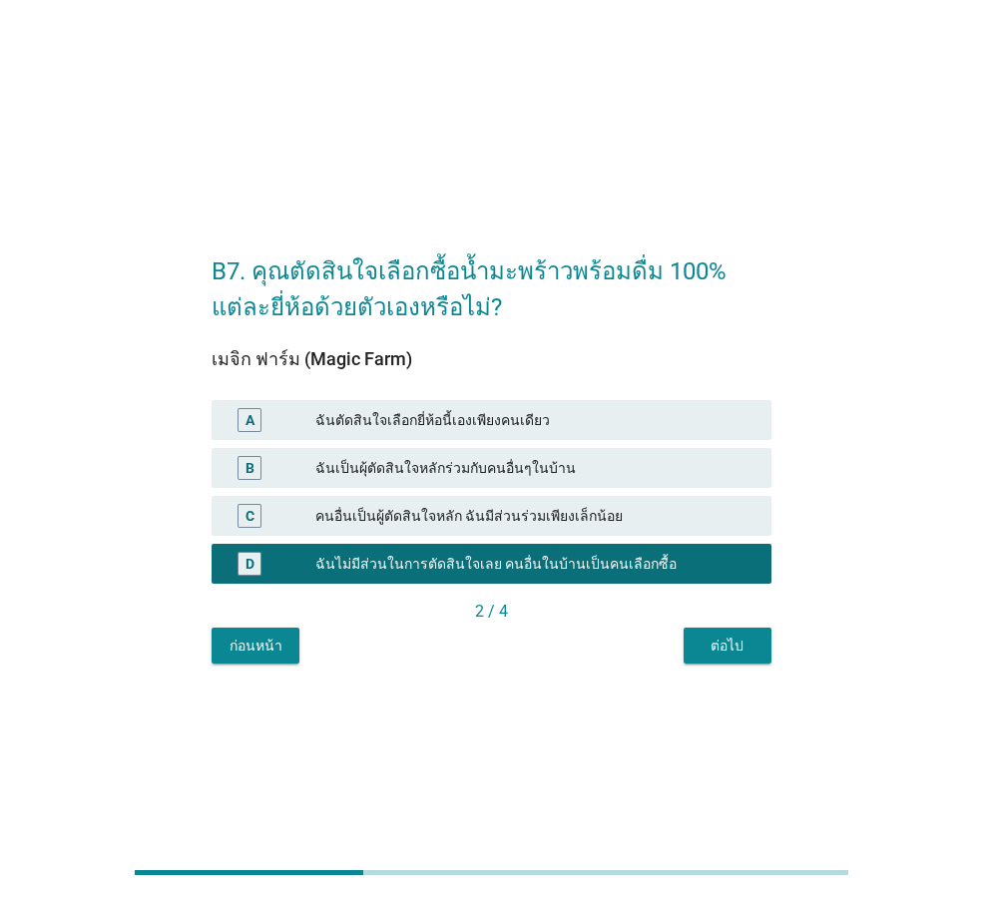
click at [703, 639] on div "ต่อไป" at bounding box center [728, 646] width 56 height 21
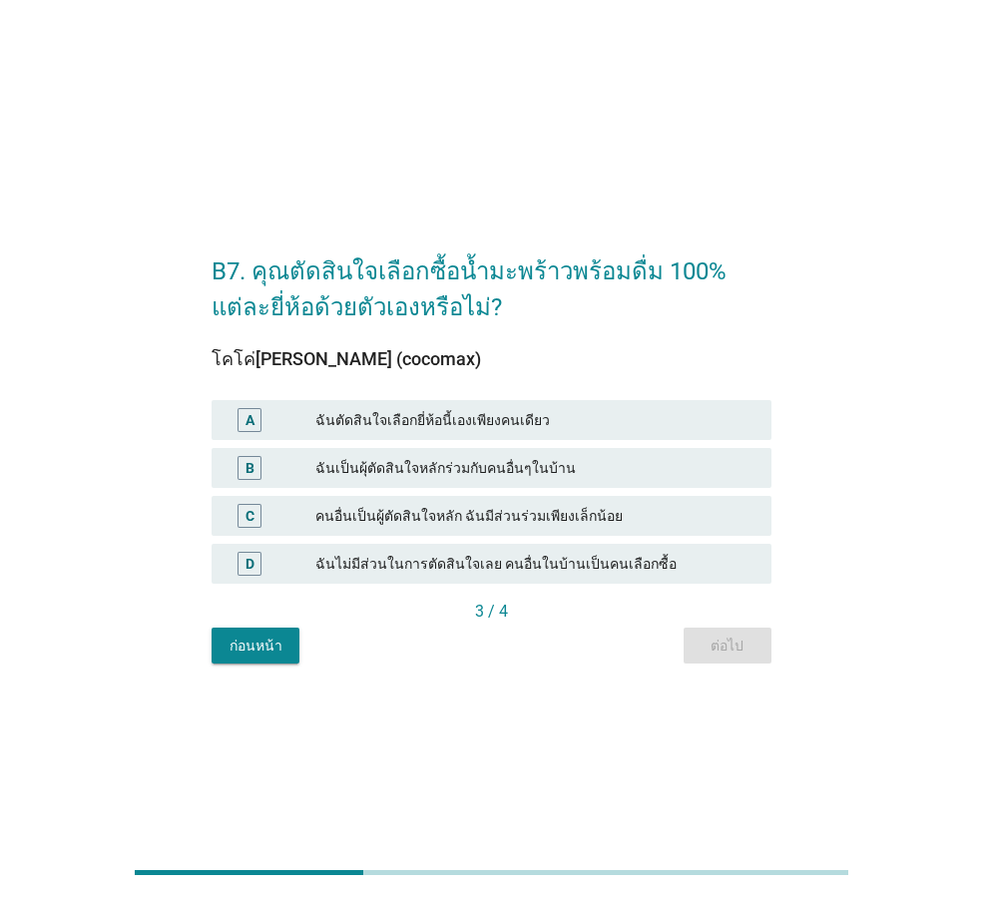
click at [556, 555] on div "ฉันไม่มีส่วนในการตัดสินใจเลย คนอื่นในบ้านเป็นคนเลือกซื้อ" at bounding box center [535, 564] width 440 height 24
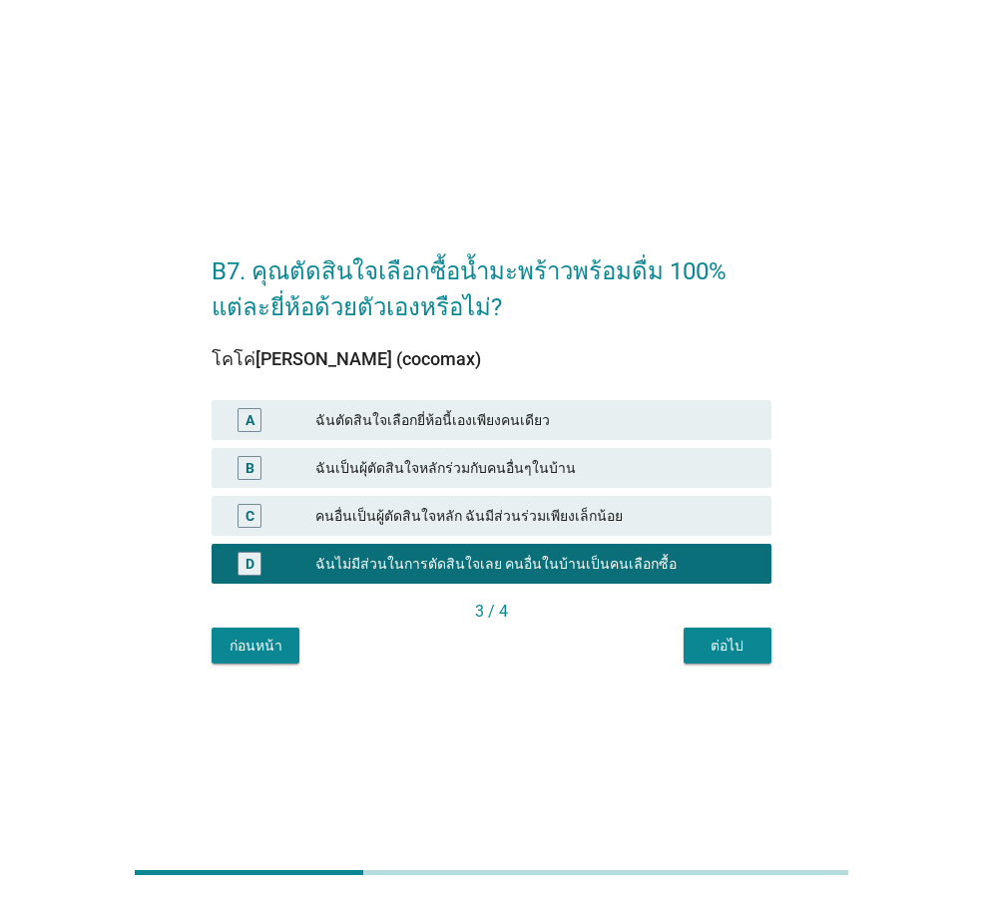
click at [709, 645] on div "ต่อไป" at bounding box center [728, 646] width 56 height 21
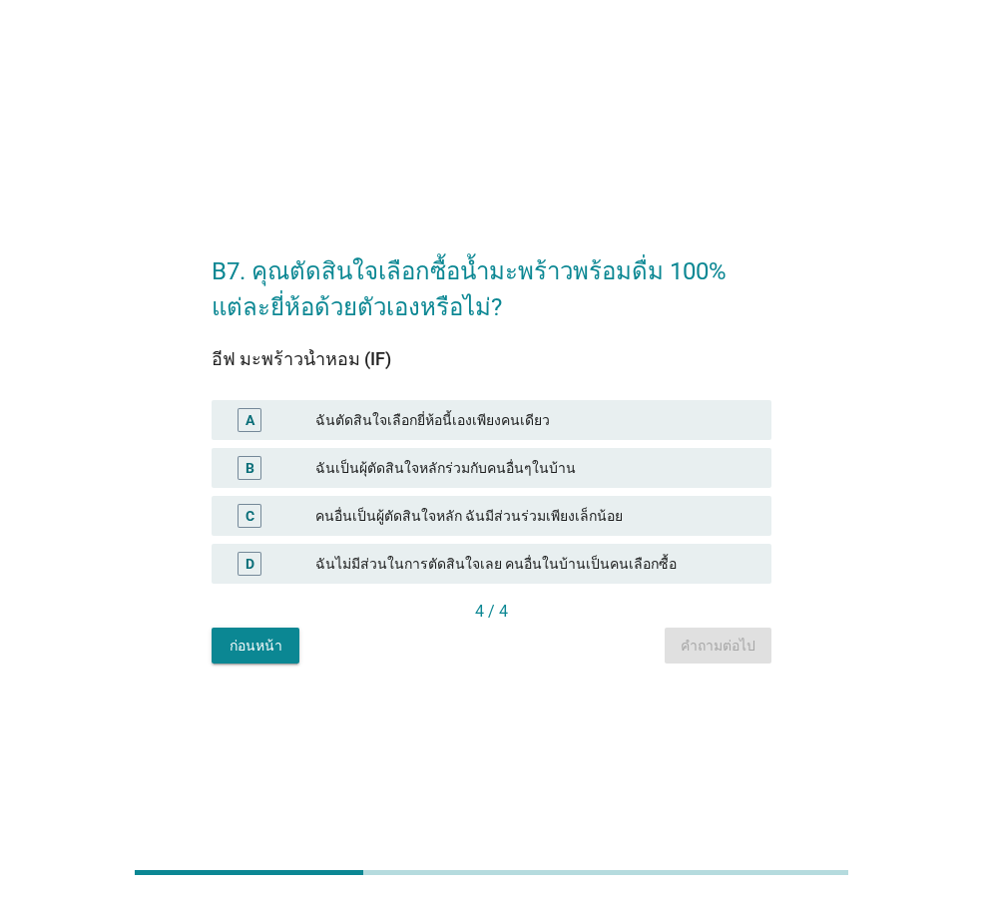
click at [516, 467] on div "ฉันเป็นผุ้ตัดสินใจหลักร่วมกับคนอื่นๆในบ้าน" at bounding box center [535, 468] width 440 height 24
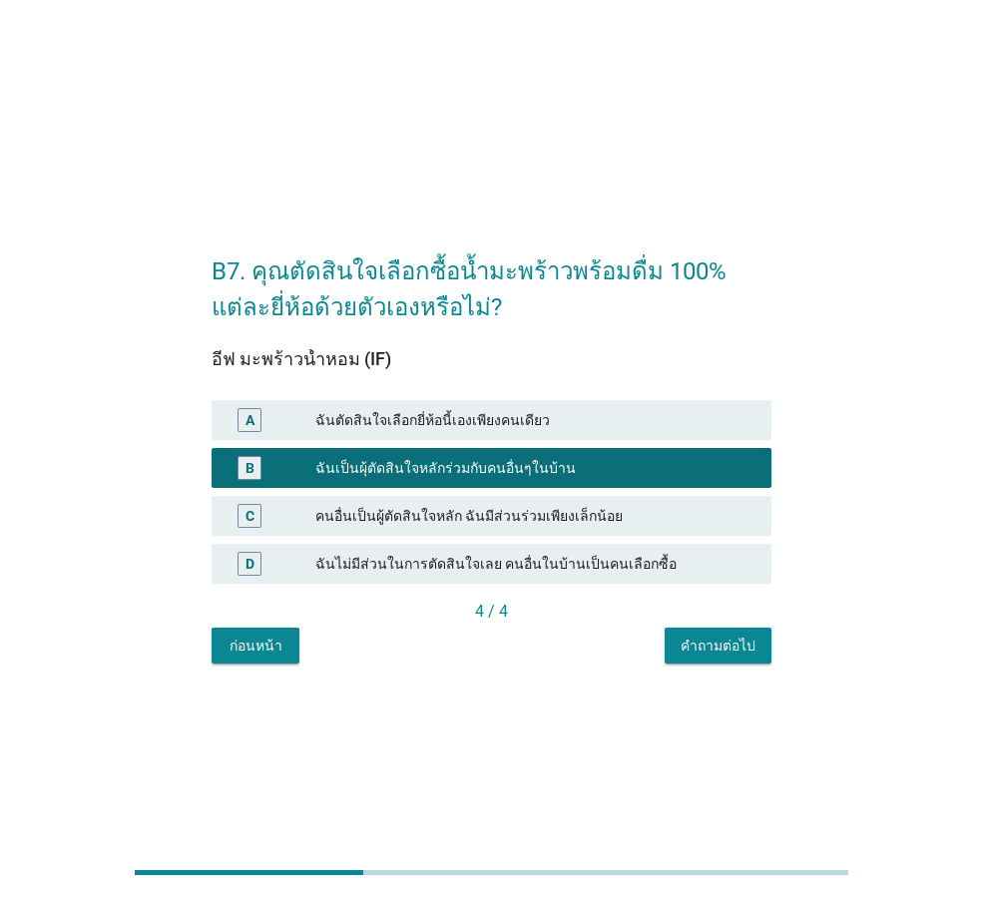
click at [545, 416] on div "ฉันตัดสินใจเลือกยี่ห้อนี้เองเพียงคนเดียว" at bounding box center [535, 420] width 440 height 24
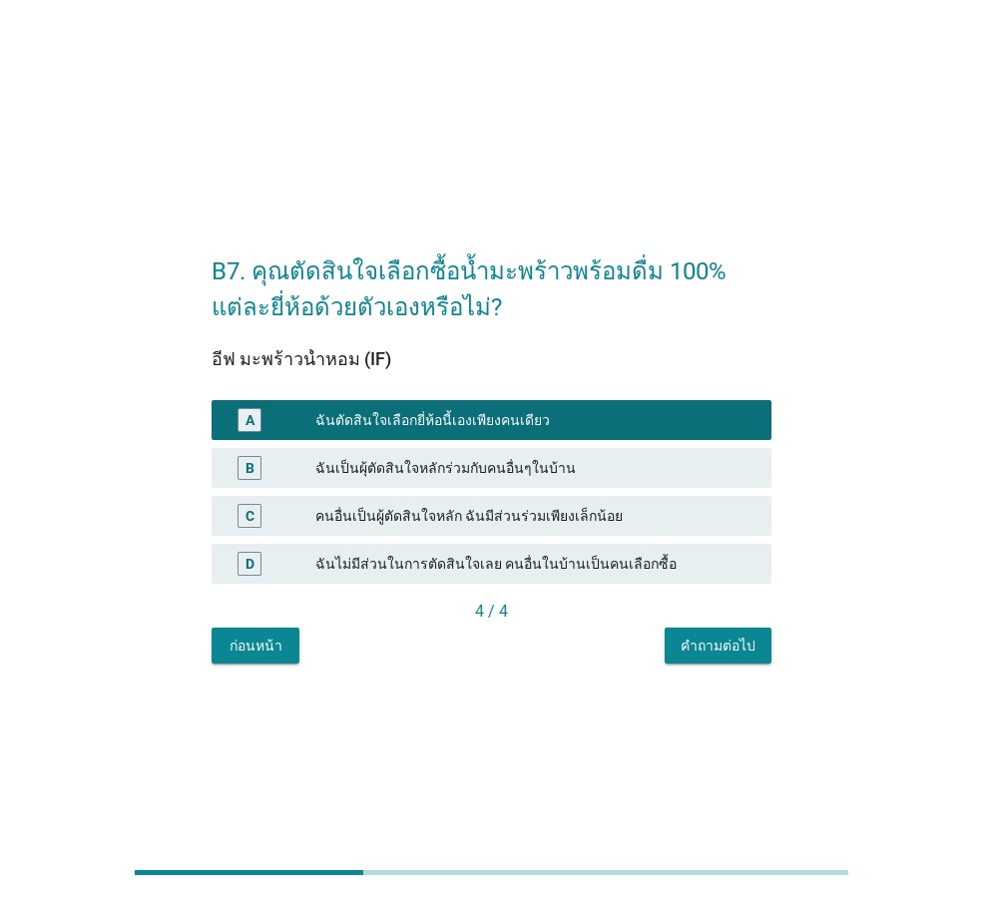
click at [697, 633] on button "คำถามต่อไป" at bounding box center [718, 646] width 107 height 36
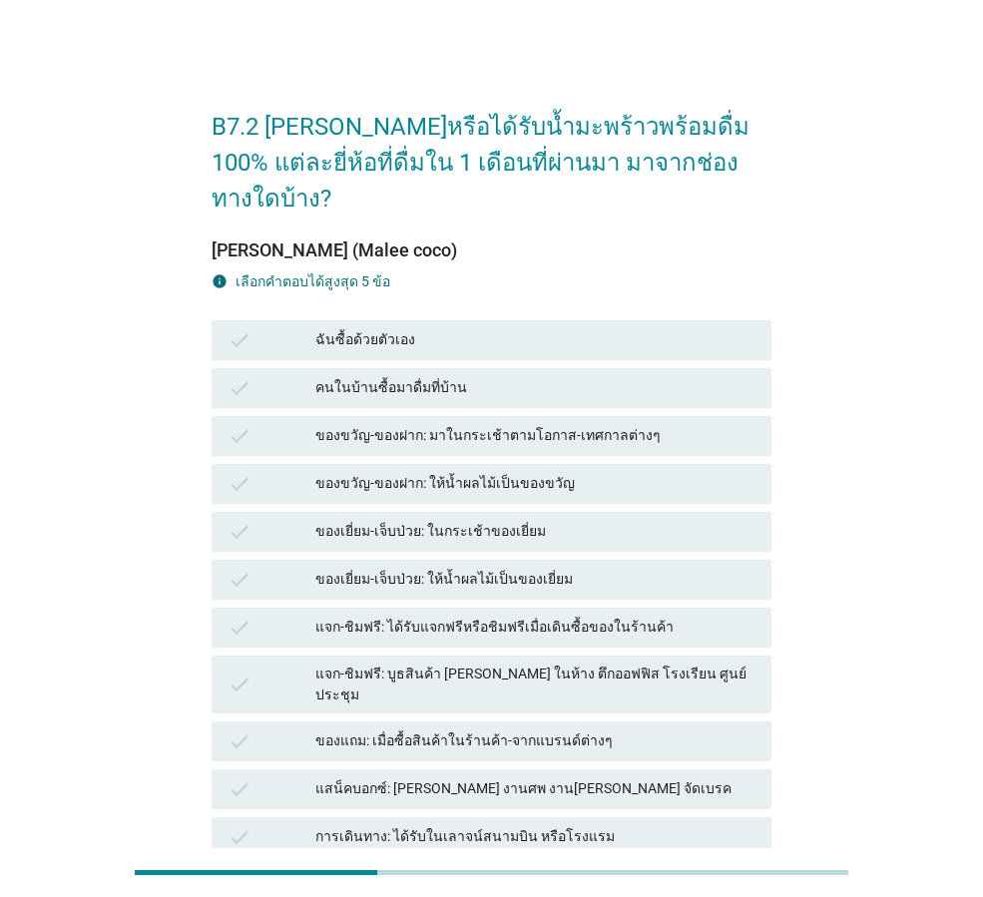
click at [457, 376] on div "คนในบ้านซื้อมาดื่มที่บ้าน" at bounding box center [535, 388] width 440 height 24
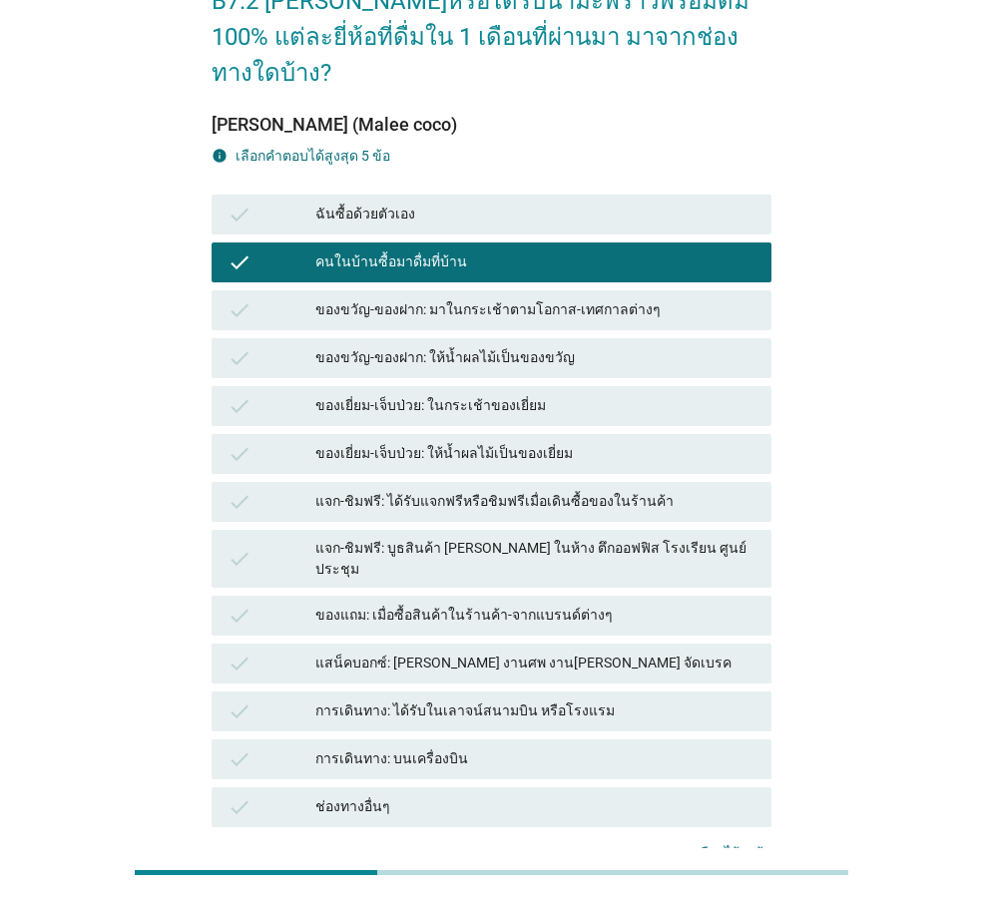
scroll to position [247, 0]
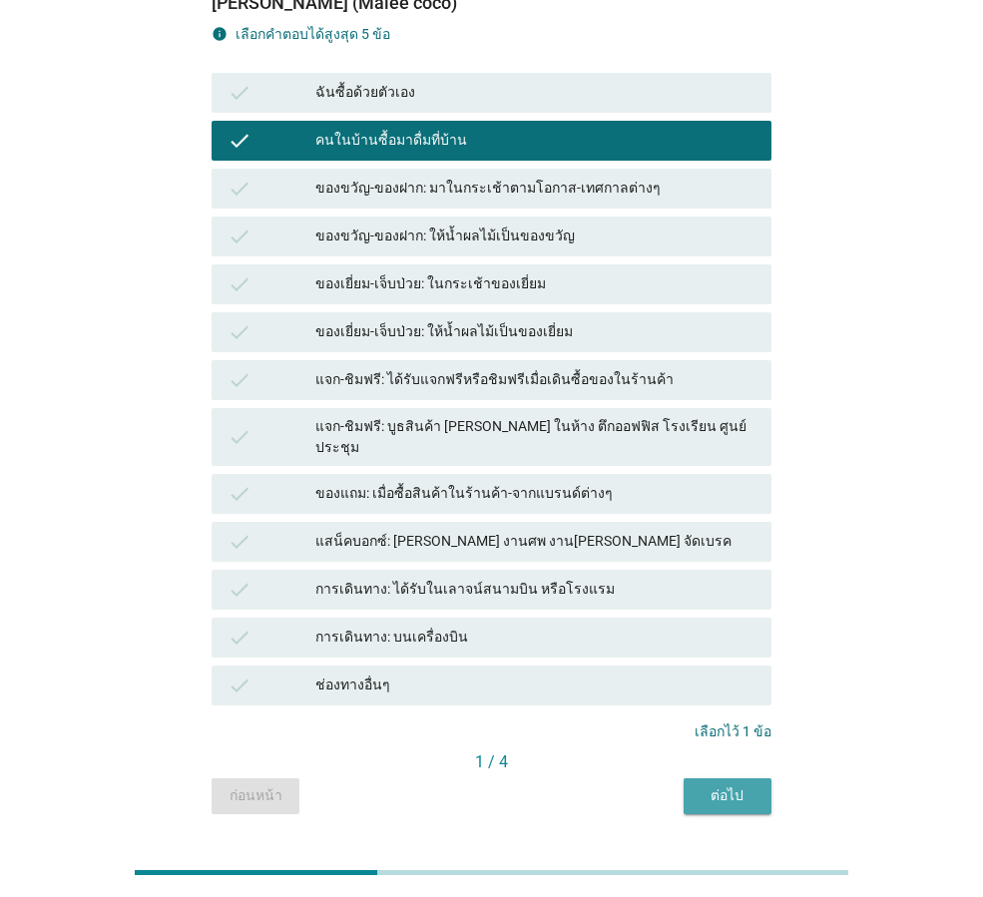
click at [730, 785] on div "ต่อไป" at bounding box center [728, 795] width 56 height 21
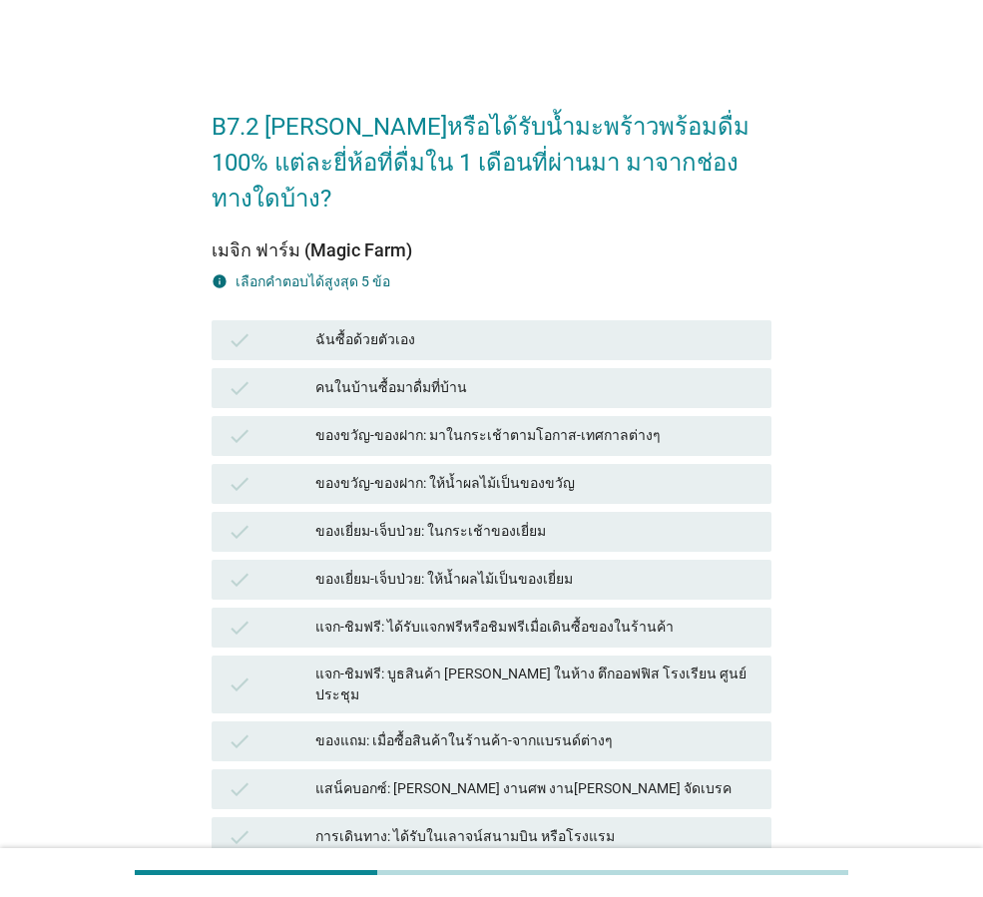
click at [476, 376] on div "คนในบ้านซื้อมาดื่มที่บ้าน" at bounding box center [535, 388] width 440 height 24
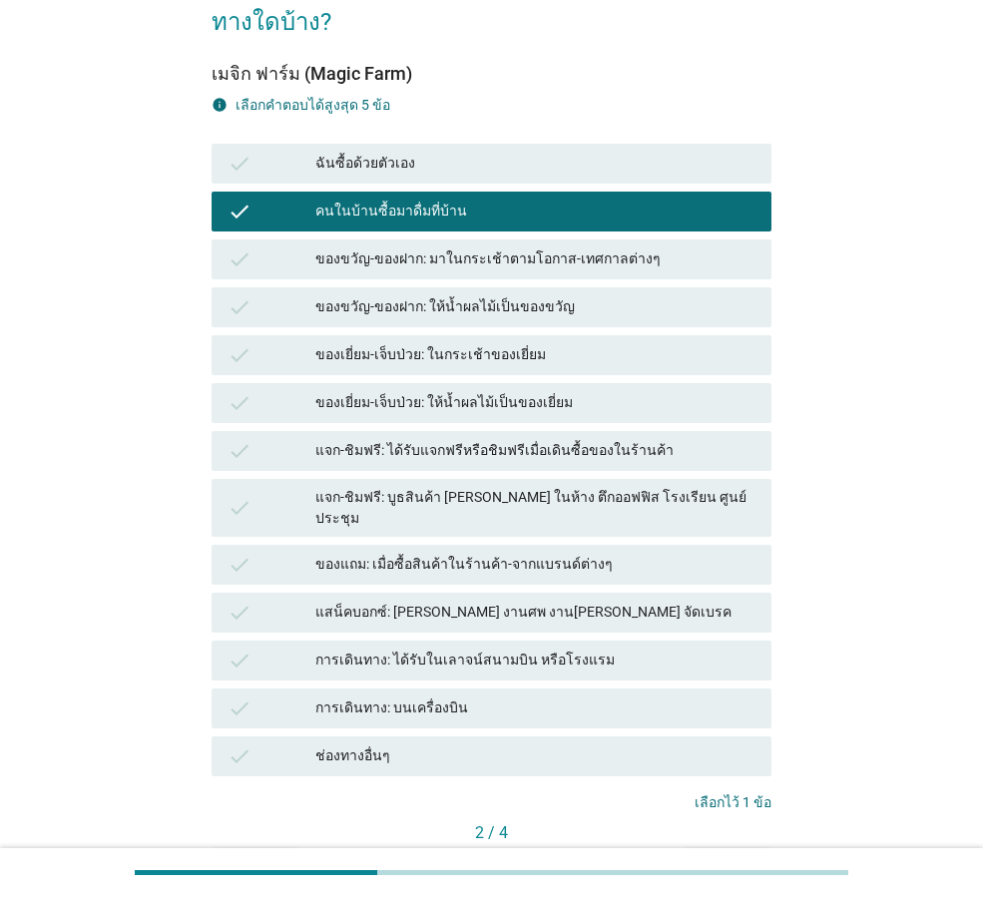
scroll to position [247, 0]
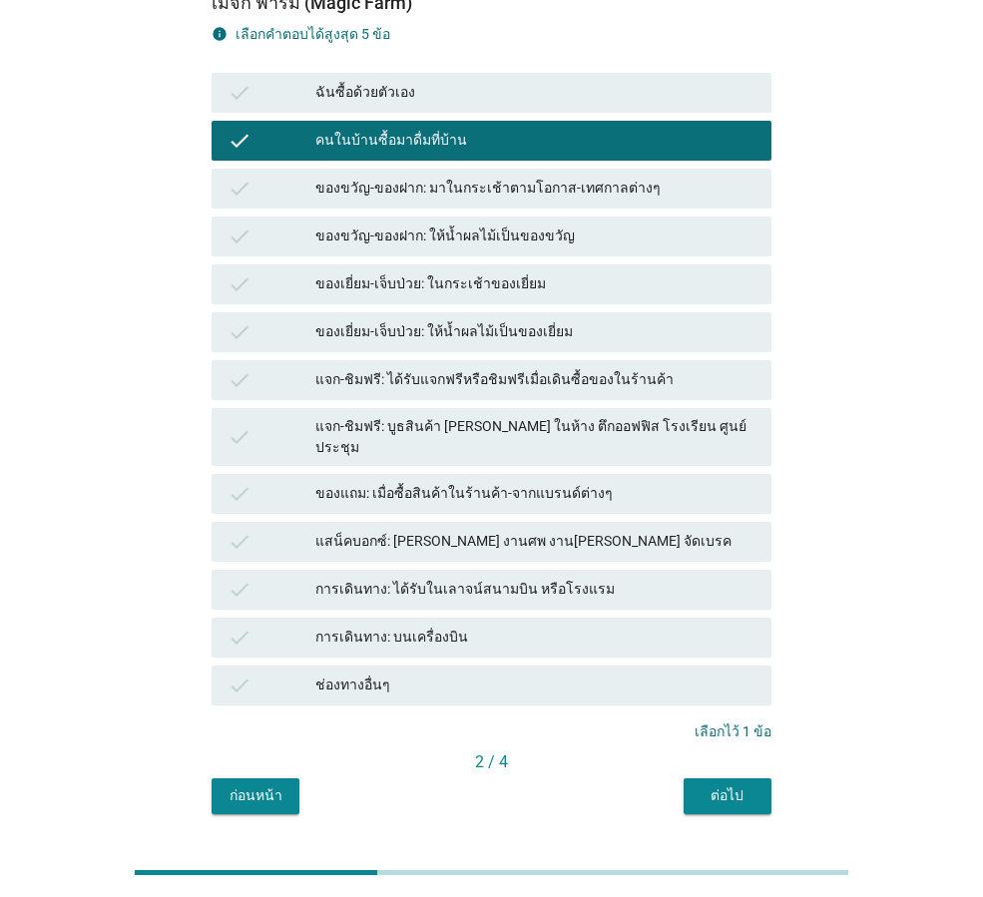
click at [715, 785] on div "ต่อไป" at bounding box center [728, 795] width 56 height 21
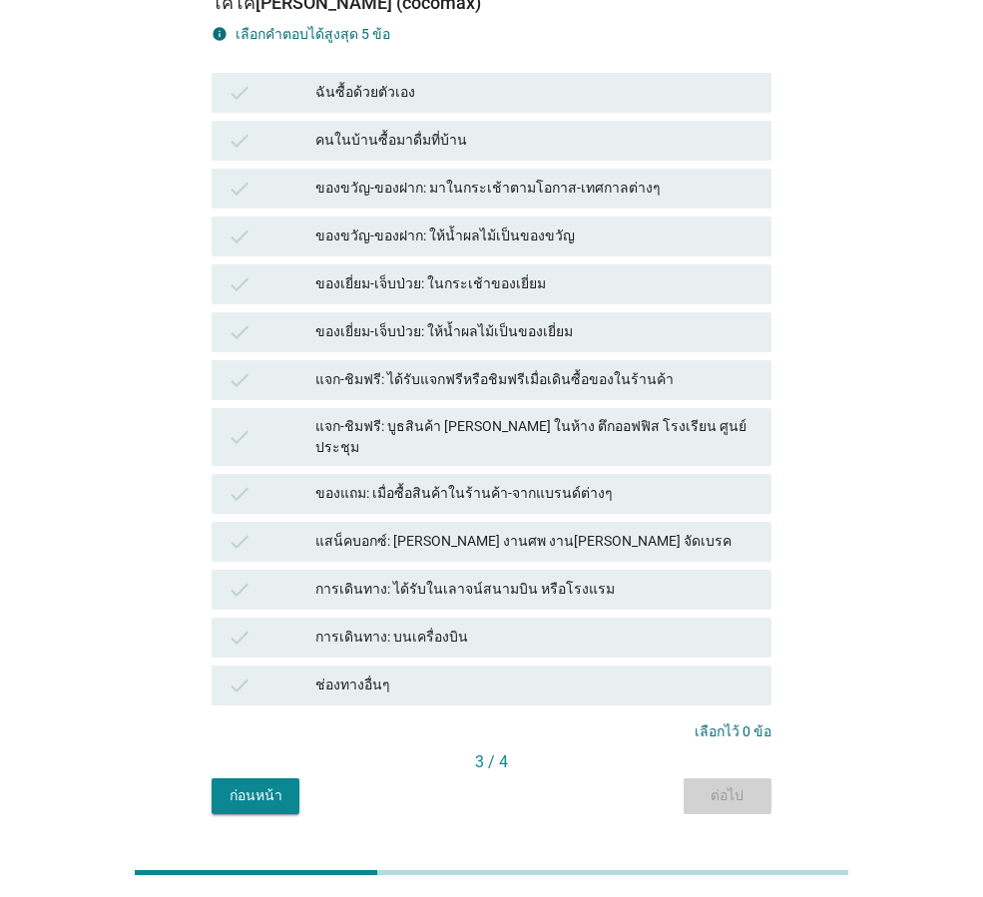
scroll to position [0, 0]
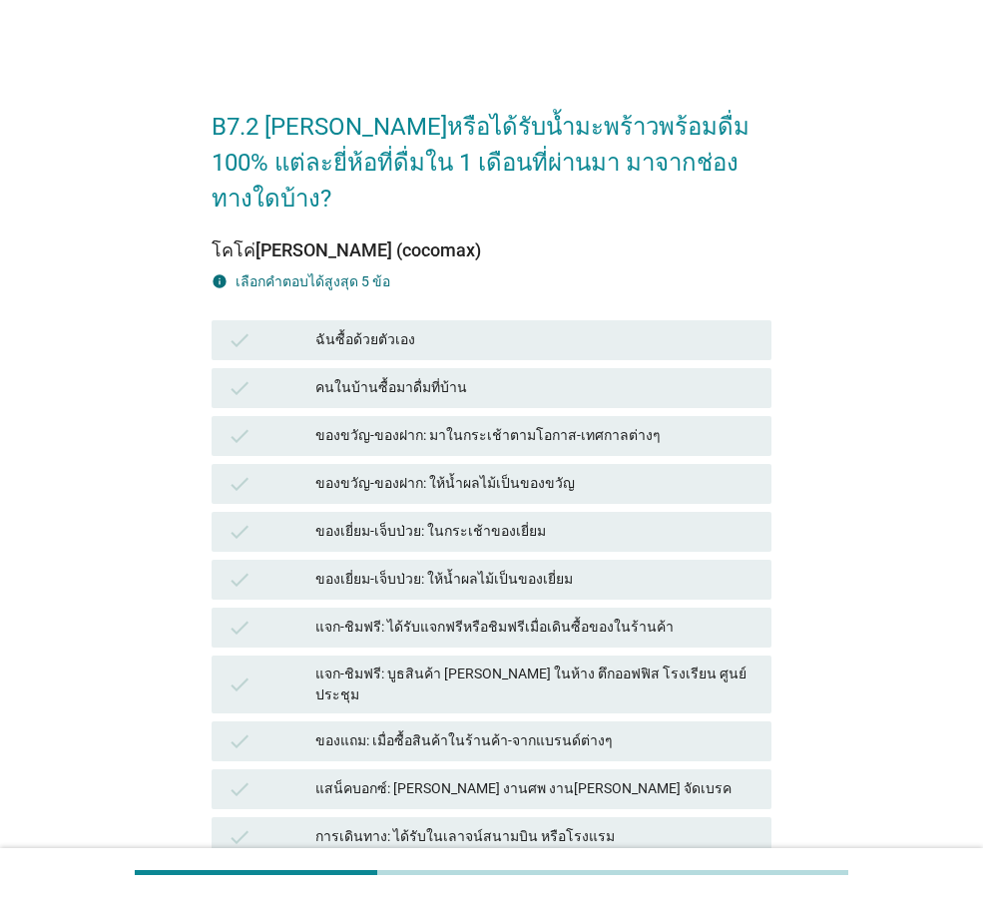
click at [458, 368] on div "check คนในบ้านซื้อมาดื่มที่บ้าน" at bounding box center [492, 388] width 560 height 40
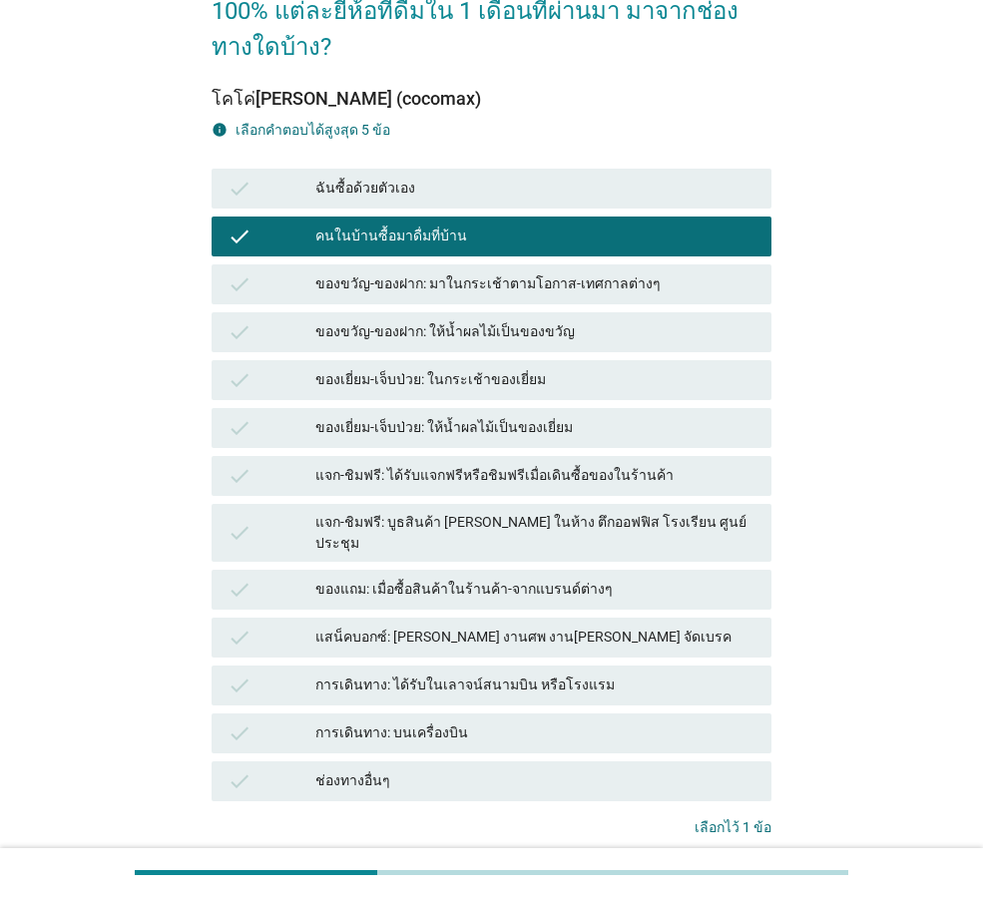
scroll to position [247, 0]
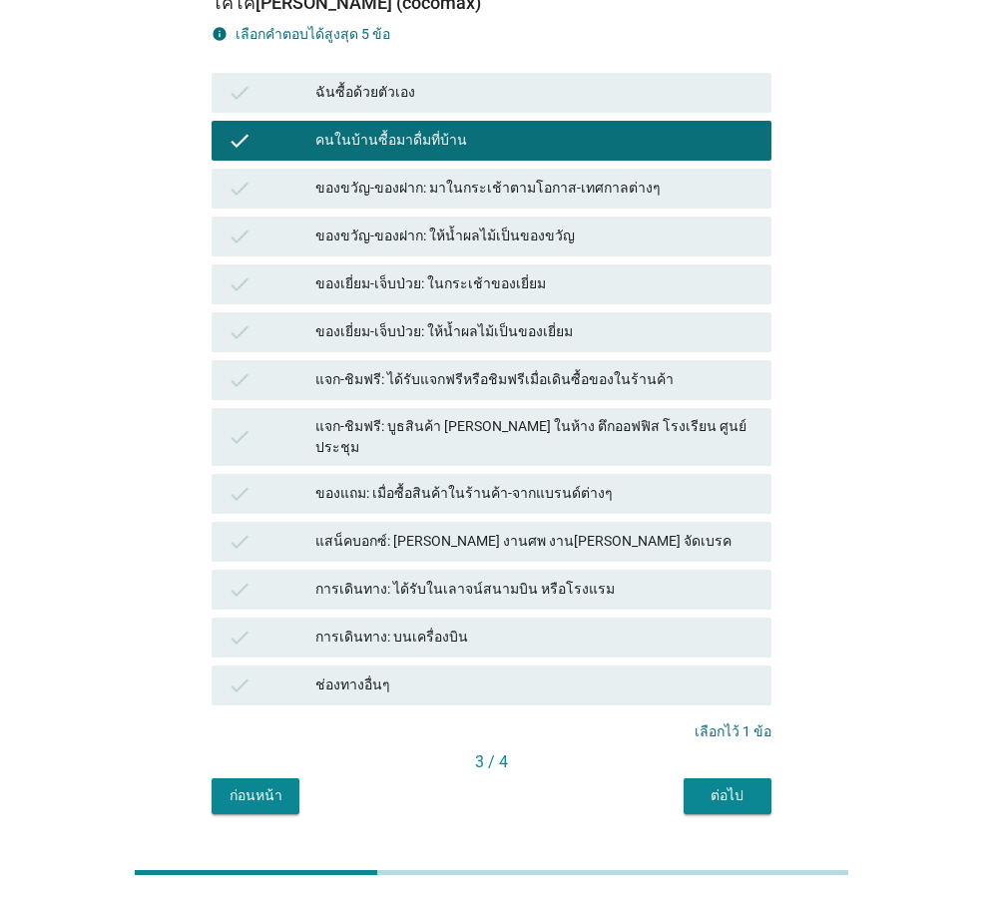
click at [712, 778] on button "ต่อไป" at bounding box center [728, 796] width 88 height 36
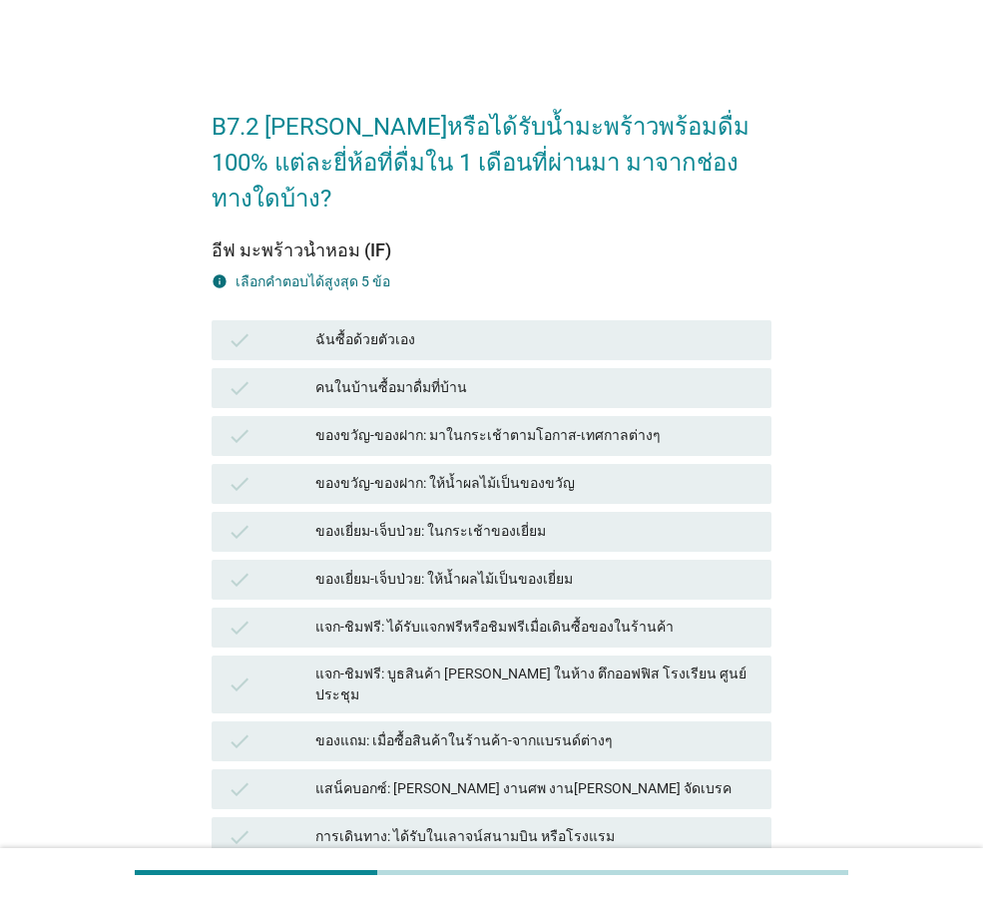
click at [441, 320] on div "check ฉันซื้อด้วยตัวเอง" at bounding box center [492, 340] width 560 height 40
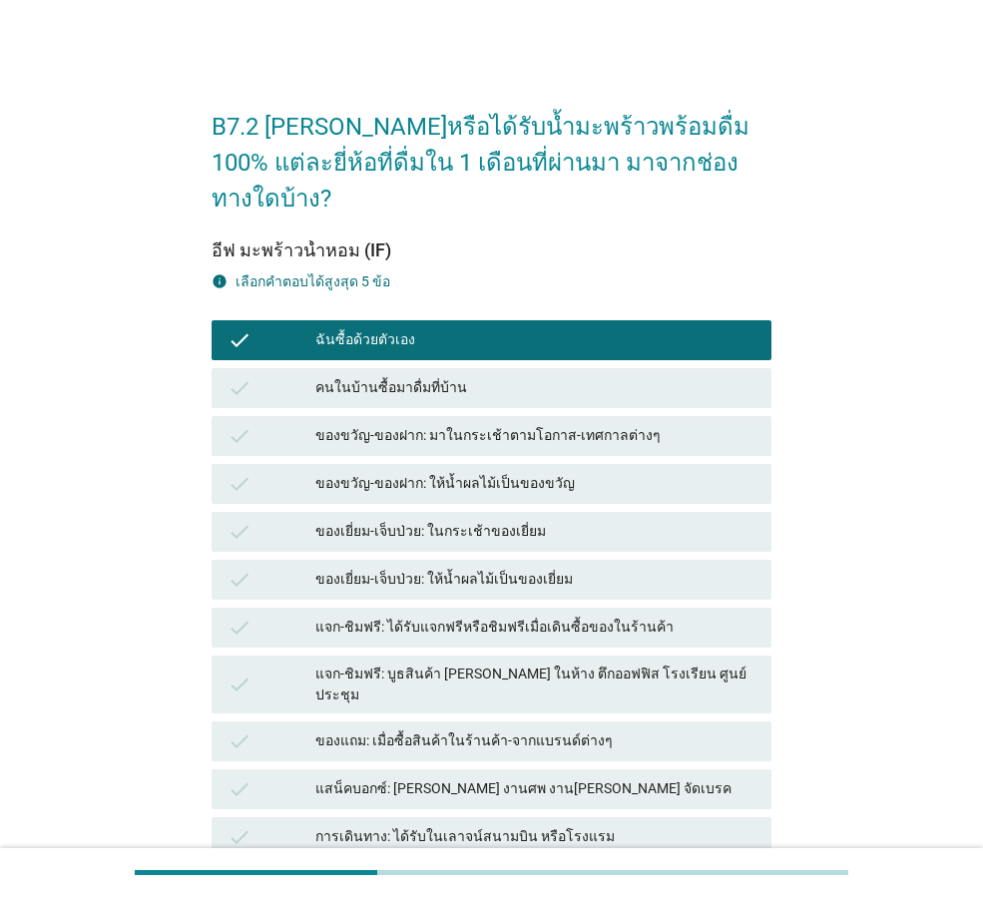
click at [452, 376] on div "คนในบ้านซื้อมาดื่มที่บ้าน" at bounding box center [535, 388] width 440 height 24
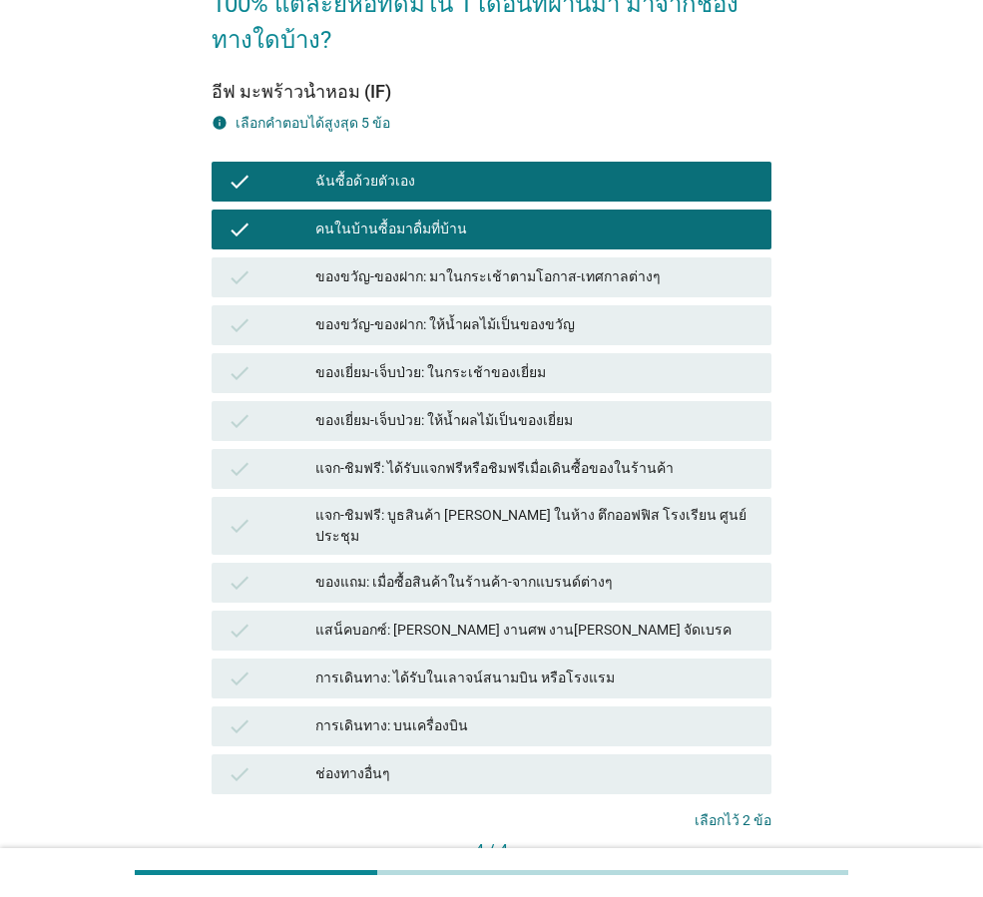
scroll to position [247, 0]
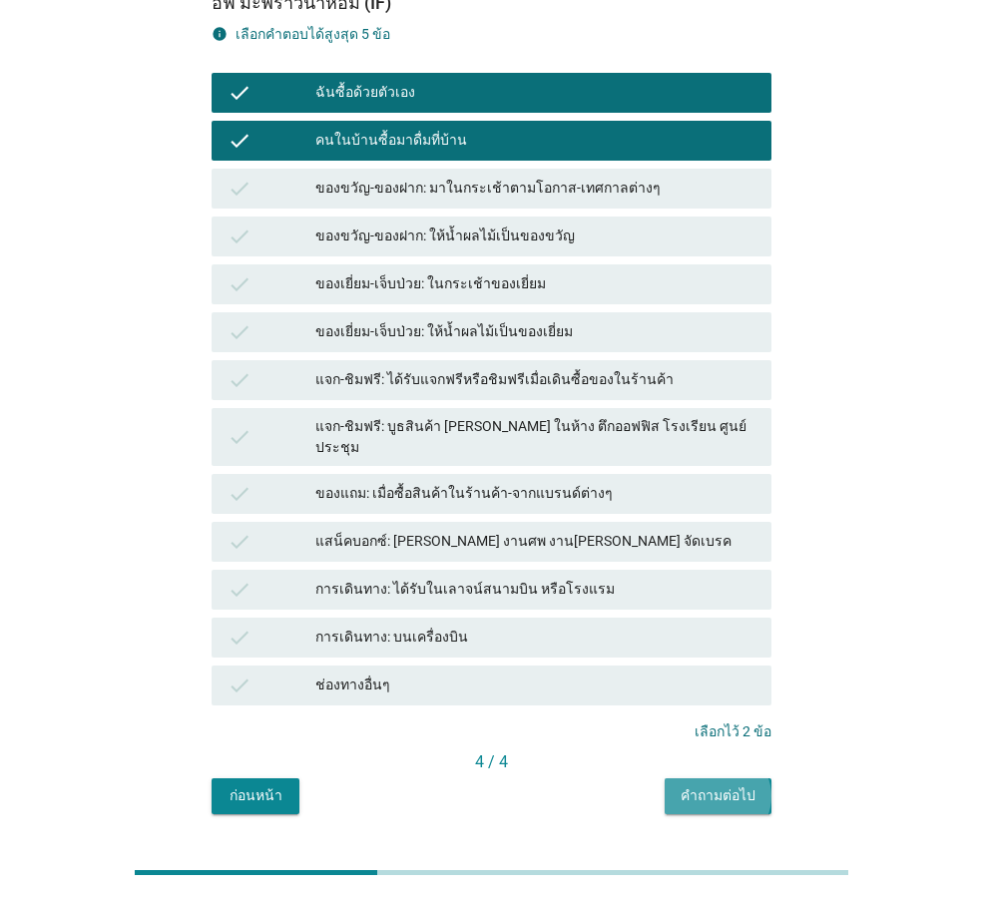
click at [747, 785] on div "คำถามต่อไป" at bounding box center [718, 795] width 75 height 21
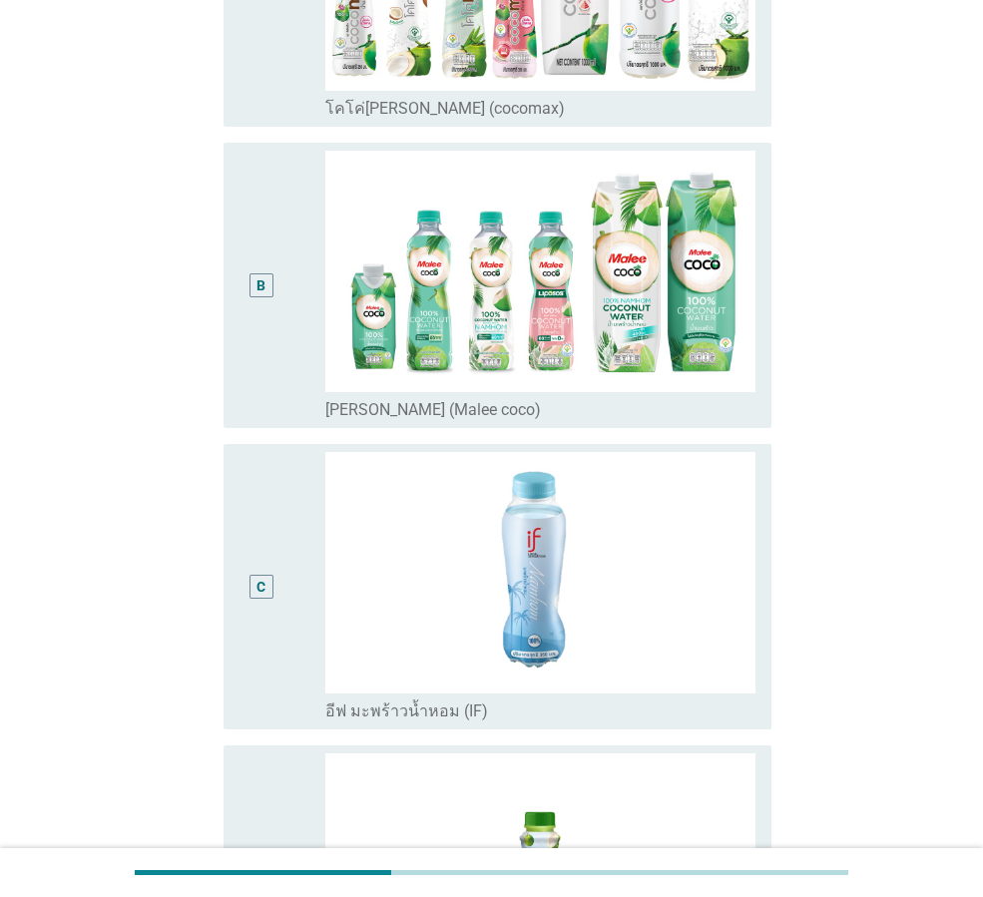
scroll to position [599, 0]
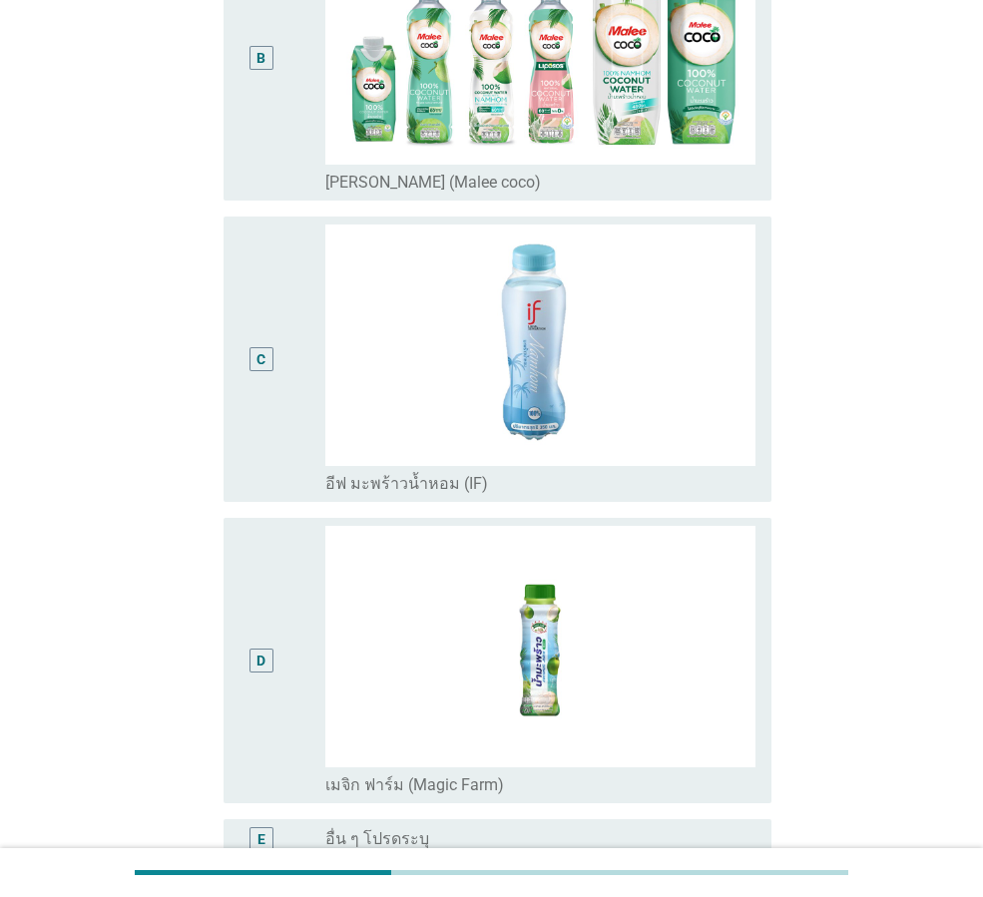
click at [272, 439] on div "C" at bounding box center [260, 359] width 43 height 269
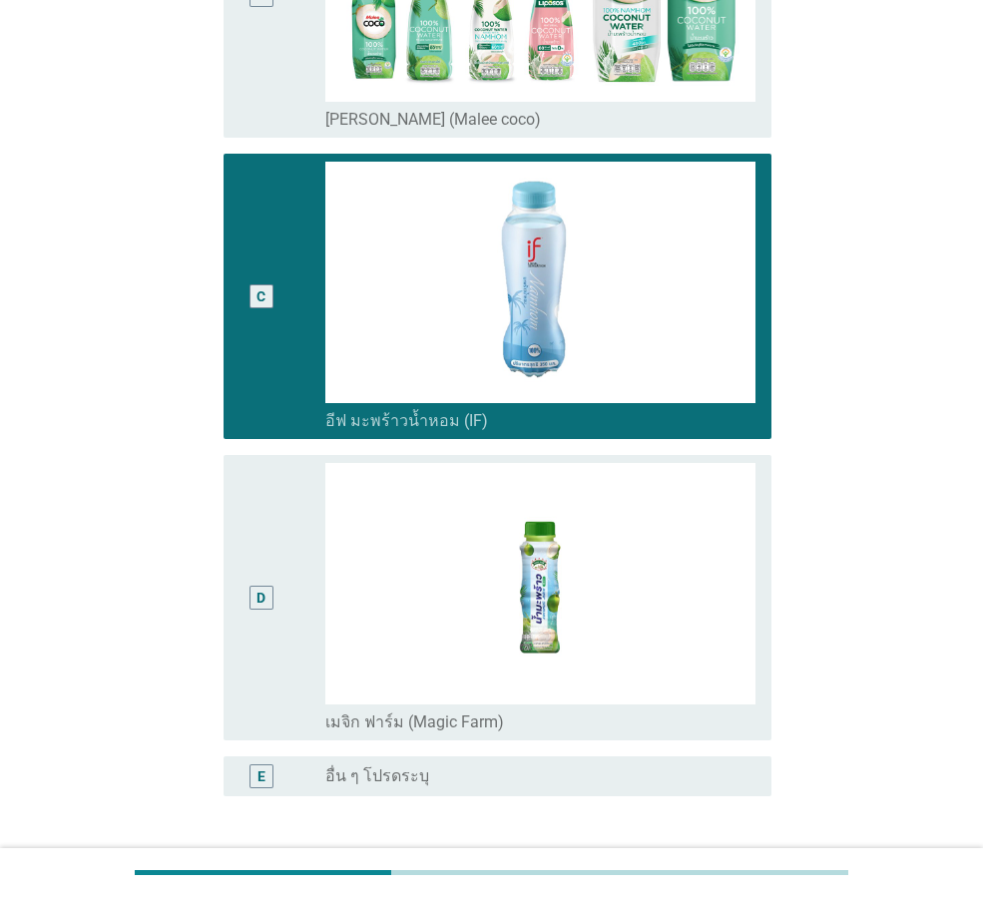
scroll to position [798, 0]
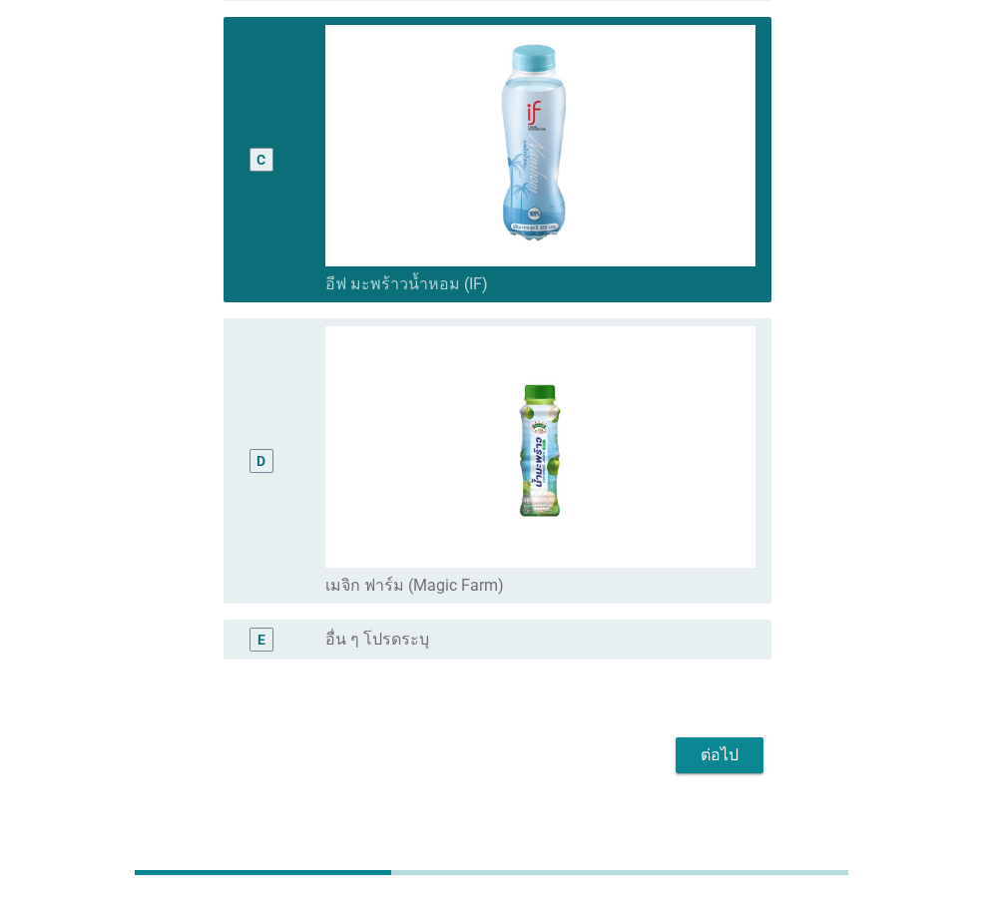
click at [717, 766] on div "ต่อไป" at bounding box center [720, 755] width 56 height 24
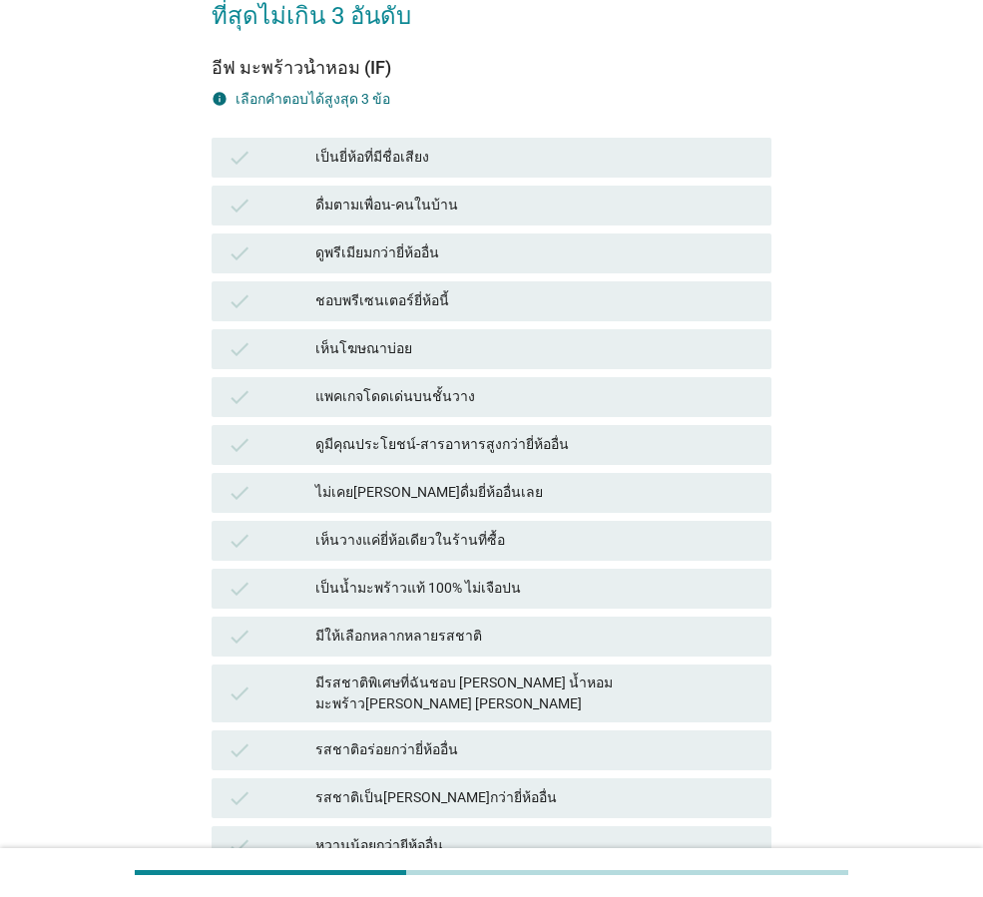
scroll to position [200, 0]
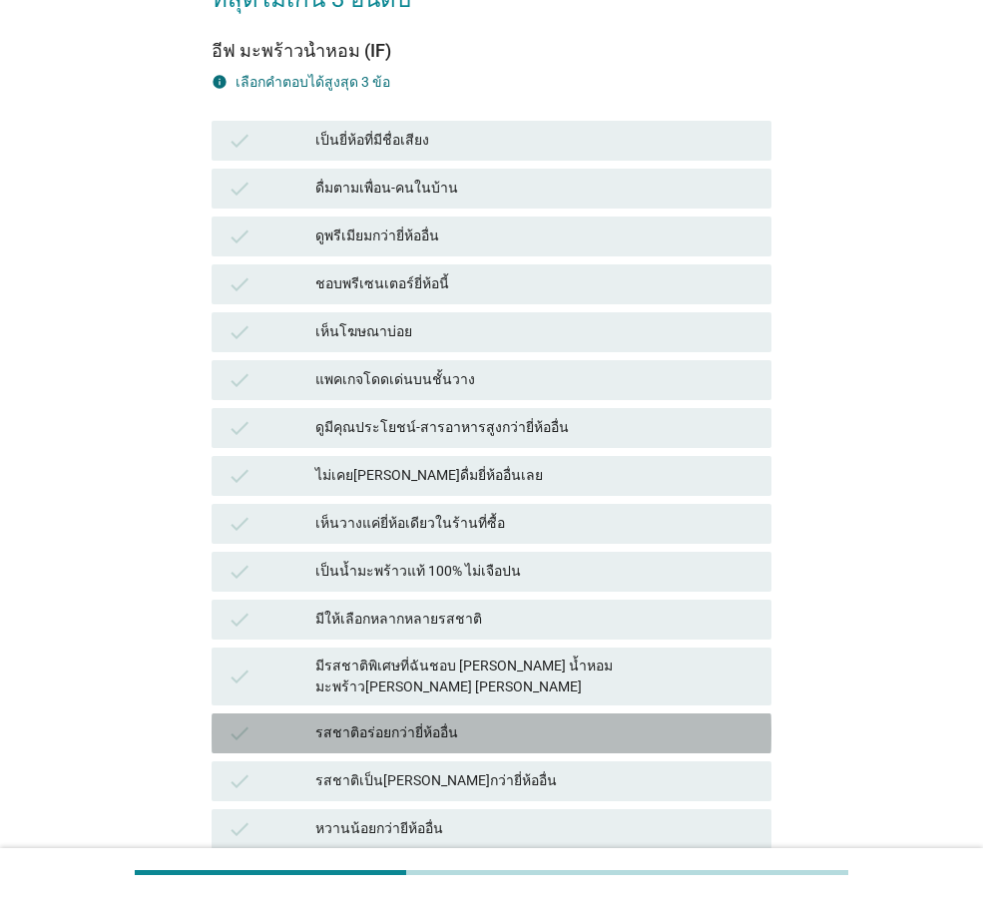
click at [464, 721] on div "รสชาติอร่อยกว่ายี่ห้ออื่น" at bounding box center [535, 733] width 440 height 24
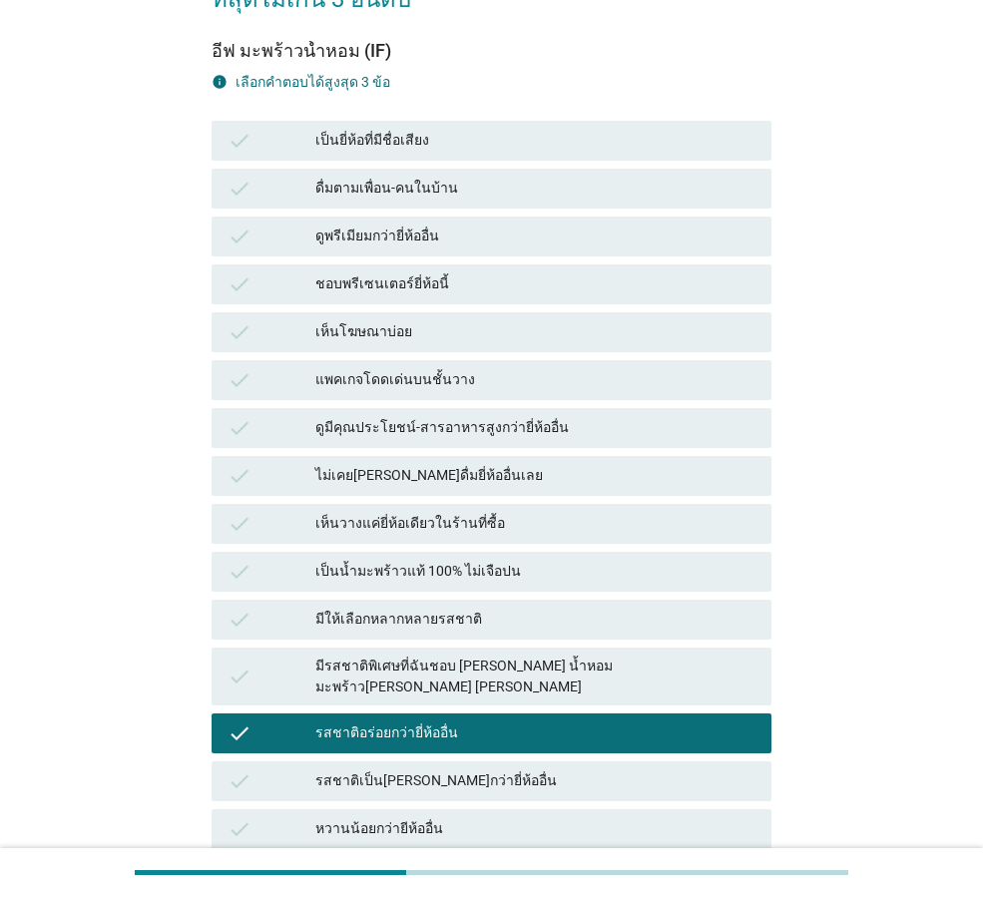
click at [523, 761] on div "check รสชาติเป็น[PERSON_NAME]กว่ายี่ห้ออื่น" at bounding box center [492, 781] width 560 height 40
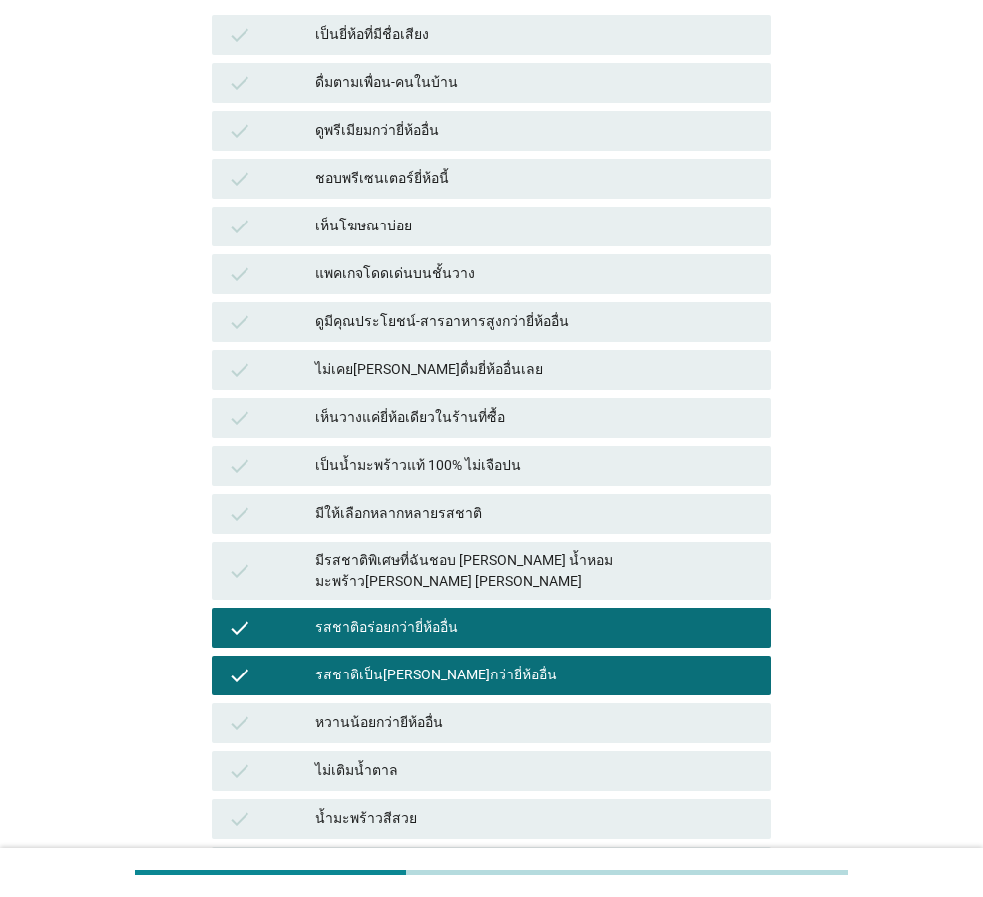
scroll to position [499, 0]
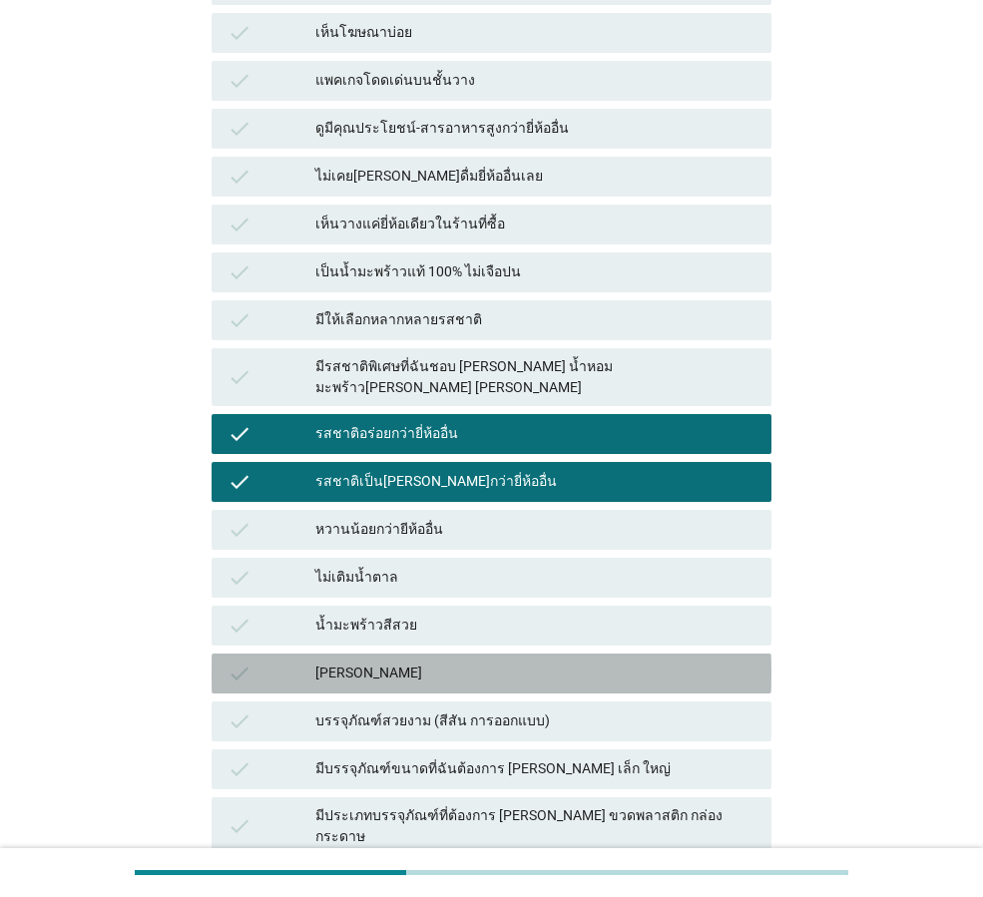
click at [502, 662] on div "[PERSON_NAME]" at bounding box center [535, 674] width 440 height 24
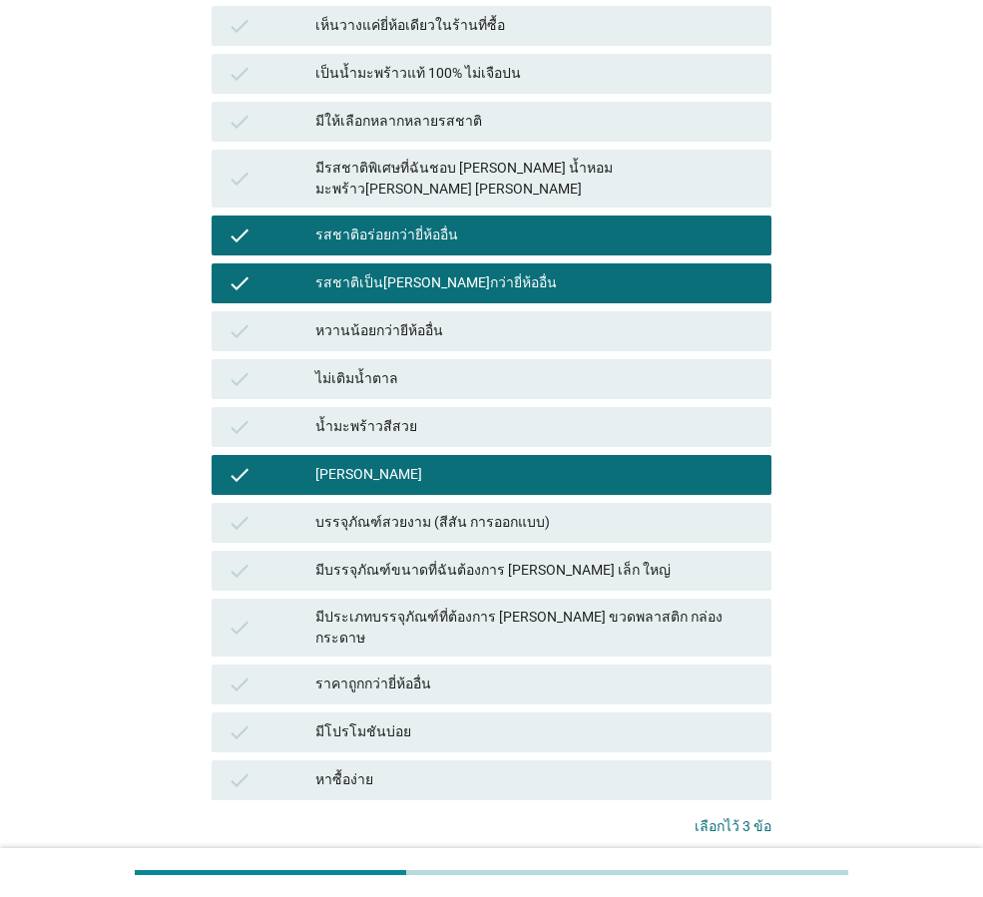
scroll to position [699, 0]
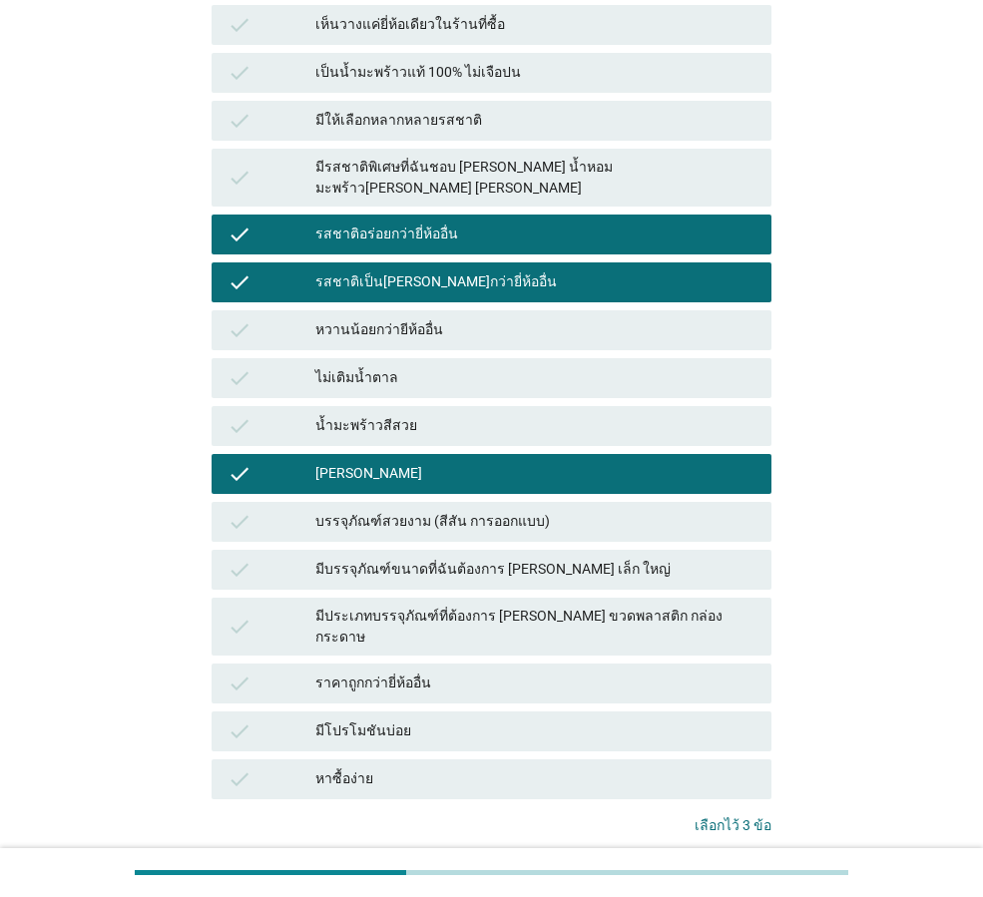
click at [705, 879] on div "คำถามต่อไป" at bounding box center [718, 889] width 75 height 21
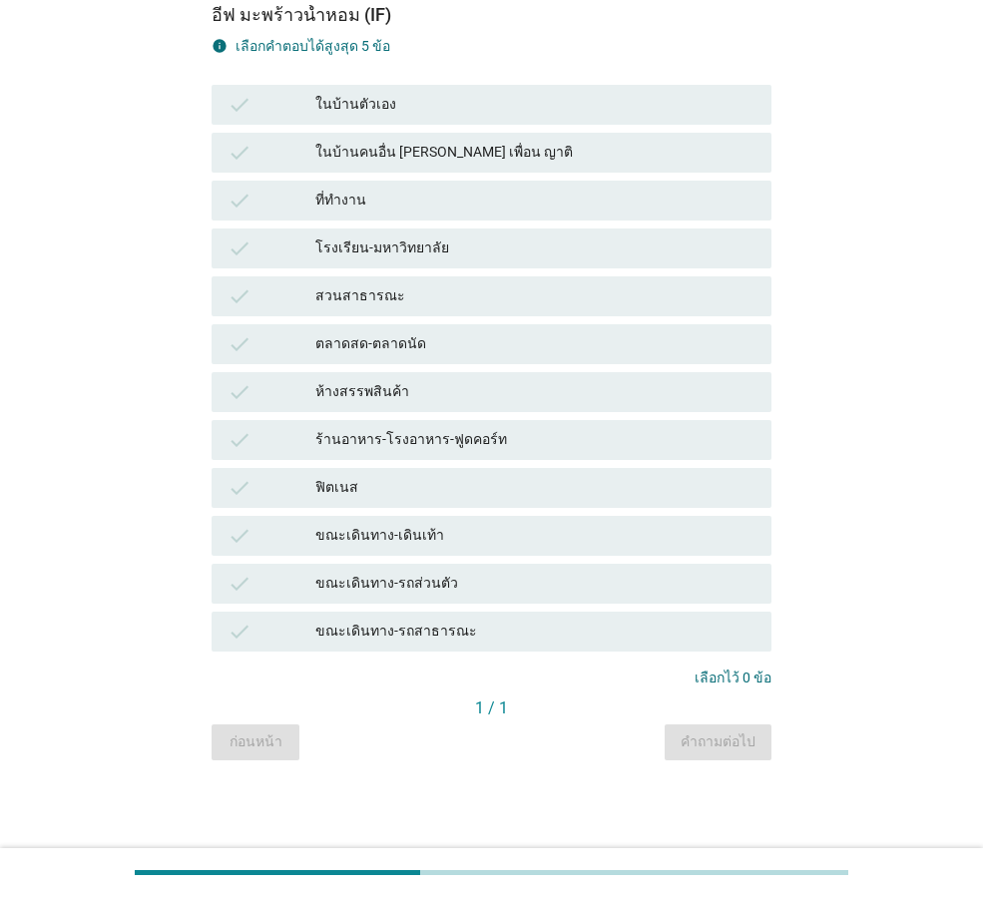
scroll to position [0, 0]
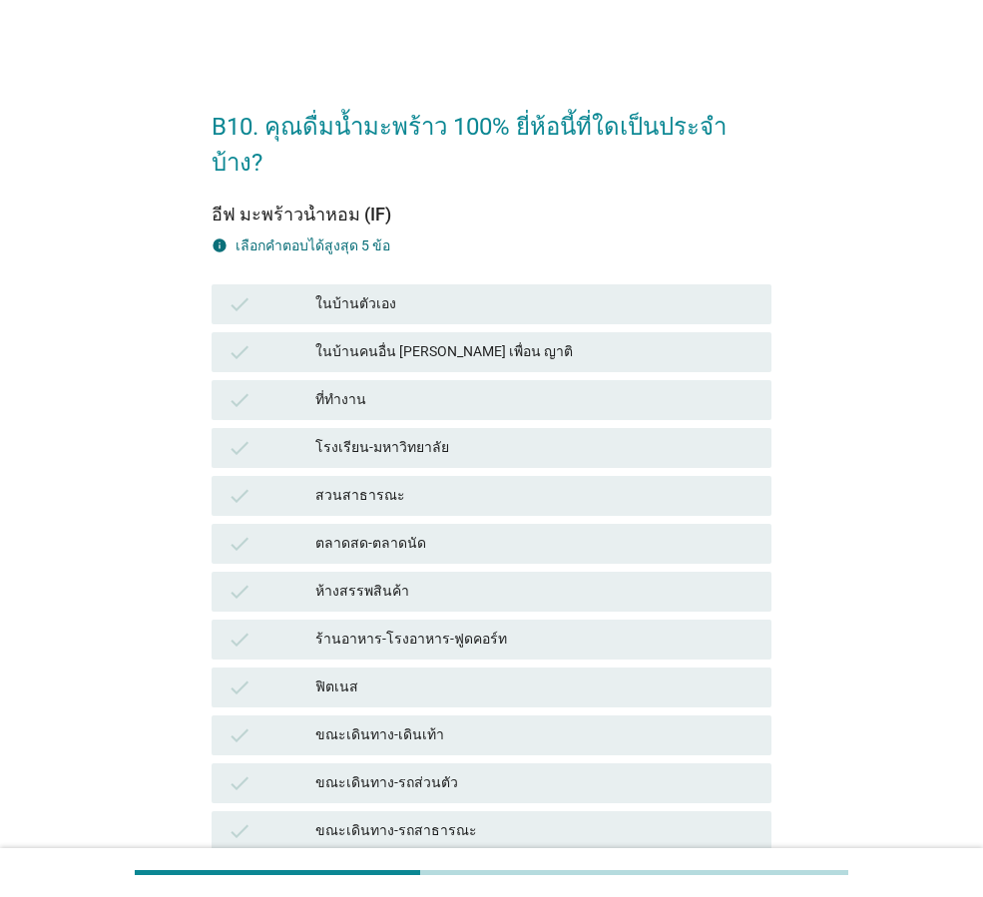
click at [458, 292] on div "ในบ้านตัวเอง" at bounding box center [535, 304] width 440 height 24
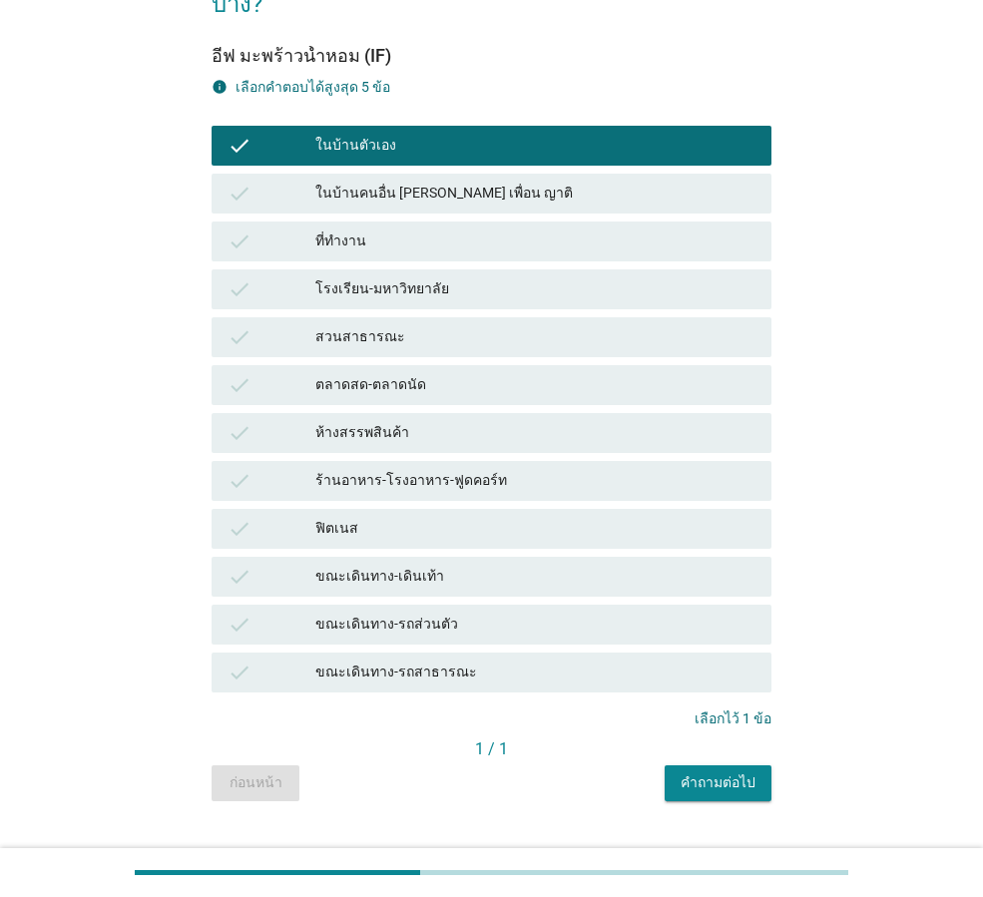
scroll to position [164, 0]
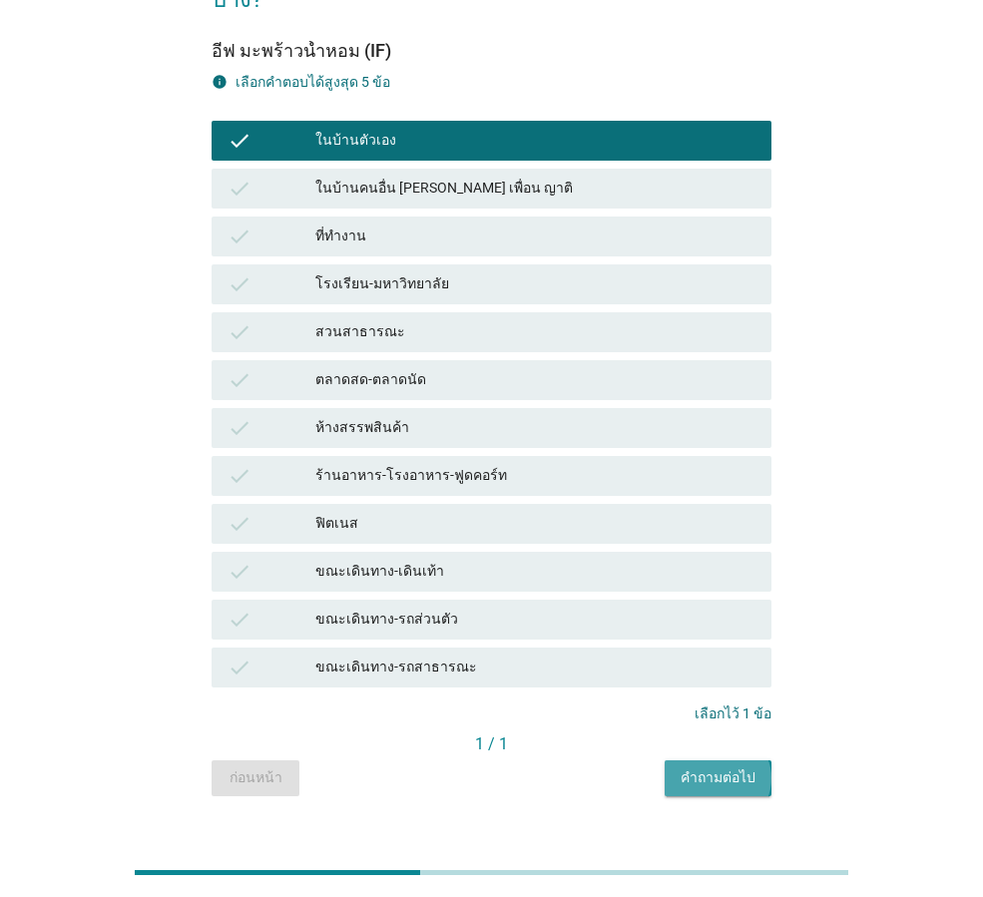
click at [736, 760] on button "คำถามต่อไป" at bounding box center [718, 778] width 107 height 36
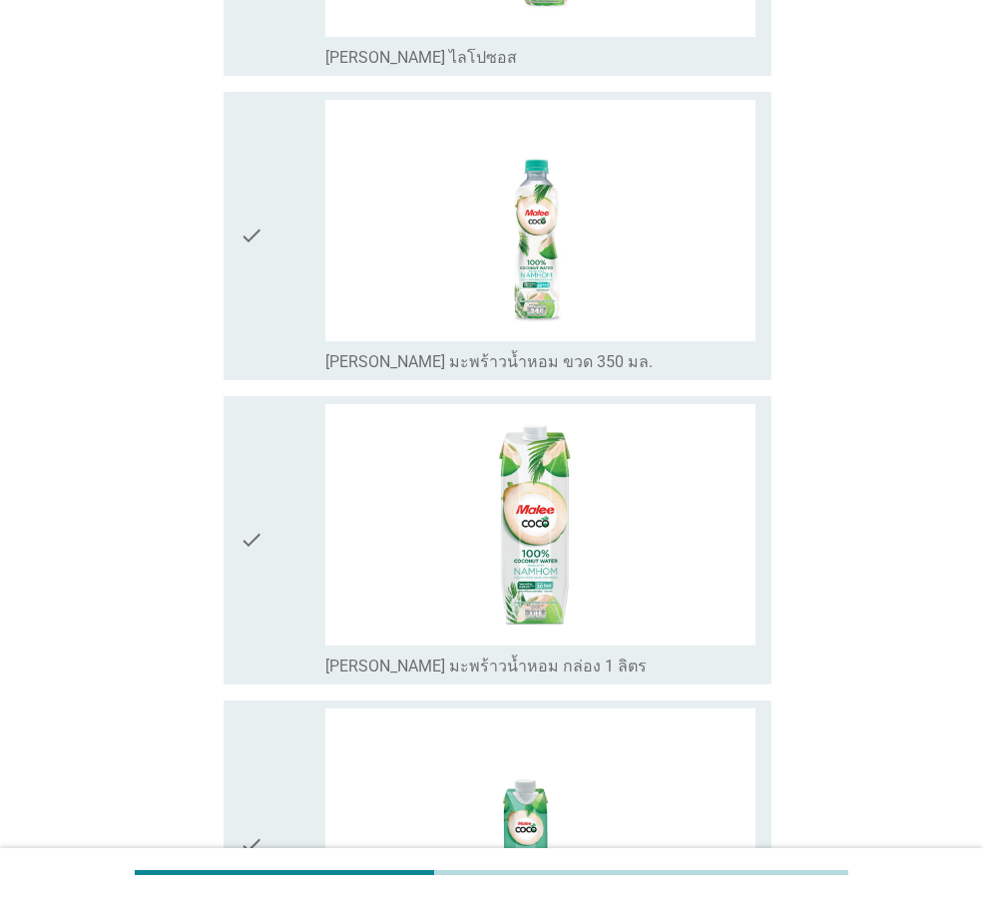
scroll to position [200, 0]
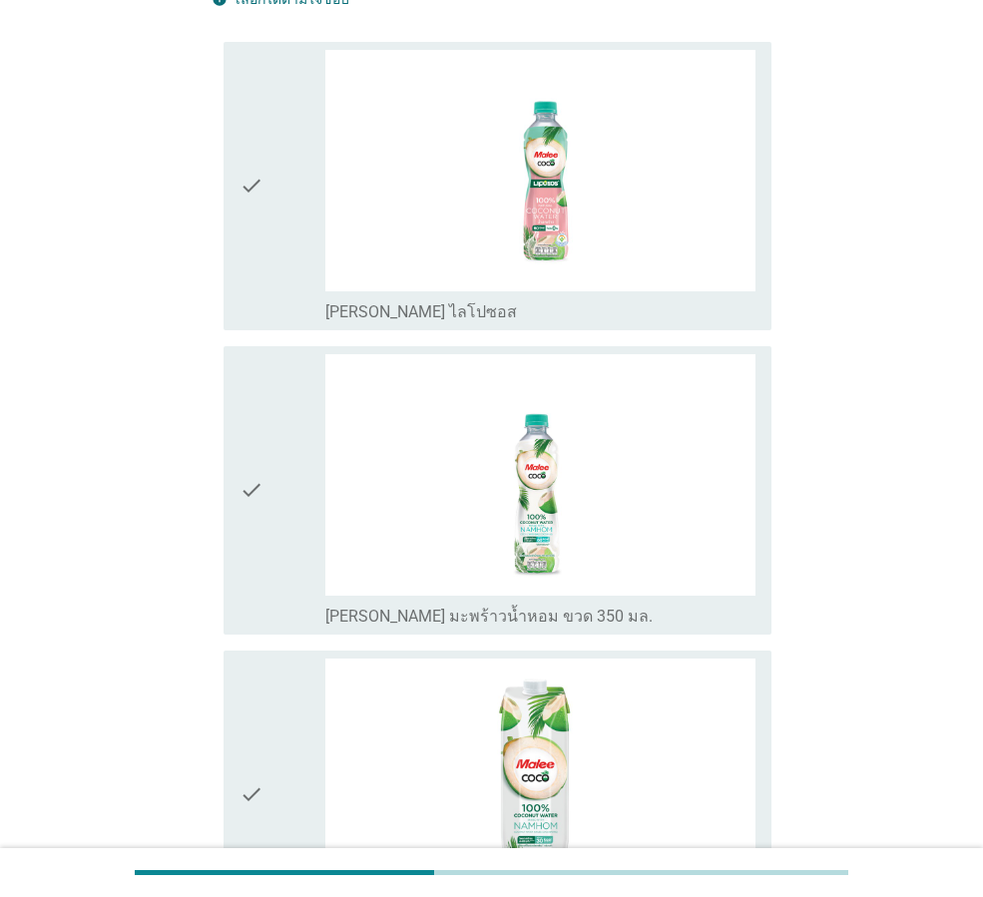
click at [276, 493] on div "check" at bounding box center [282, 490] width 86 height 272
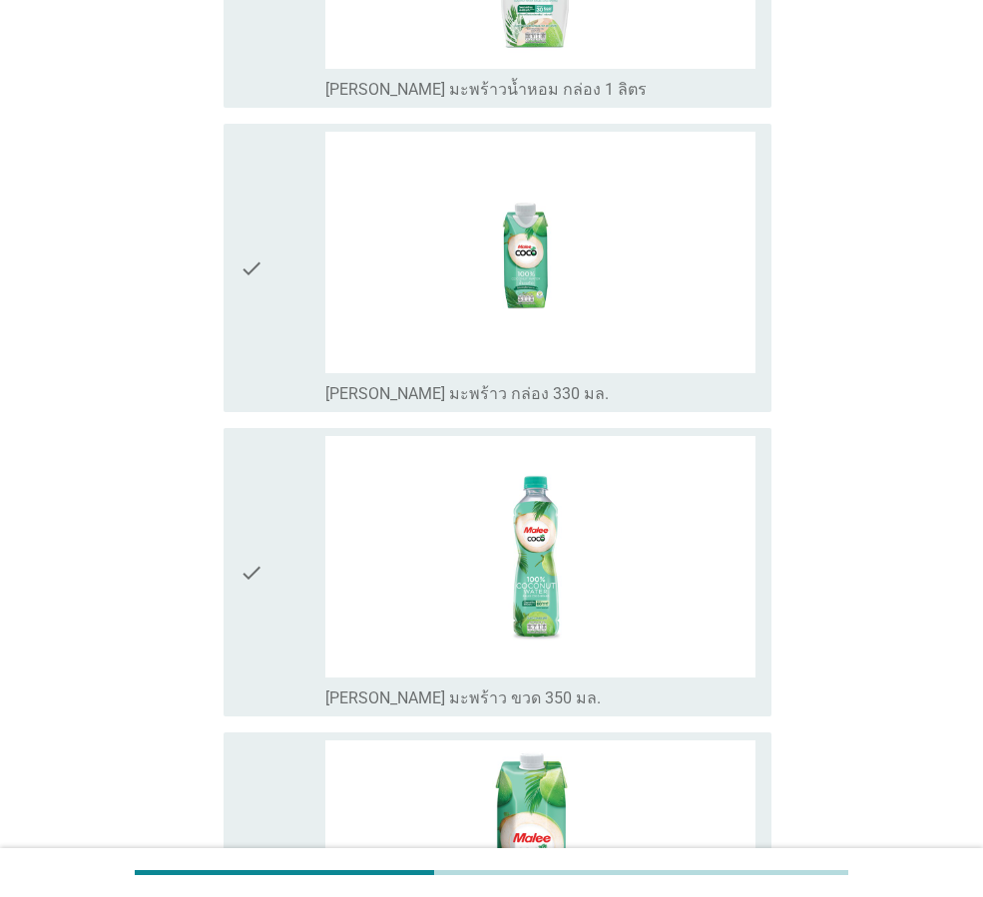
scroll to position [1197, 0]
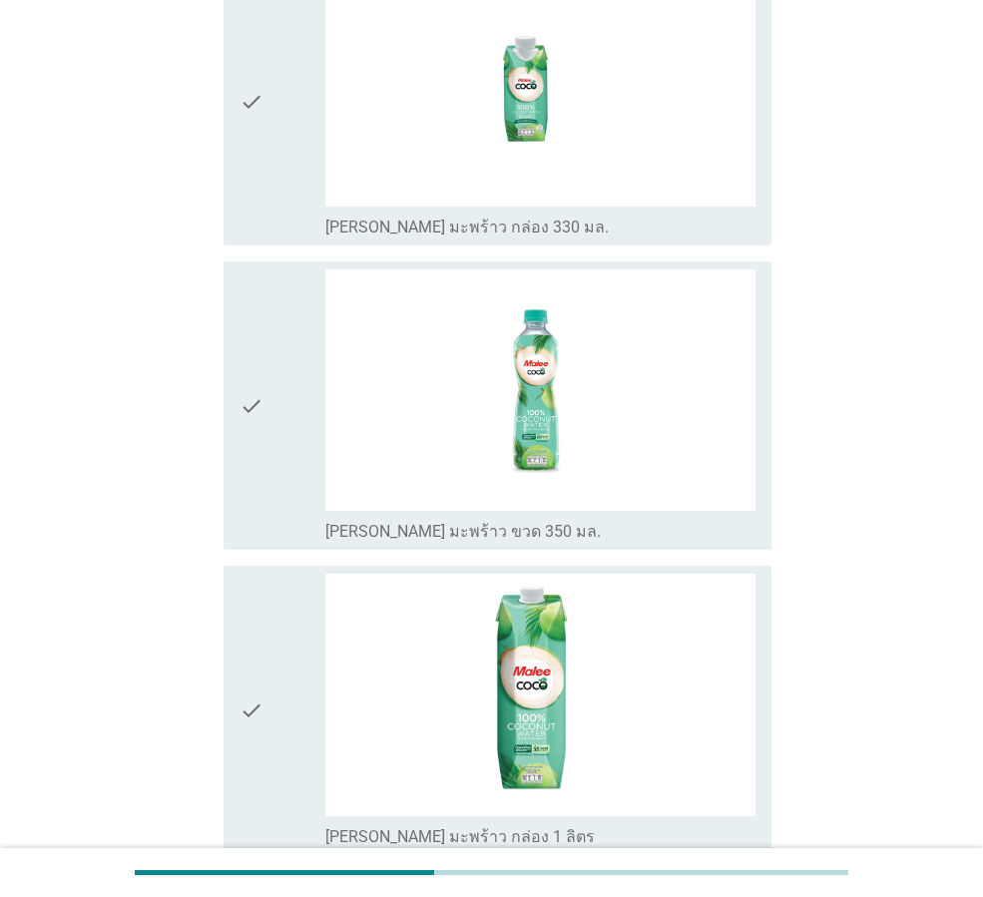
click at [245, 444] on icon "check" at bounding box center [251, 405] width 24 height 272
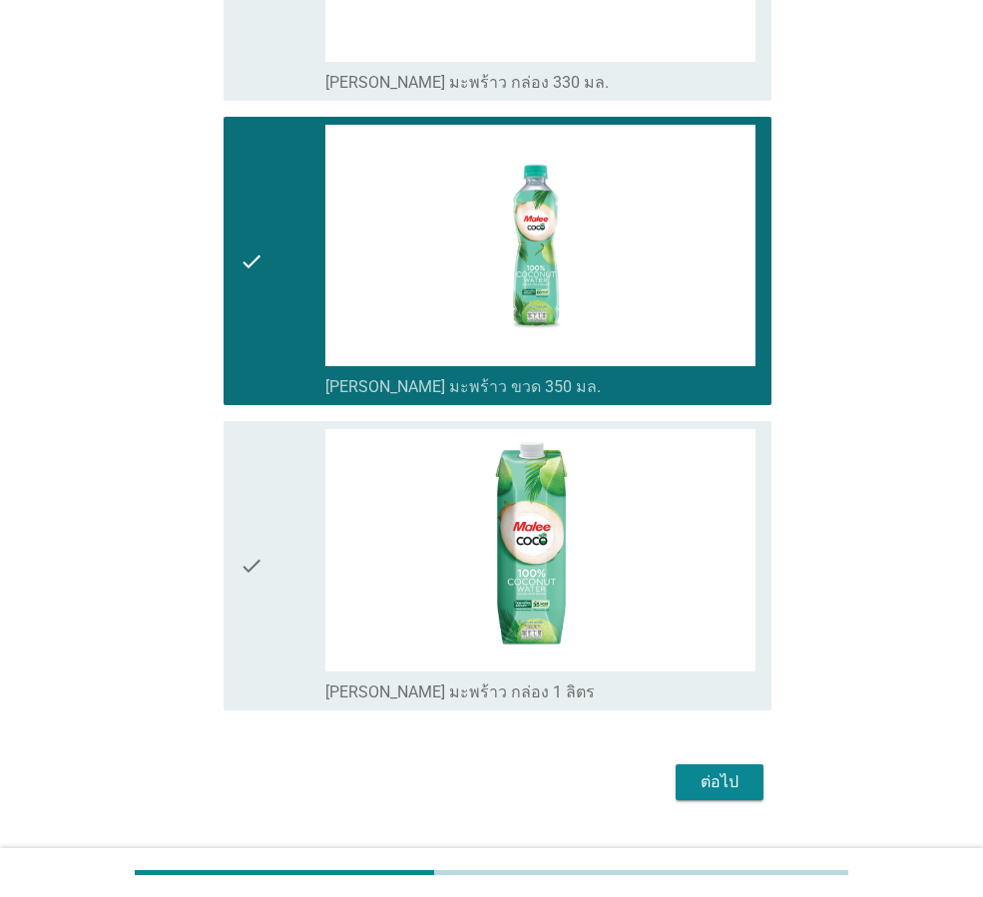
scroll to position [1388, 0]
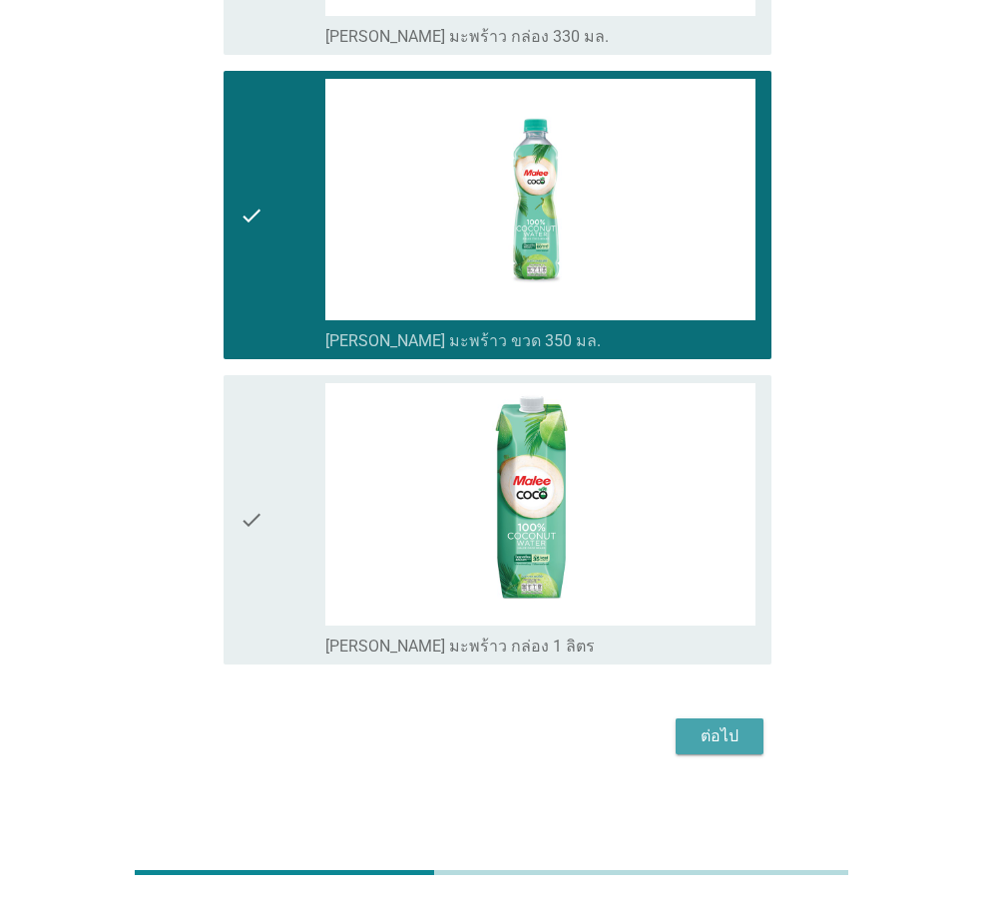
click at [723, 729] on div "ต่อไป" at bounding box center [720, 736] width 56 height 24
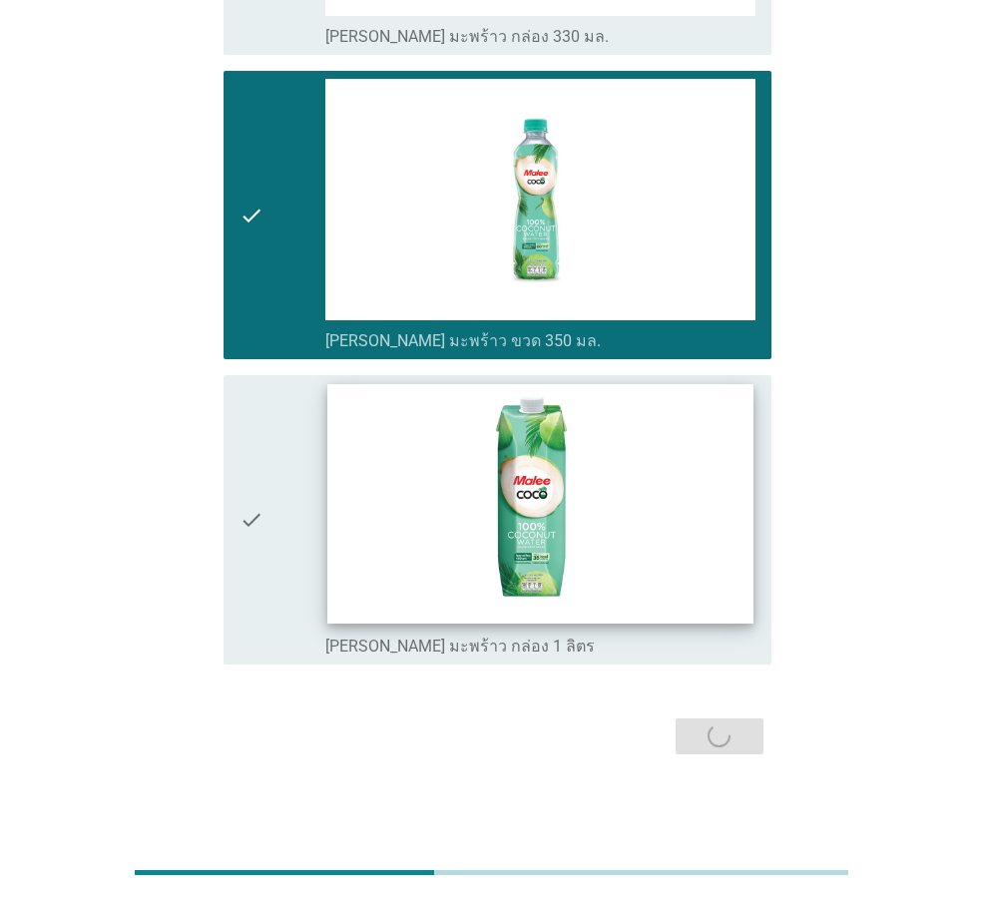
scroll to position [0, 0]
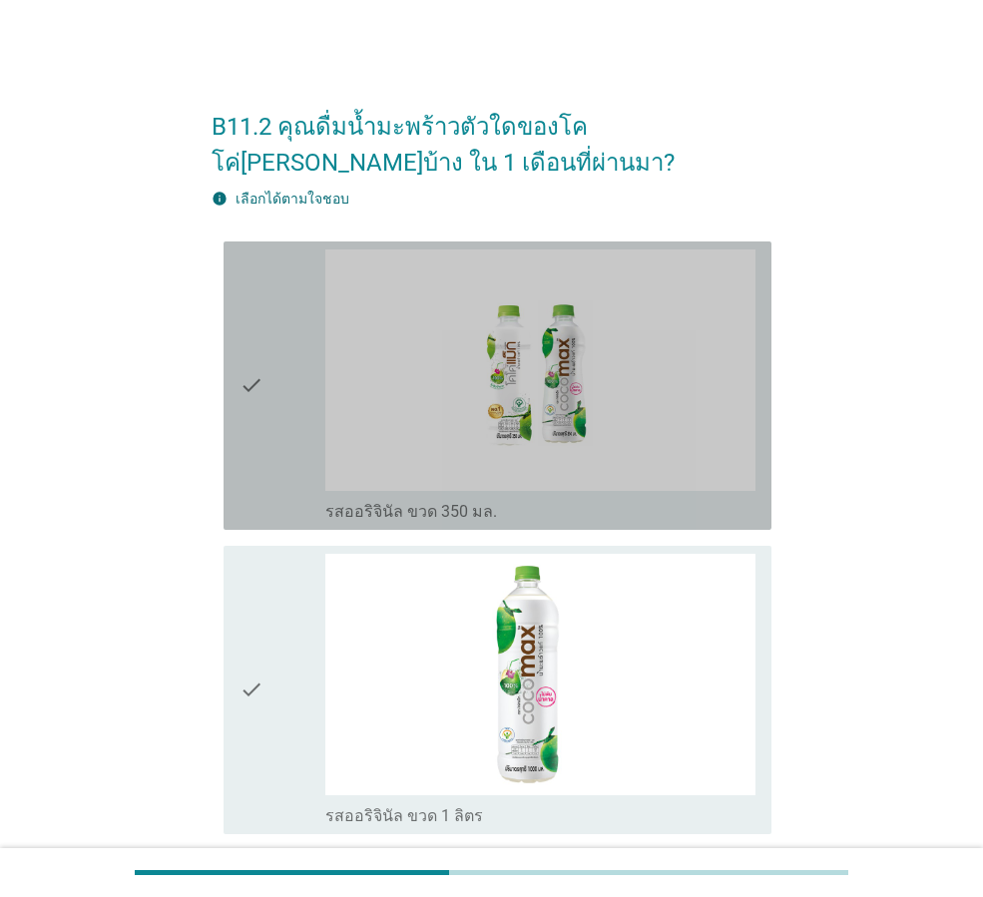
click at [275, 438] on div "check" at bounding box center [282, 385] width 86 height 272
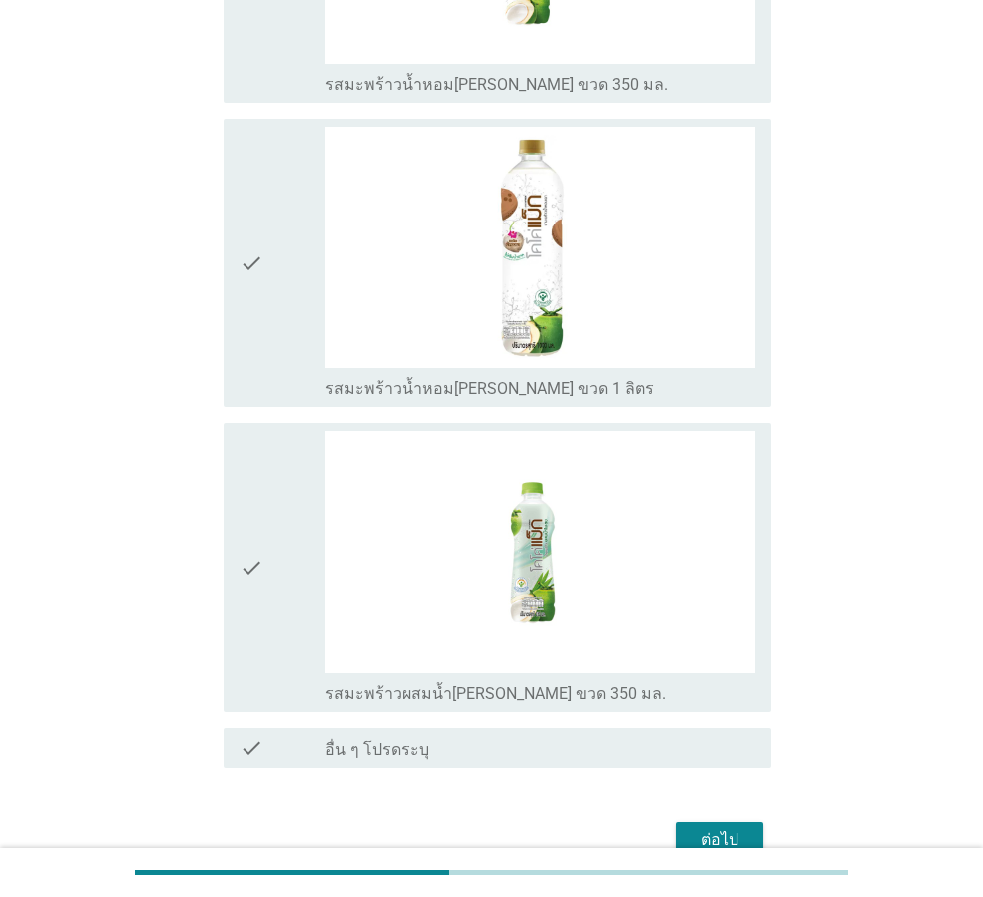
scroll to position [1444, 0]
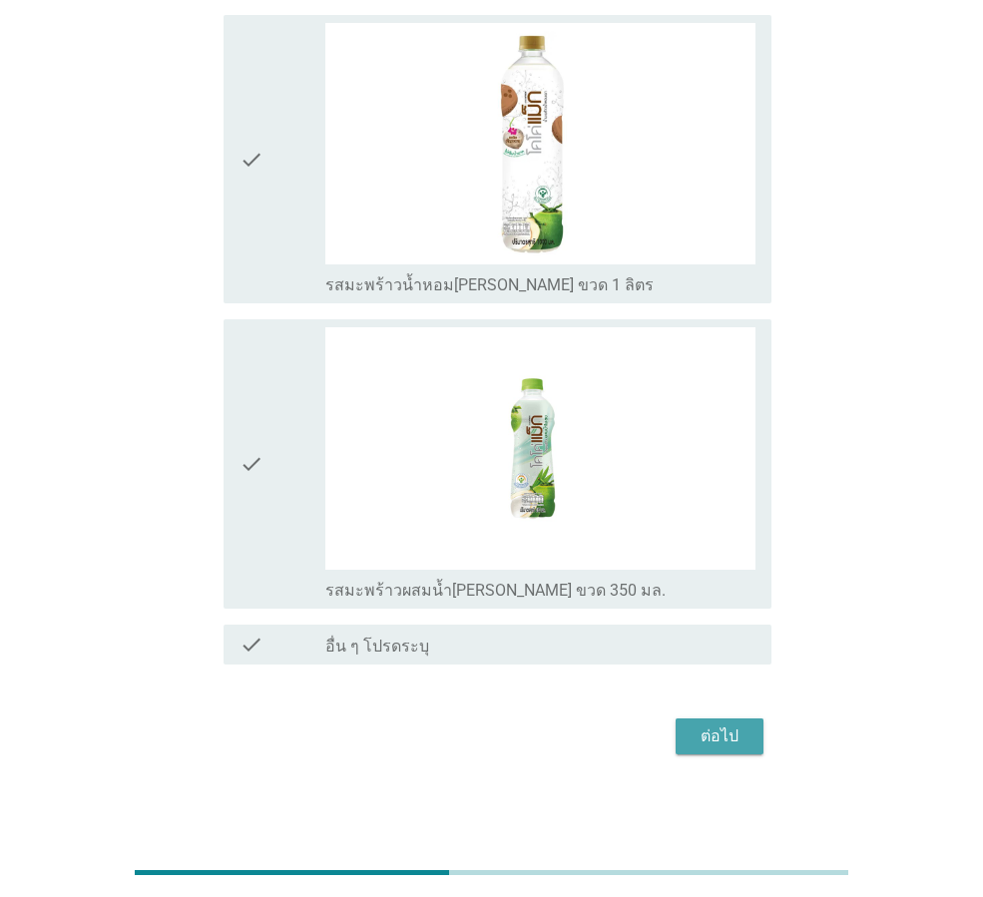
click at [692, 737] on div "ต่อไป" at bounding box center [720, 736] width 56 height 24
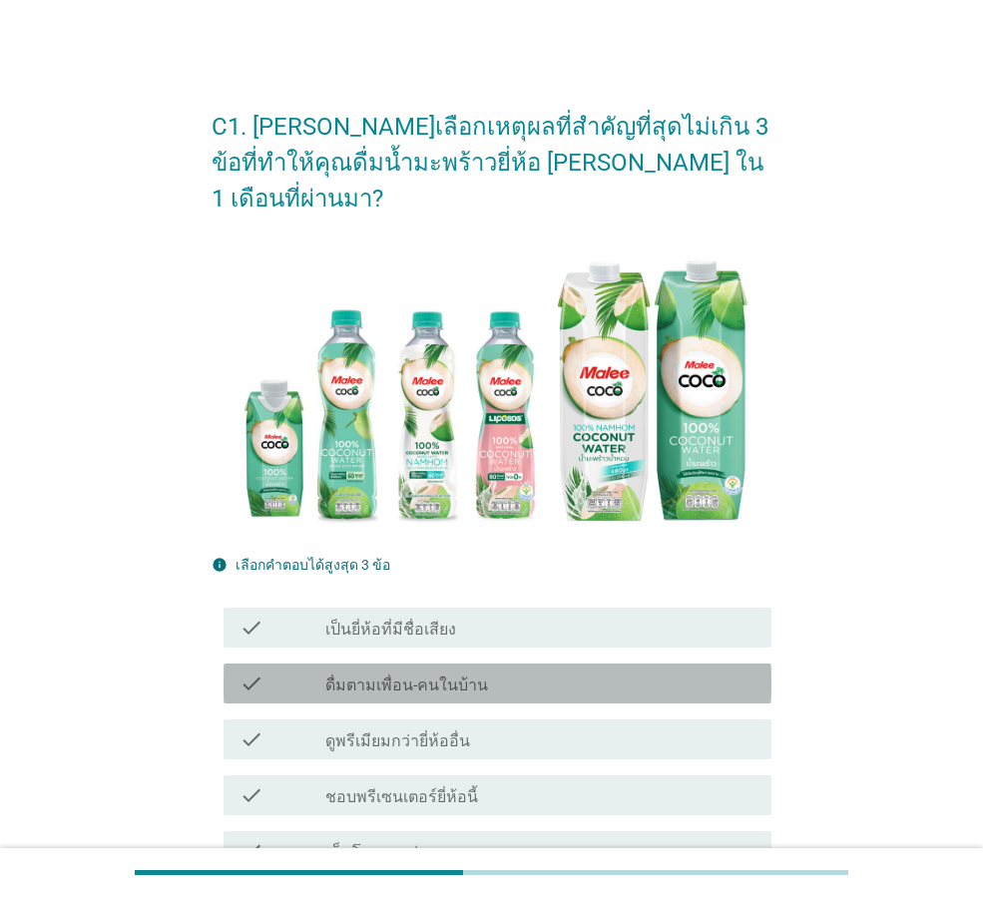
click at [461, 676] on label "ดื่มตามเพื่อน-คนในบ้าน" at bounding box center [406, 686] width 163 height 20
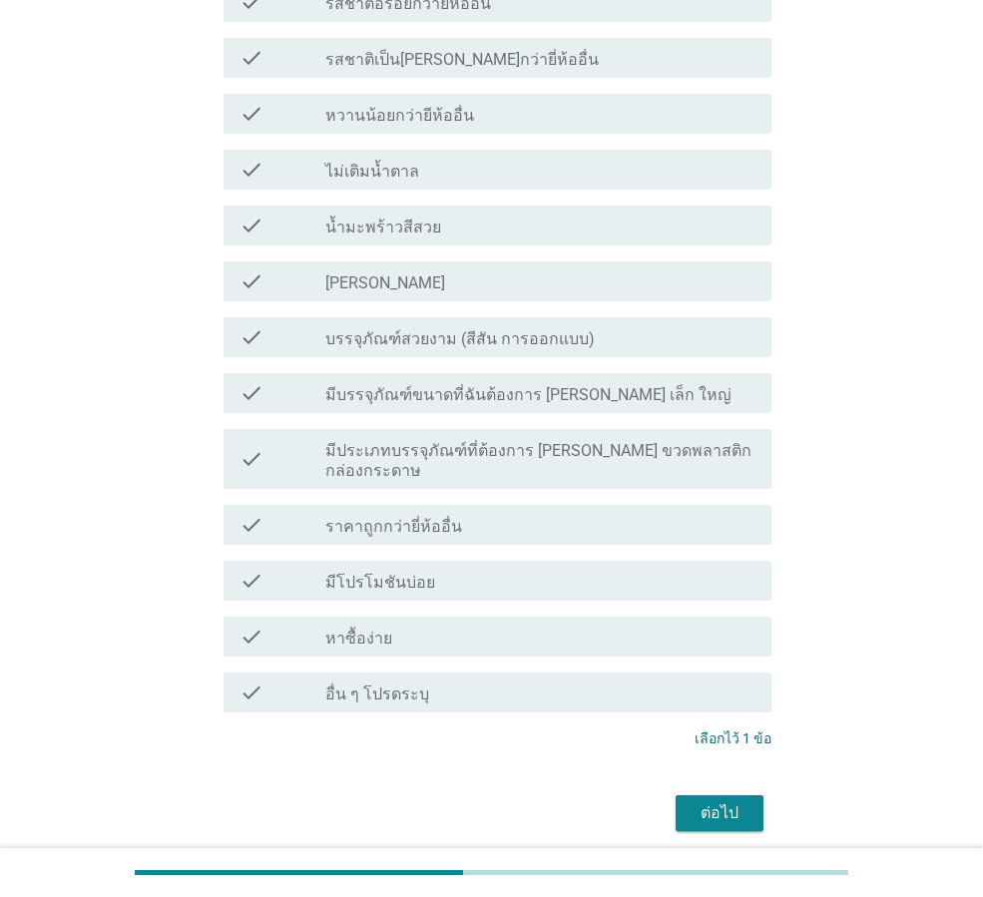
scroll to position [1317, 0]
click at [717, 800] on div "ต่อไป" at bounding box center [720, 812] width 56 height 24
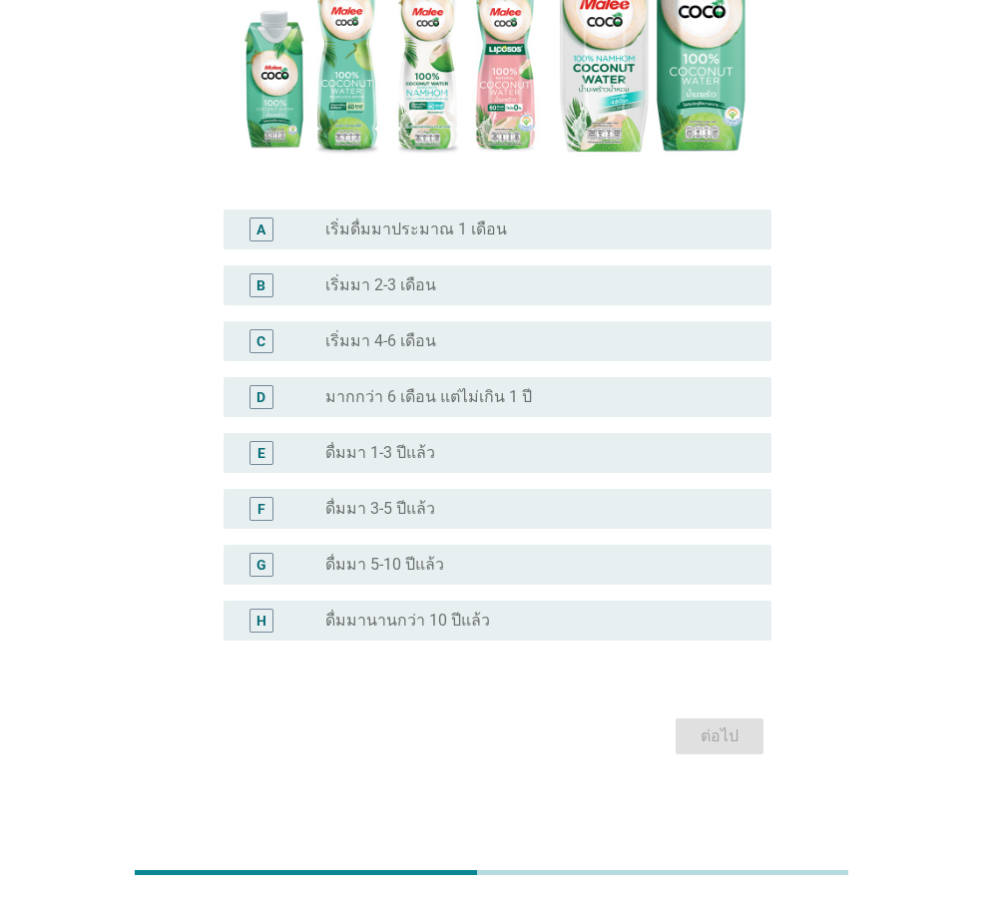
scroll to position [0, 0]
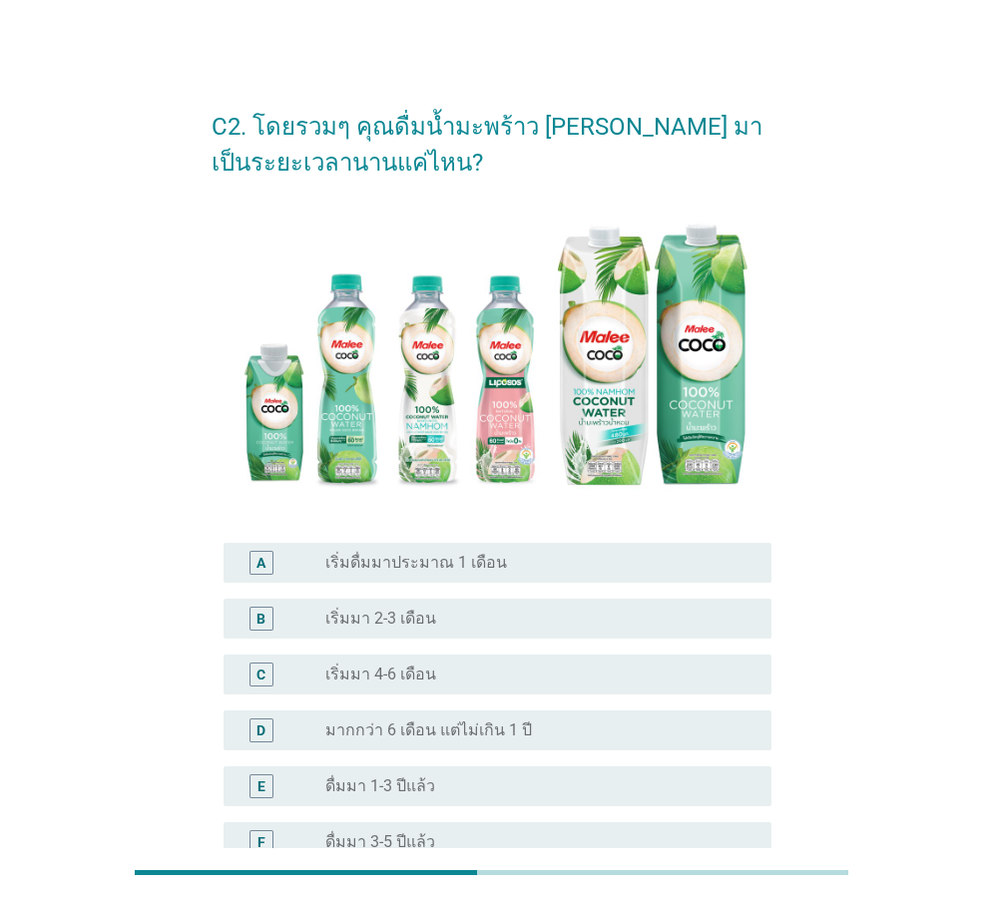
click at [417, 674] on label "เริ่มมา 4-6 เดือน" at bounding box center [380, 675] width 111 height 20
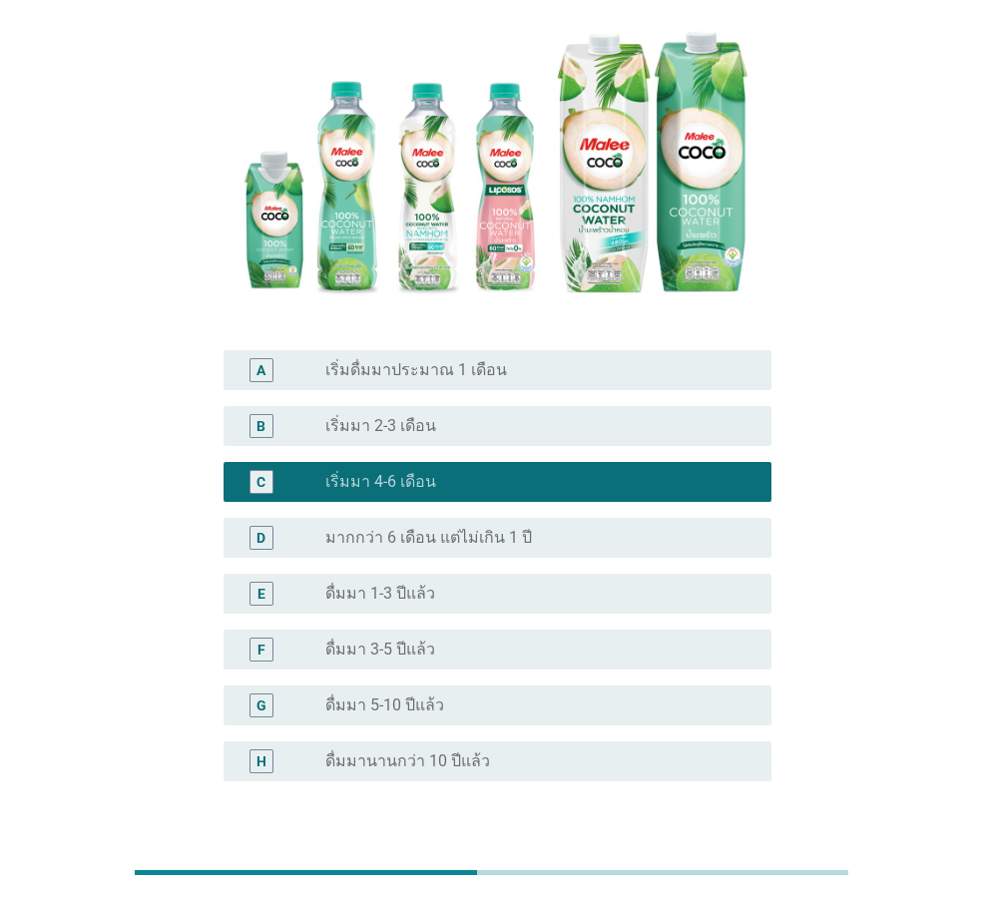
scroll to position [333, 0]
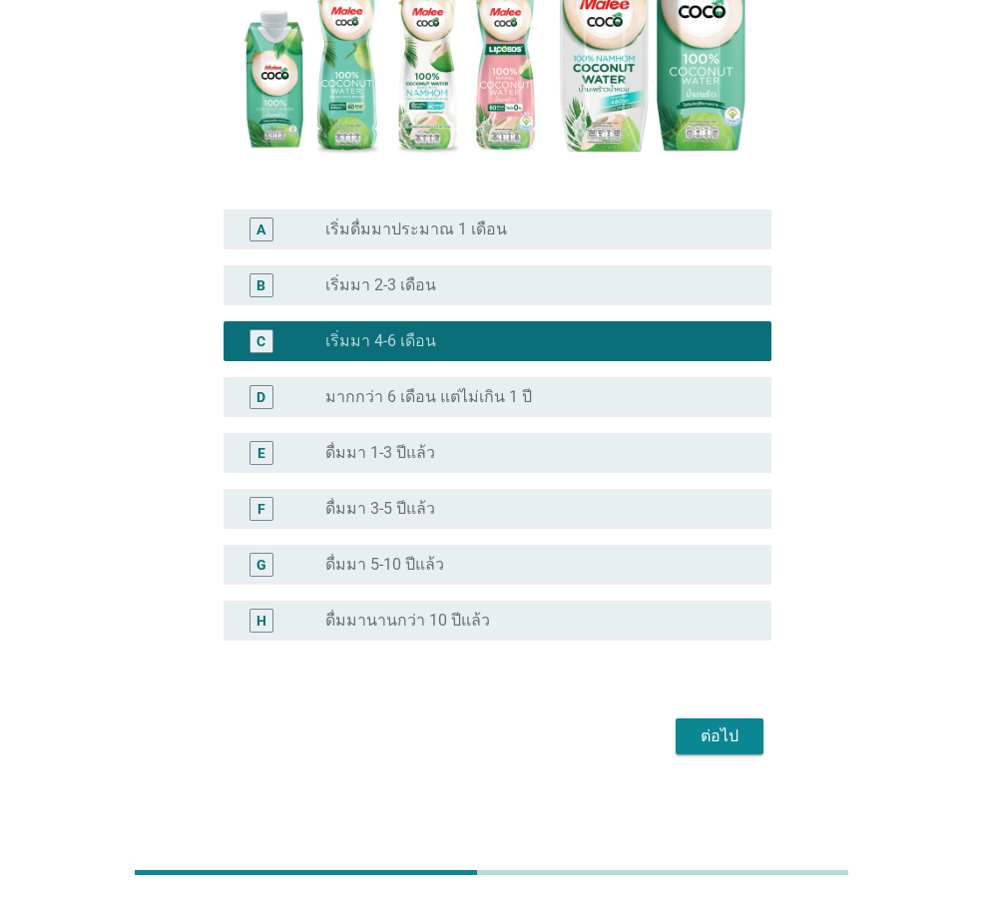
click at [728, 738] on div "ต่อไป" at bounding box center [720, 736] width 56 height 24
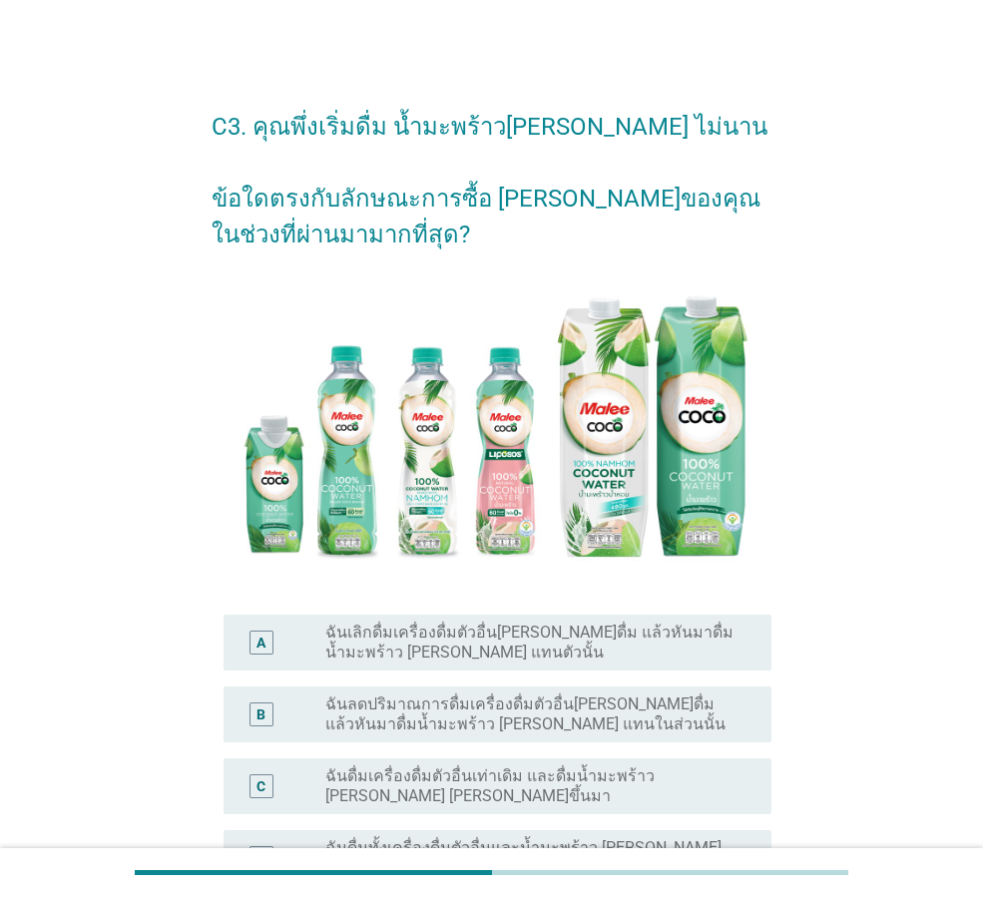
scroll to position [200, 0]
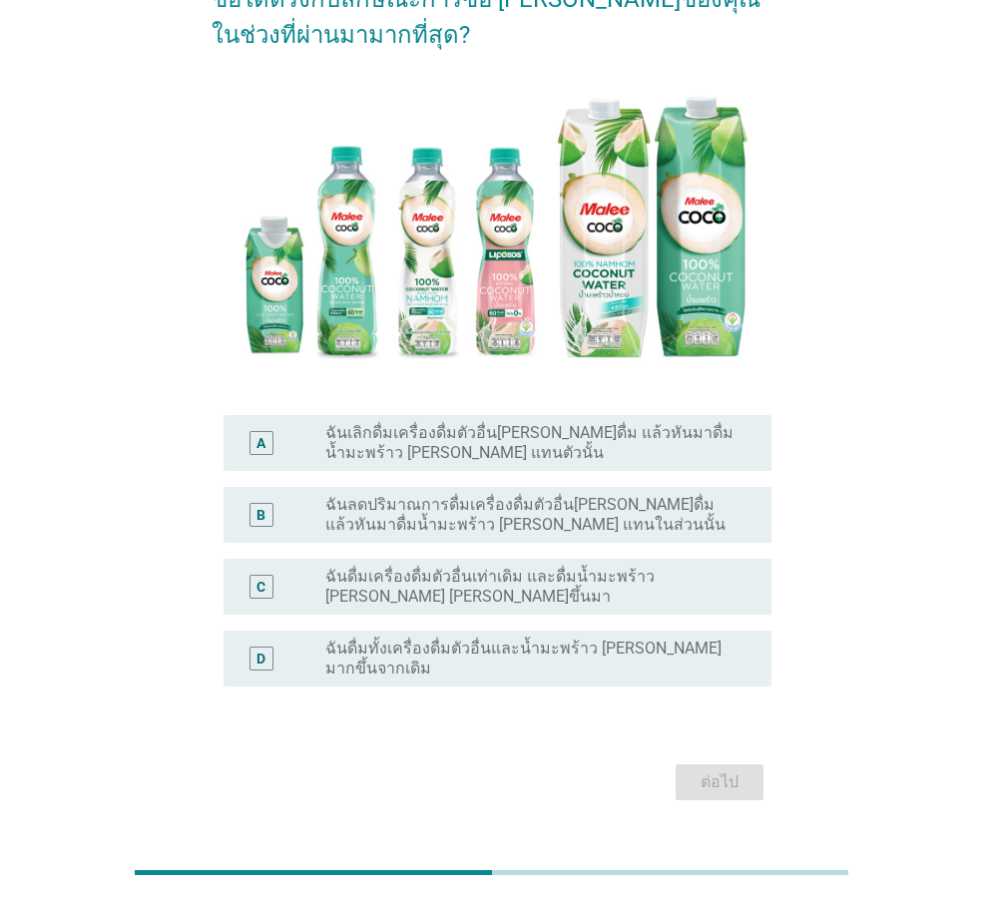
click at [524, 595] on label "ฉันดื่มเครื่องดื่มตัวอื่นเท่าเดิม และดื่มน้ำมะพร้าว [PERSON_NAME] [PERSON_NAME]…" at bounding box center [532, 587] width 414 height 40
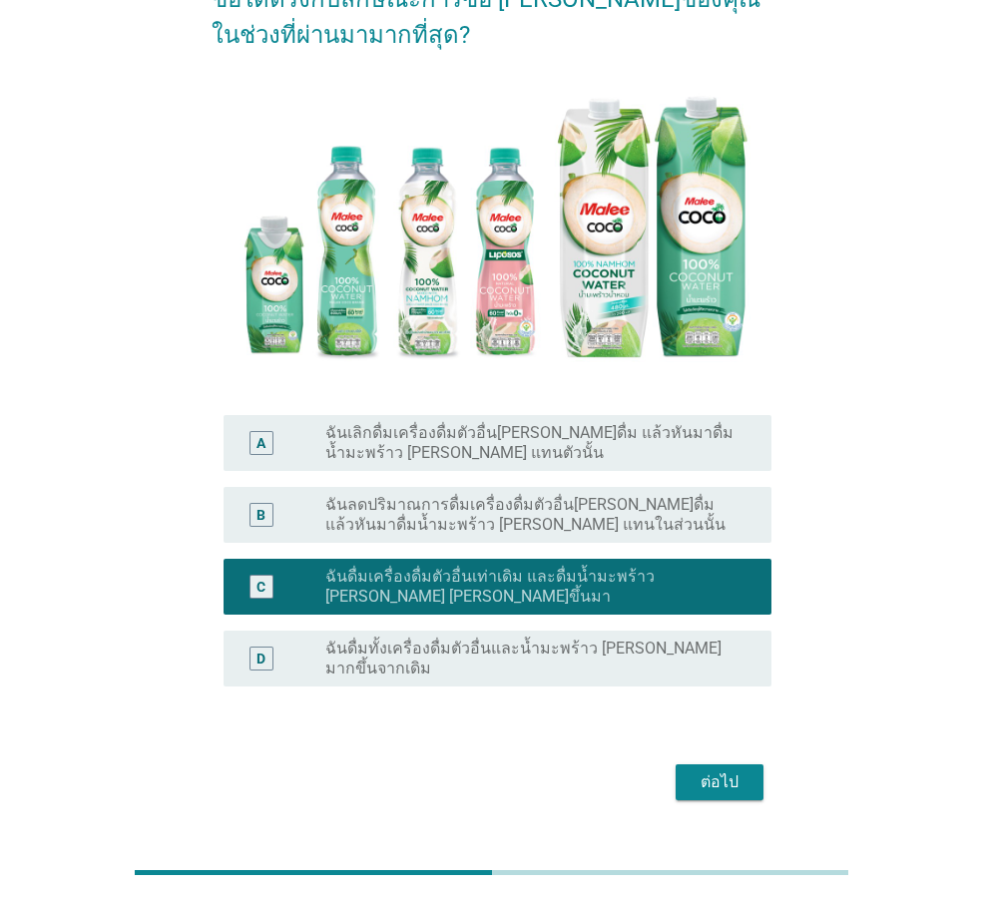
click at [718, 770] on div "ต่อไป" at bounding box center [720, 782] width 56 height 24
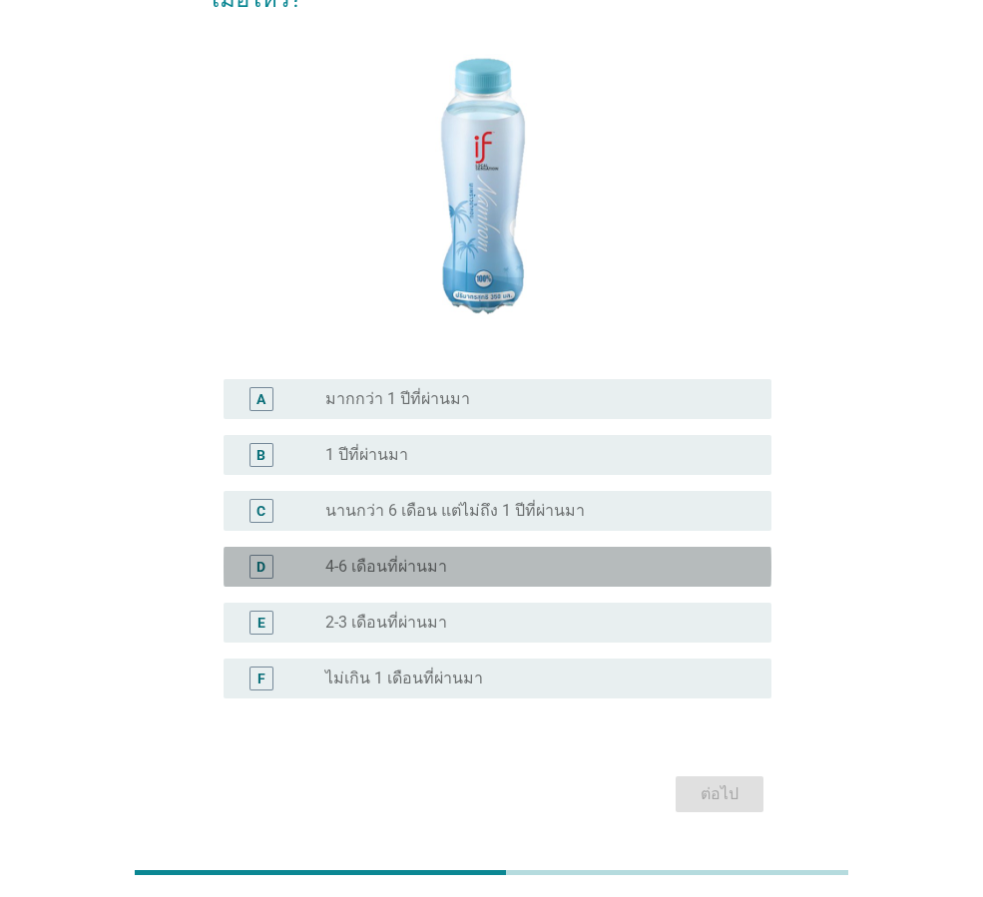
click at [407, 557] on label "4-6 เดือนที่ผ่านมา" at bounding box center [386, 567] width 122 height 20
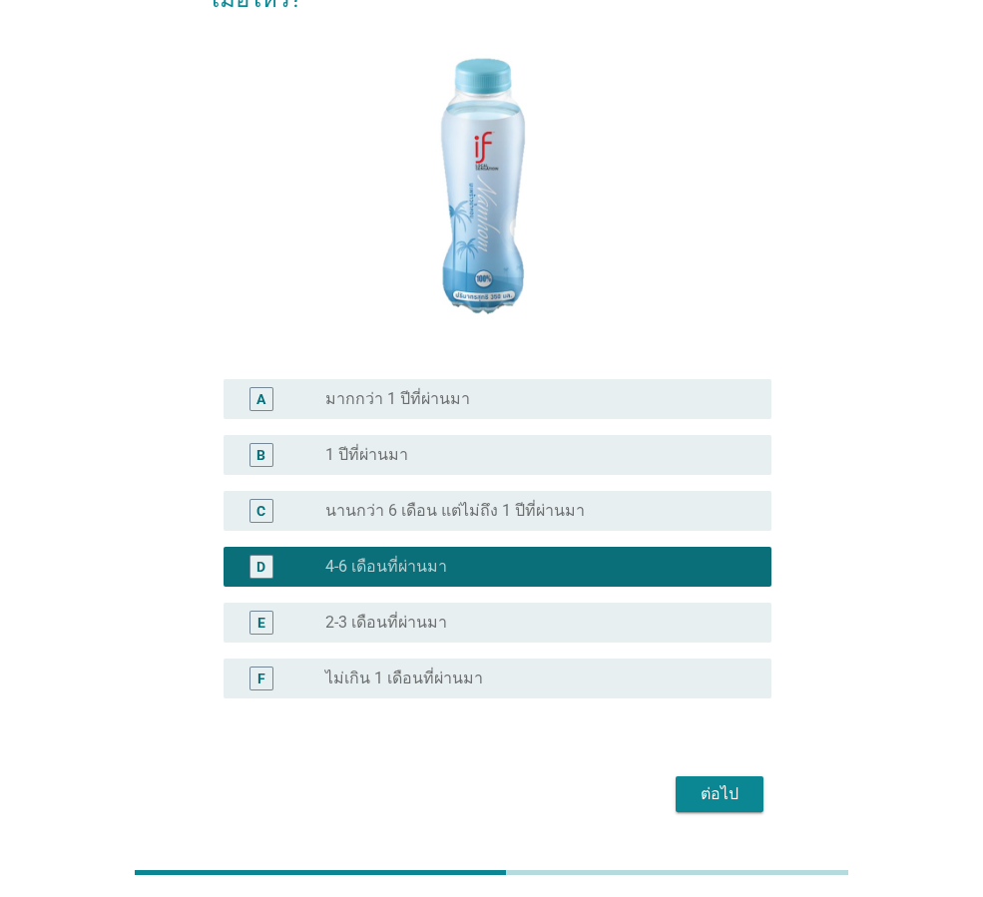
click at [717, 776] on button "ต่อไป" at bounding box center [720, 794] width 88 height 36
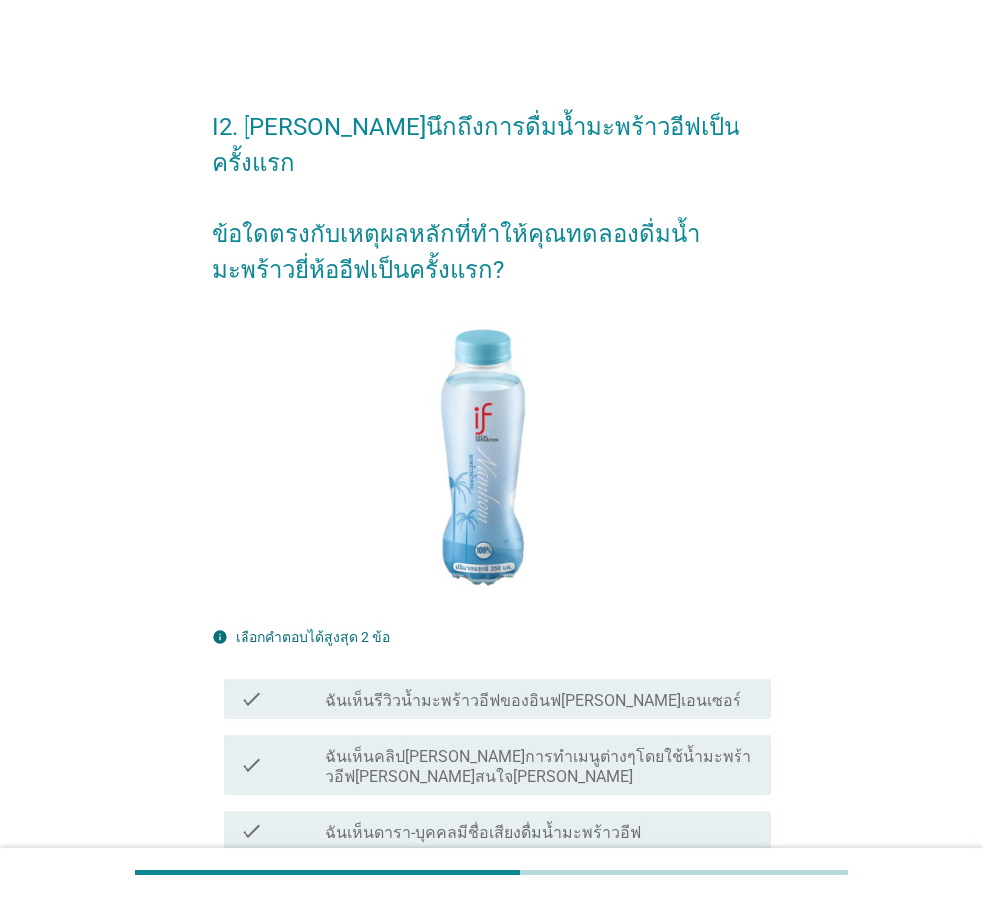
scroll to position [299, 0]
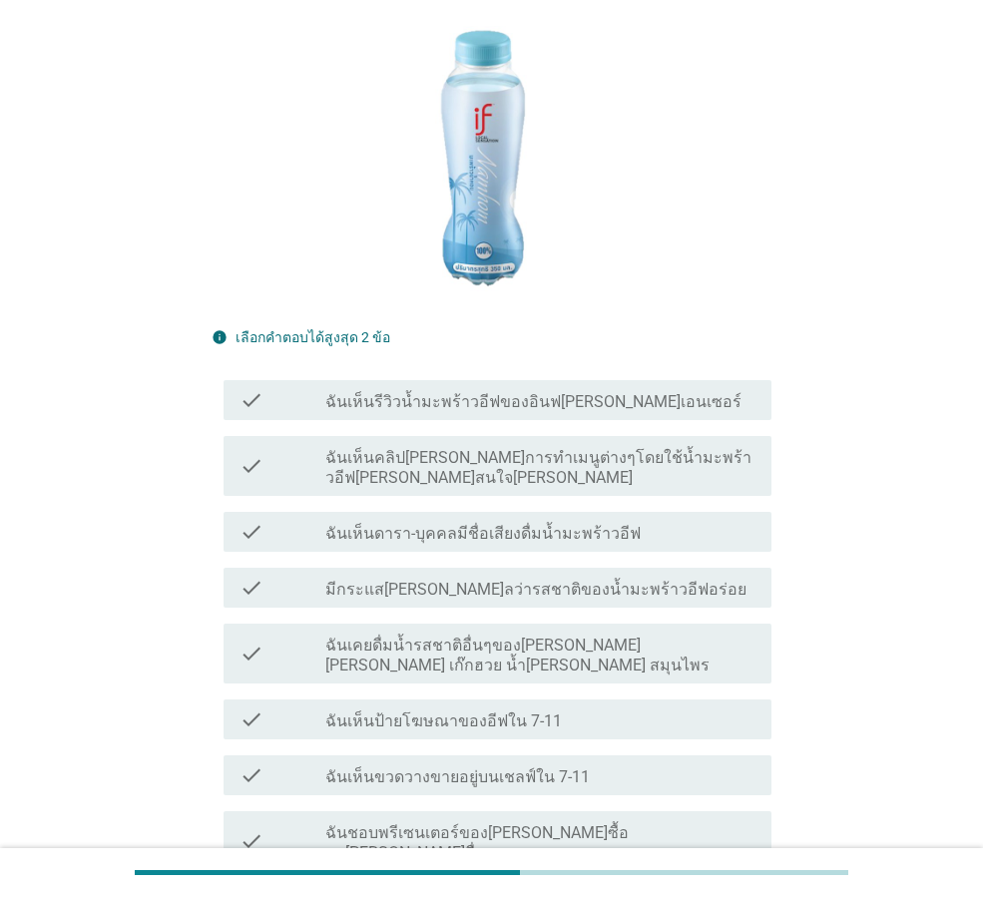
click at [479, 392] on label "ฉันเห็นรีวิวน้ำมะพร้าวอีฟของอินฟ[PERSON_NAME]เอนเซอร์" at bounding box center [533, 402] width 416 height 20
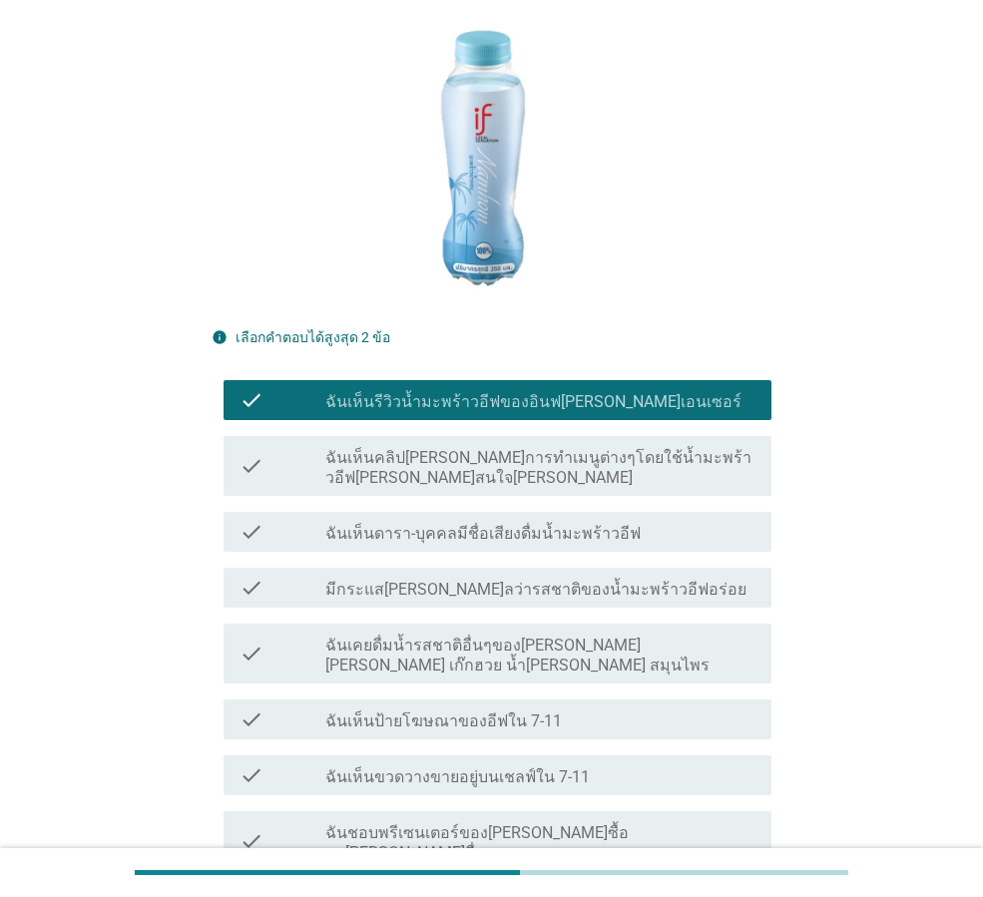
click at [457, 580] on label "มีกระแส[PERSON_NAME]ลว่ารสชาติของน้ำมะพร้าวอีฟอร่อย" at bounding box center [535, 590] width 421 height 20
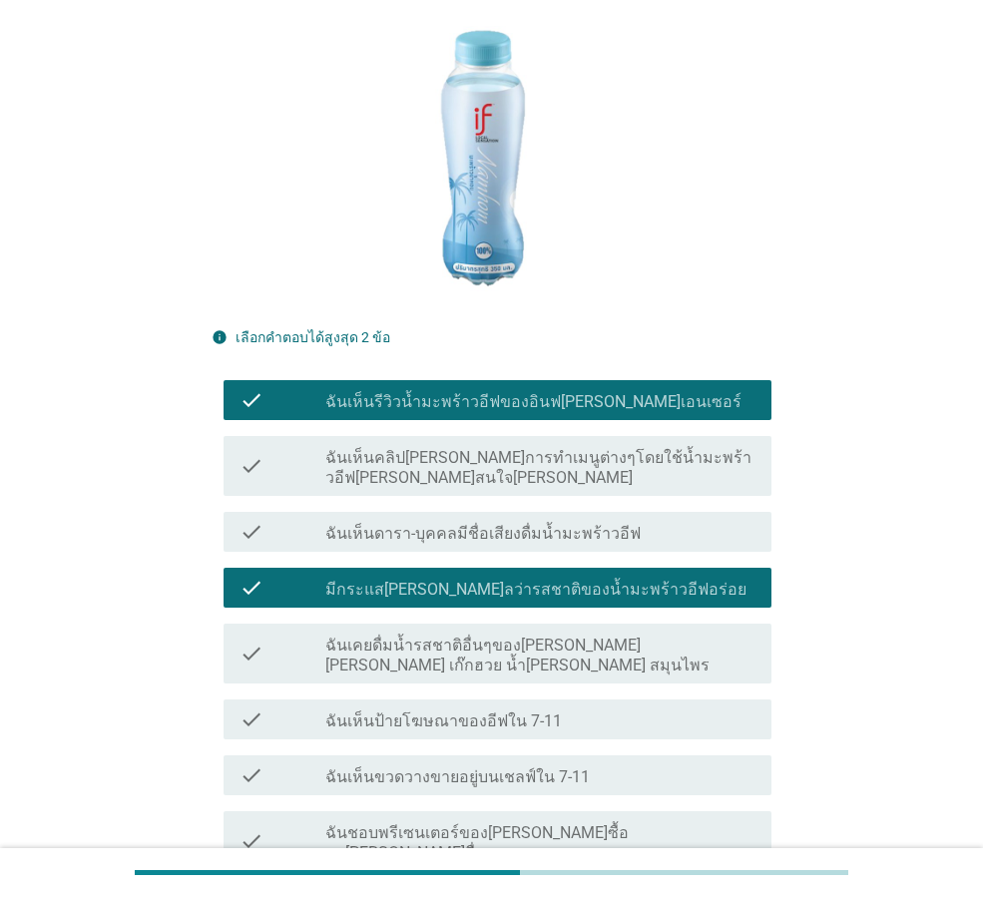
click at [453, 747] on div "check check_box_outline_blank ฉันเห็นขวดวางขายอยู่บนเชลฟ์ใน 7-11" at bounding box center [492, 775] width 560 height 56
click at [450, 758] on div "check check_box_outline_blank ฉันเห็นขวดวางขายอยู่บนเชลฟ์ใน 7-11" at bounding box center [498, 775] width 548 height 40
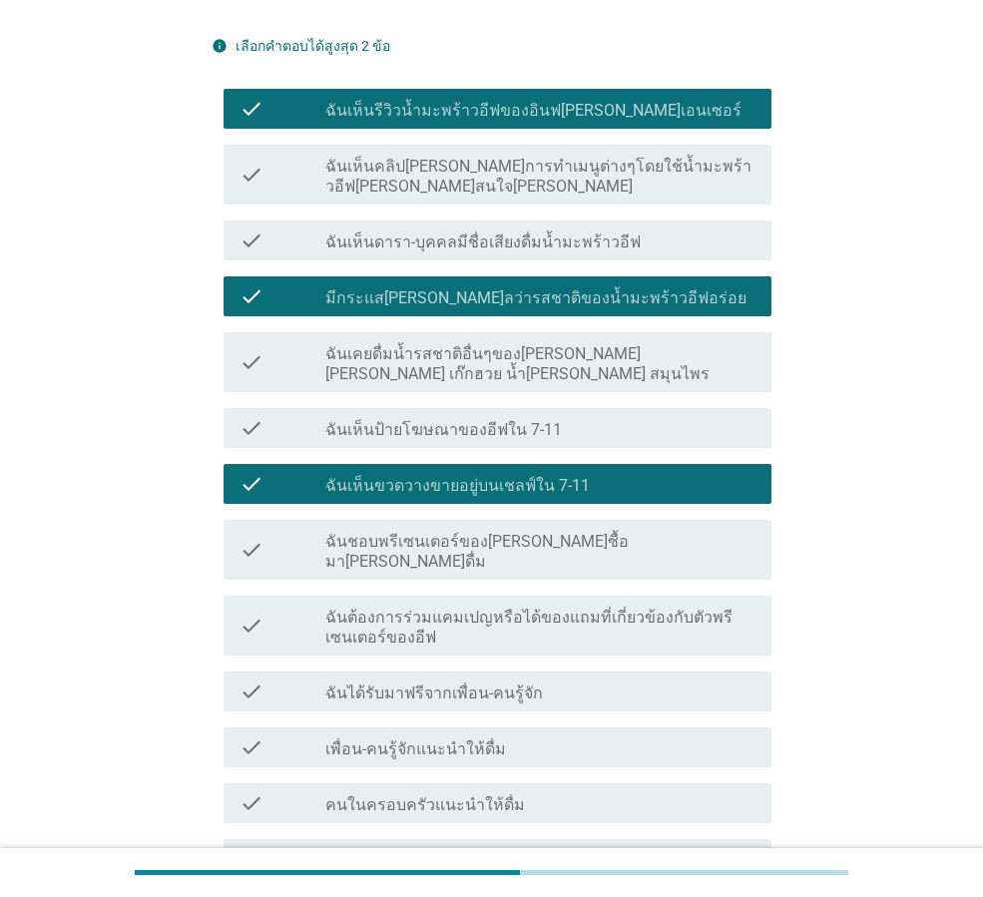
scroll to position [599, 0]
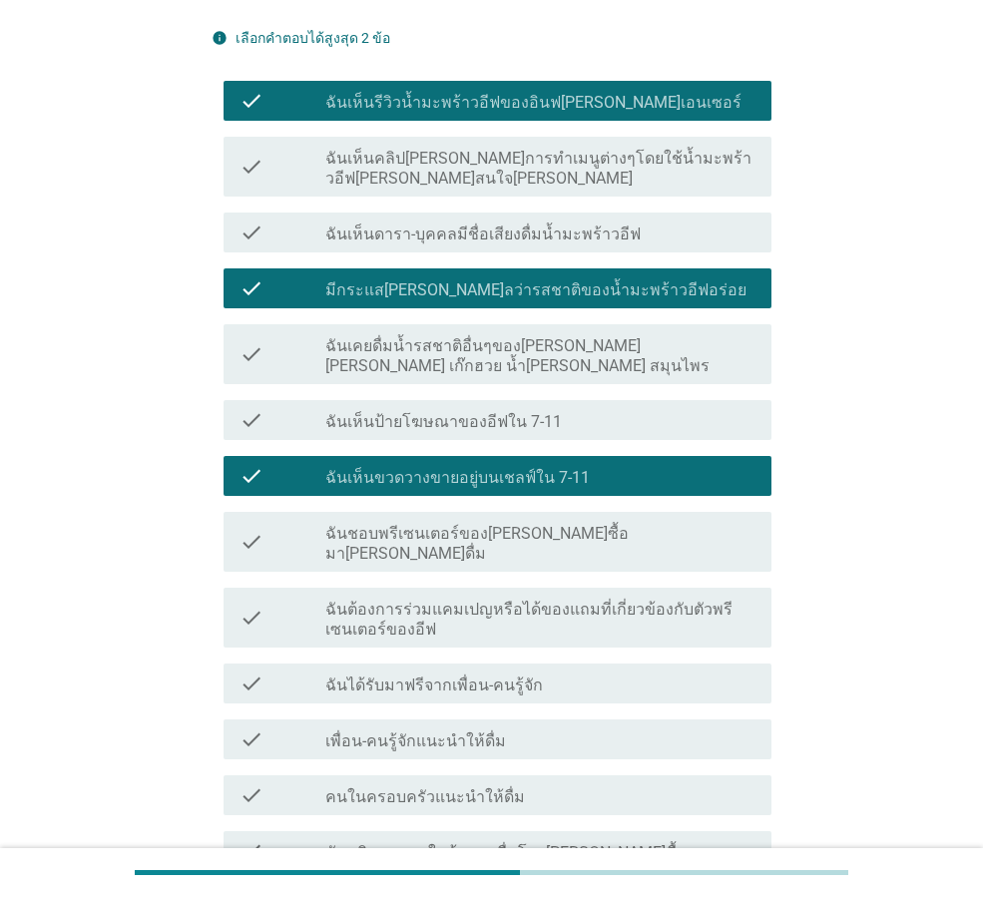
click at [416, 787] on label "คนในครอบครัวแนะนำให้ดื่ม" at bounding box center [425, 797] width 200 height 20
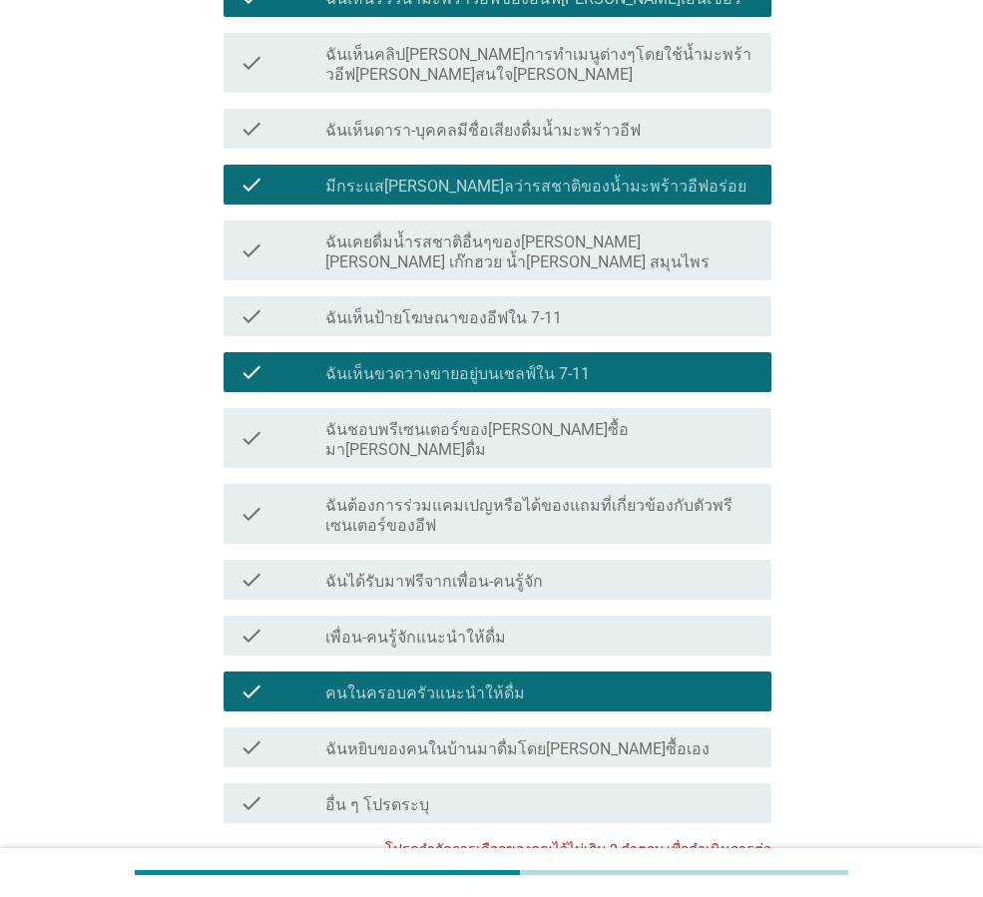
scroll to position [798, 0]
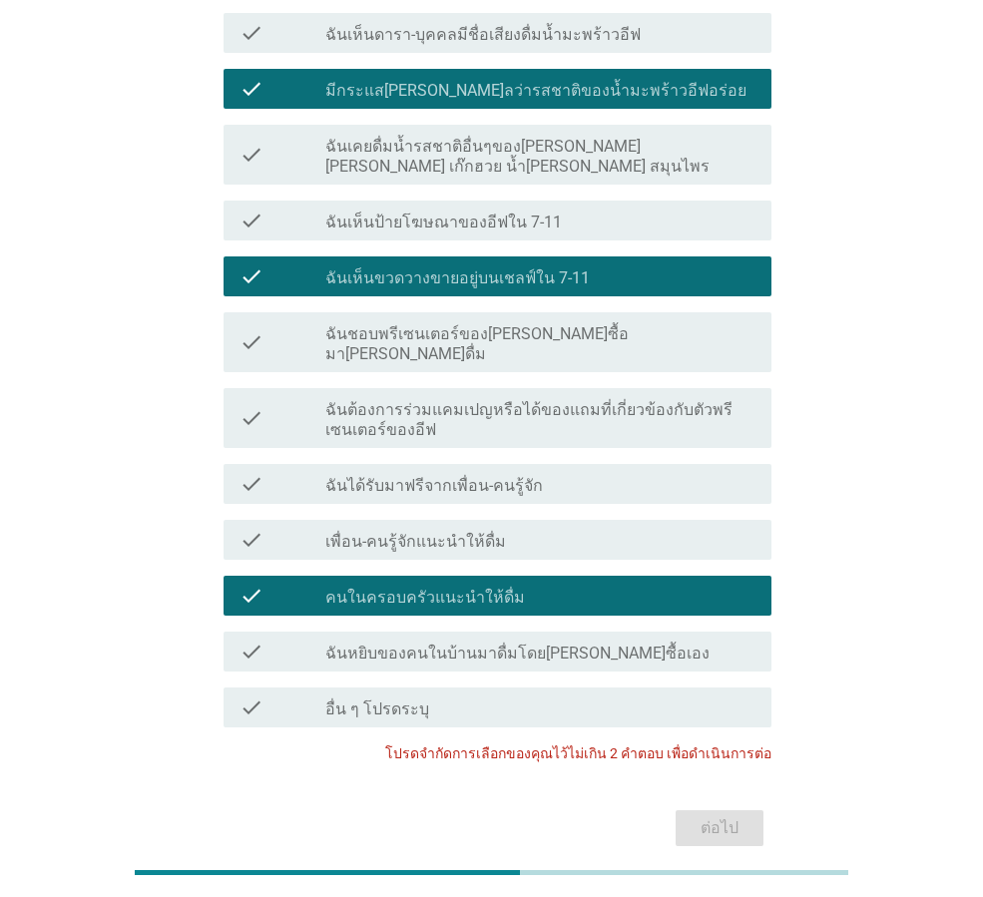
click at [534, 584] on div "check_box คนในครอบครัวแนะนำให้ดื่ม" at bounding box center [540, 596] width 430 height 24
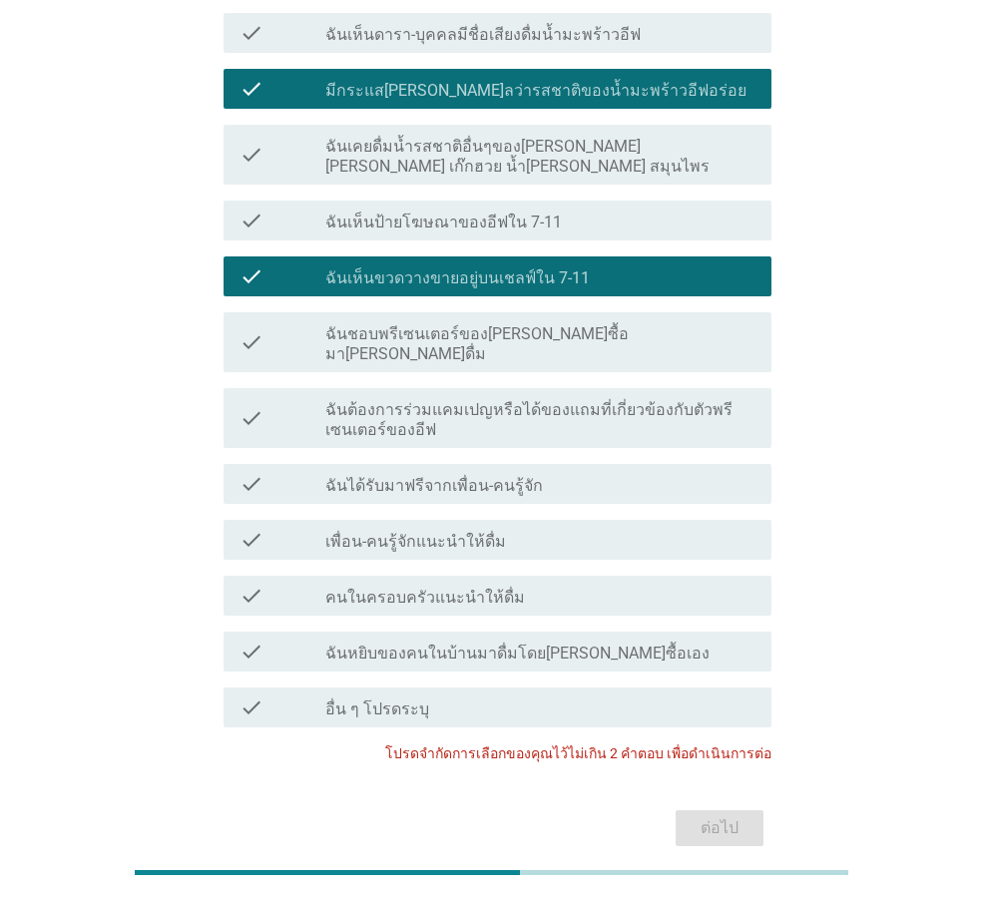
scroll to position [499, 0]
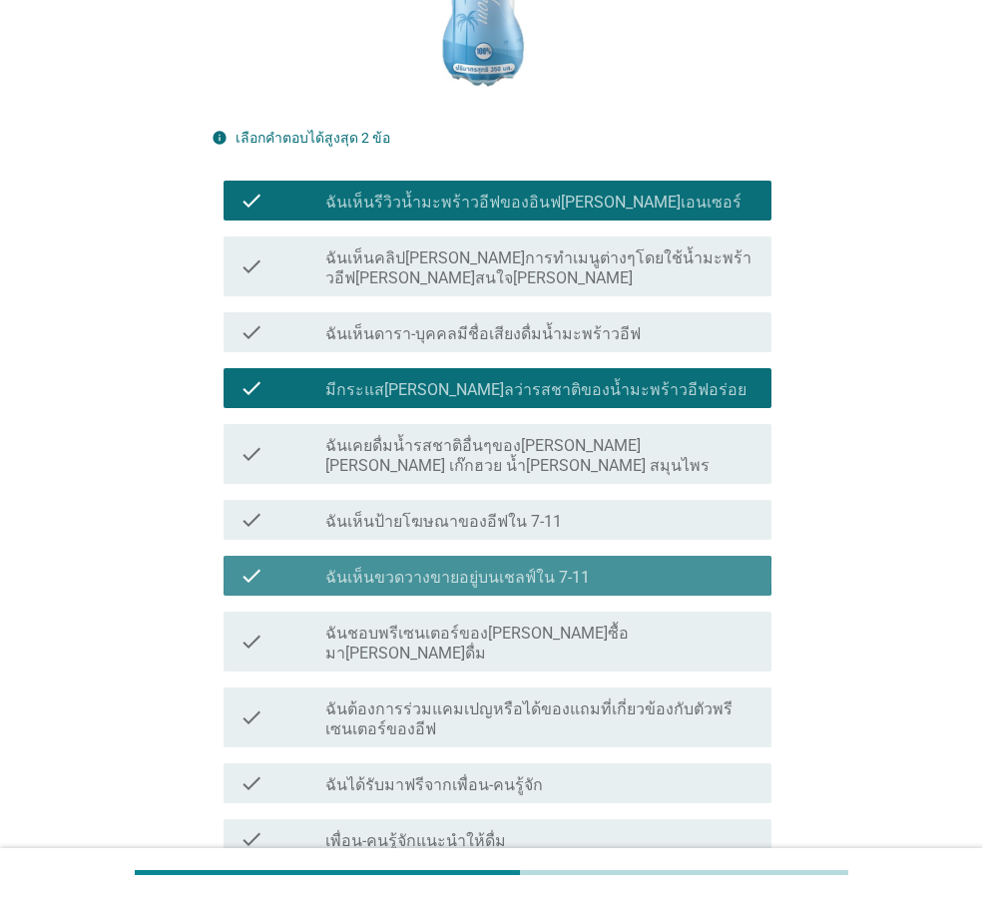
click at [521, 564] on div "check_box_outline_blank ฉันเห็นขวดวางขายอยู่บนเชลฟ์ใน 7-11" at bounding box center [540, 576] width 430 height 24
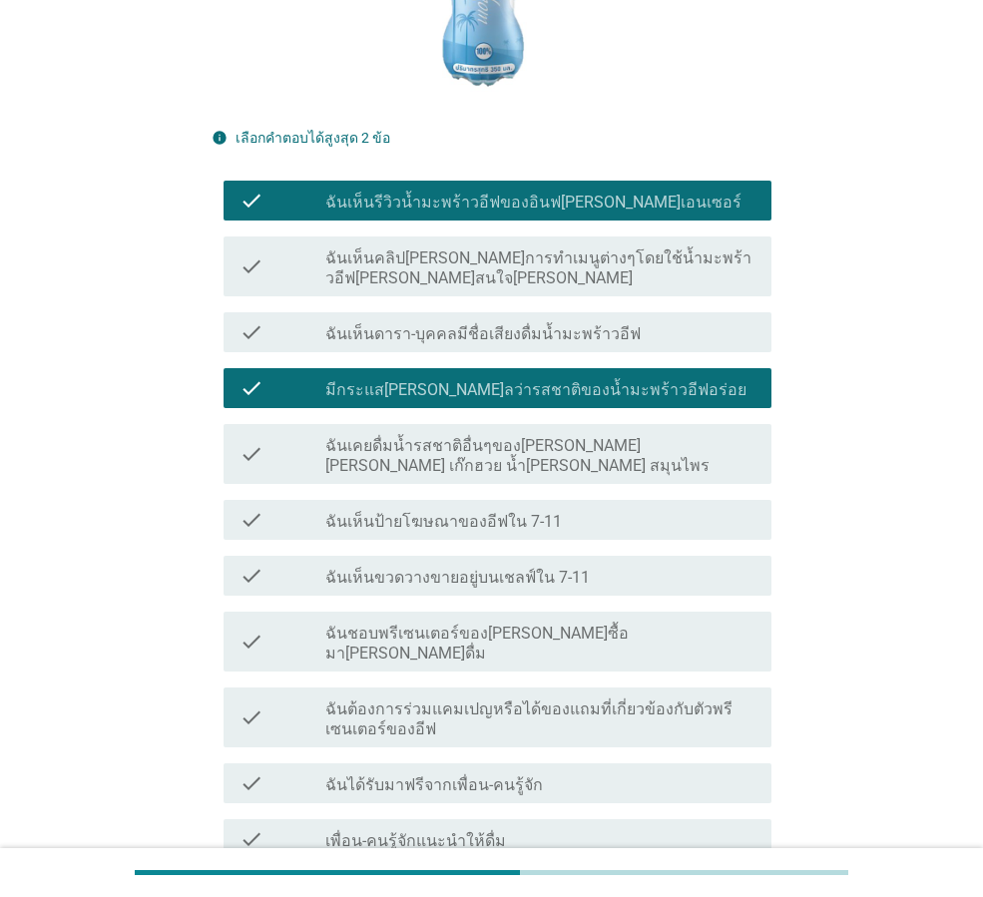
scroll to position [834, 0]
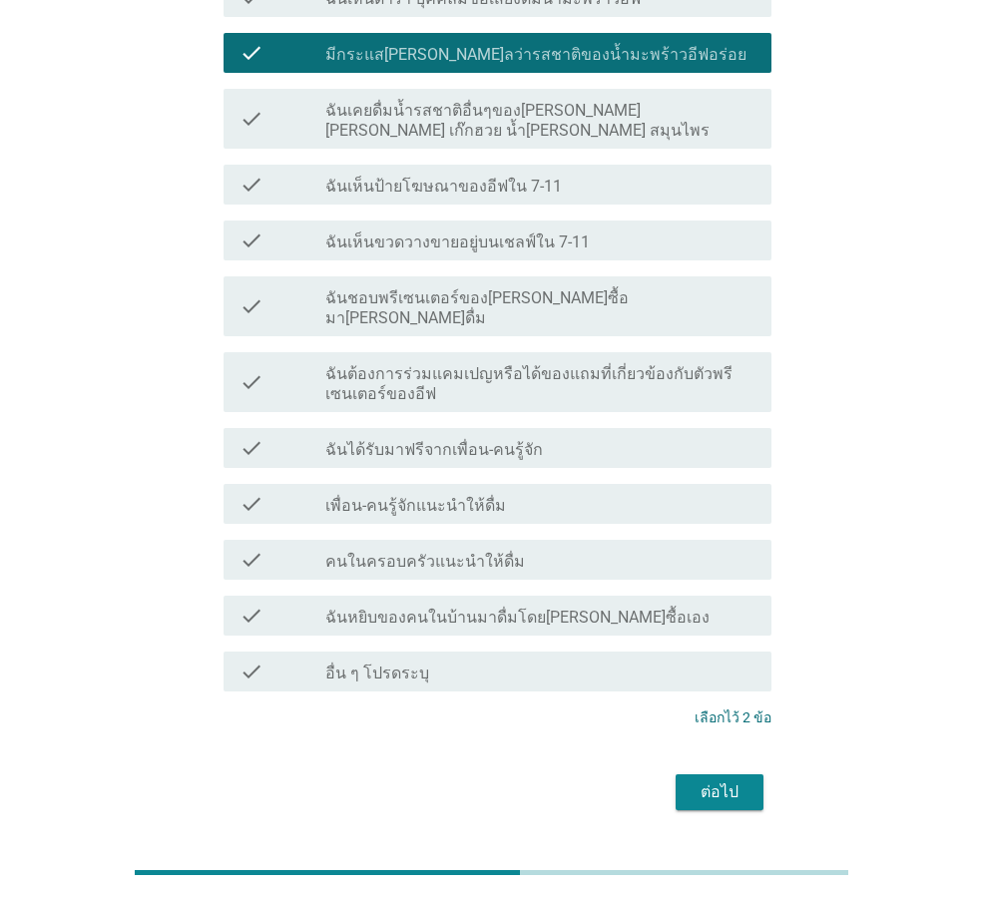
click at [745, 780] on div "ต่อไป" at bounding box center [720, 792] width 56 height 24
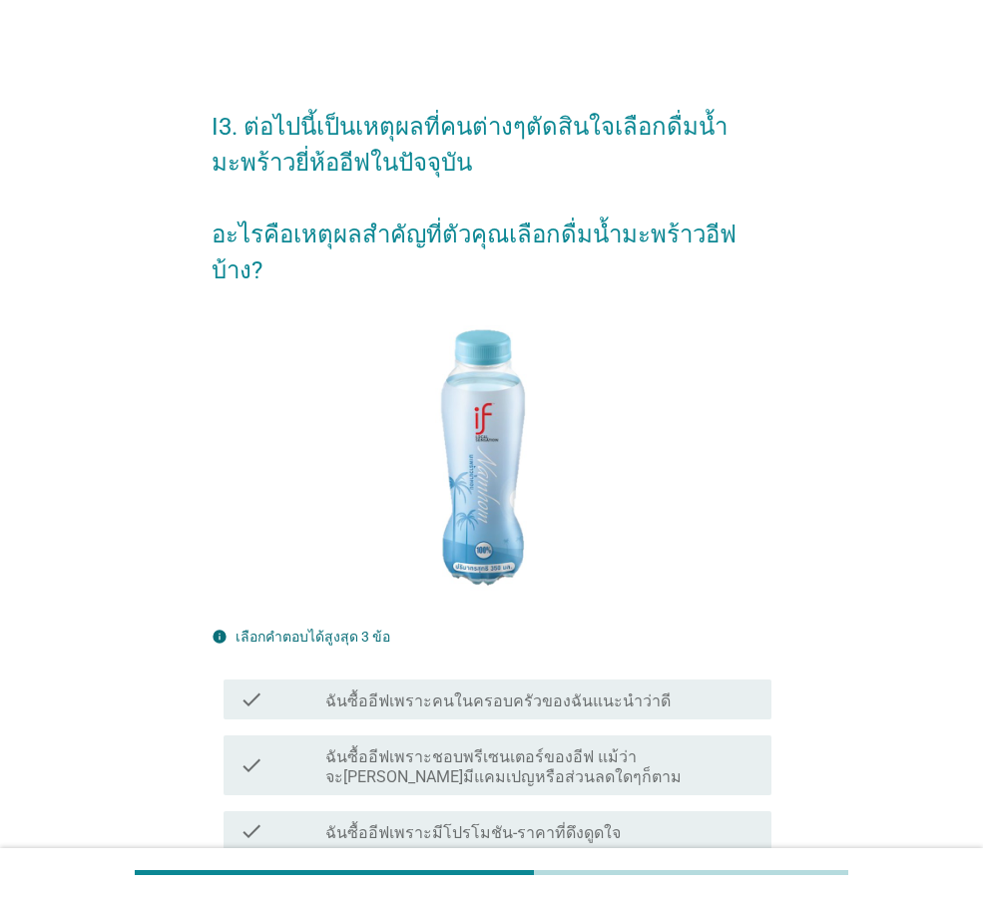
scroll to position [100, 0]
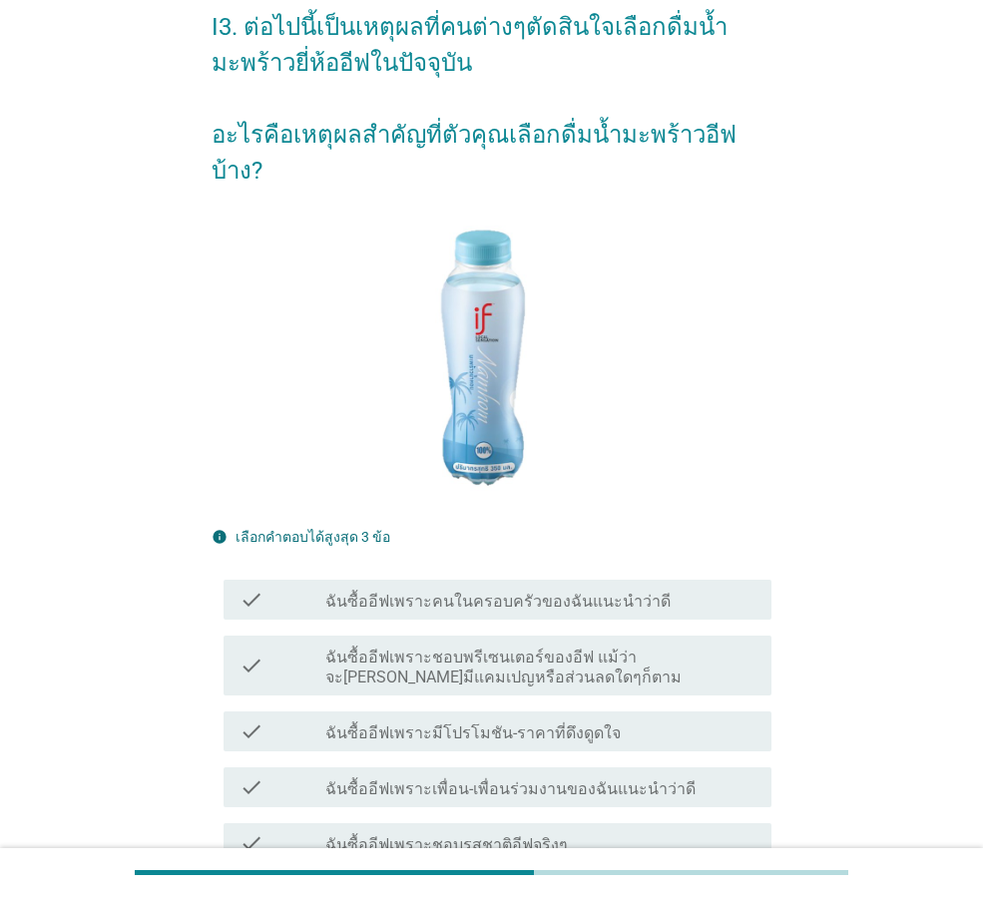
click at [548, 592] on label "ฉันซื้ออีฟเพราะคนในครอบครัวของฉันแนะนำว่าดี" at bounding box center [497, 602] width 345 height 20
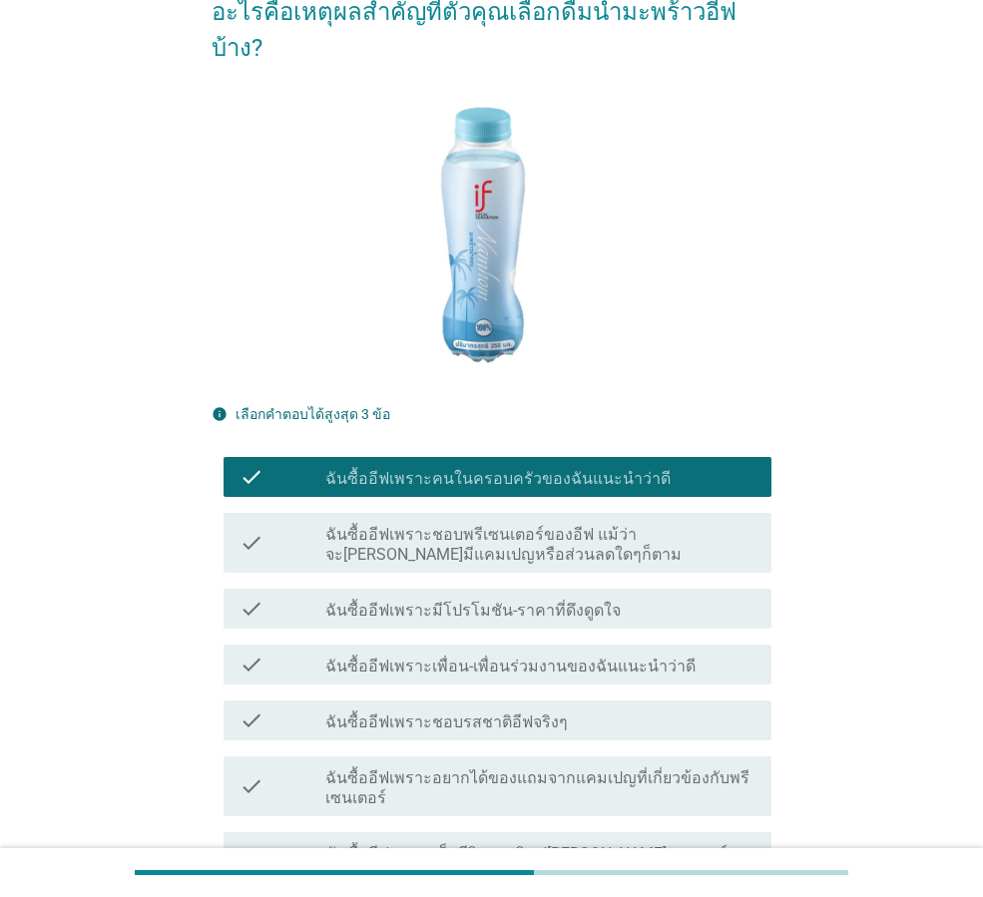
scroll to position [399, 0]
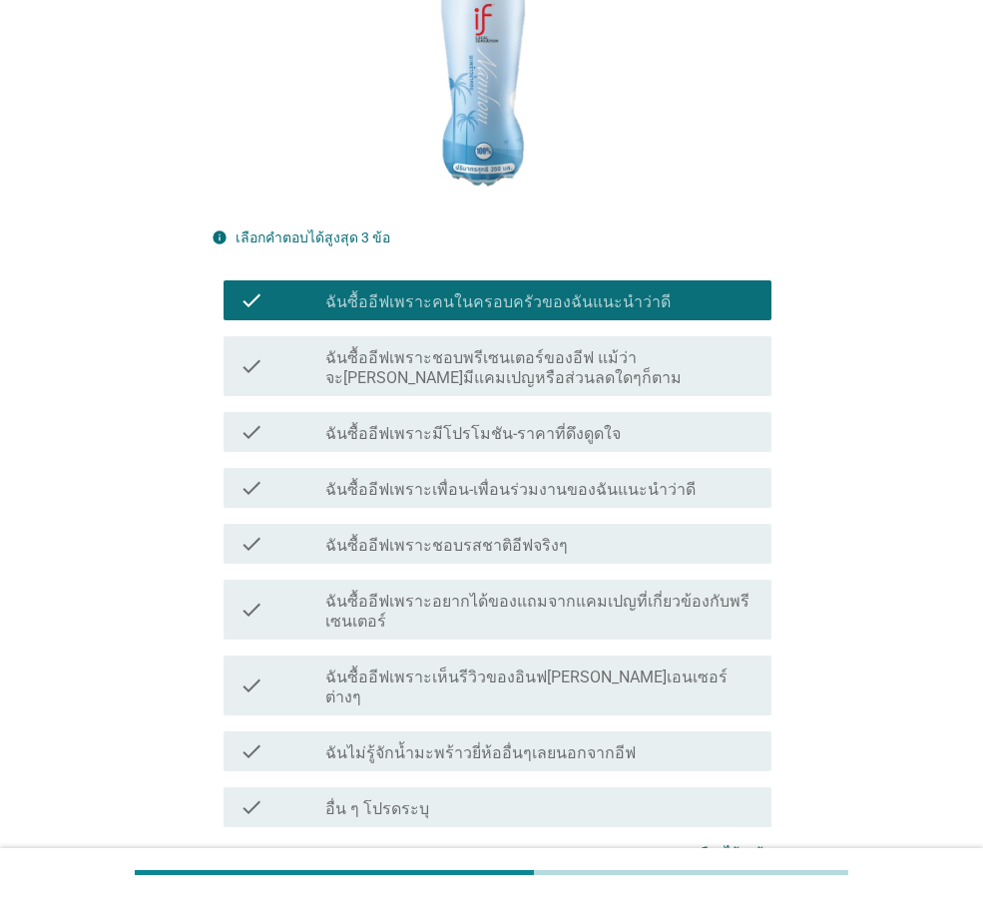
click at [539, 536] on label "ฉันซื้ออีฟเพราะชอบรสชาติอีฟจริงๆ" at bounding box center [446, 546] width 242 height 20
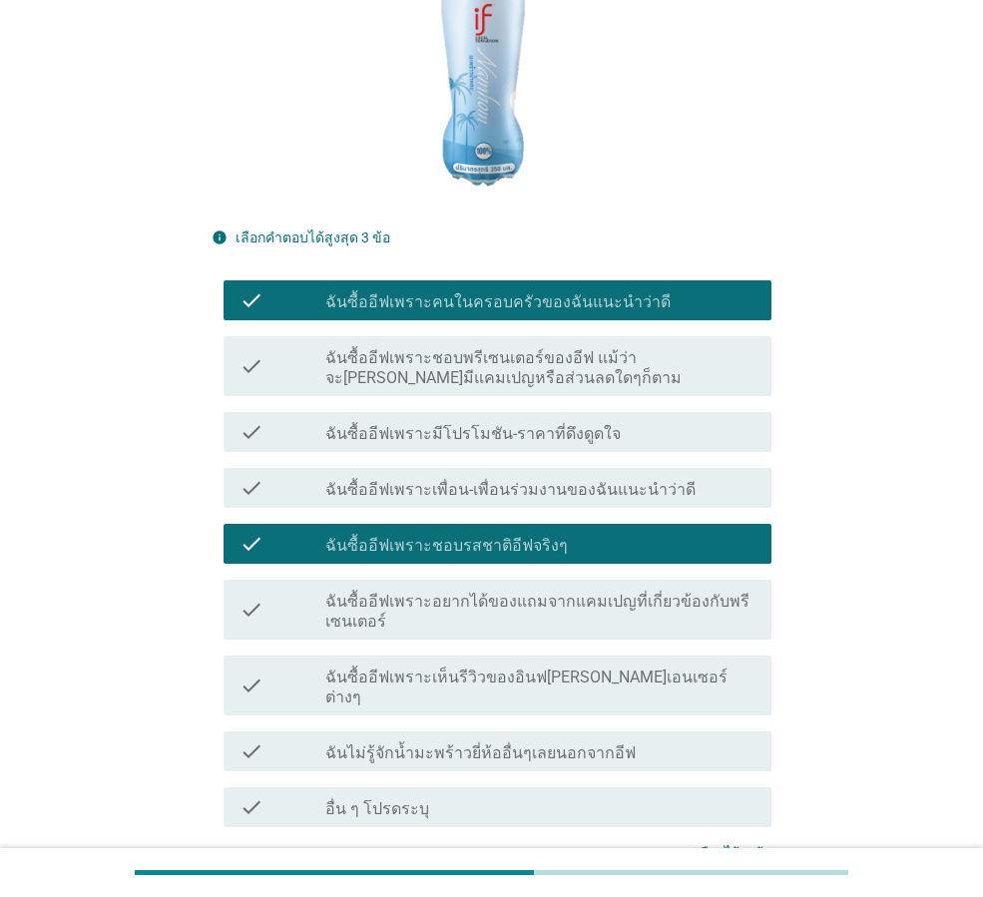
click at [544, 664] on div "check_box_outline_blank ฉันซื้ออีฟเพราะเห็นรีวิวของอินฟ[PERSON_NAME]เอนเซอร์ต่า…" at bounding box center [540, 686] width 430 height 44
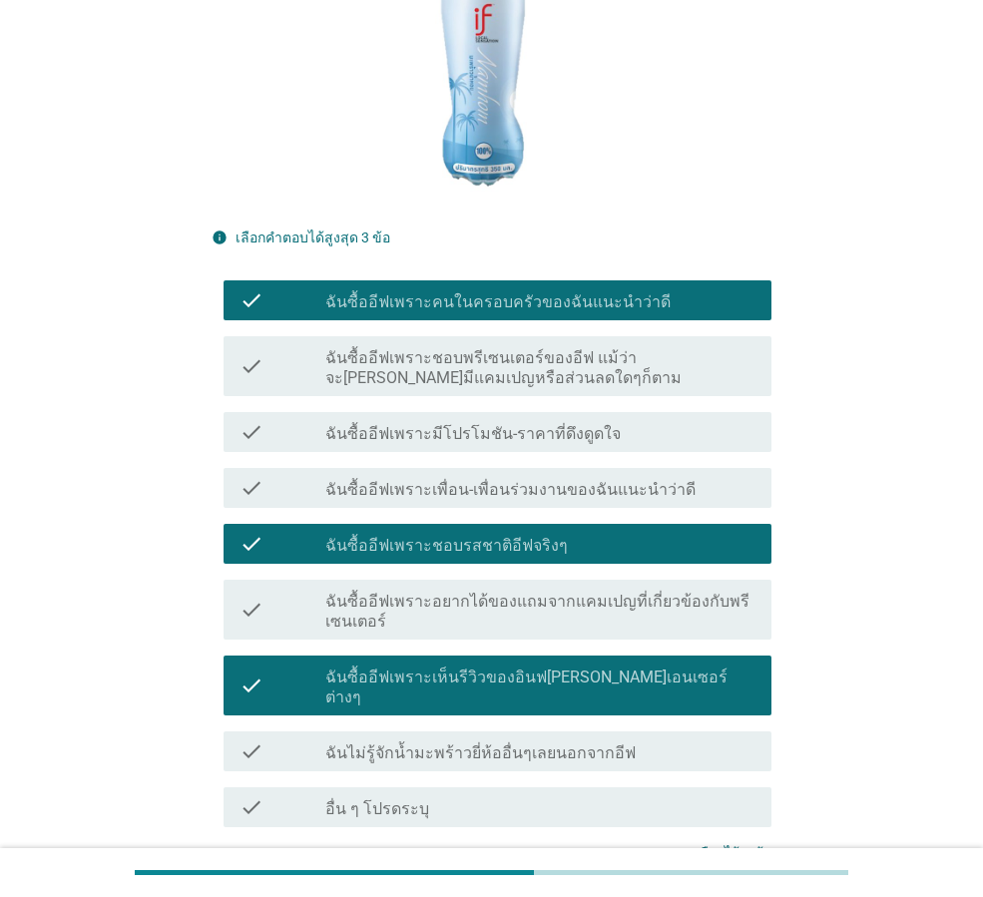
scroll to position [535, 0]
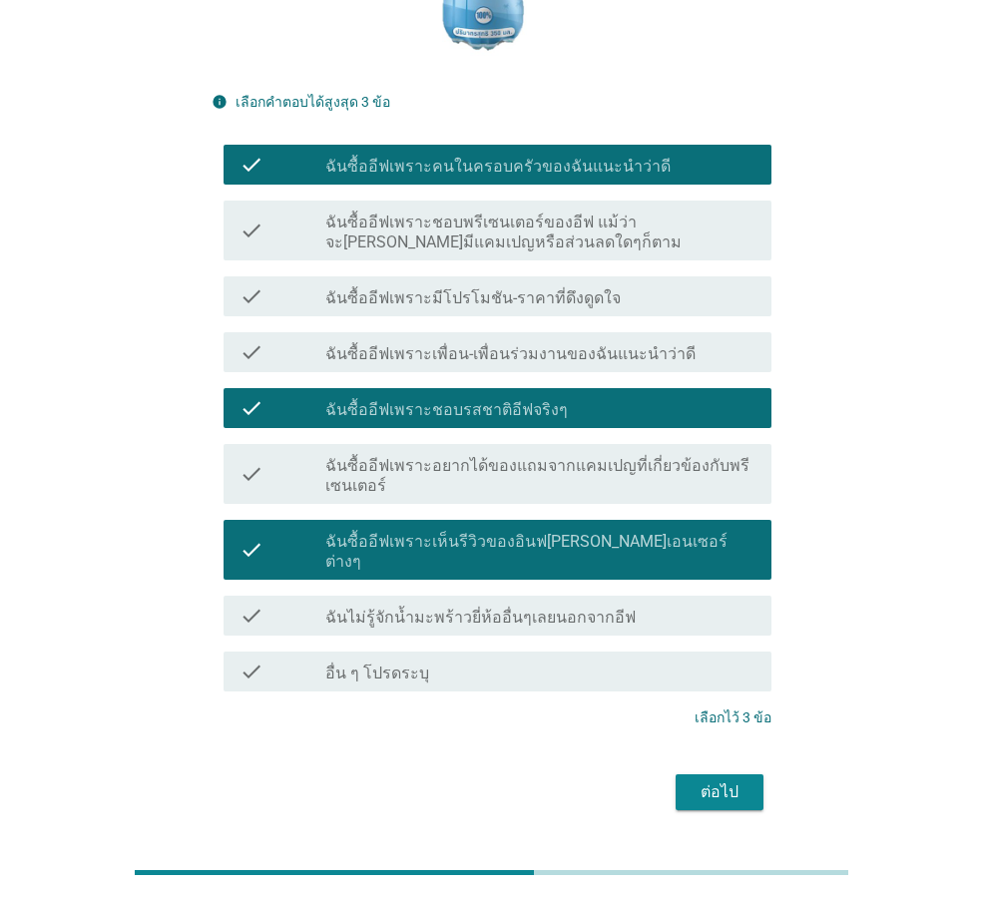
click at [729, 780] on div "ต่อไป" at bounding box center [720, 792] width 56 height 24
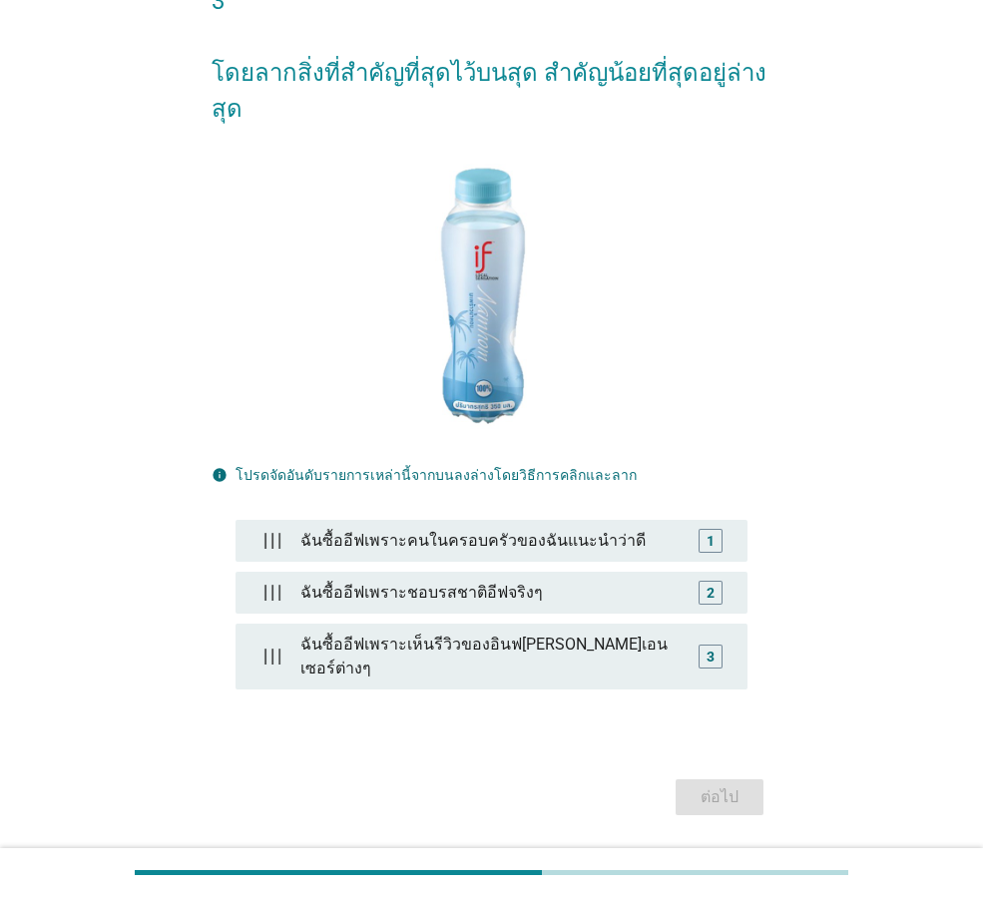
scroll to position [199, 0]
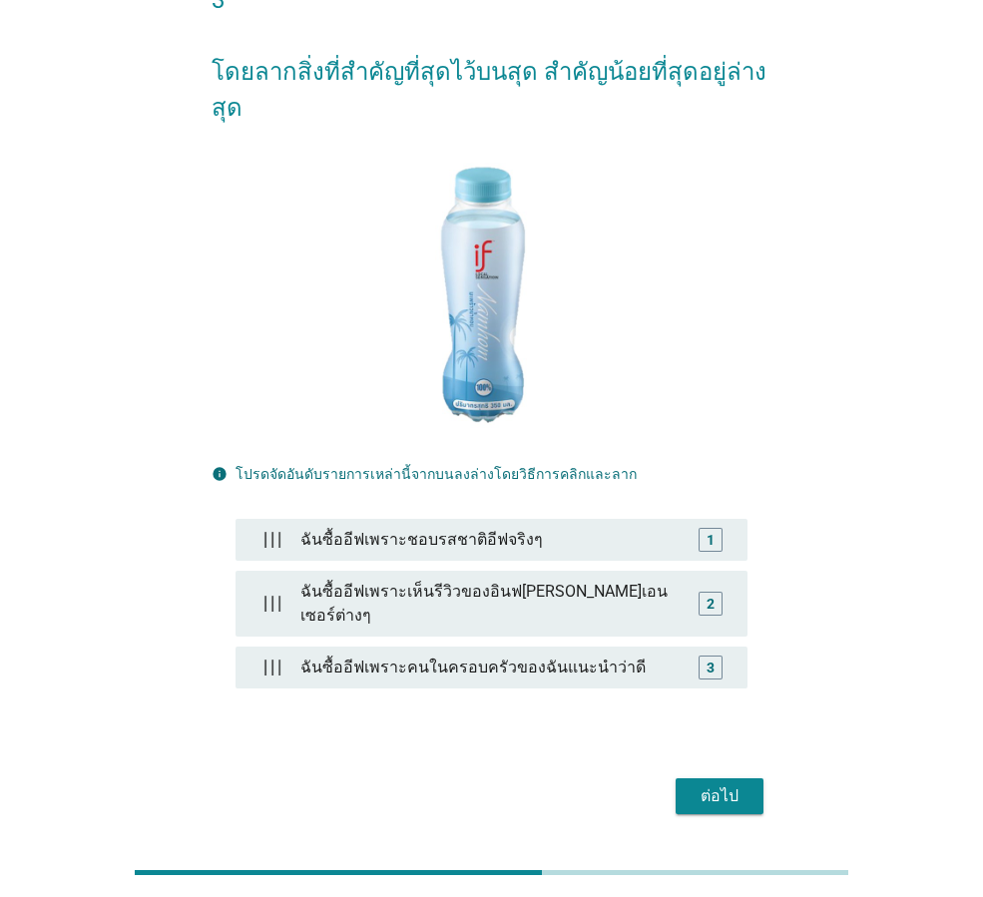
click at [698, 784] on div "ต่อไป" at bounding box center [720, 796] width 56 height 24
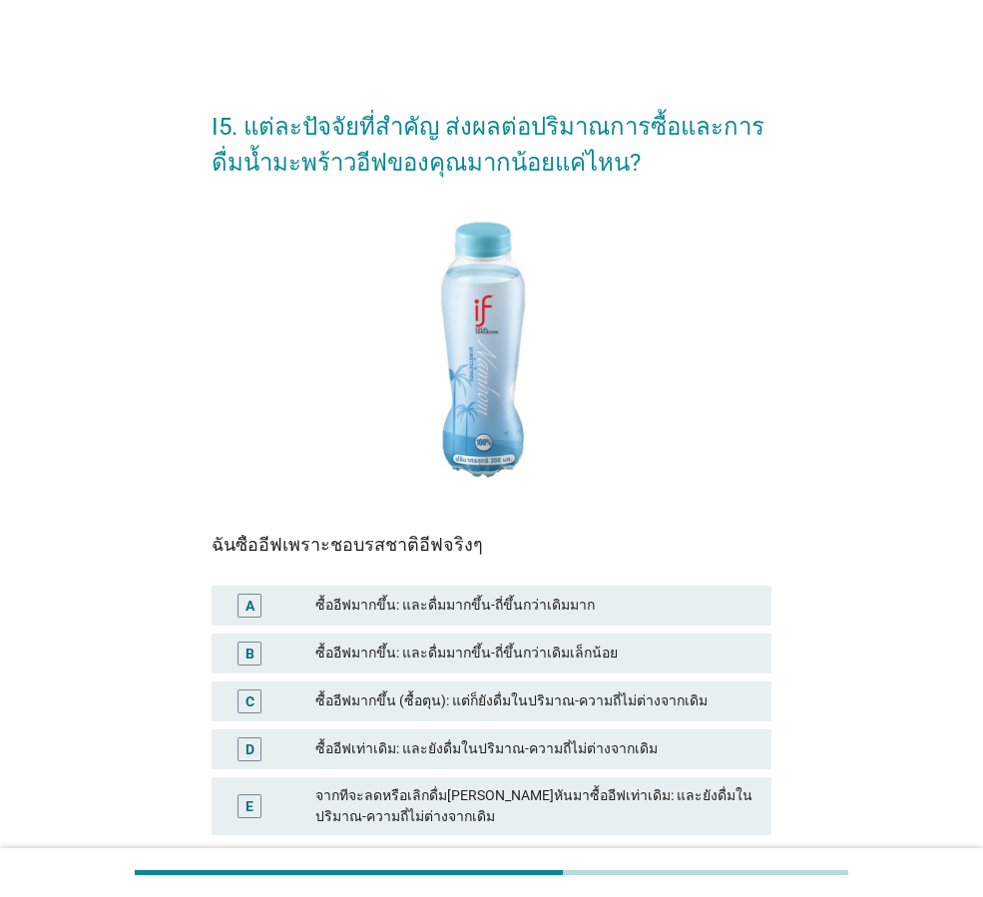
scroll to position [100, 0]
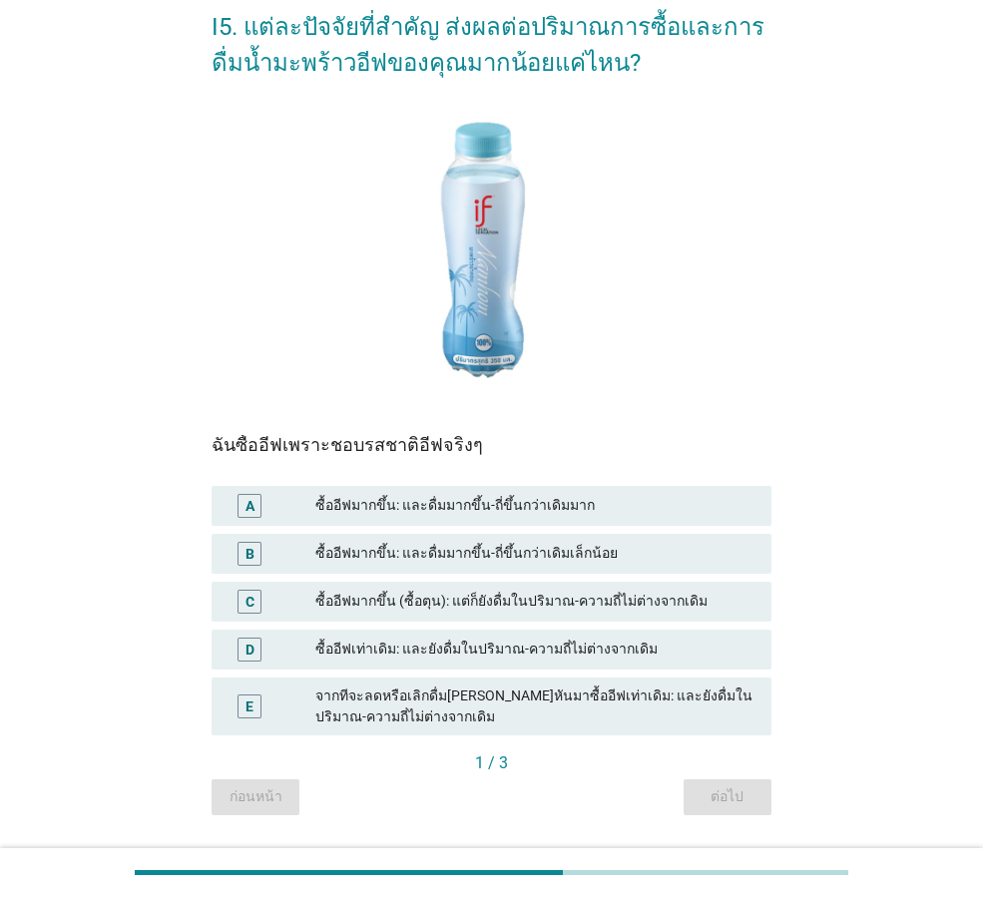
click at [503, 506] on div "ซื้ออีฟมากขึ้น: และดื่มมากขึ้น-ถี่ขึ้นกว่าเดิมมาก" at bounding box center [535, 506] width 440 height 24
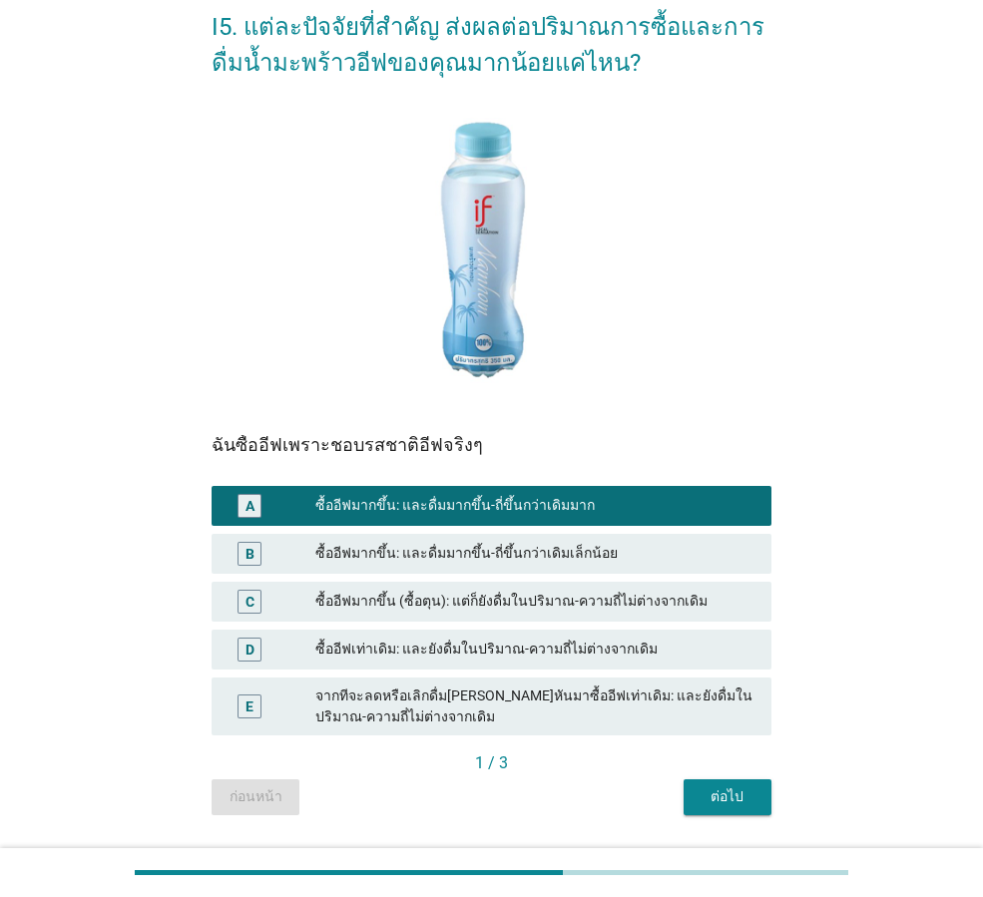
click at [503, 506] on div "ซื้ออีฟมากขึ้น: และดื่มมากขึ้น-ถี่ขึ้นกว่าเดิมมาก" at bounding box center [535, 506] width 440 height 24
click at [515, 546] on div "ซื้ออีฟมากขึ้น: และดื่มมากขึ้น-ถี่ขึ้นกว่าเดิมเล็กน้อย" at bounding box center [535, 554] width 440 height 24
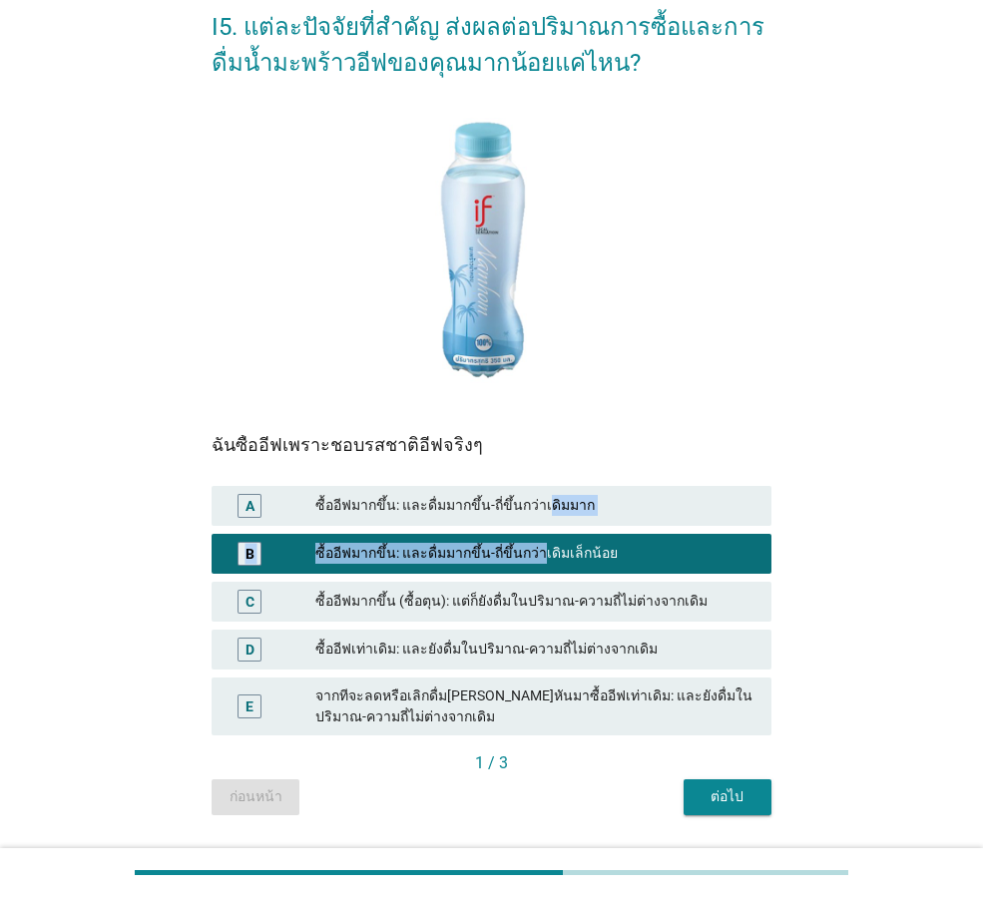
drag, startPoint x: 539, startPoint y: 513, endPoint x: 539, endPoint y: 492, distance: 21.0
click at [539, 492] on div "A ซื้ออีฟมากขึ้น: และดื่มมากขึ้น-ถี่ขึ้นกว่าเดิมมาก B ซื้ออีฟมากขึ้น: และดื่มมา…" at bounding box center [492, 610] width 568 height 257
click at [542, 556] on div "ซื้ออีฟมากขึ้น: และดื่มมากขึ้น-ถี่ขึ้นกว่าเดิมเล็กน้อย" at bounding box center [535, 554] width 440 height 24
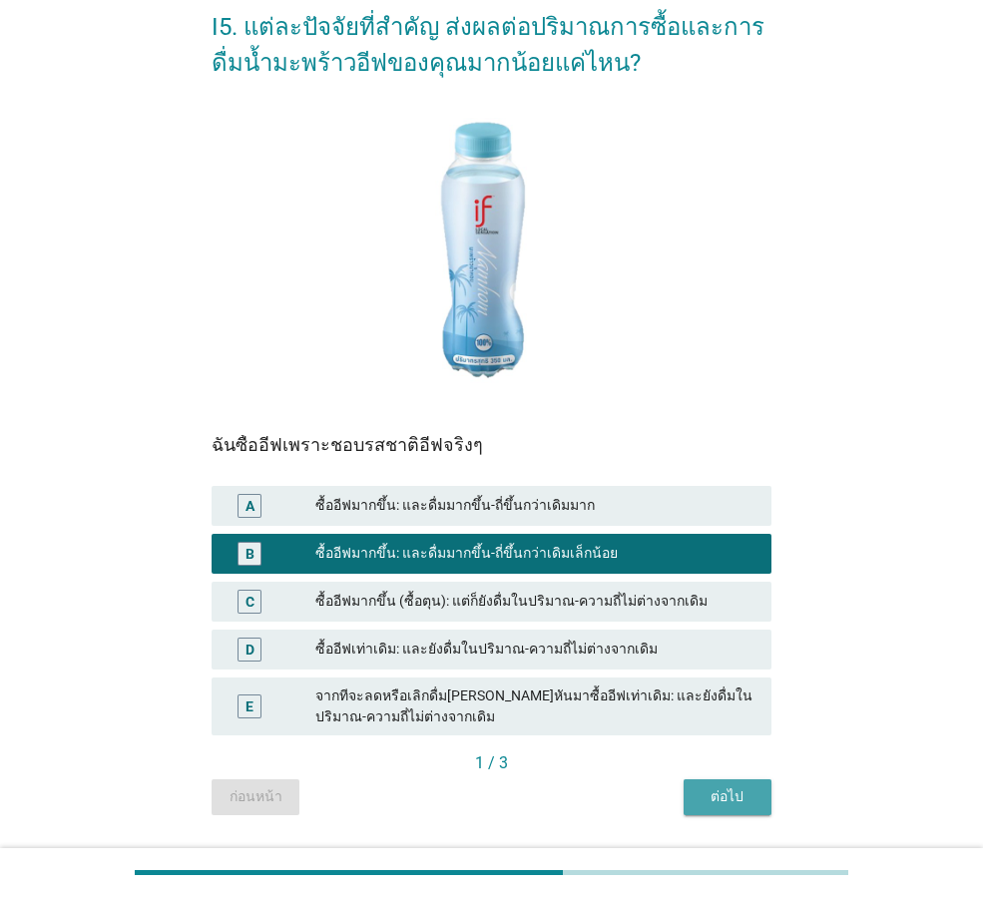
click at [744, 789] on div "ต่อไป" at bounding box center [728, 796] width 56 height 21
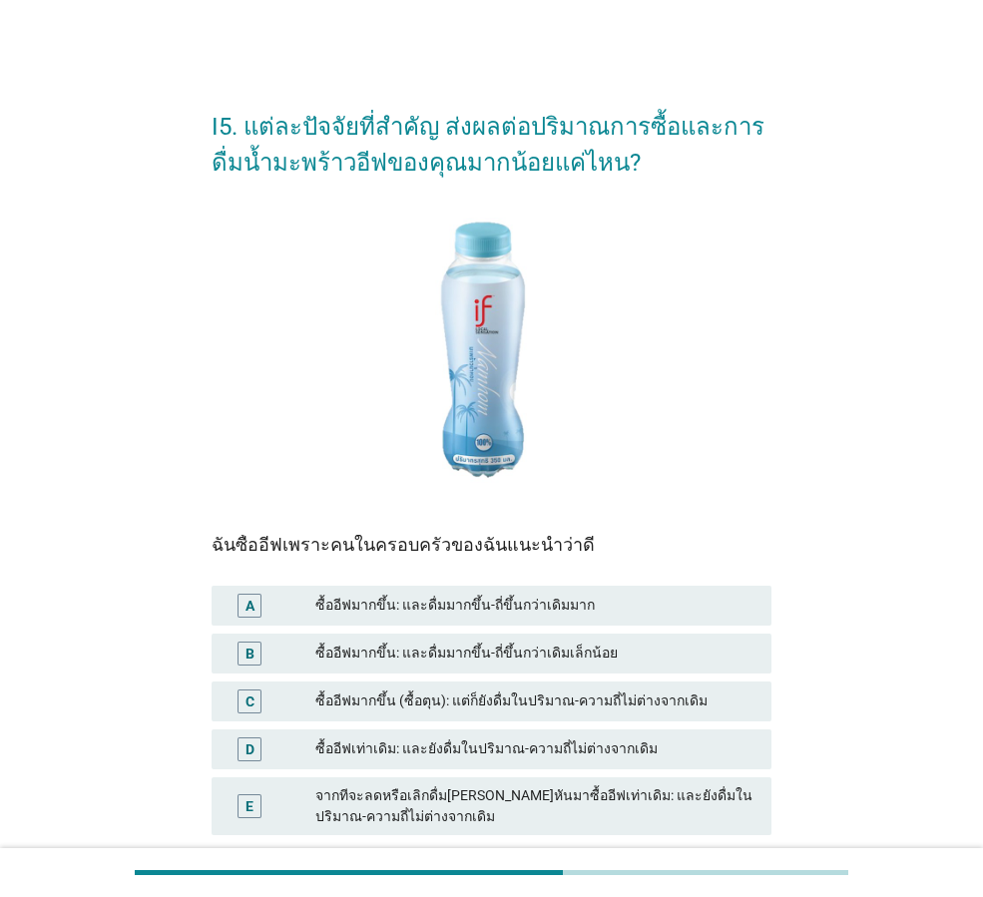
click at [588, 637] on div "B ซื้ออีฟมากขึ้น: และดื่มมากขึ้น-ถี่ขึ้นกว่าเดิมเล็กน้อย" at bounding box center [492, 654] width 560 height 40
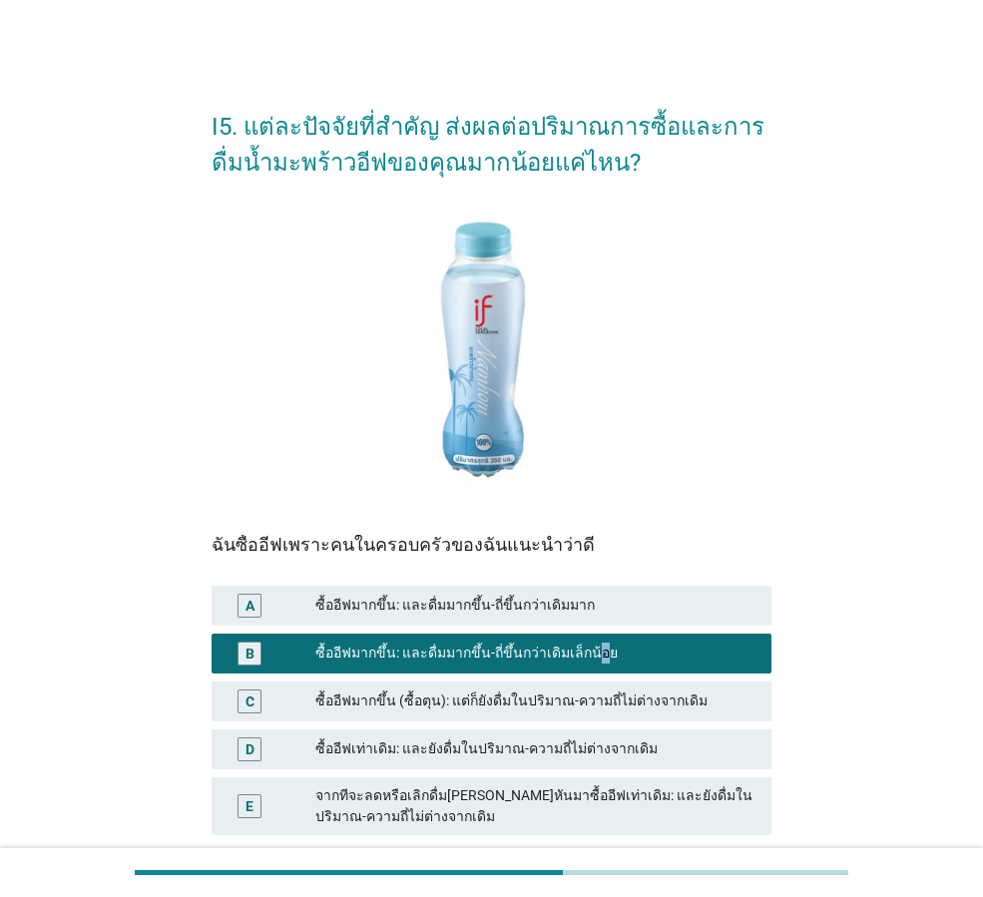
scroll to position [155, 0]
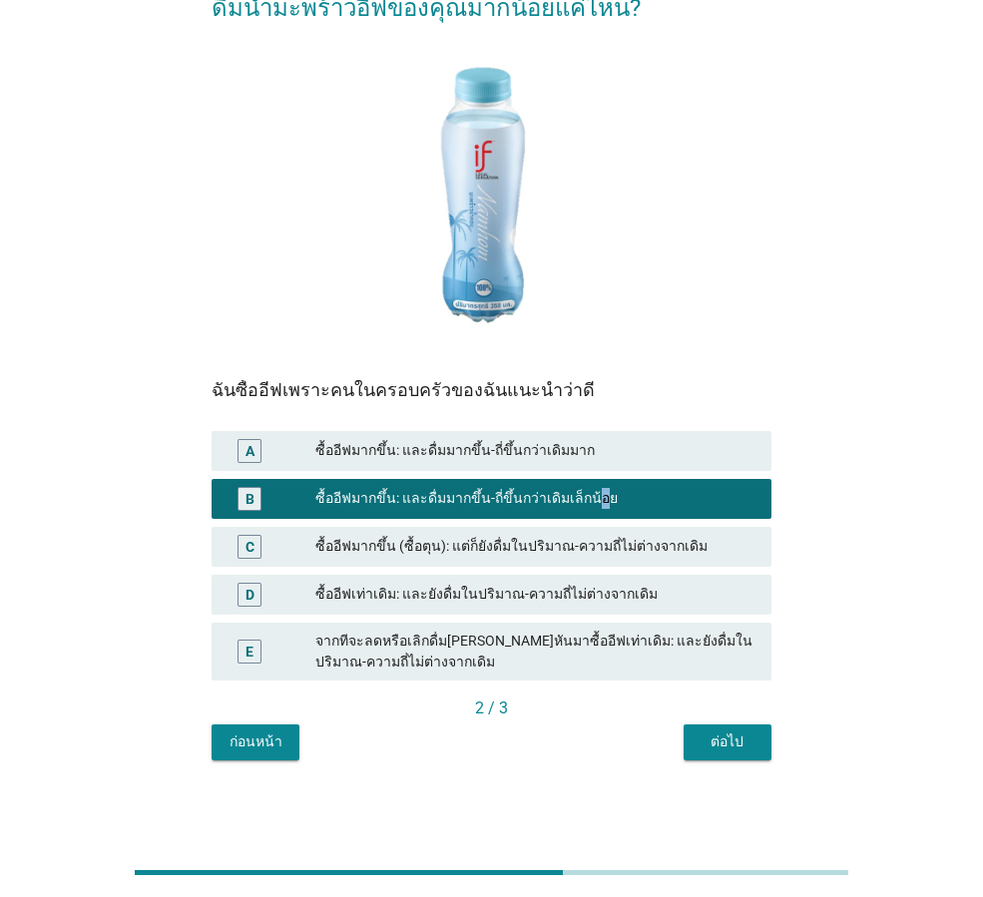
click at [708, 752] on div "ต่อไป" at bounding box center [728, 741] width 56 height 21
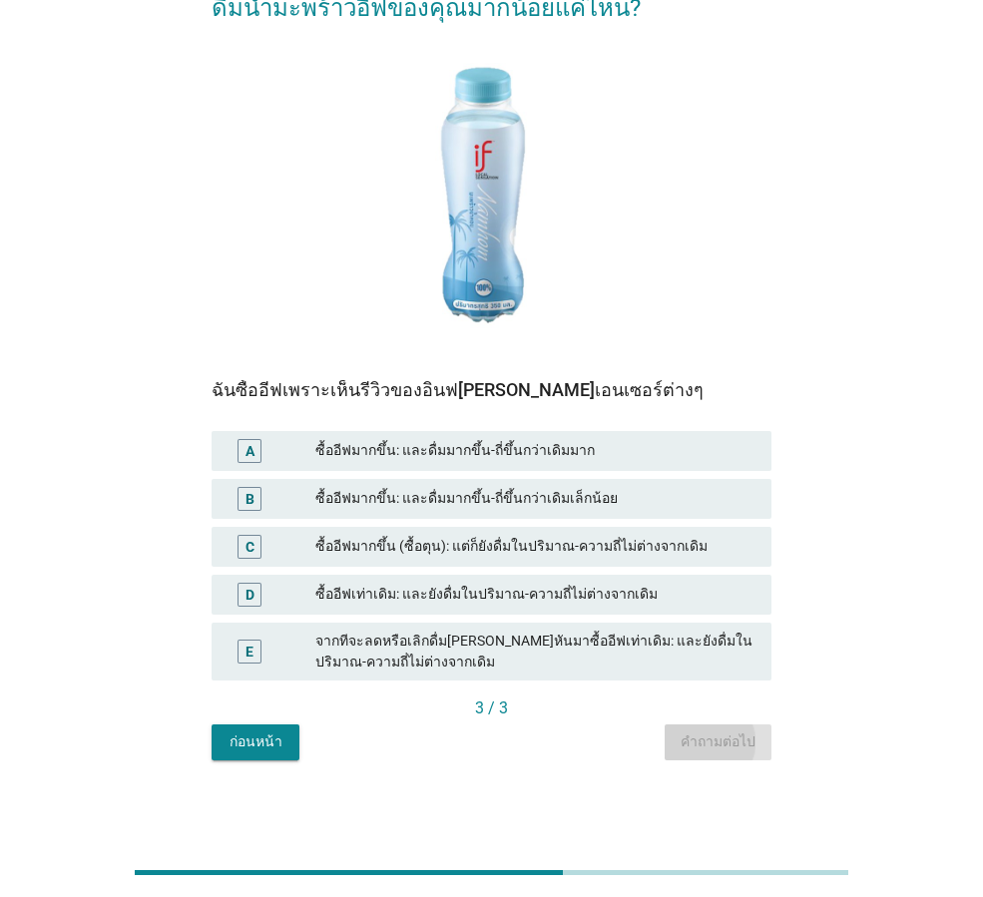
scroll to position [0, 0]
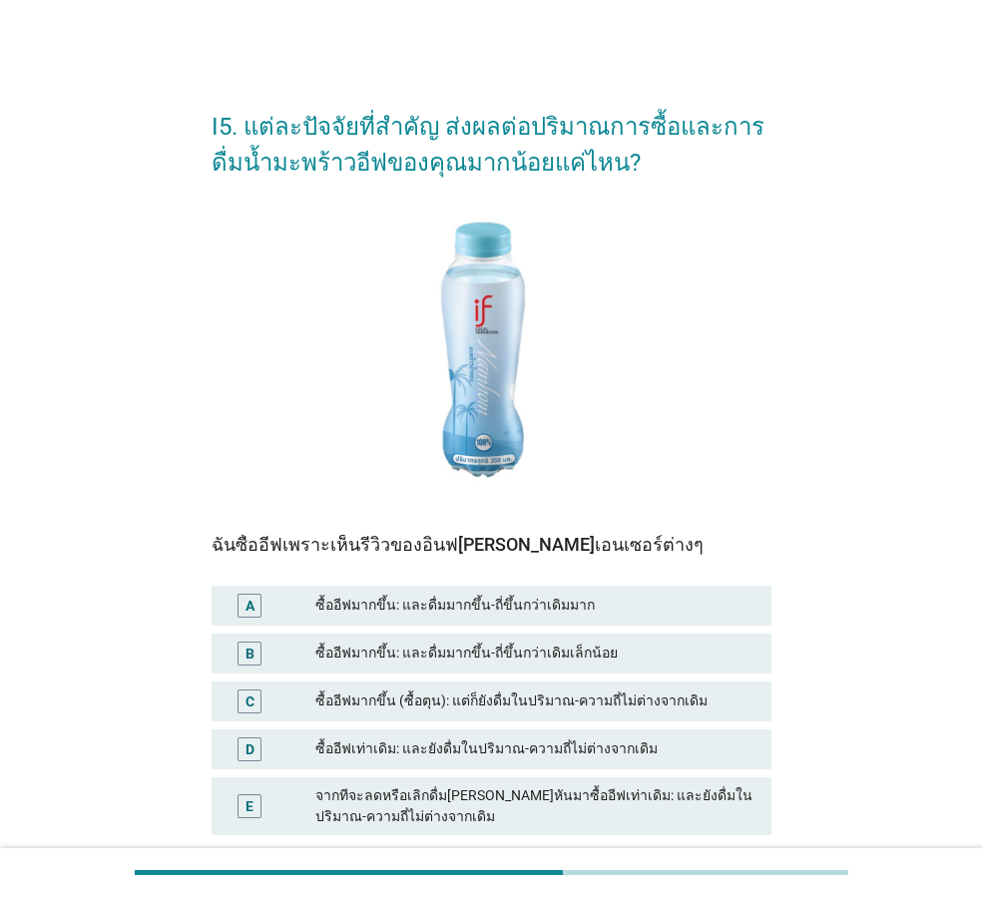
click at [569, 662] on div "ซื้ออีฟมากขึ้น: และดื่มมากขึ้น-ถี่ขึ้นกว่าเดิมเล็กน้อย" at bounding box center [535, 654] width 440 height 24
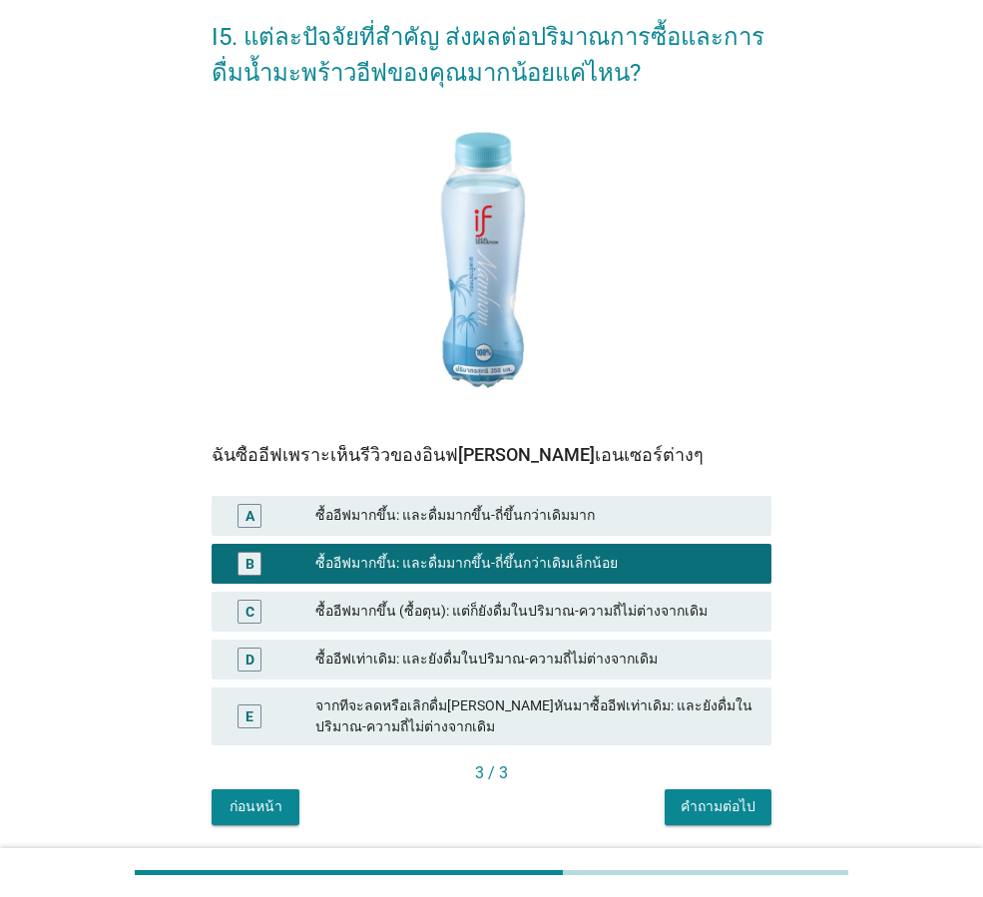
scroll to position [155, 0]
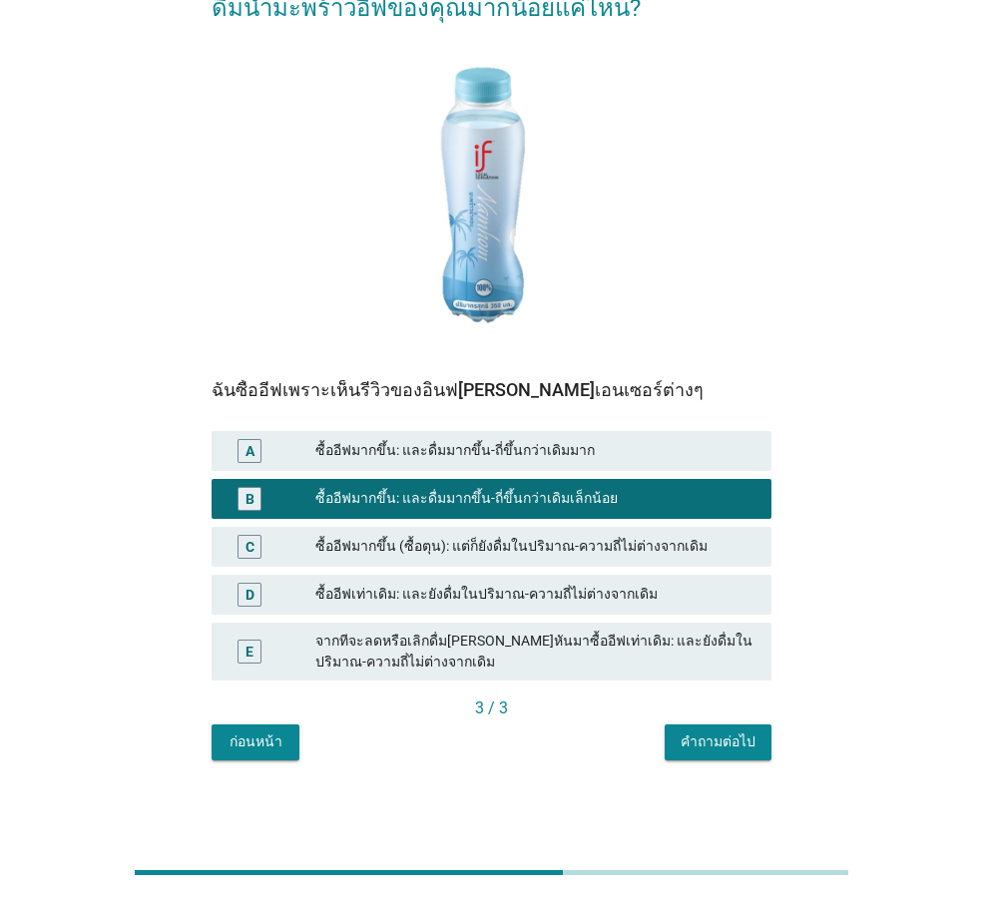
click at [758, 750] on button "คำถามต่อไป" at bounding box center [718, 742] width 107 height 36
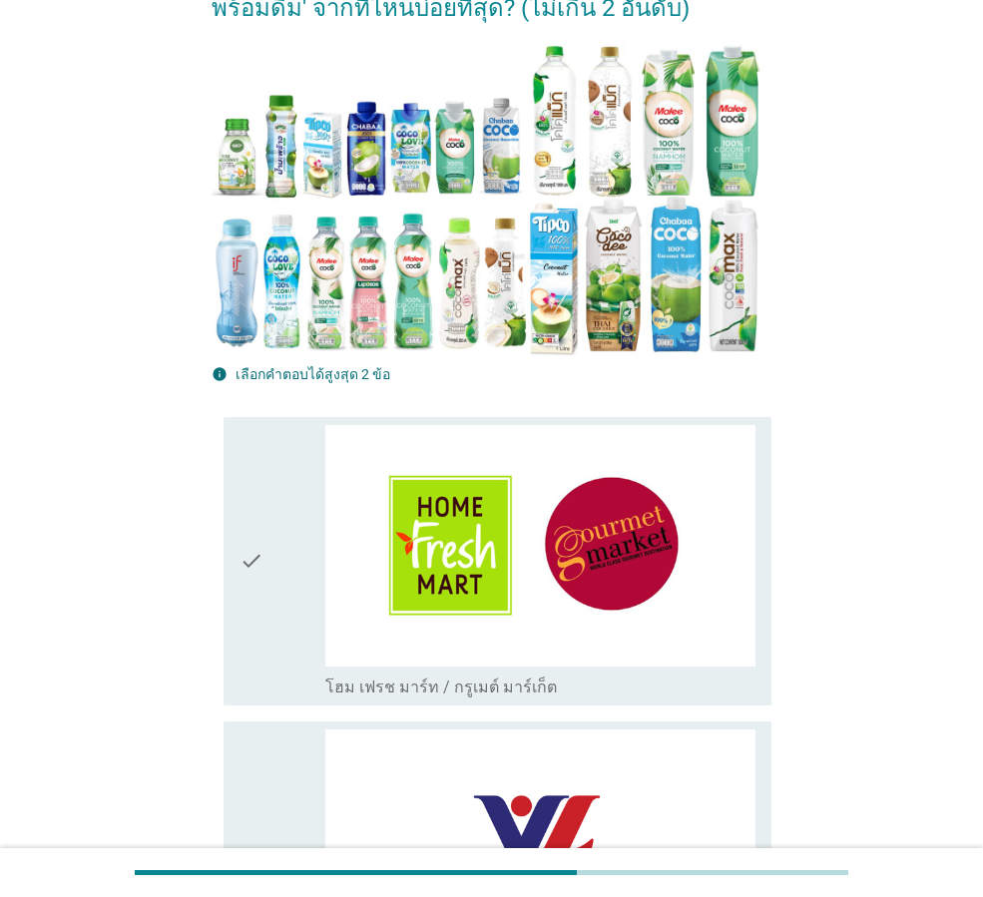
scroll to position [0, 0]
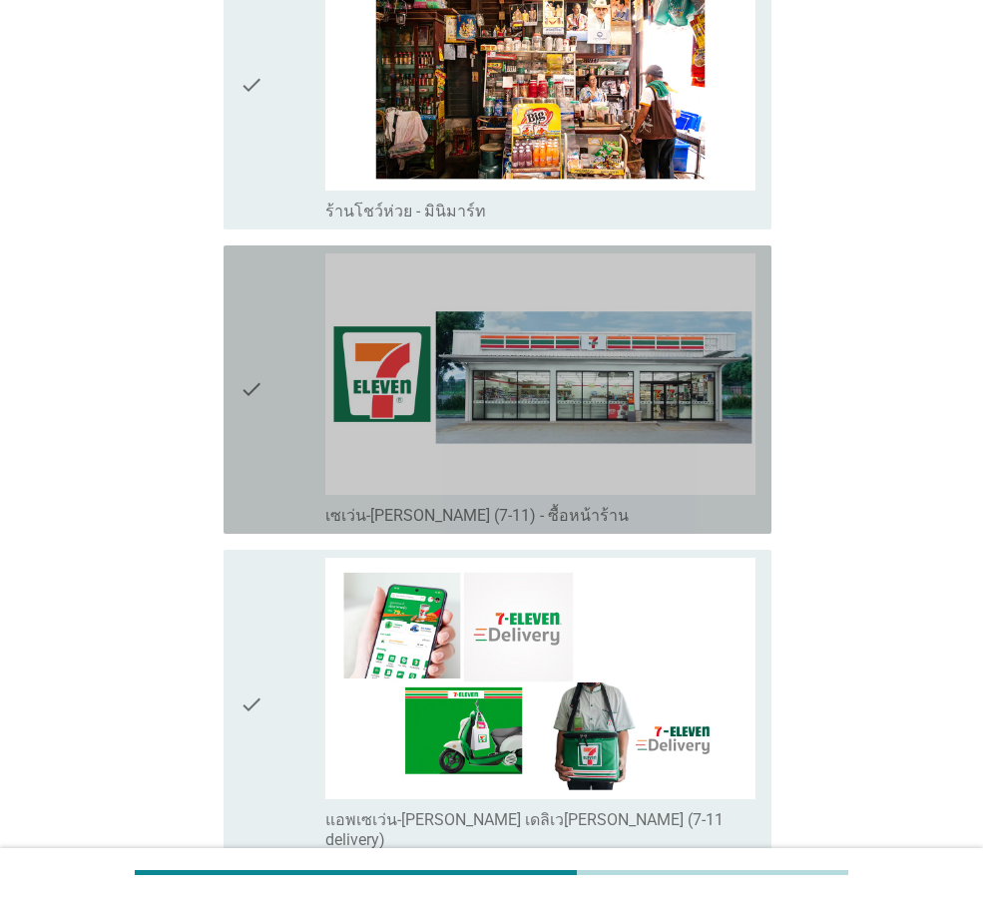
click at [266, 447] on div "check" at bounding box center [282, 389] width 86 height 272
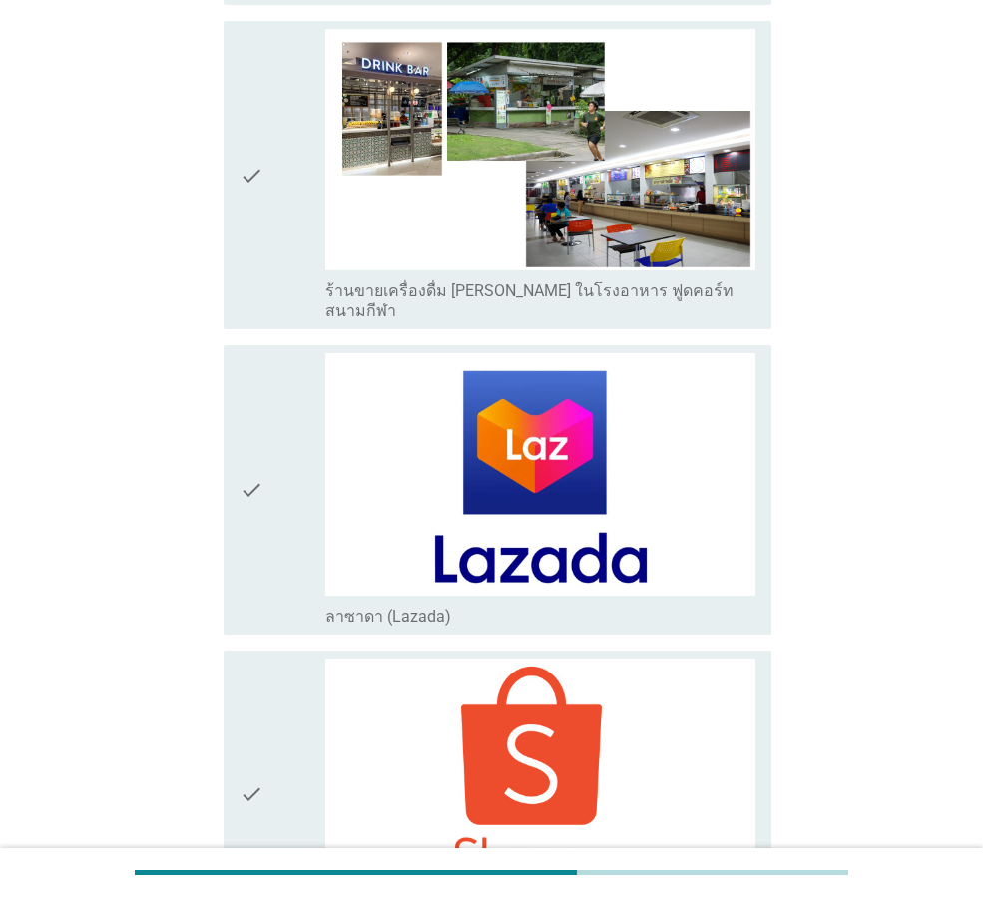
scroll to position [5517, 0]
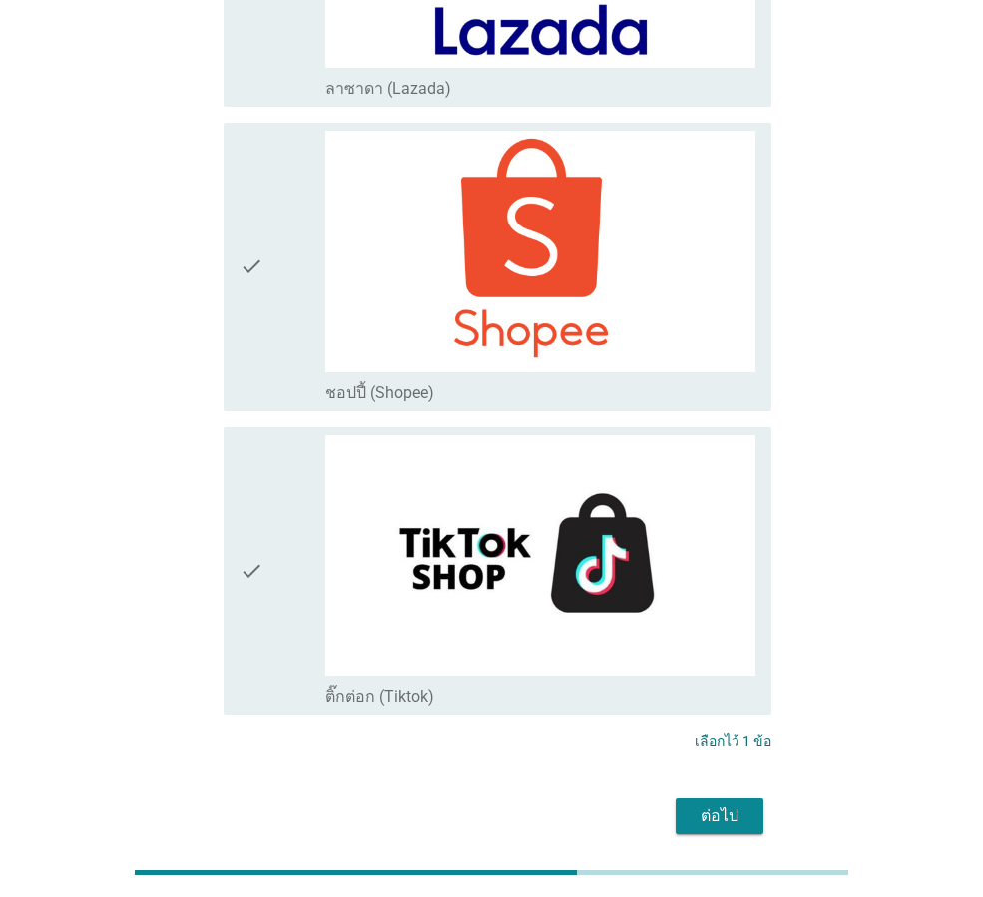
click at [733, 804] on div "ต่อไป" at bounding box center [720, 816] width 56 height 24
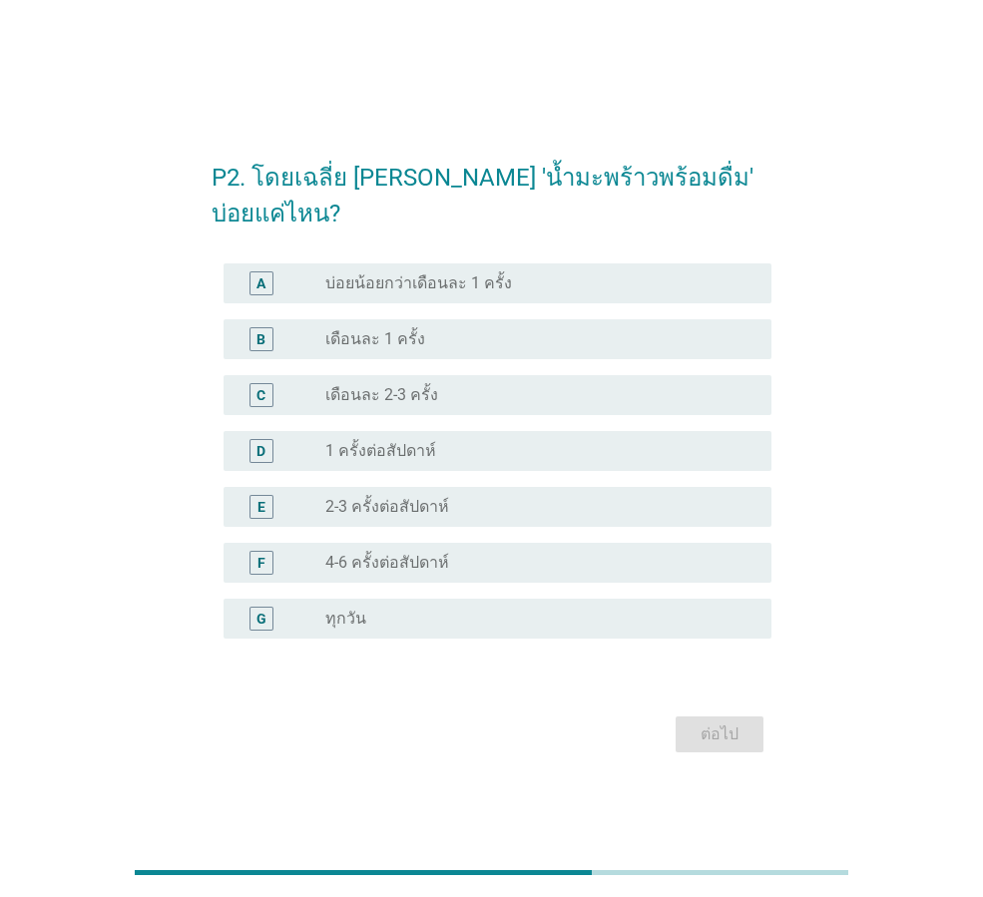
click at [423, 329] on div "radio_button_unchecked เดือนละ 1 ครั้ง" at bounding box center [532, 339] width 414 height 20
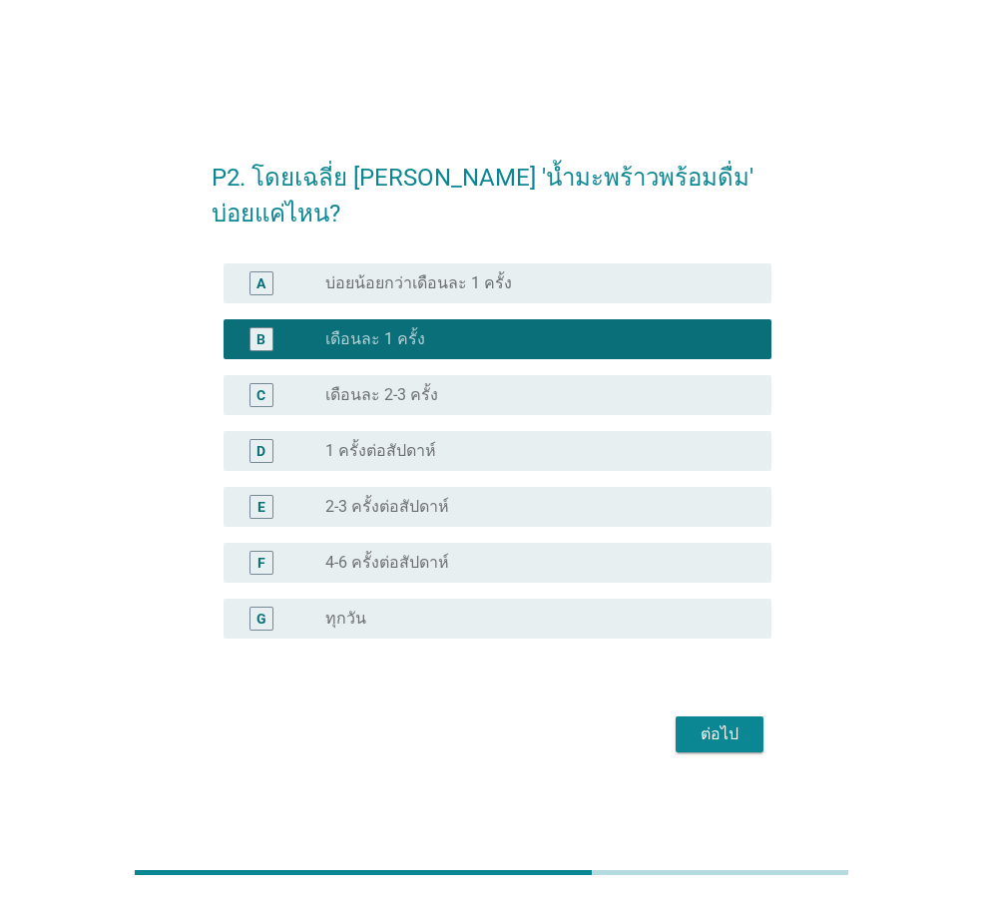
click at [474, 278] on div "A radio_button_unchecked บ่อยน้อยกว่าเดือนละ 1 ครั้ง" at bounding box center [498, 283] width 548 height 40
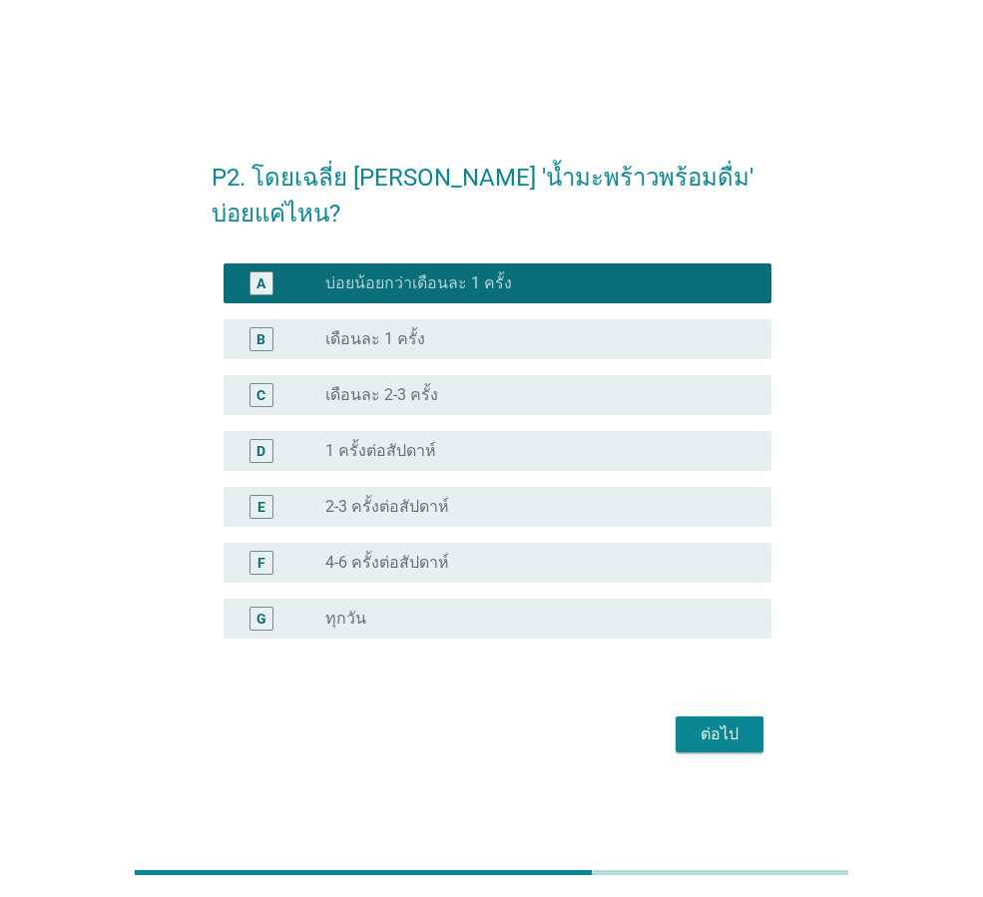
click at [455, 329] on div "radio_button_unchecked เดือนละ 1 ครั้ง" at bounding box center [532, 339] width 414 height 20
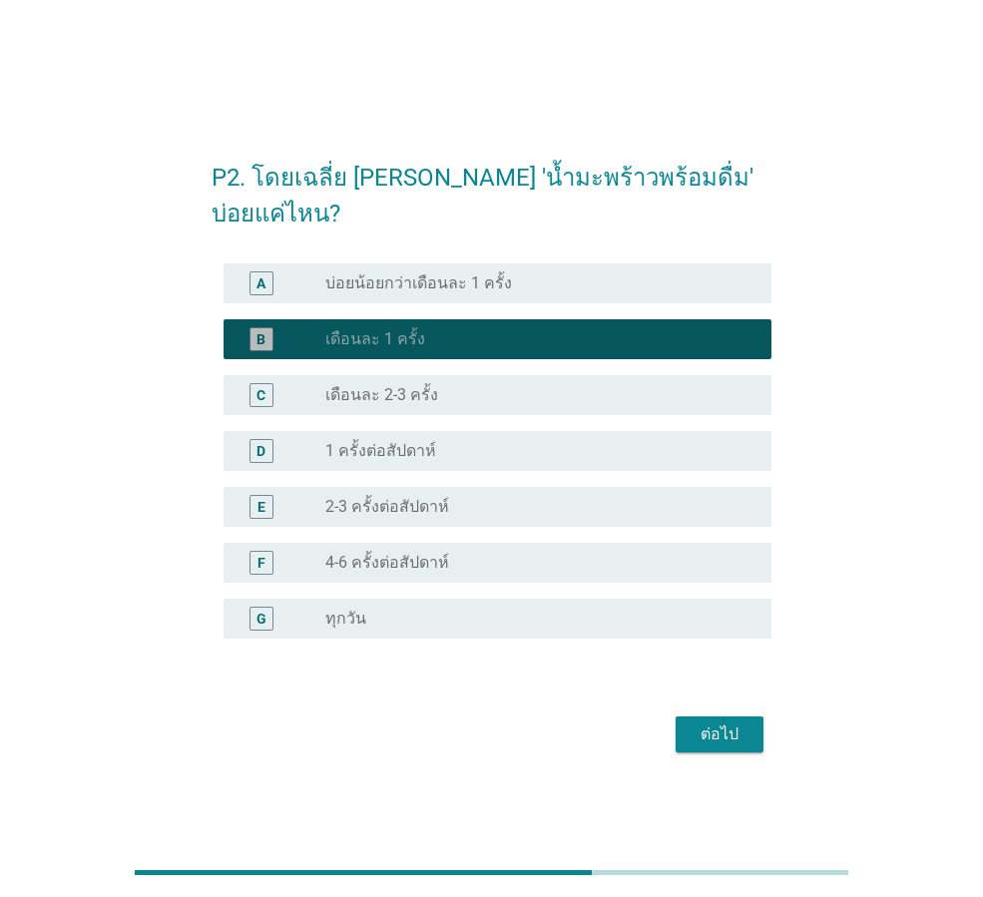
click at [455, 391] on div "C radio_button_unchecked เดือนละ 2-3 ครั้ง" at bounding box center [498, 395] width 548 height 40
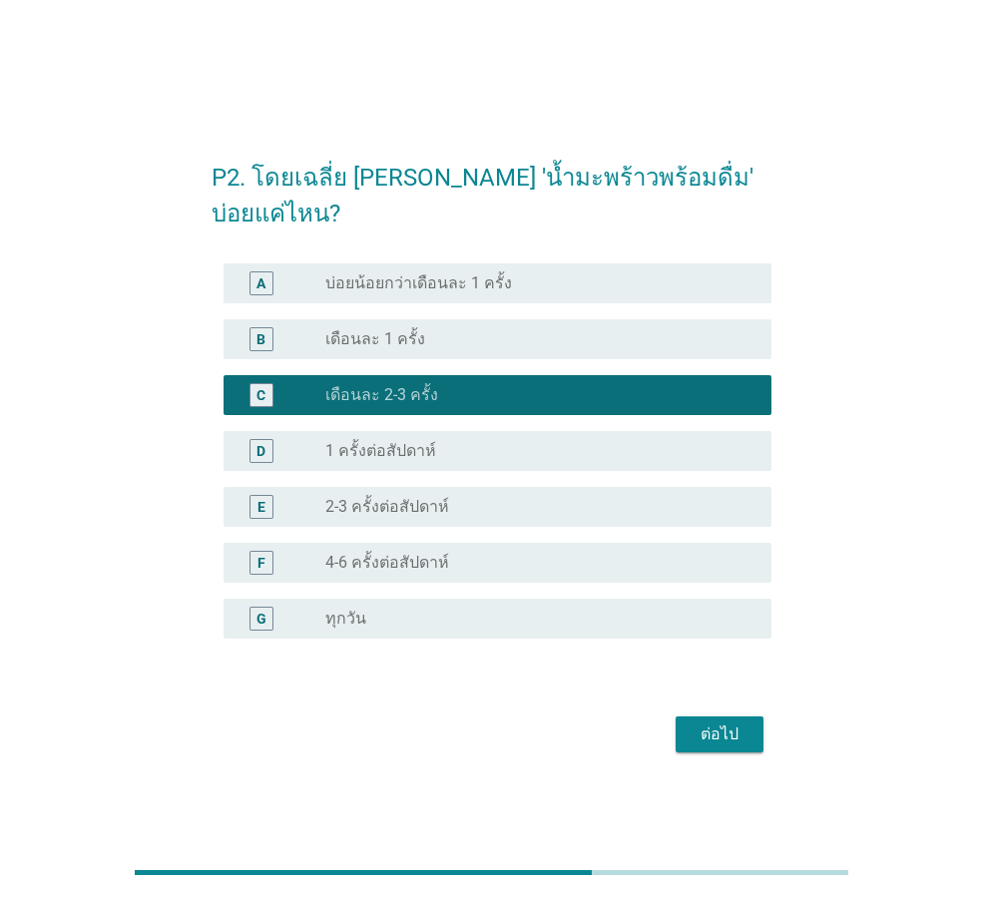
click at [706, 722] on div "ต่อไป" at bounding box center [720, 734] width 56 height 24
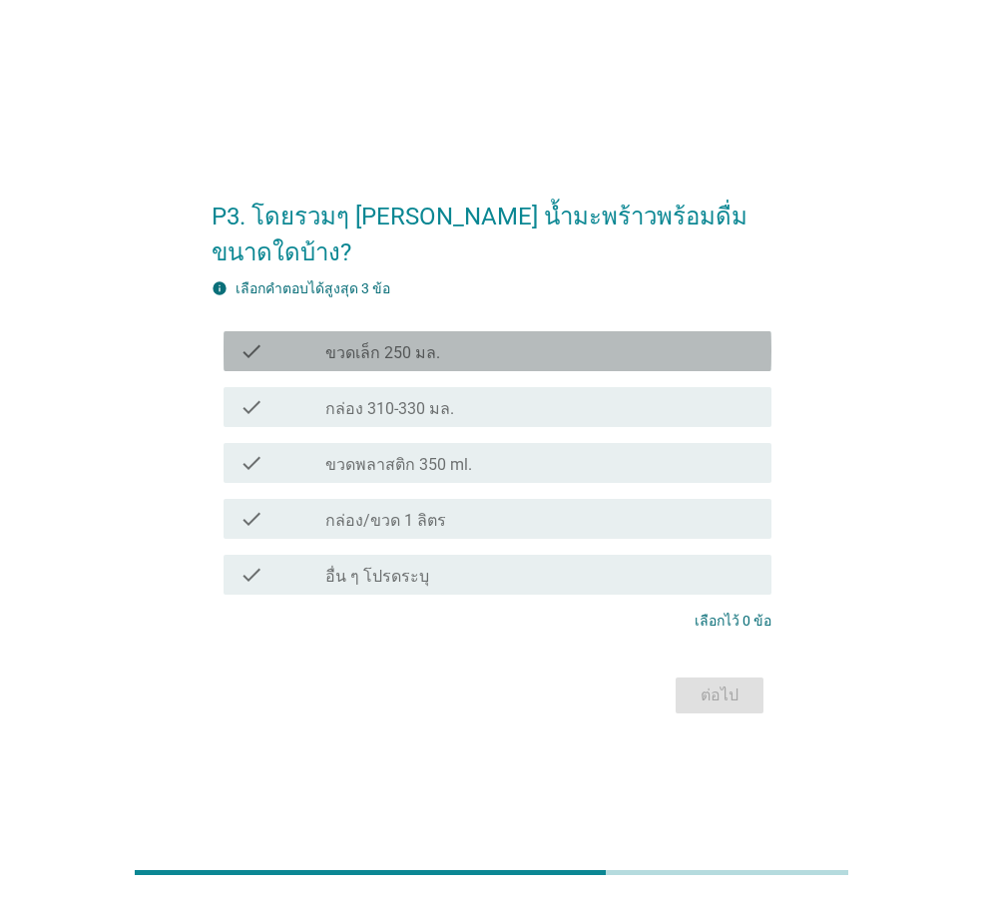
click at [509, 339] on div "check_box_outline_blank ขวดเล็ก 250 มล." at bounding box center [540, 351] width 430 height 24
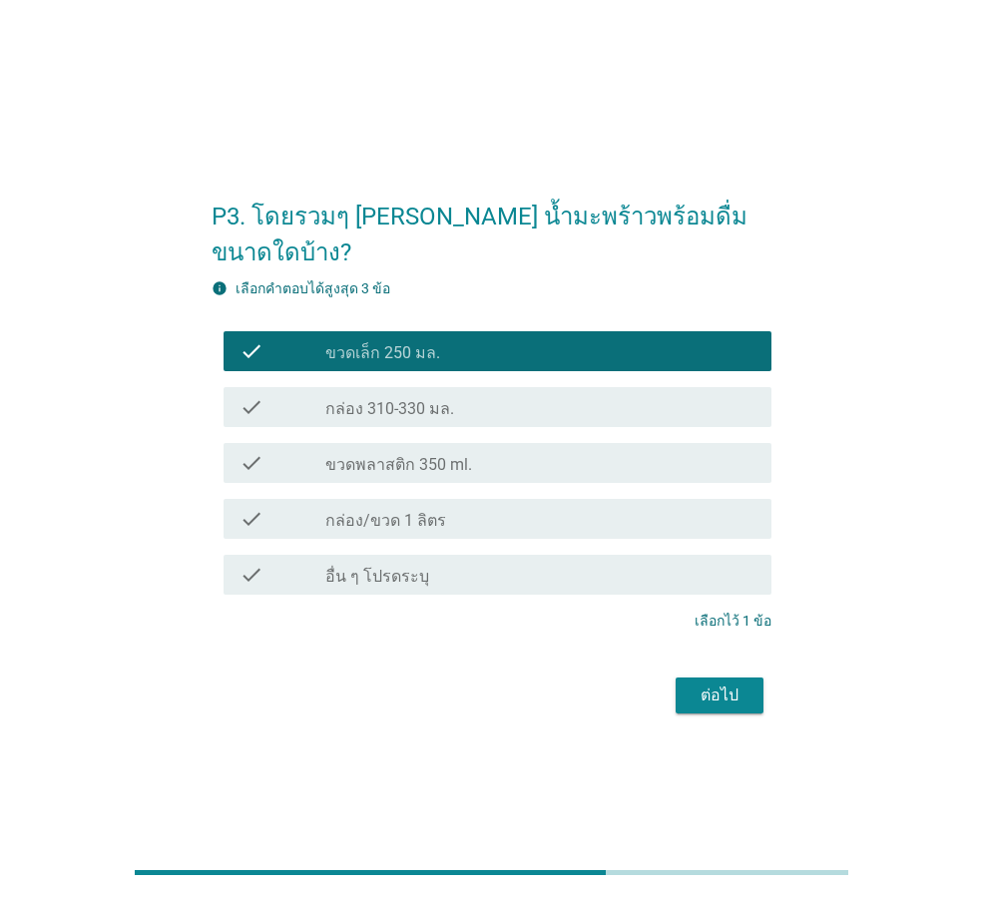
click at [412, 451] on div "check_box_outline_blank ขวดพลาสติก 350 ml." at bounding box center [540, 463] width 430 height 24
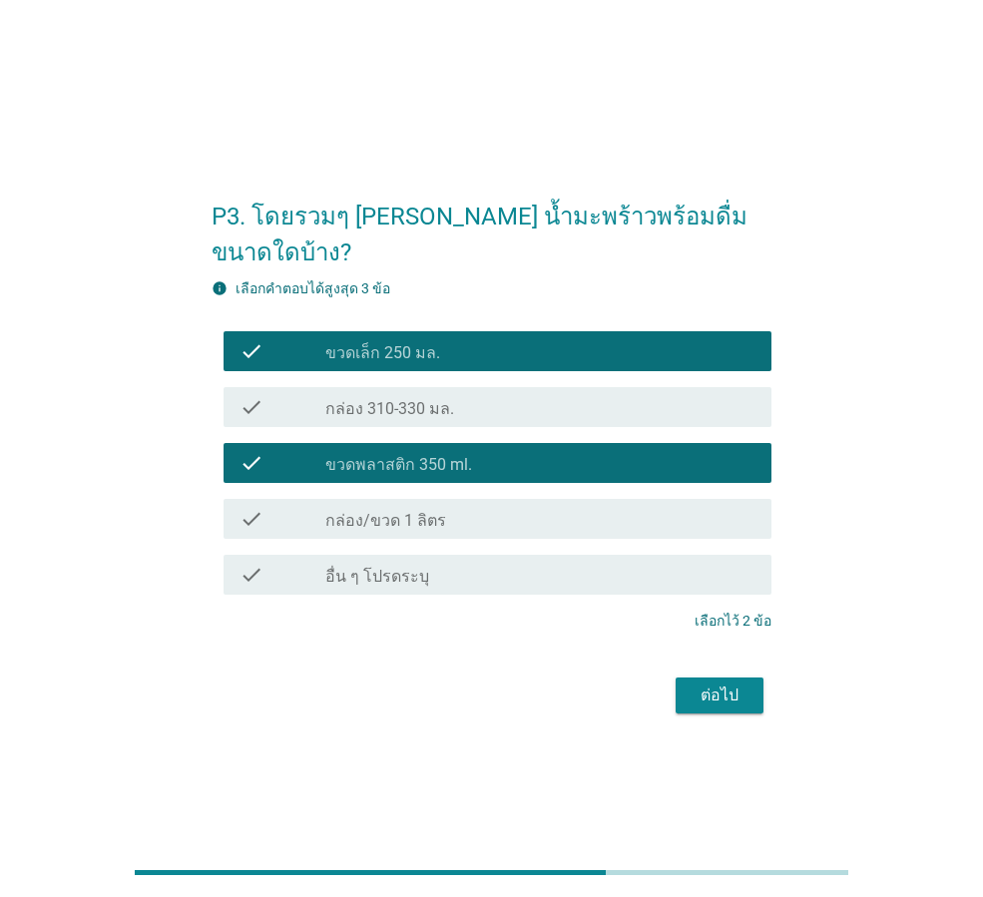
click at [614, 340] on div "check_box_outline_blank ขวดเล็ก 250 มล." at bounding box center [540, 351] width 430 height 24
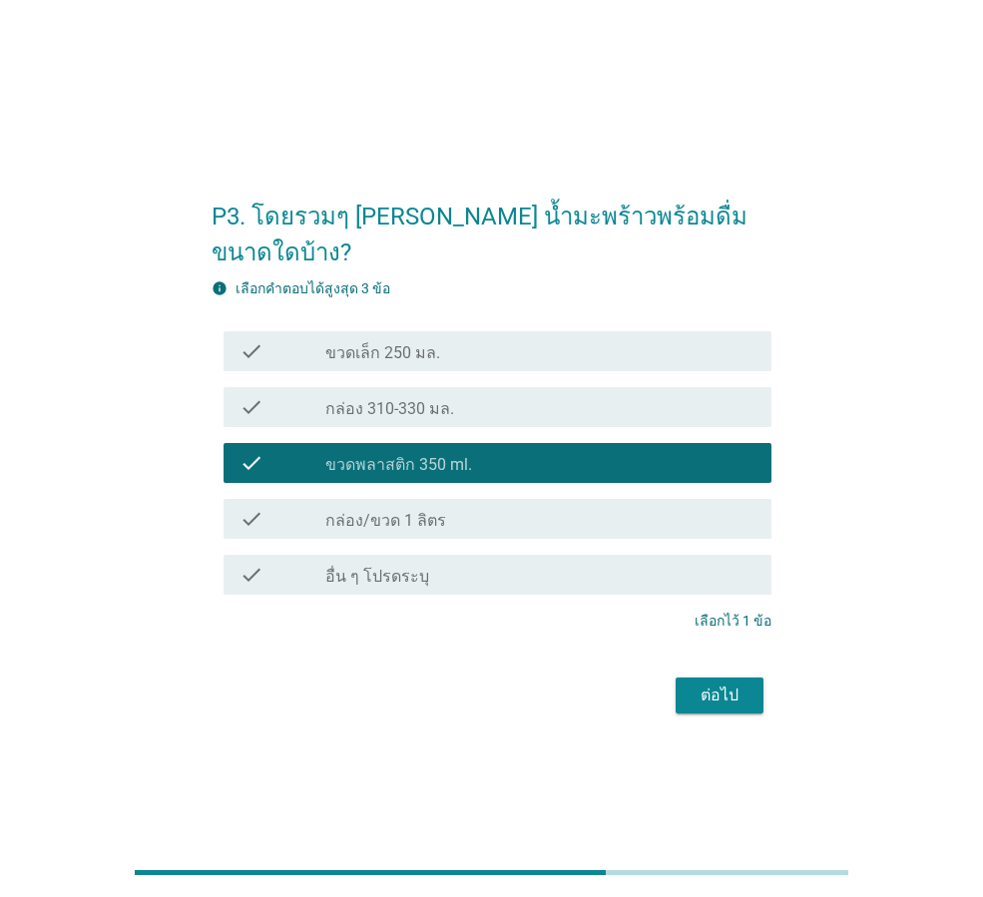
click at [706, 684] on div "ต่อไป" at bounding box center [720, 696] width 56 height 24
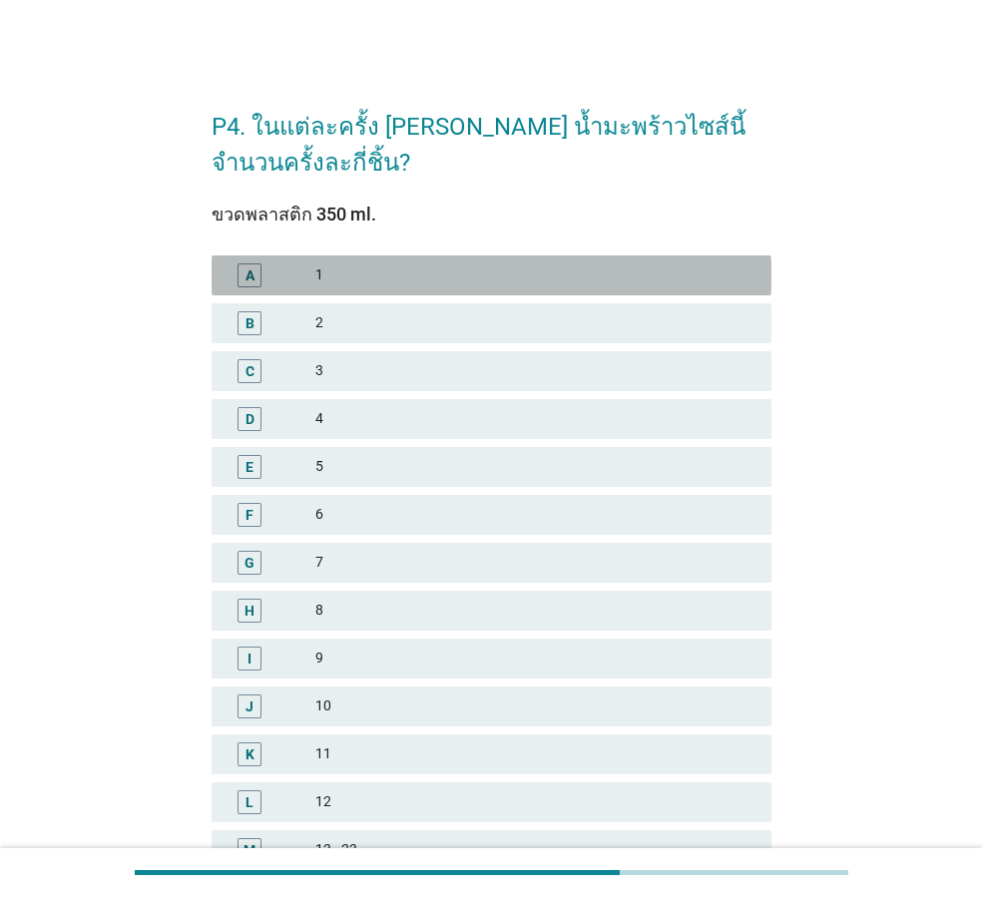
click at [425, 263] on div "1" at bounding box center [535, 275] width 440 height 24
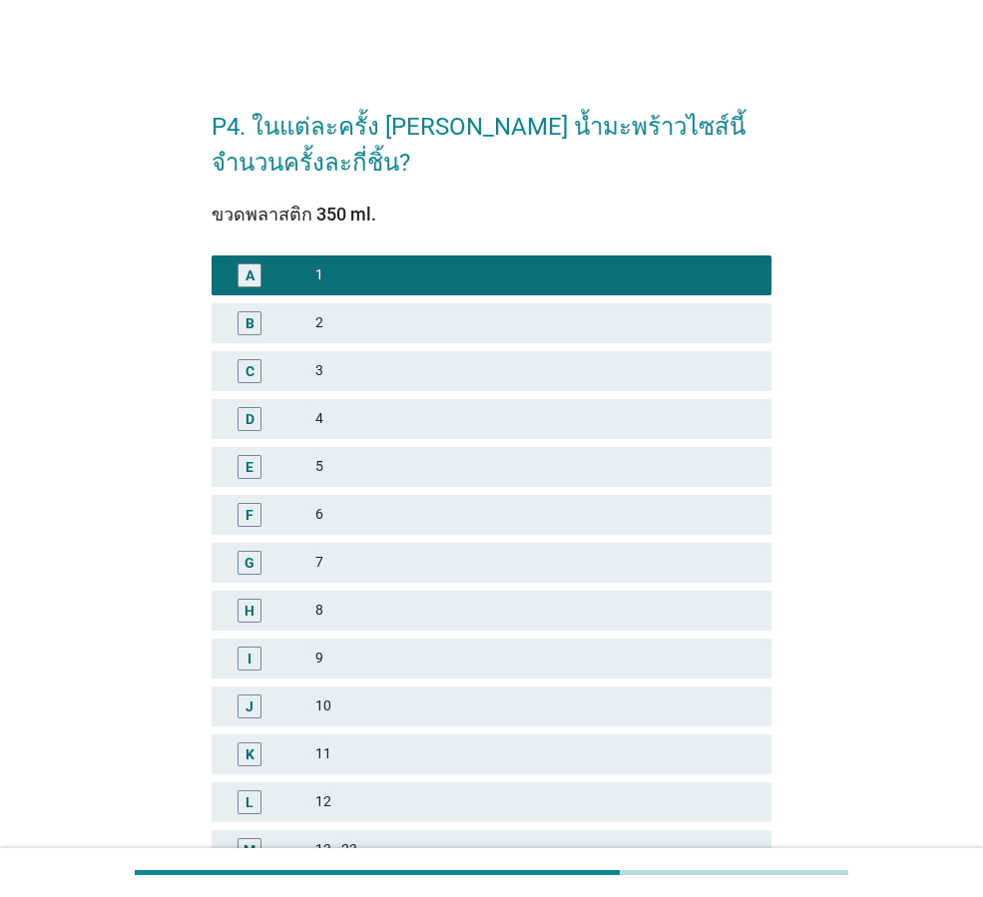
scroll to position [285, 0]
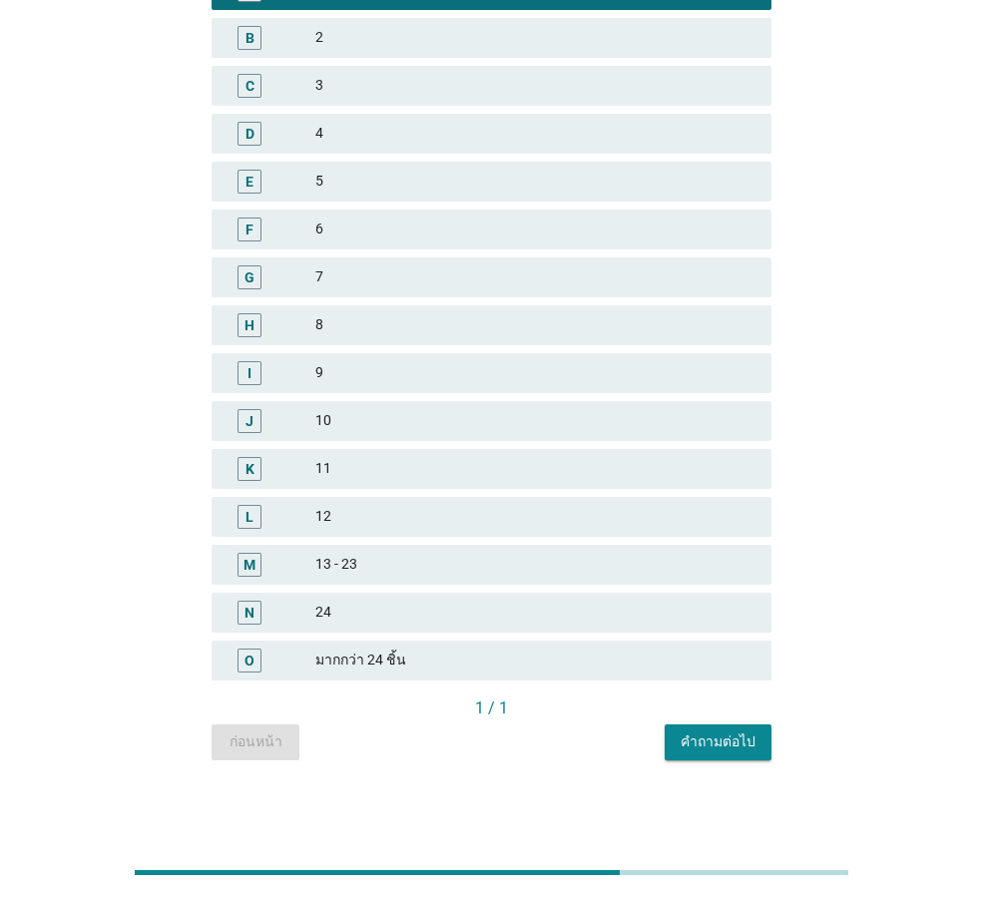
click at [733, 755] on button "คำถามต่อไป" at bounding box center [718, 742] width 107 height 36
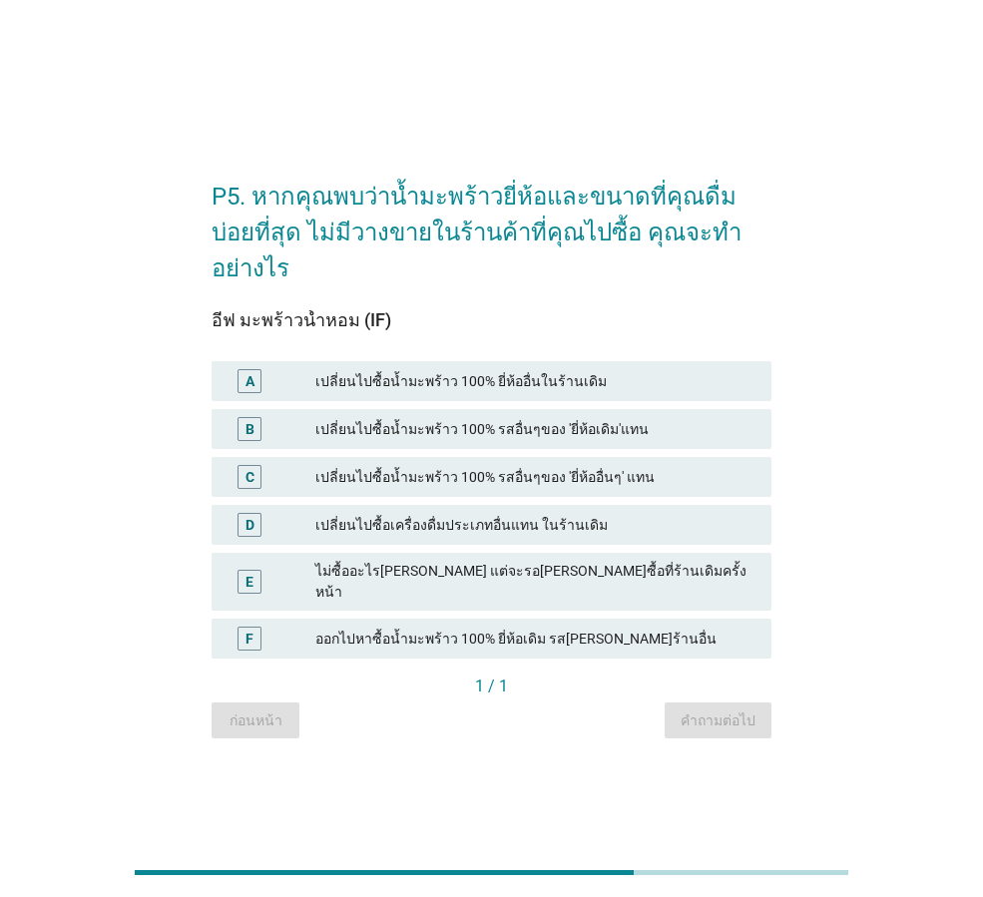
click at [550, 374] on div "เปลี่ยนไปซื้อน้ำมะพร้าว 100% ยี่ห้ออื่นในร้านเดิม" at bounding box center [535, 381] width 440 height 24
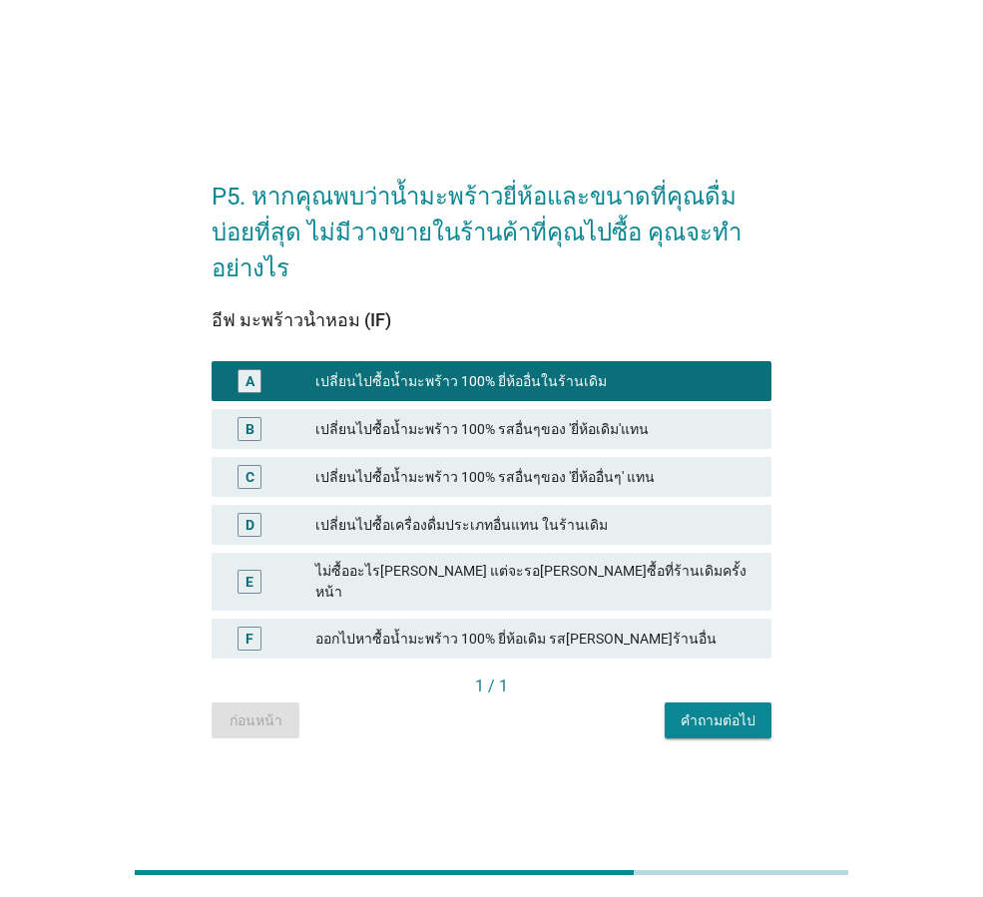
click at [700, 710] on div "คำถามต่อไป" at bounding box center [718, 720] width 75 height 21
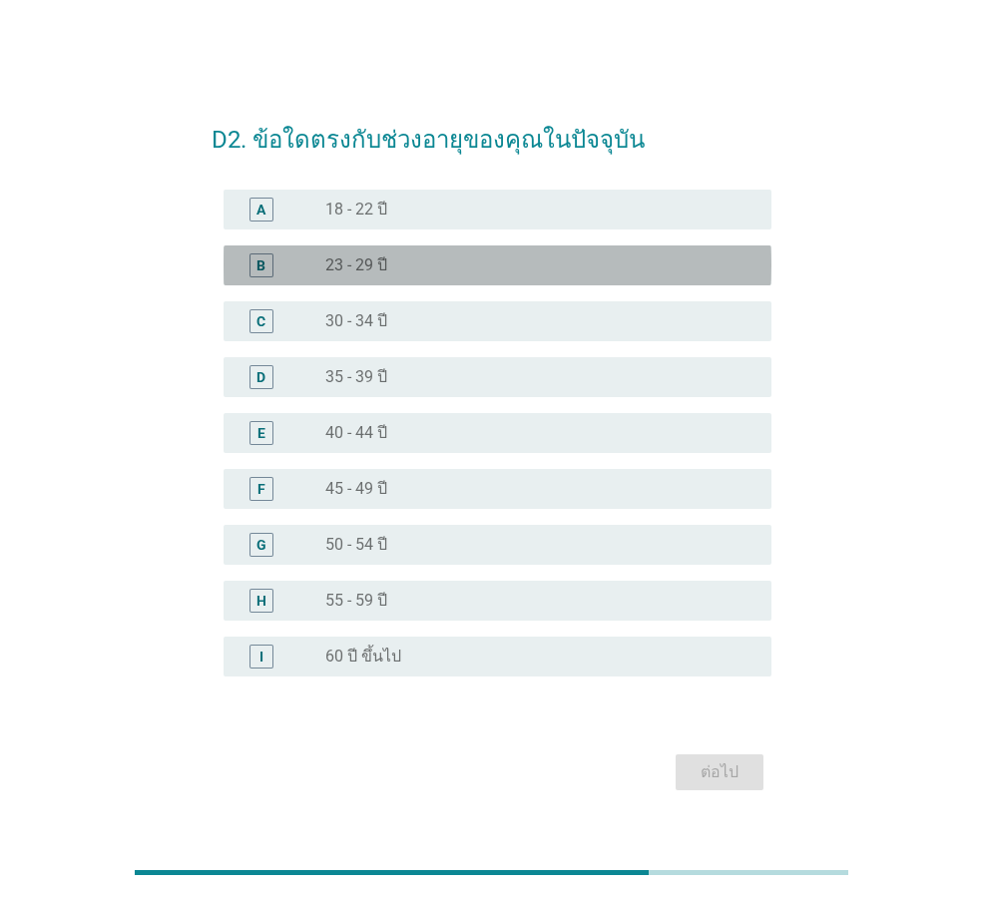
click at [420, 275] on div "radio_button_unchecked 23 - 29 ปี" at bounding box center [540, 265] width 430 height 24
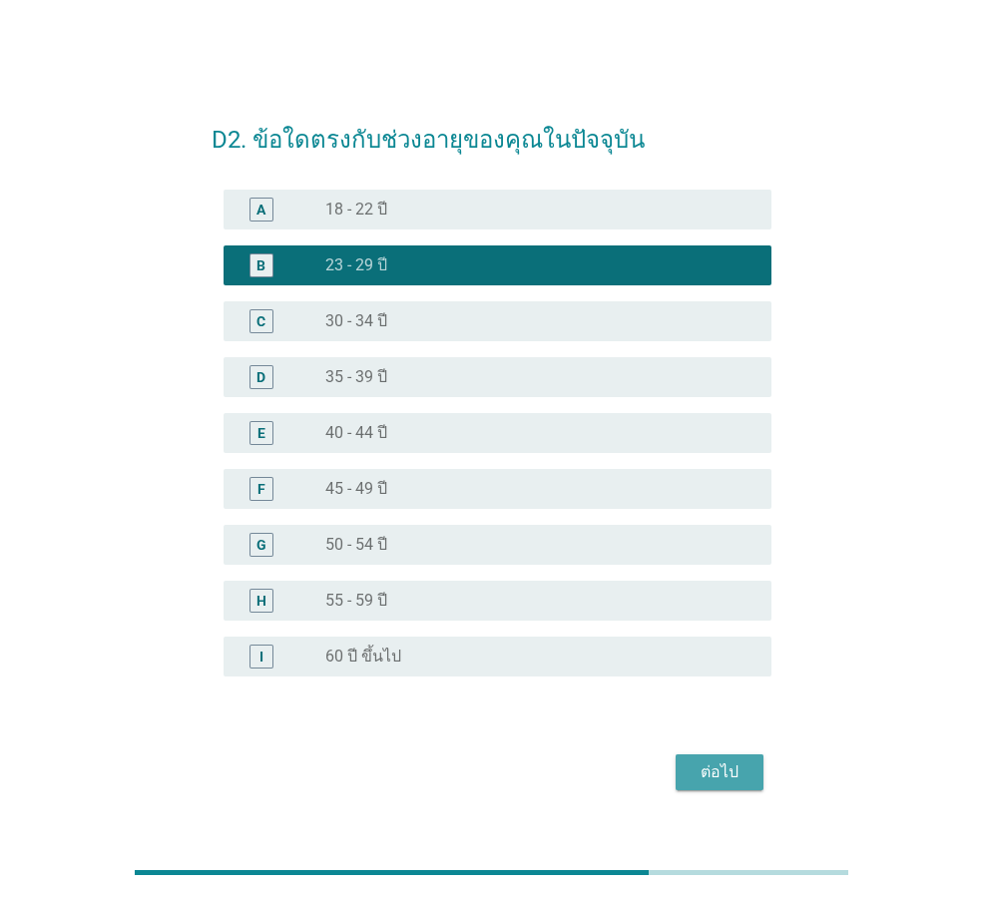
click at [697, 770] on div "ต่อไป" at bounding box center [720, 772] width 56 height 24
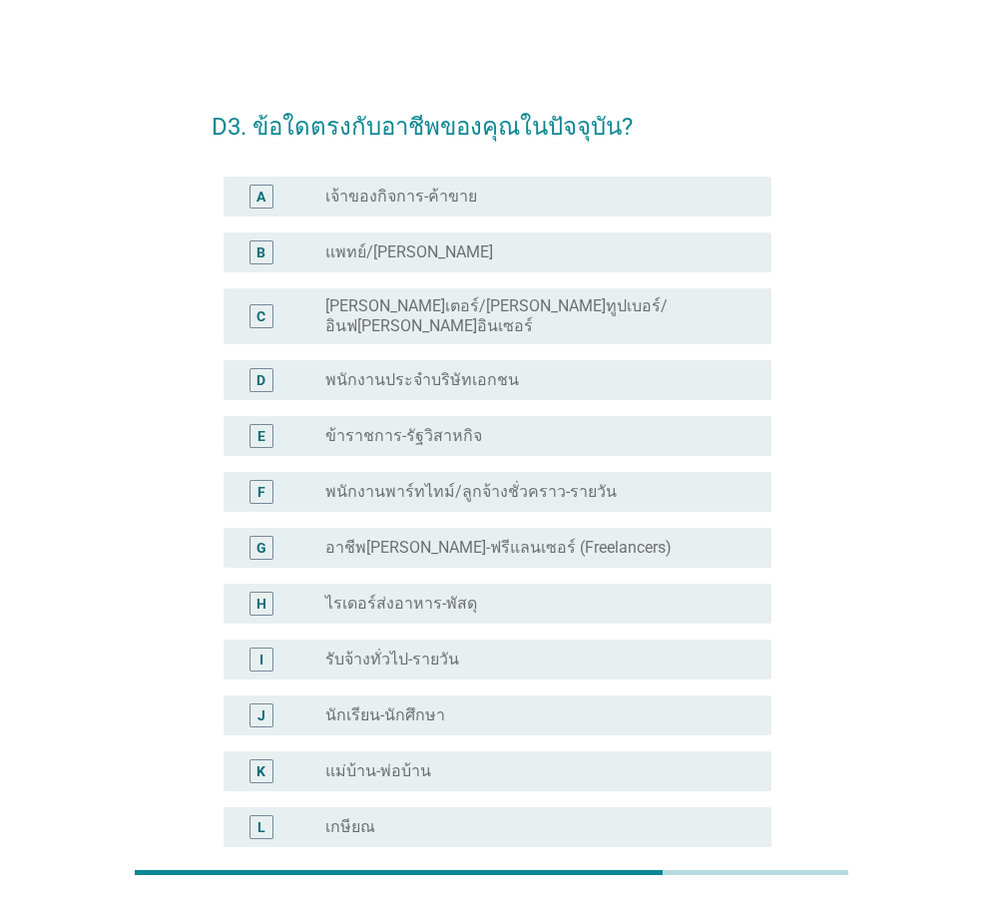
click at [448, 315] on label "[PERSON_NAME]เตอร์/[PERSON_NAME]ทูปเบอร์/อินฟ[PERSON_NAME]อินเซอร์" at bounding box center [532, 316] width 414 height 40
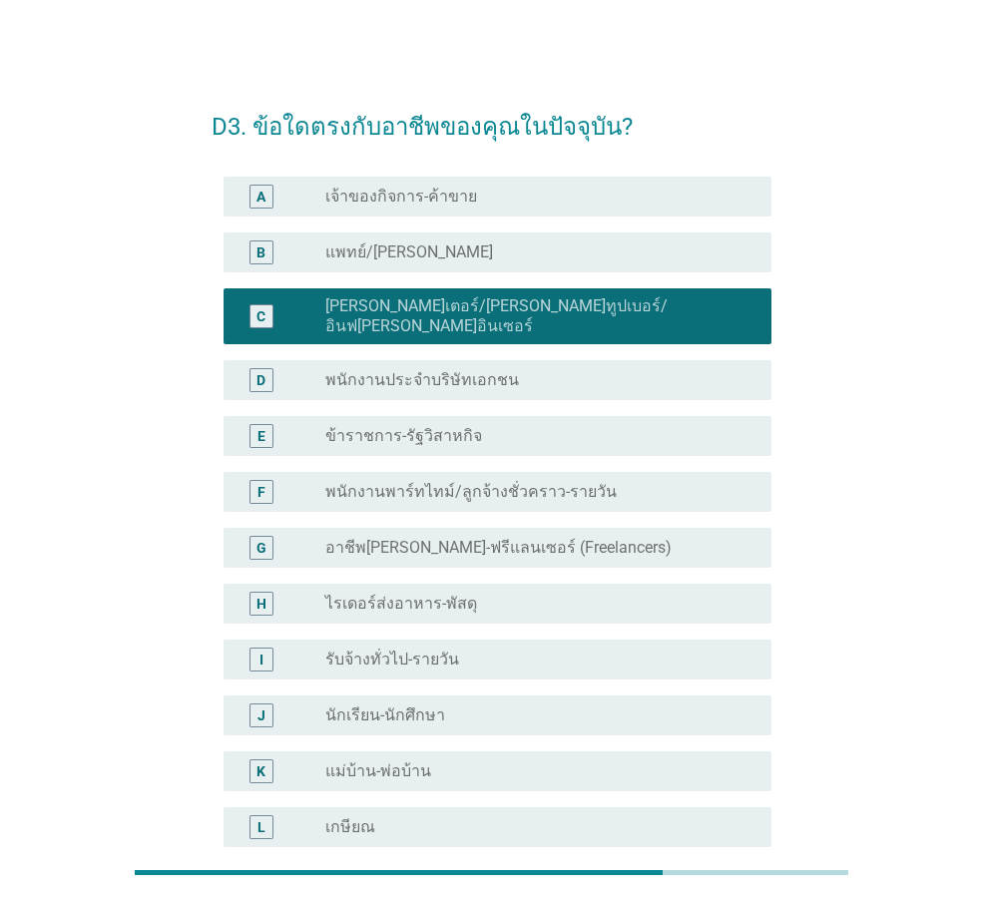
click at [468, 544] on div "G radio_button_unchecked อาชีพ[PERSON_NAME]-ฟรีแลนเซอร์ (Freelancers)" at bounding box center [498, 548] width 548 height 40
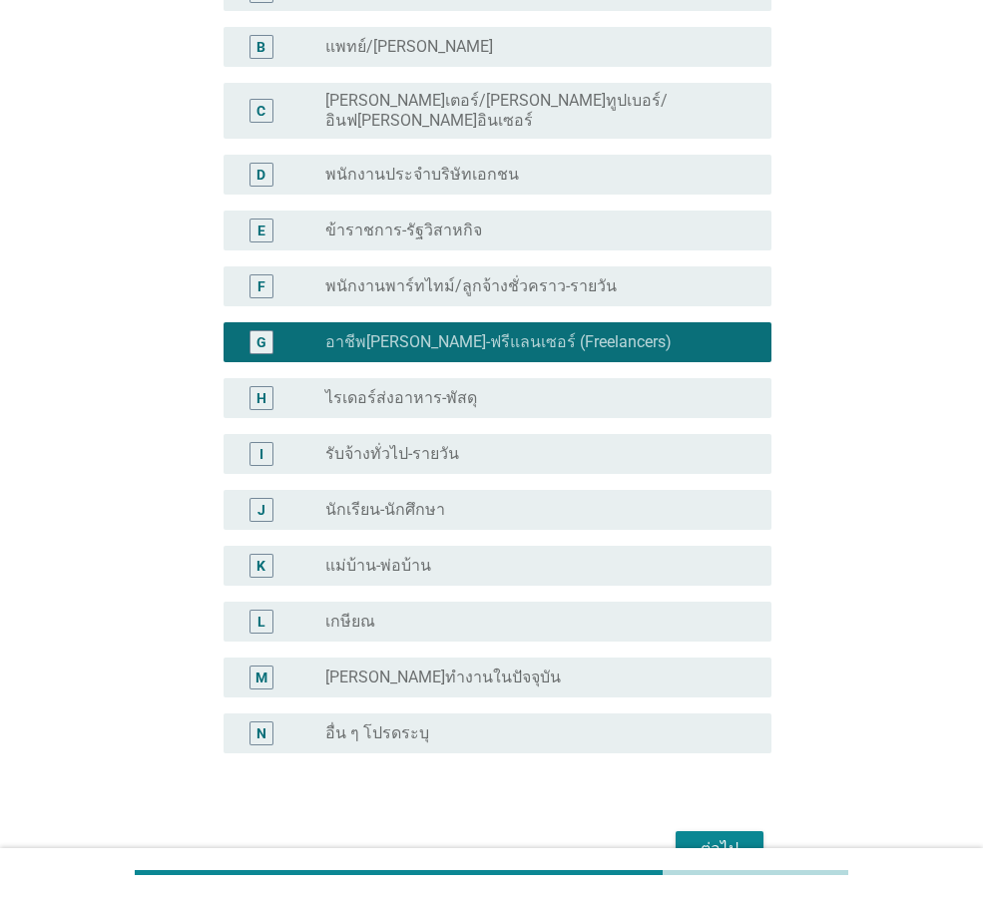
scroll to position [302, 0]
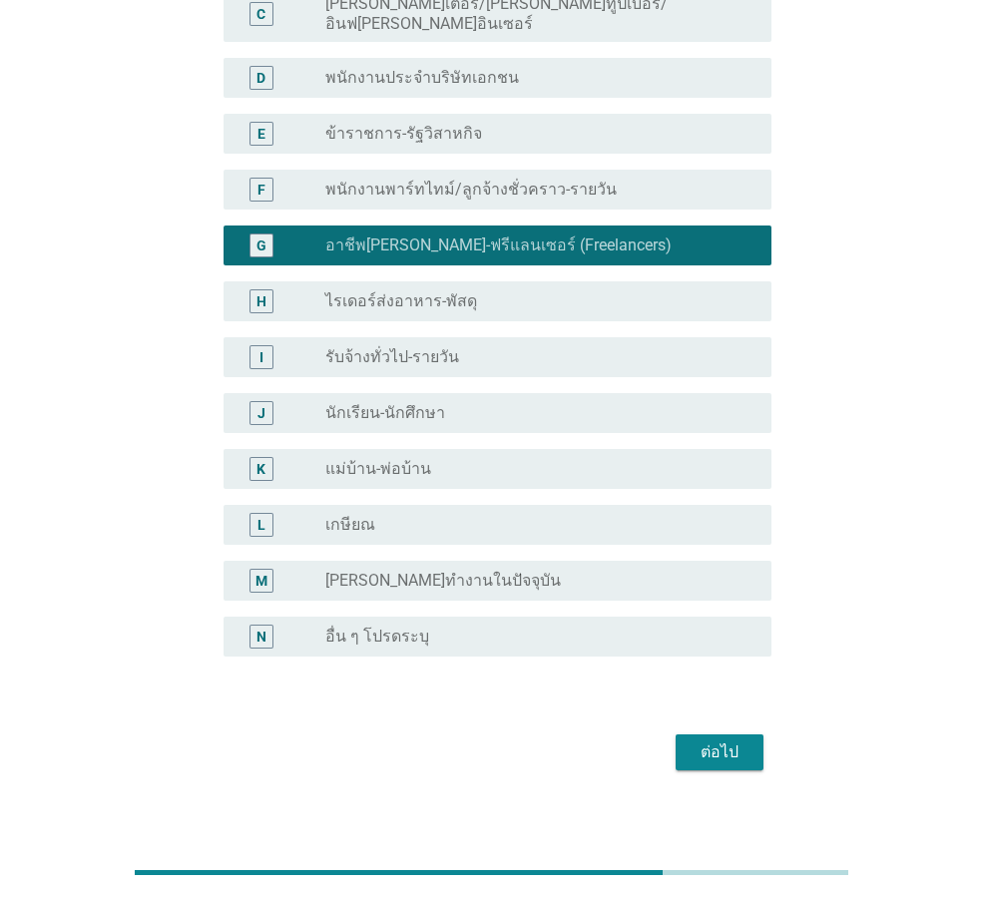
click at [713, 749] on button "ต่อไป" at bounding box center [720, 752] width 88 height 36
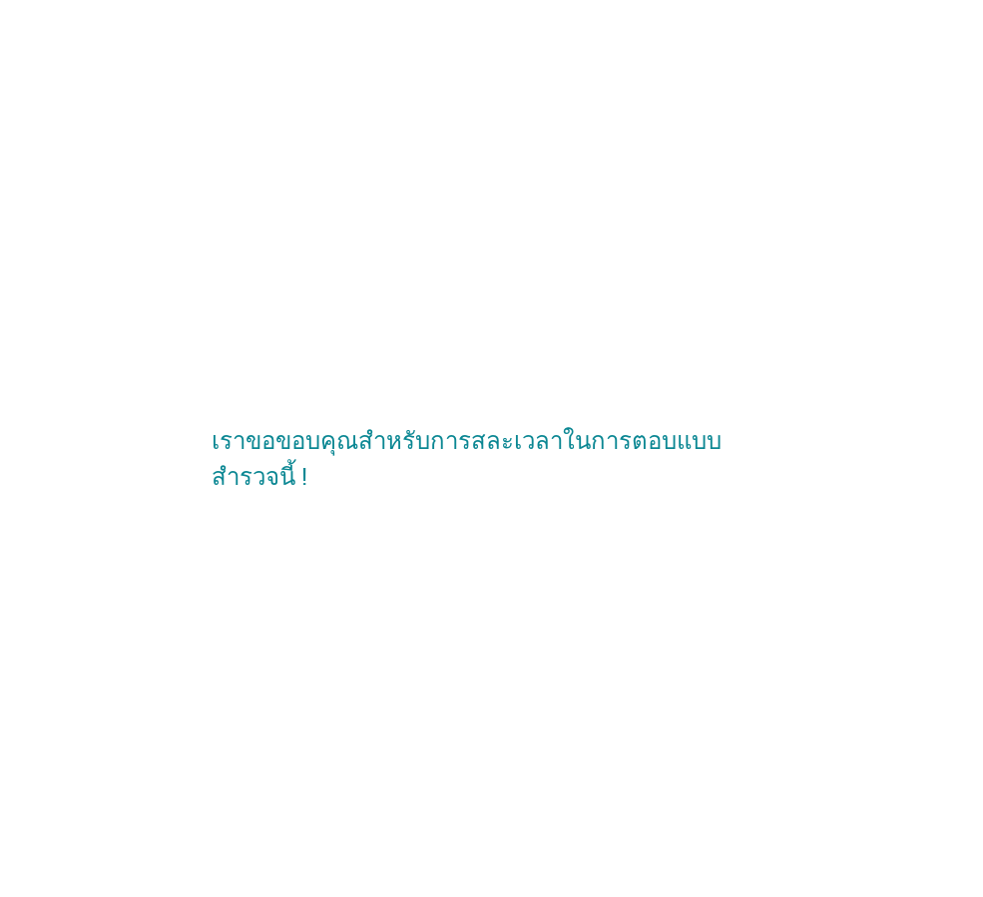
scroll to position [0, 0]
